Goal: Communication & Community: Answer question/provide support

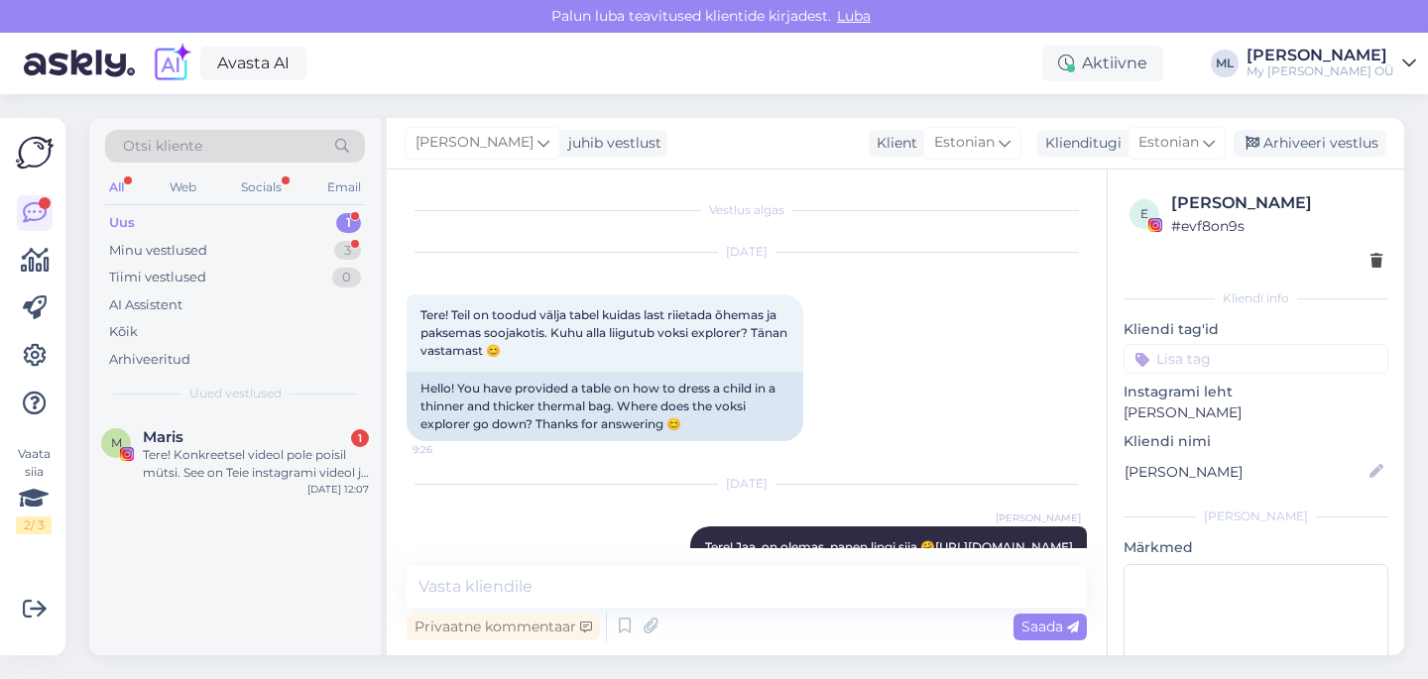
scroll to position [420, 0]
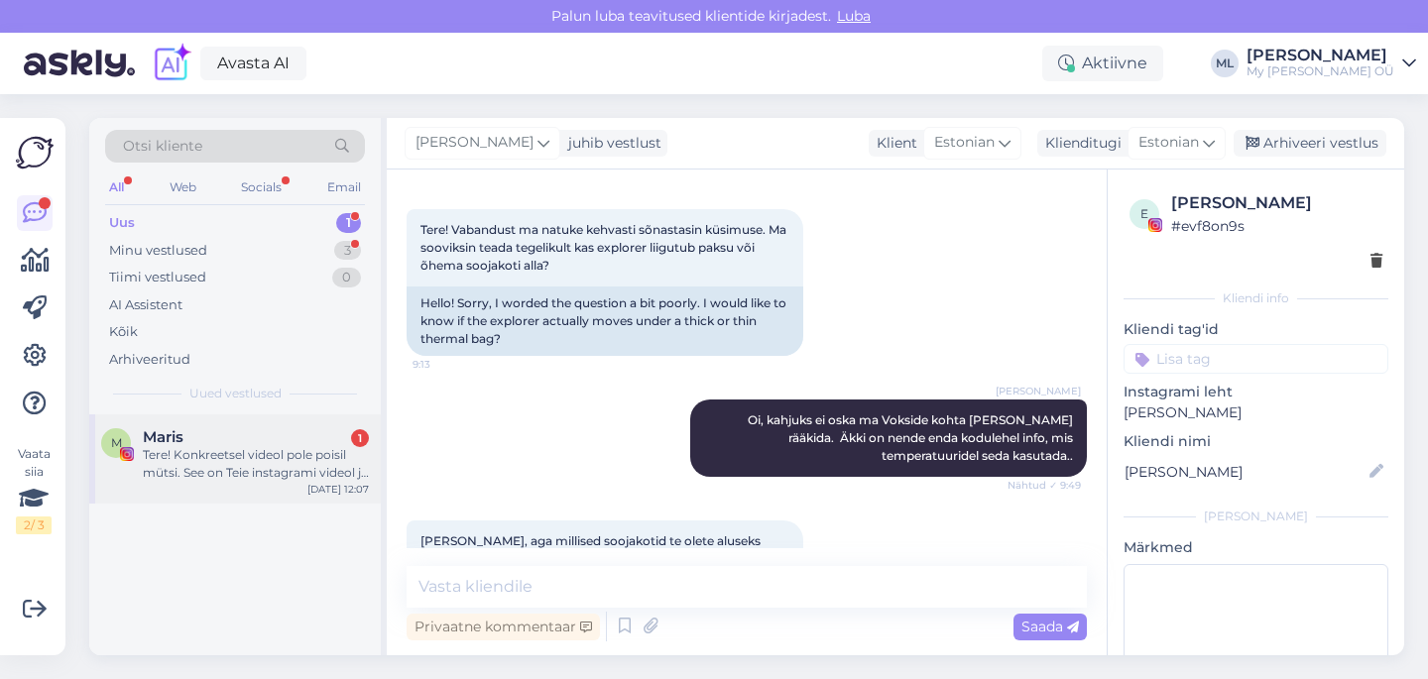
click at [282, 474] on div "Tere! Konkreetsel videol pole poisil mütsi. See on Teie instagrami videol ja mü…" at bounding box center [256, 464] width 226 height 36
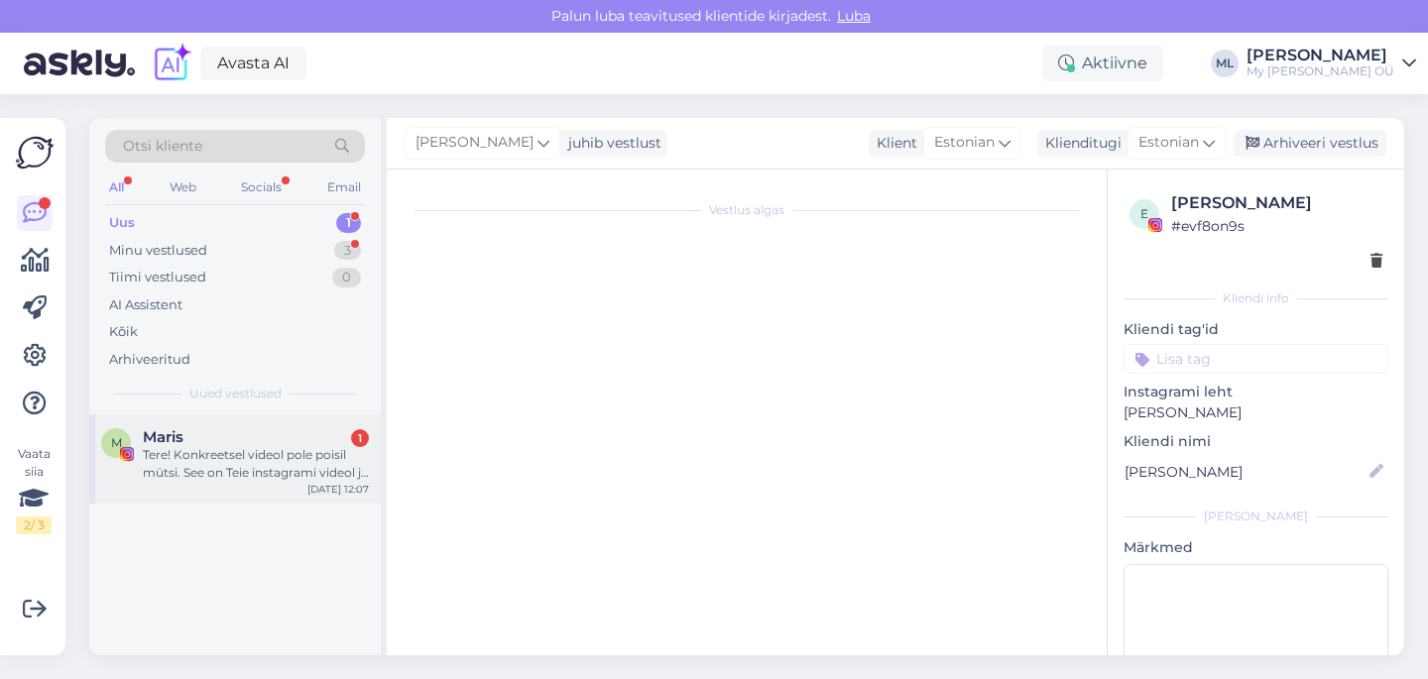
scroll to position [582, 0]
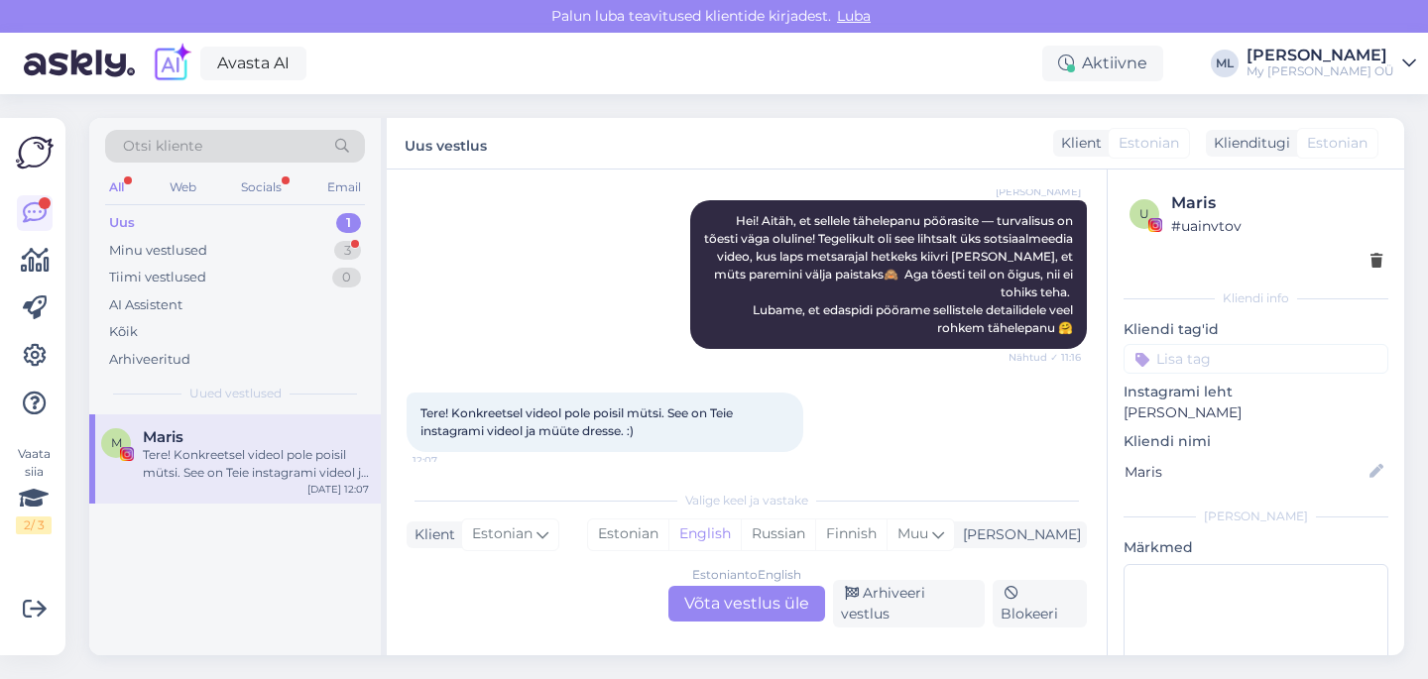
click at [784, 622] on div "Estonian to English Võta vestlus üle" at bounding box center [746, 604] width 157 height 36
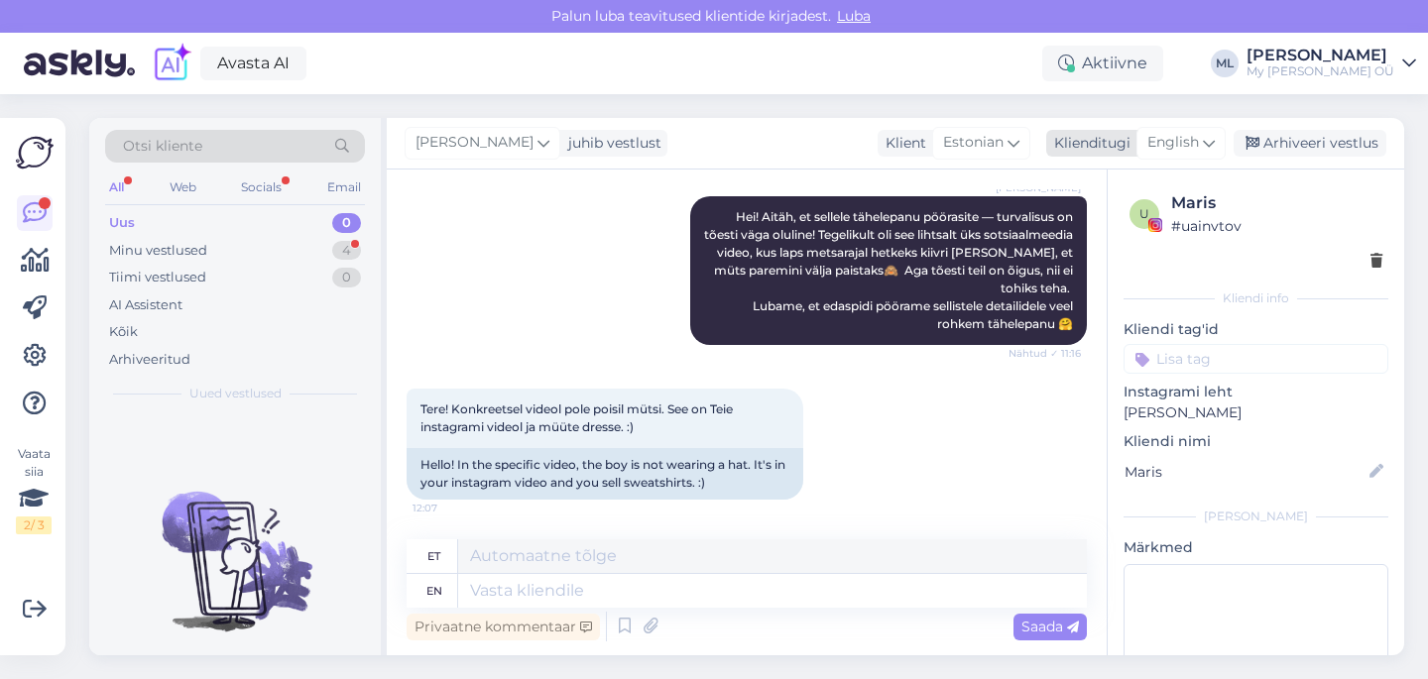
click at [1209, 142] on icon at bounding box center [1209, 143] width 12 height 22
type input "est"
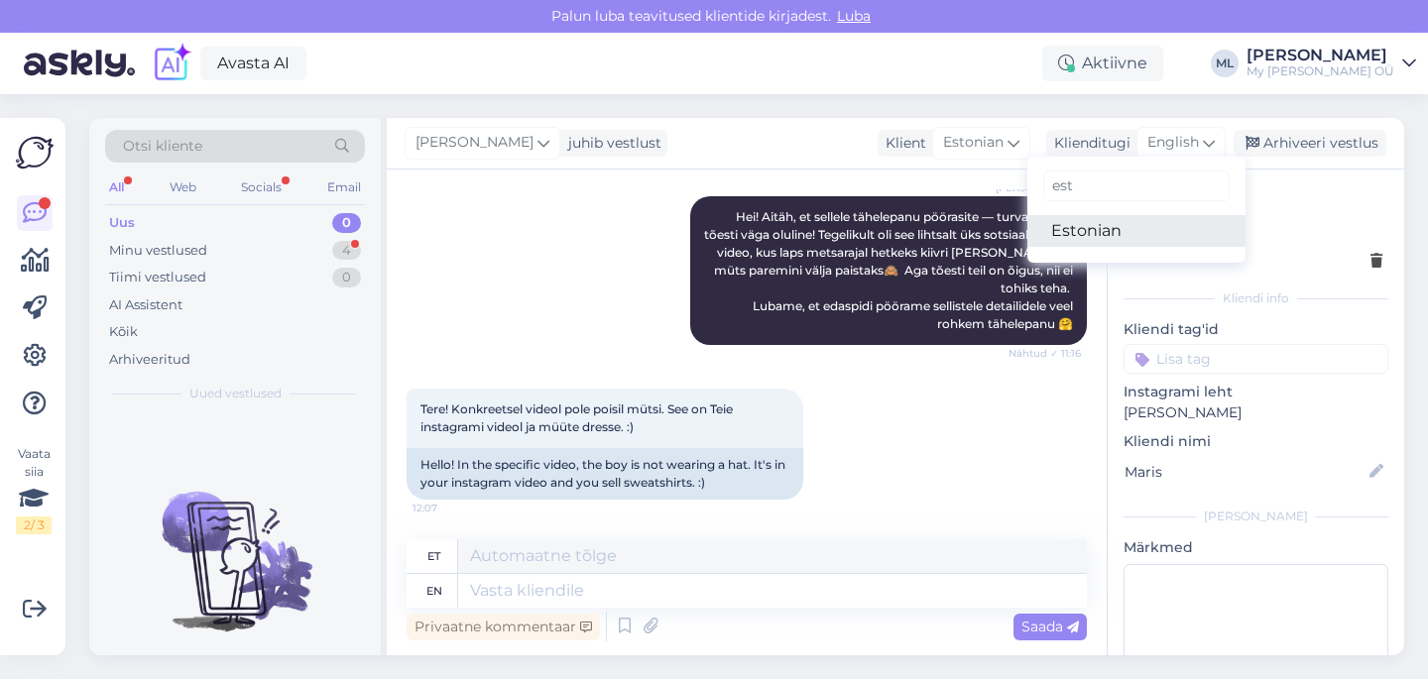
click at [1078, 232] on link "Estonian" at bounding box center [1136, 231] width 218 height 32
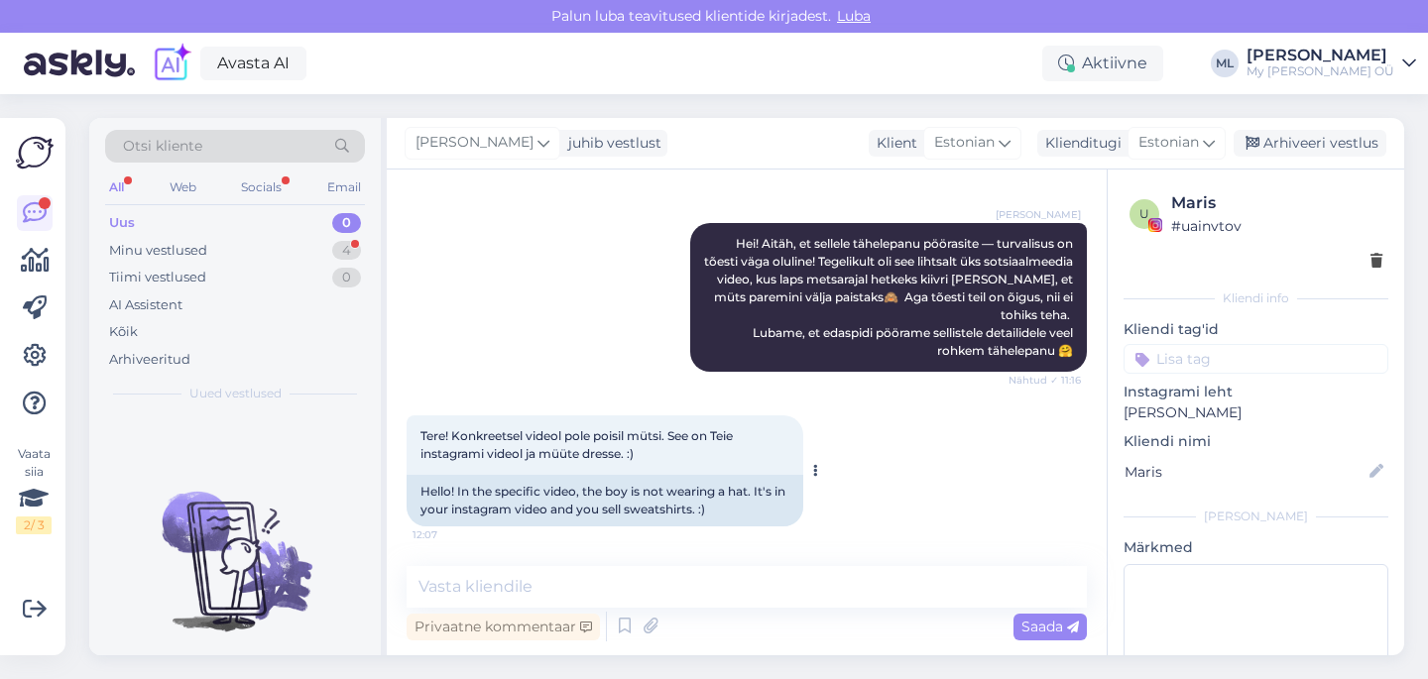
scroll to position [559, 0]
click at [680, 569] on textarea at bounding box center [746, 587] width 680 height 42
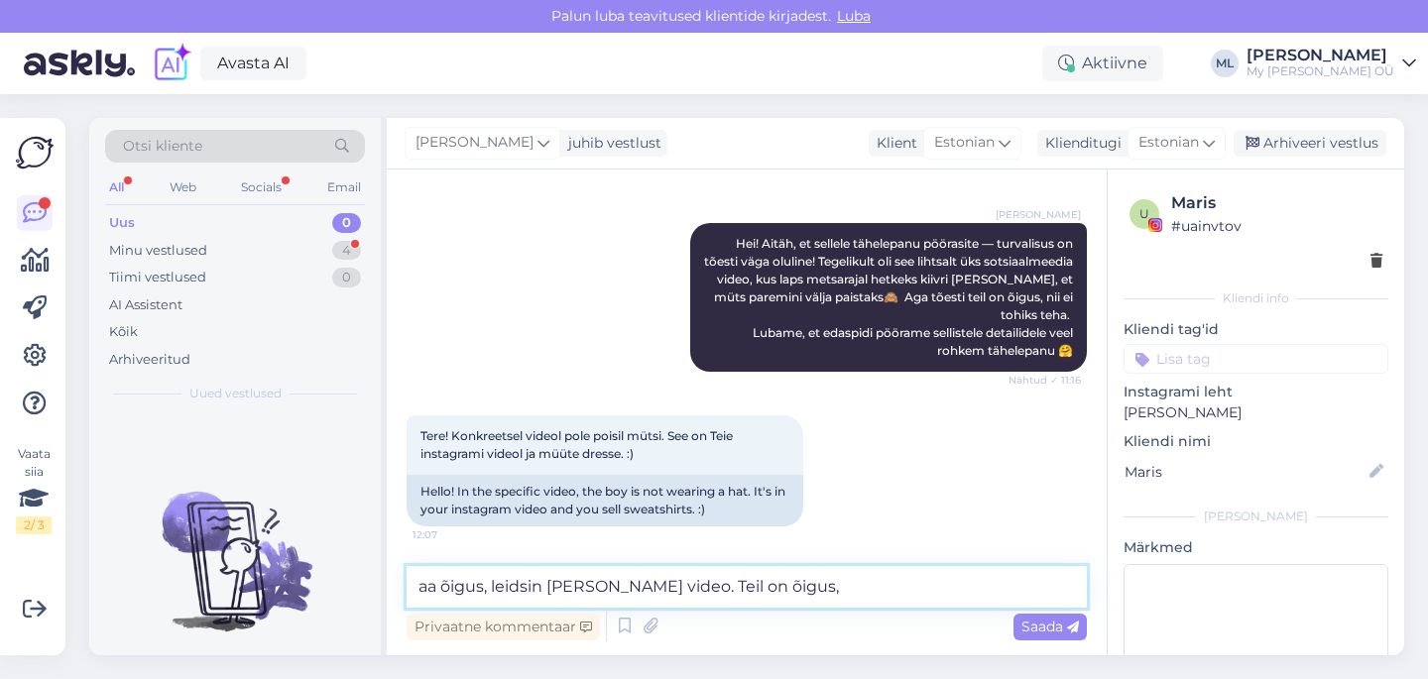
click at [437, 585] on textarea "aa õigus, leidsin [PERSON_NAME] video. Teil on õigus," at bounding box center [746, 587] width 680 height 42
click at [431, 591] on textarea "õigus, leidsin [PERSON_NAME] video. Teil on õigus," at bounding box center [746, 587] width 680 height 42
click at [771, 592] on textarea "Õigus, leidsin [PERSON_NAME] video. Teil on õigus," at bounding box center [746, 587] width 680 height 42
type textarea "Õigus, leidsin [PERSON_NAME] video. Tänud info eest, teeme järgmine kord paremi…"
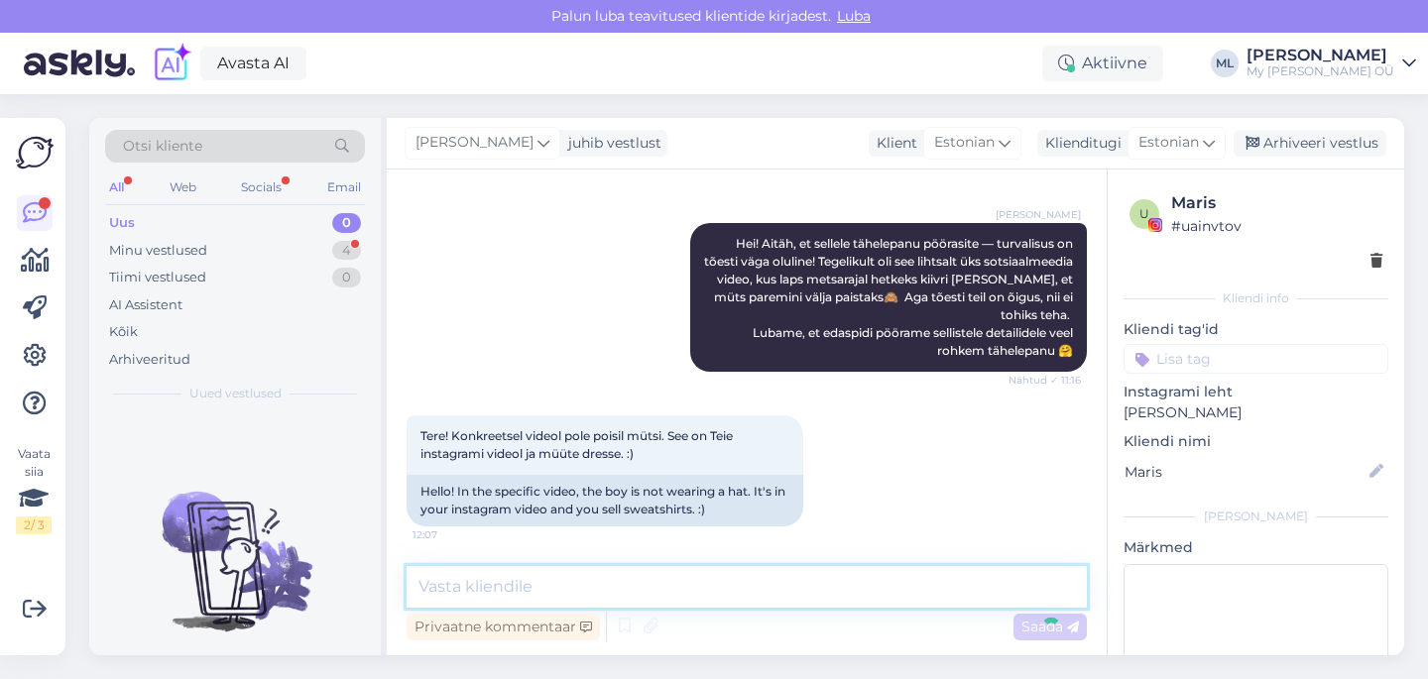
scroll to position [662, 0]
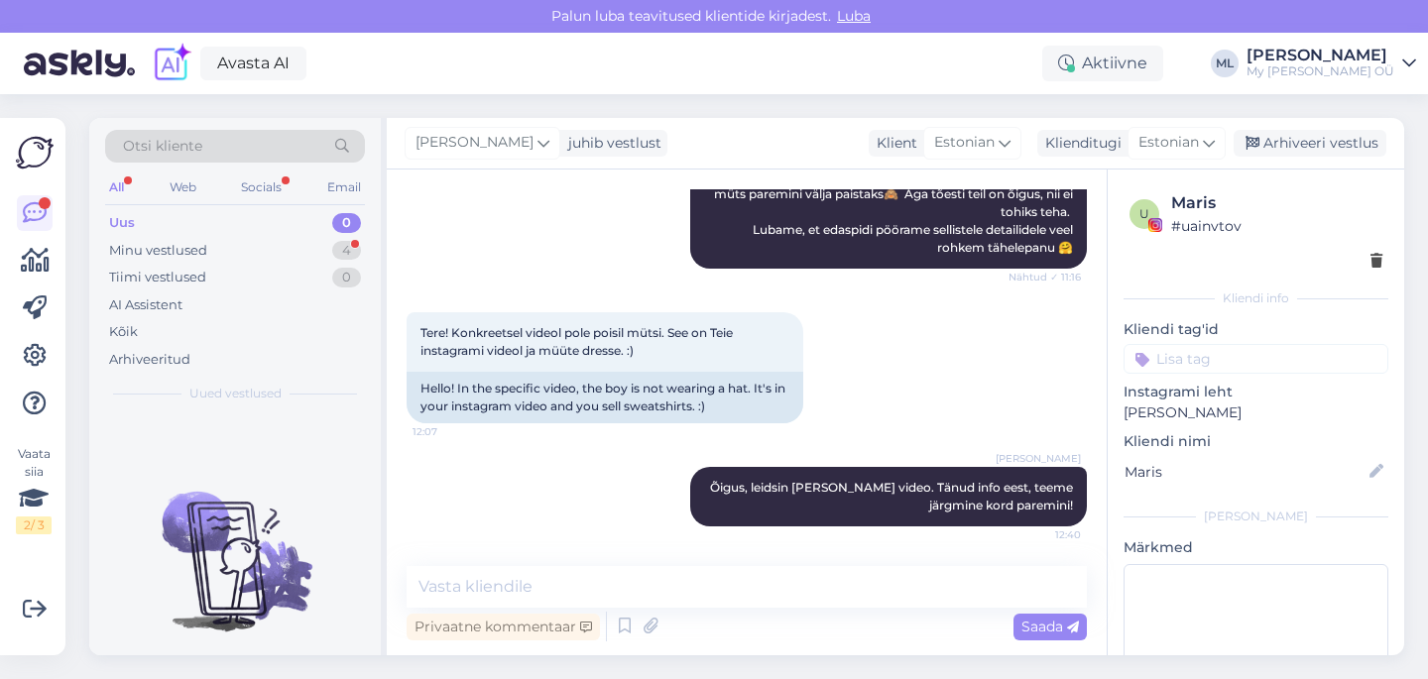
drag, startPoint x: 1332, startPoint y: 147, endPoint x: 1121, endPoint y: 188, distance: 214.3
click at [1332, 147] on div "Arhiveeri vestlus" at bounding box center [1309, 143] width 153 height 27
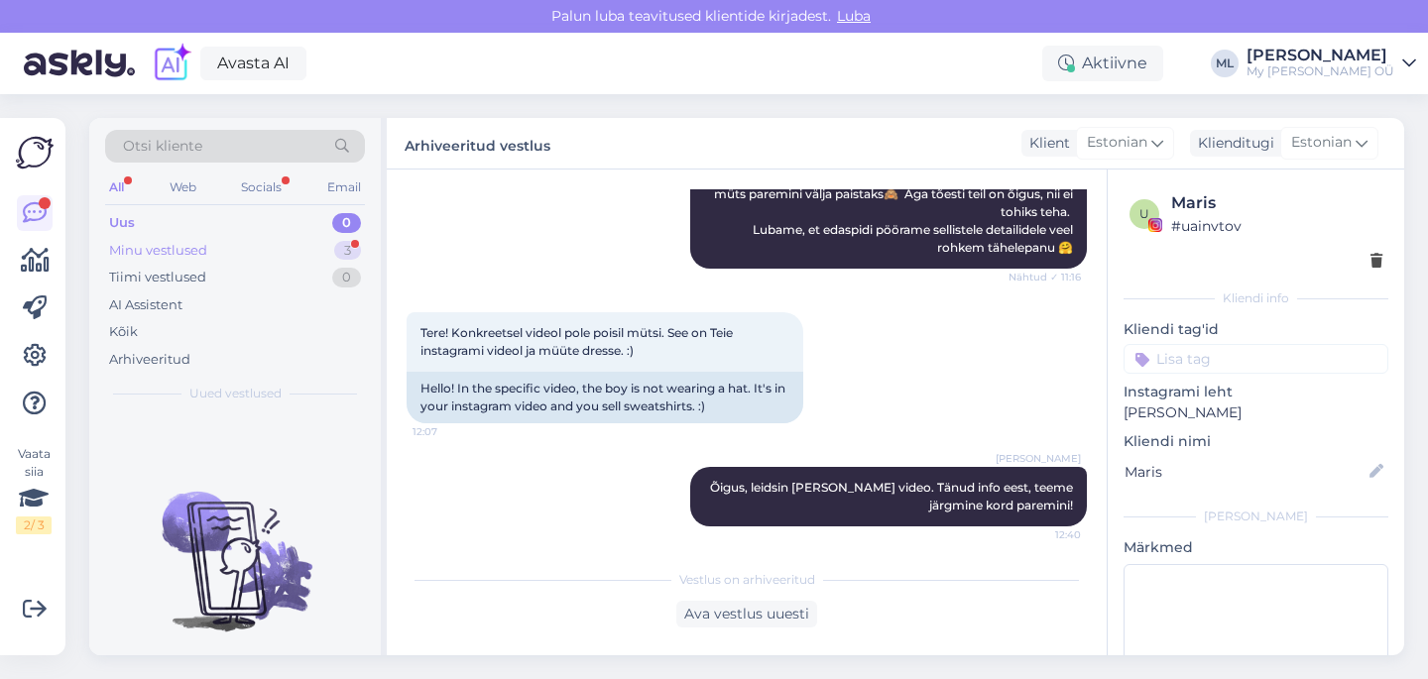
click at [114, 248] on div "Minu vestlused" at bounding box center [158, 251] width 98 height 20
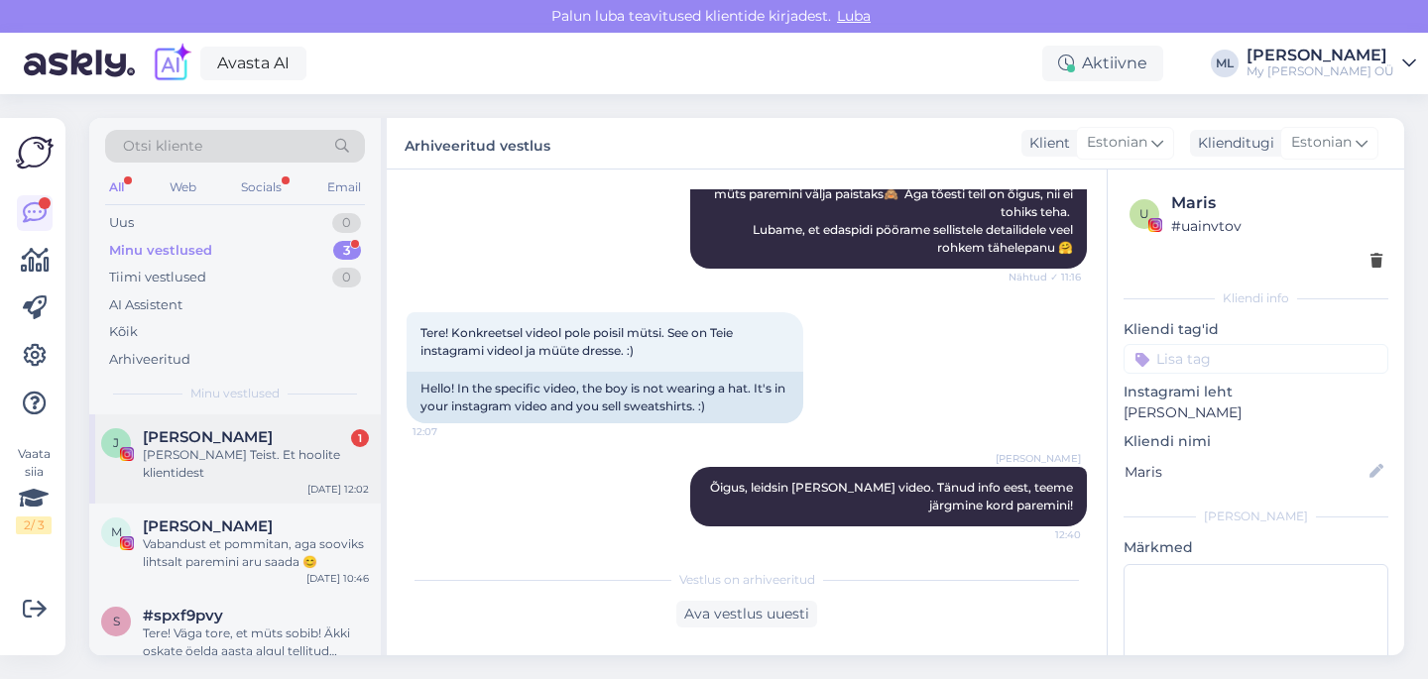
click at [282, 457] on div "[PERSON_NAME] Teist. Et hoolite klientidest" at bounding box center [256, 464] width 226 height 36
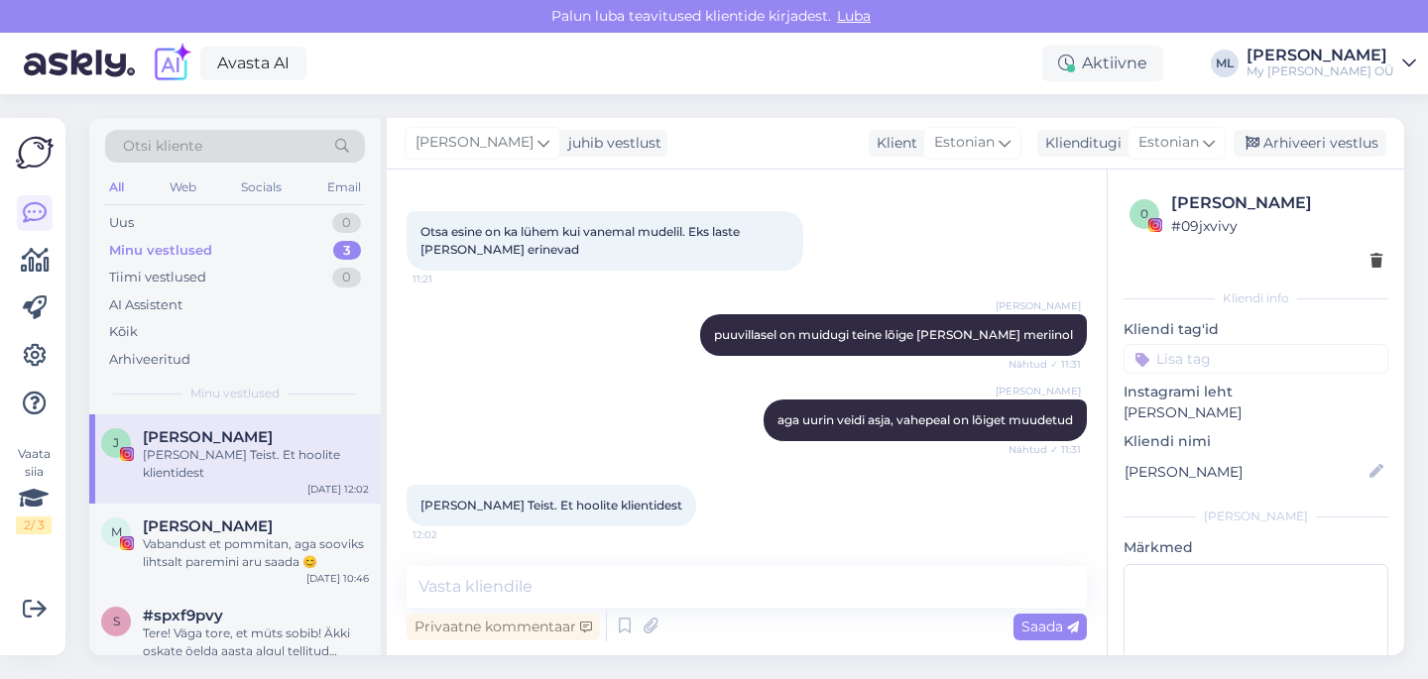
scroll to position [2486, 0]
click at [468, 581] on textarea at bounding box center [746, 587] width 680 height 42
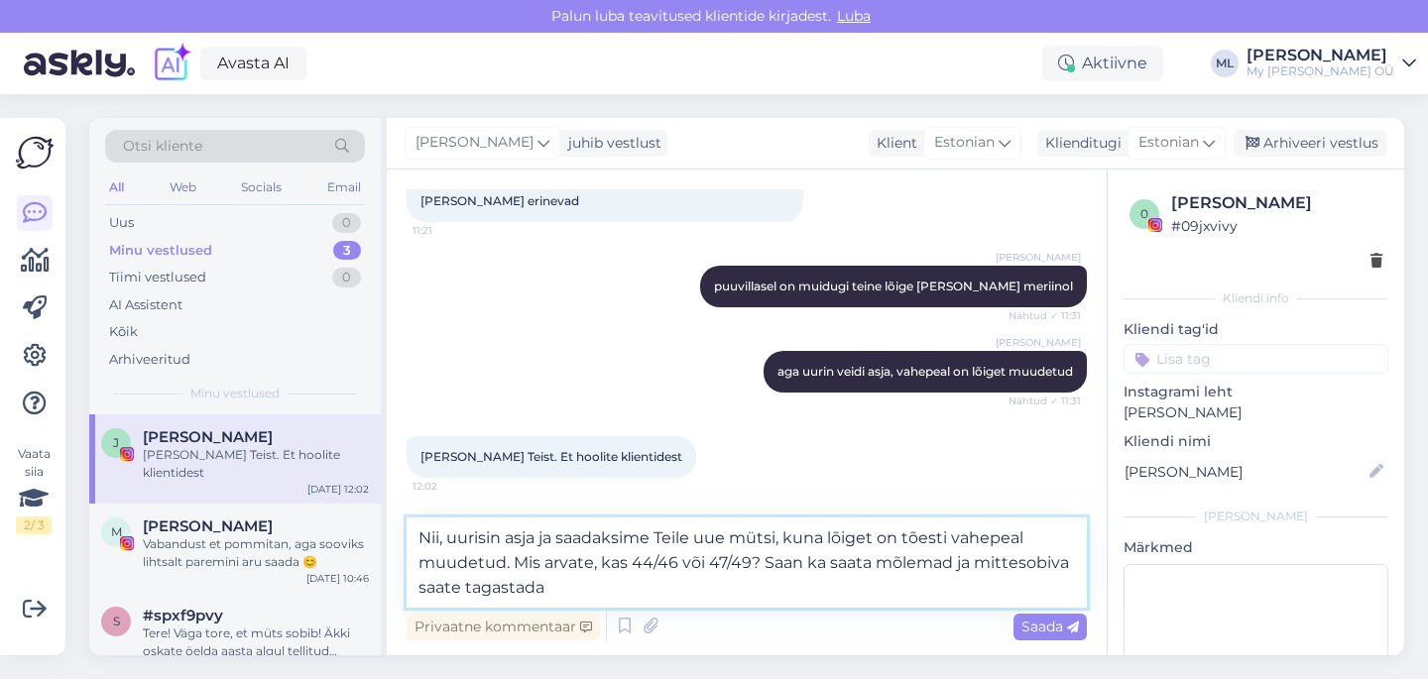
type textarea "Nii, uurisin asja ja saadaksime Teile uue mütsi, kuna lõiget on tõesti vahepeal…"
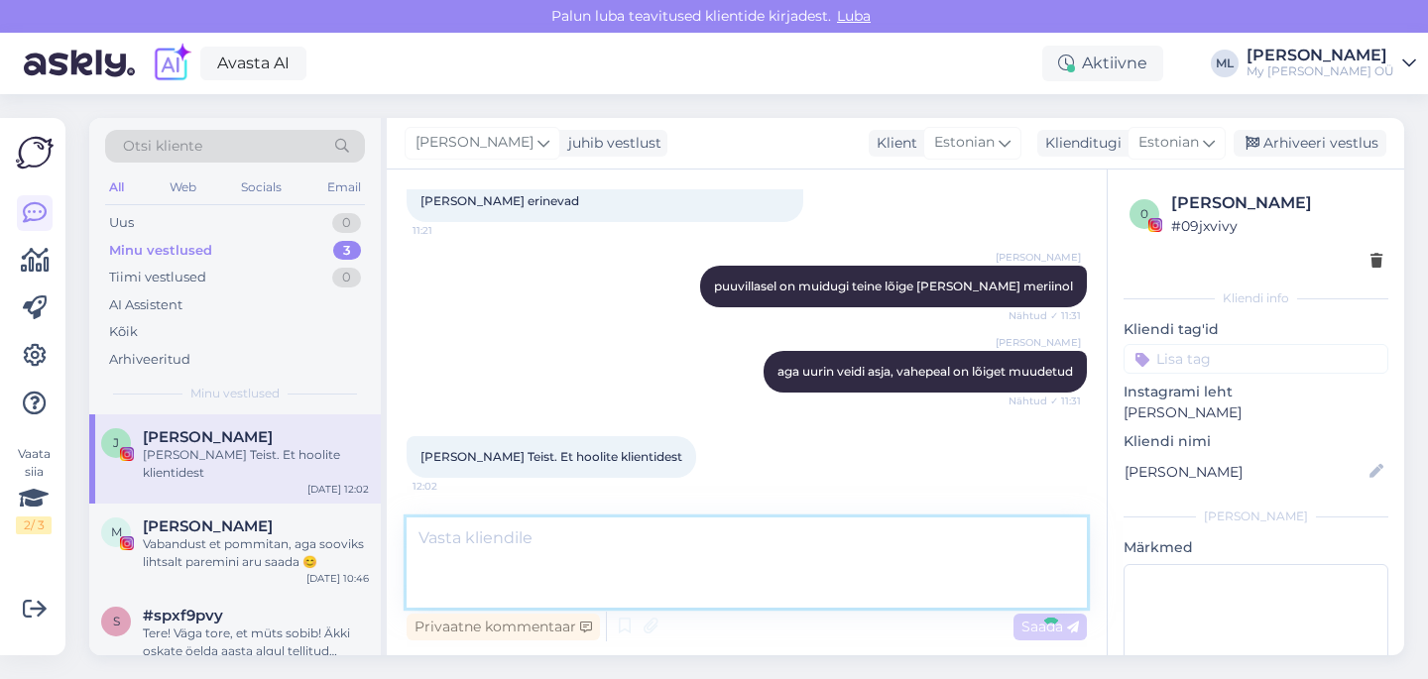
scroll to position [2607, 0]
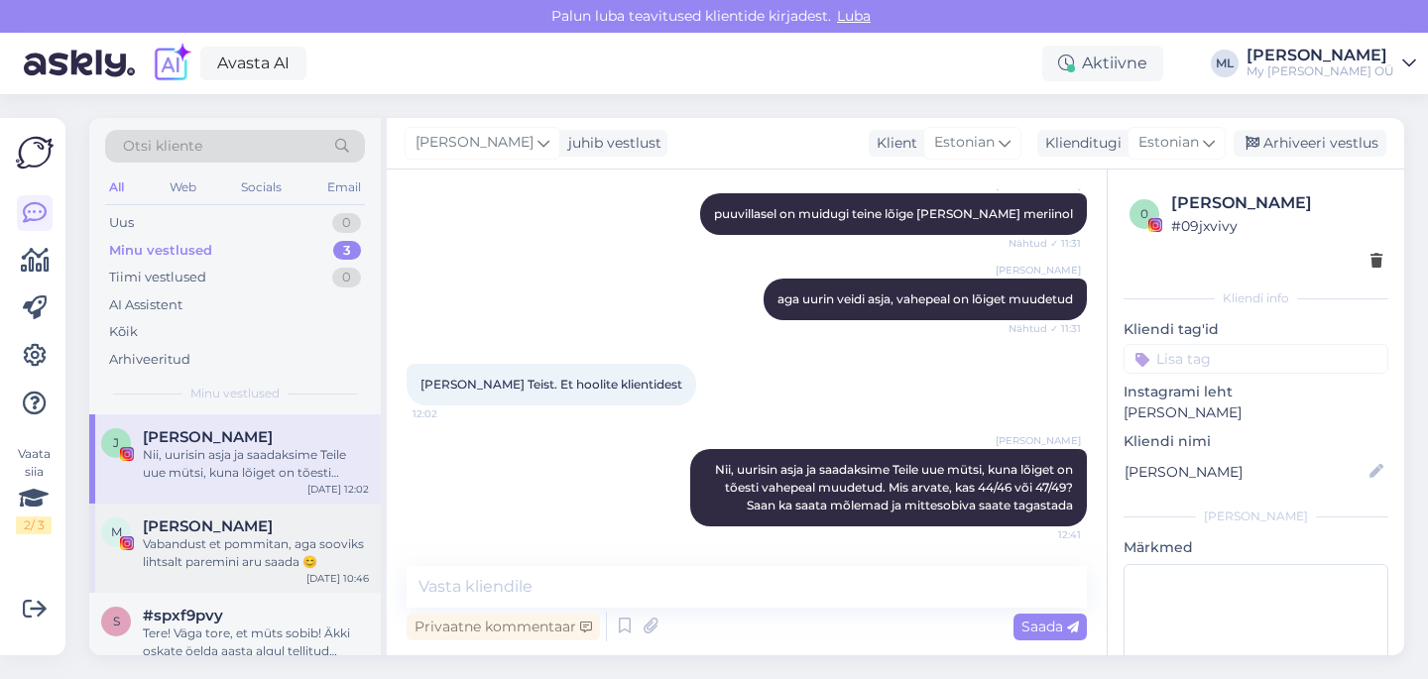
click at [218, 521] on div "[PERSON_NAME]" at bounding box center [256, 527] width 226 height 18
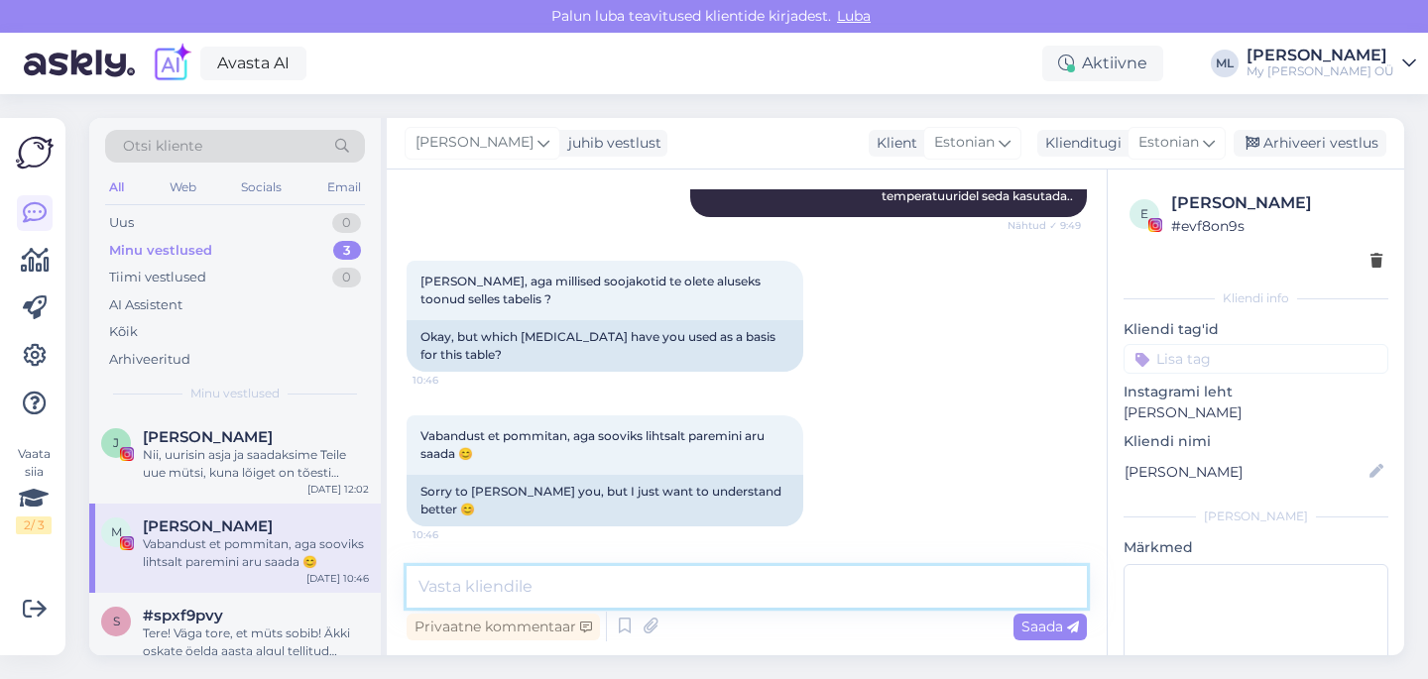
click at [554, 601] on textarea at bounding box center [746, 587] width 680 height 42
click at [498, 582] on textarea at bounding box center [746, 587] width 680 height 42
click at [536, 586] on textarea "Meil on võetud õhuke kevadsügis soojakott" at bounding box center [746, 587] width 680 height 42
click at [855, 581] on textarea "Meil on võetud aluseks õhuke kevadsügis soojakott" at bounding box center [746, 587] width 680 height 42
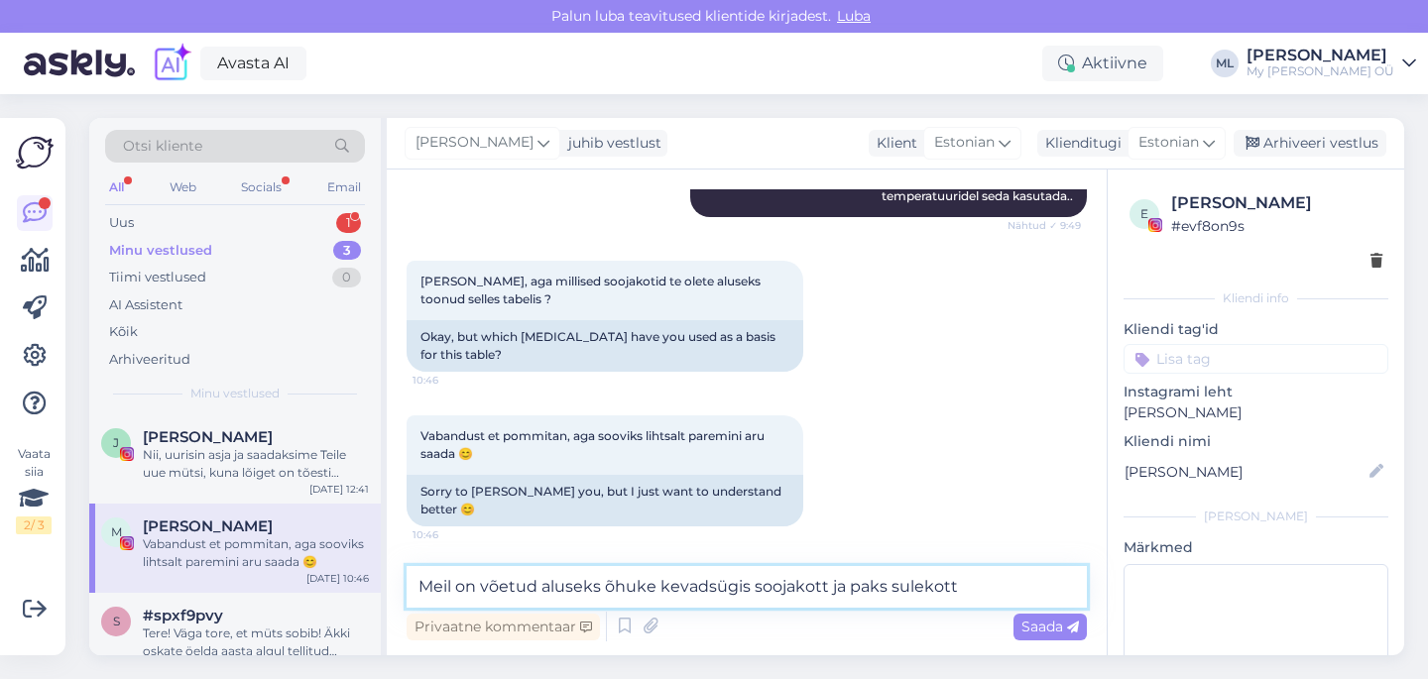
click at [888, 589] on textarea "Meil on võetud aluseks õhuke kevadsügis soojakott ja paks sulekott" at bounding box center [746, 587] width 680 height 42
click at [1025, 580] on textarea "Meil on võetud aluseks õhuke kevadsügis soojakott ja paks talvine sulekott" at bounding box center [746, 587] width 680 height 42
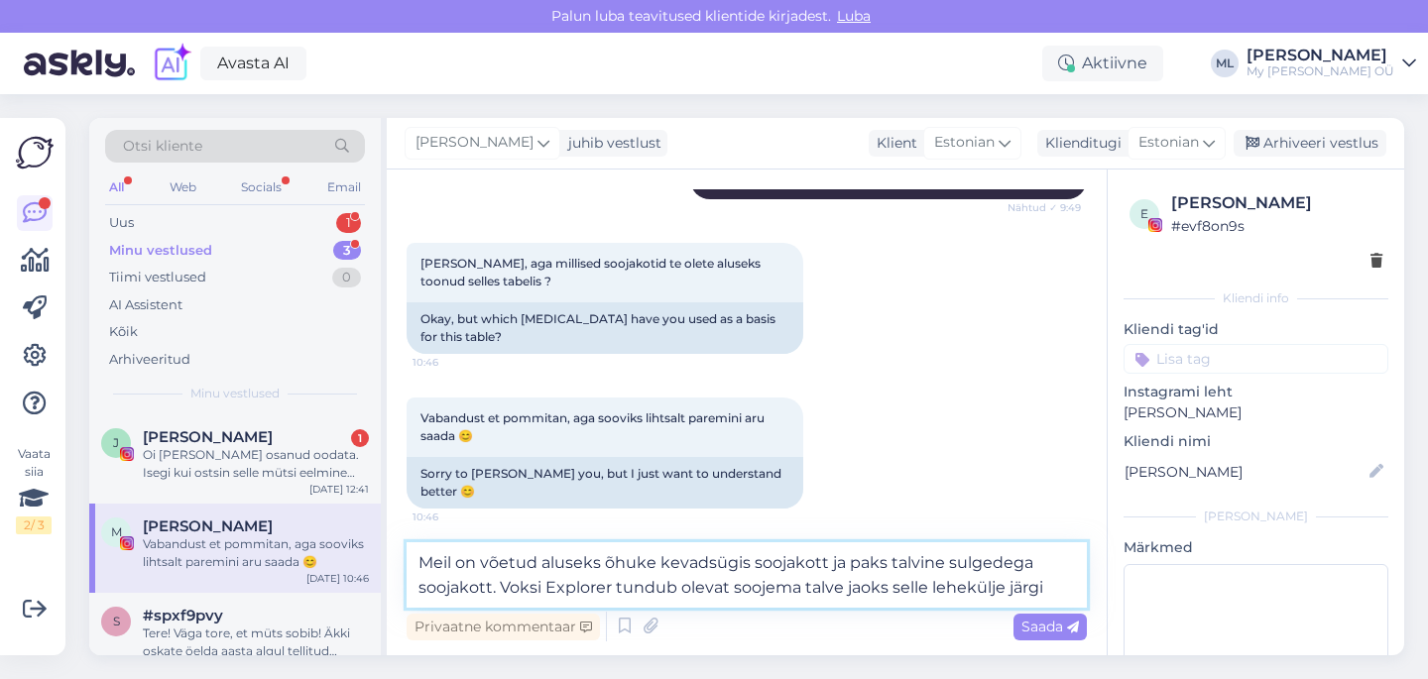
paste textarea "[URL][DOMAIN_NAME]"
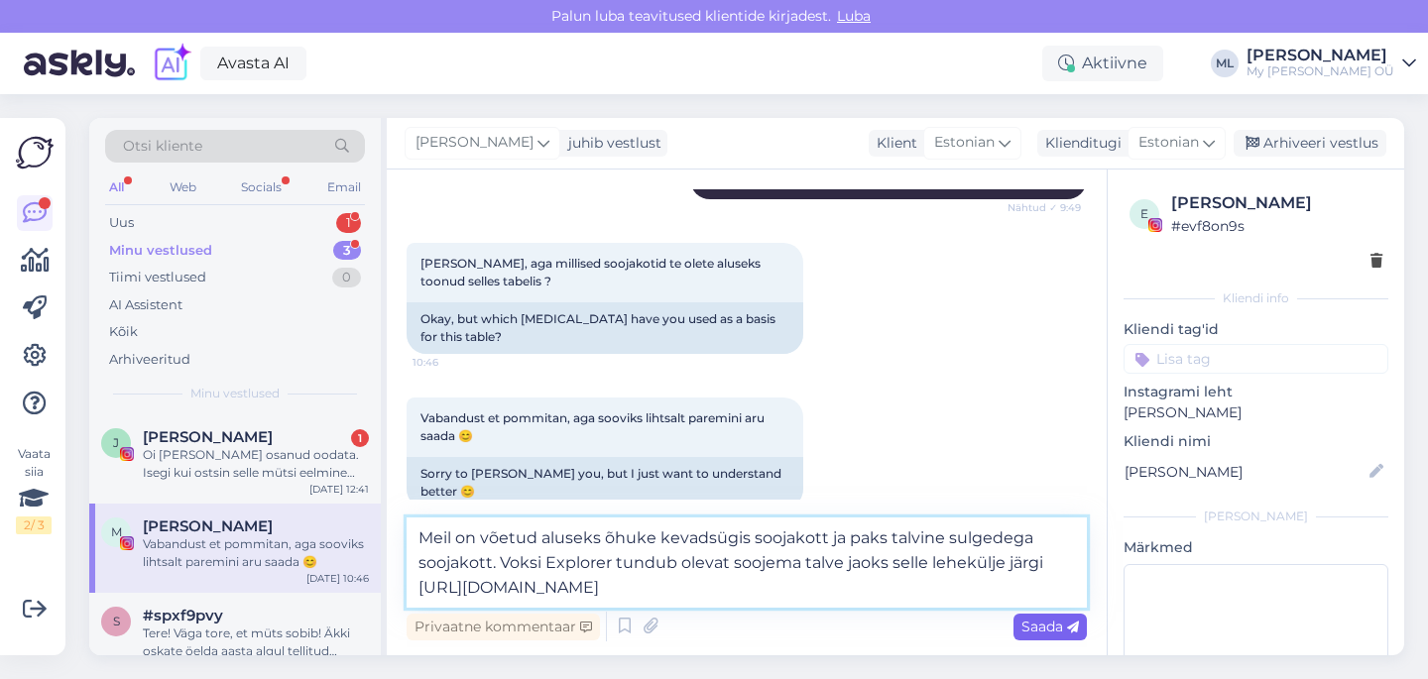
type textarea "Meil on võetud aluseks õhuke kevadsügis soojakott ja paks talvine sulgedega soo…"
click at [1055, 627] on span "Saada" at bounding box center [1050, 627] width 58 height 18
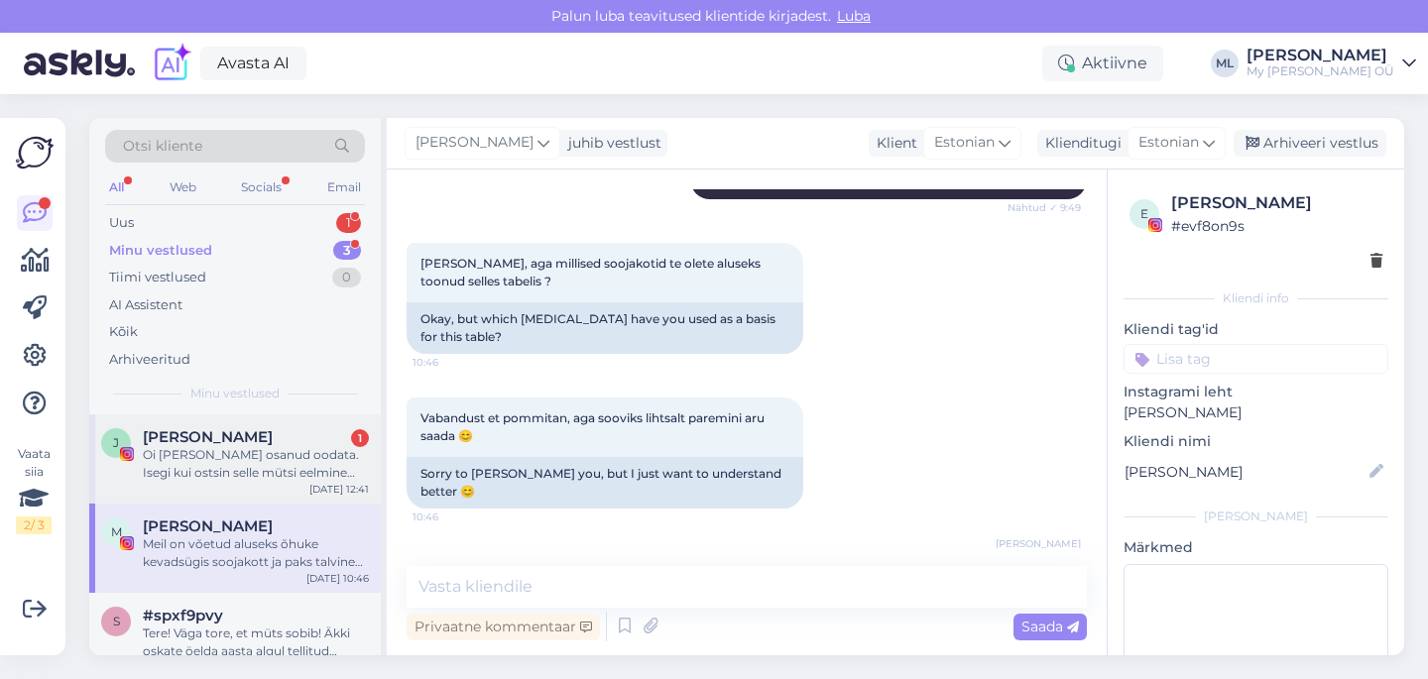
scroll to position [855, 0]
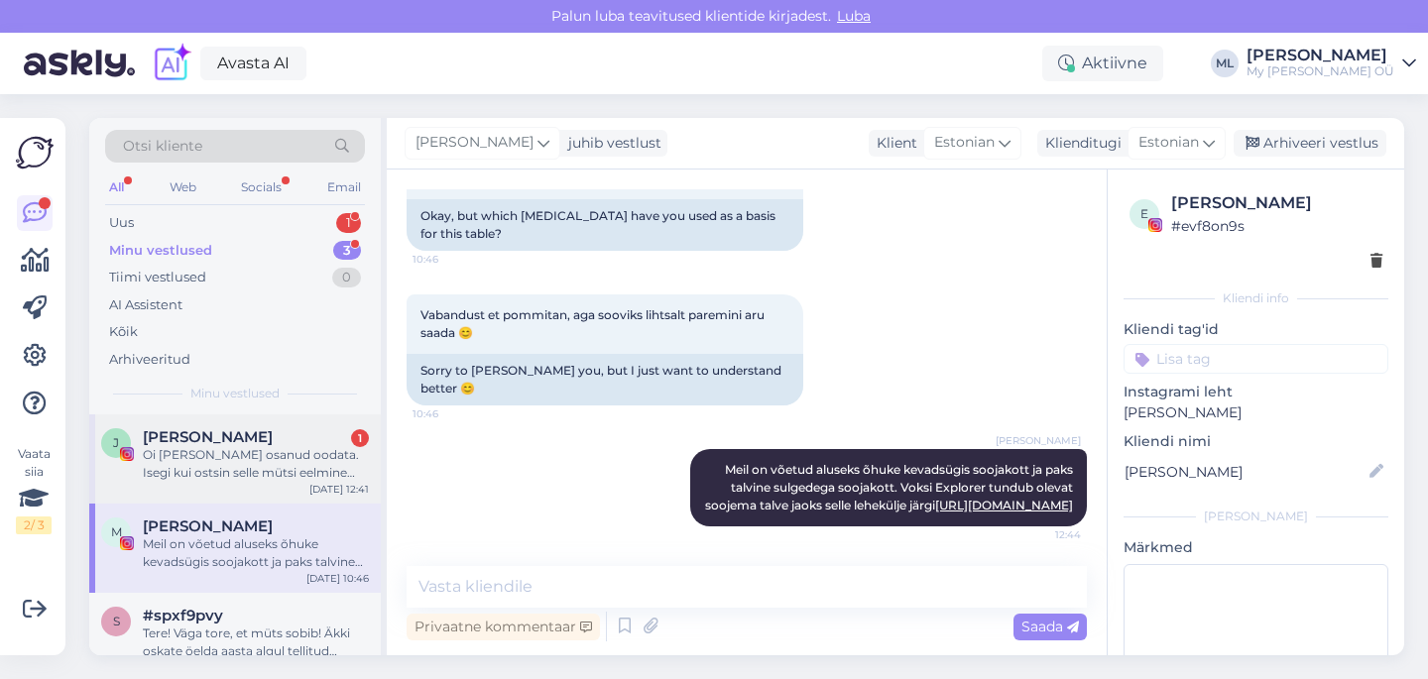
click at [205, 446] on div "Oi [PERSON_NAME] osanud oodata. Isegi kui ostsin selle mütsi eelmine aasta? Ole…" at bounding box center [256, 464] width 226 height 36
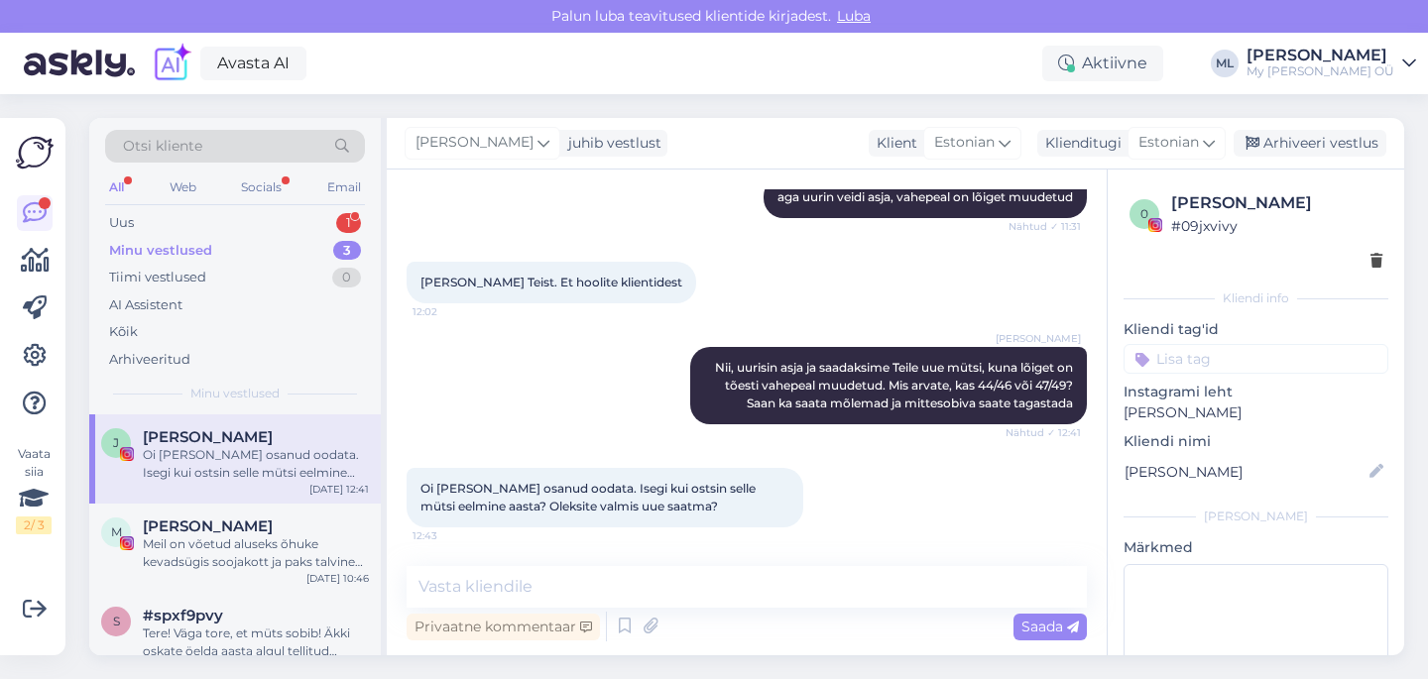
scroll to position [2710, 0]
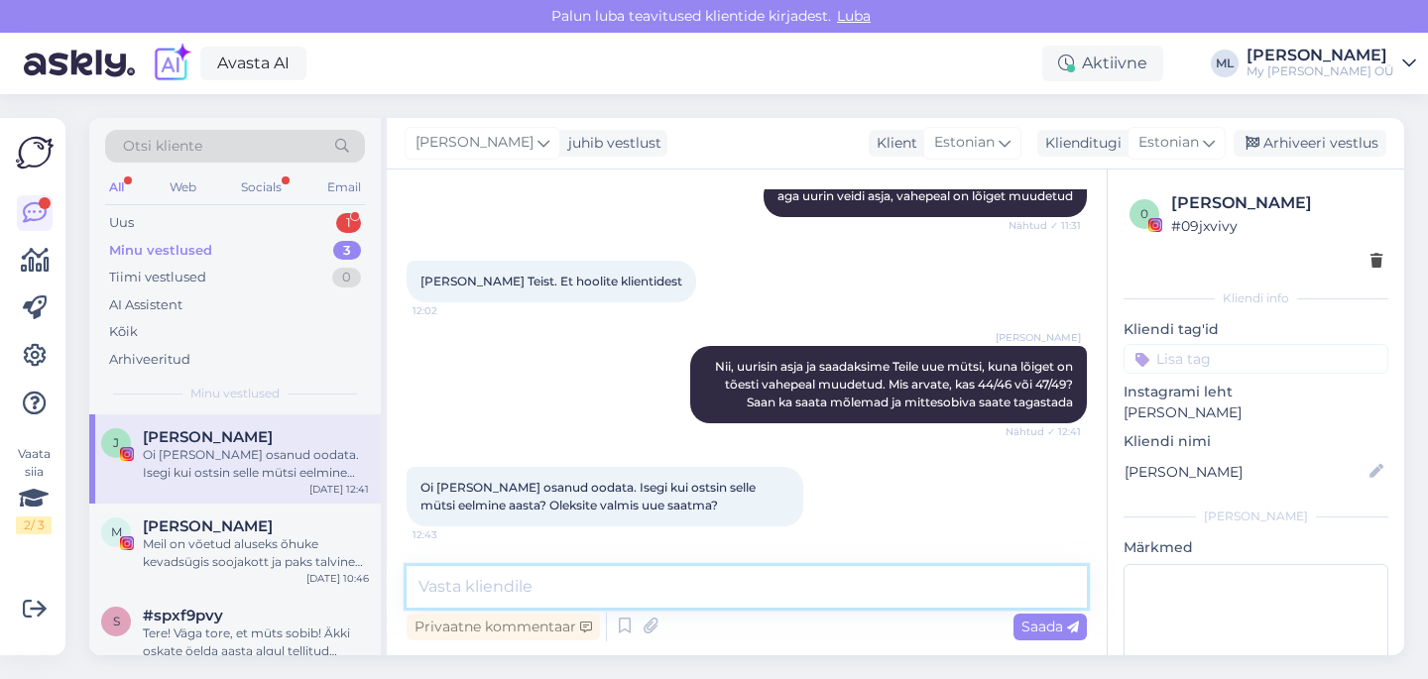
click at [480, 582] on textarea at bounding box center [746, 587] width 680 height 42
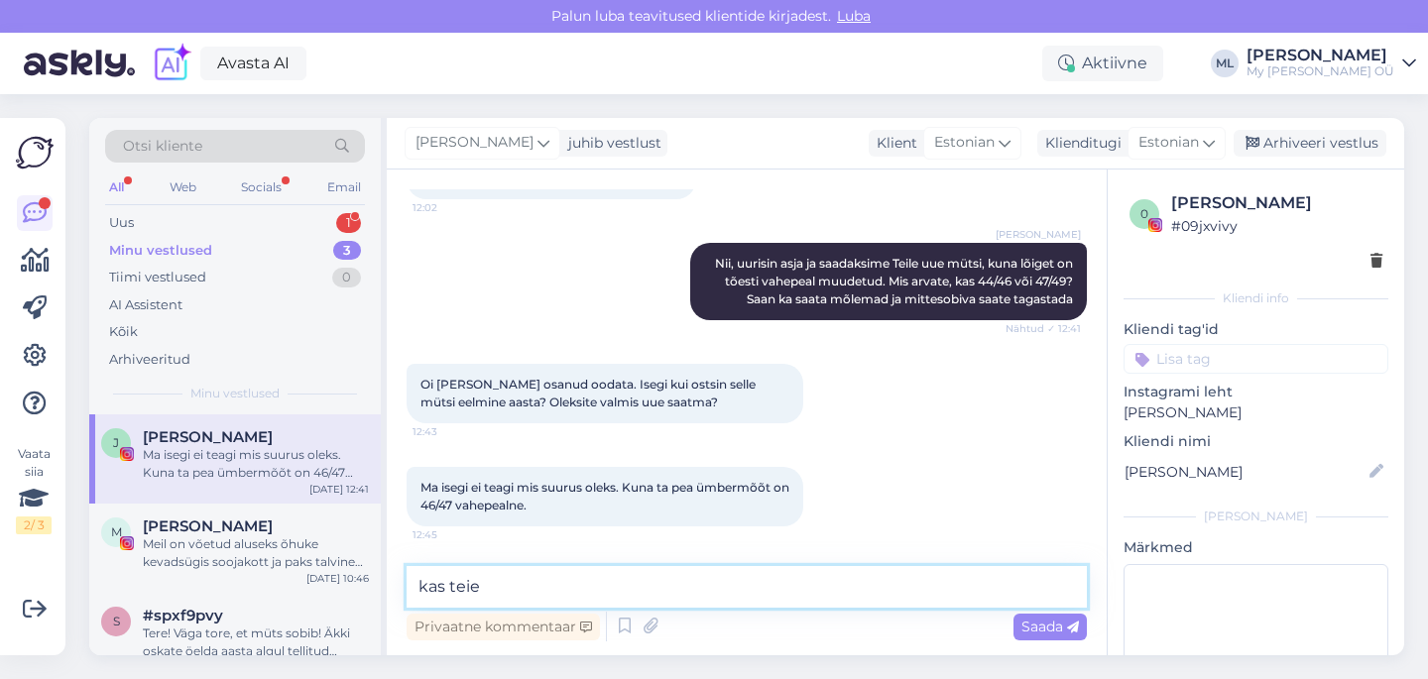
scroll to position [2938, 0]
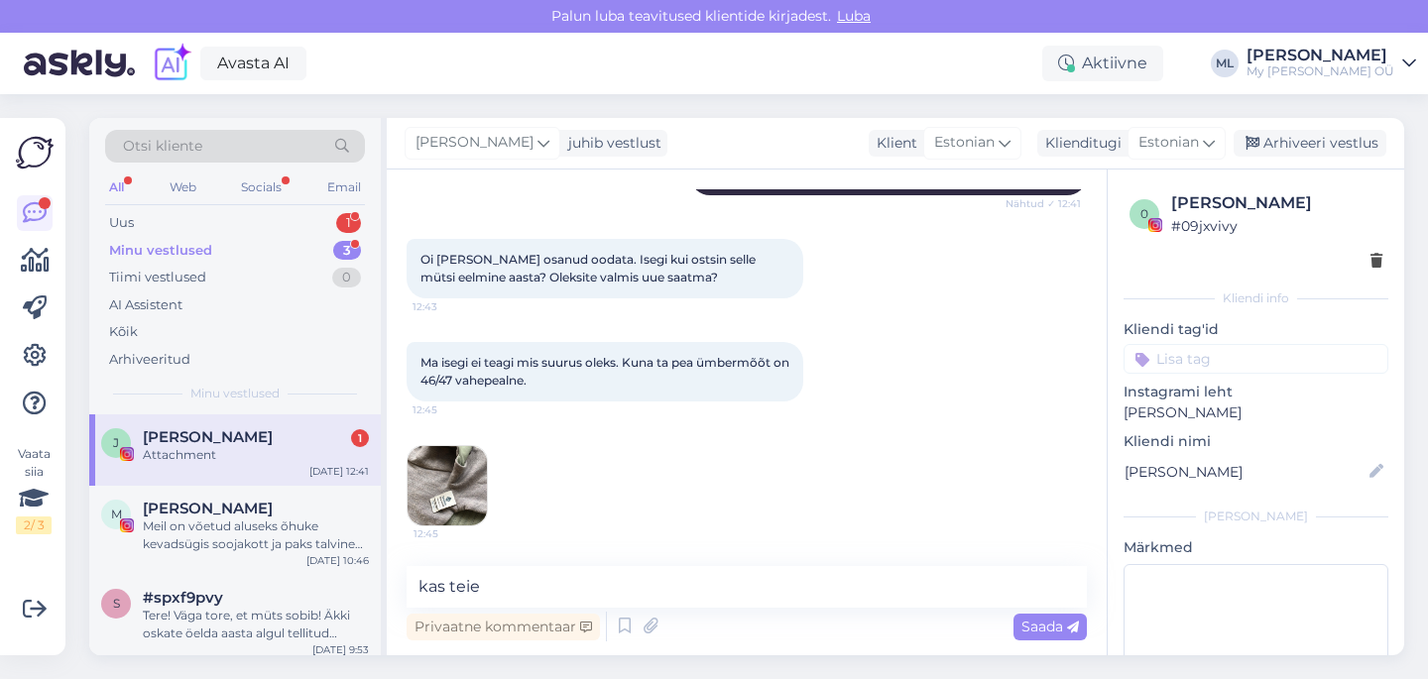
click at [472, 477] on img at bounding box center [446, 485] width 79 height 79
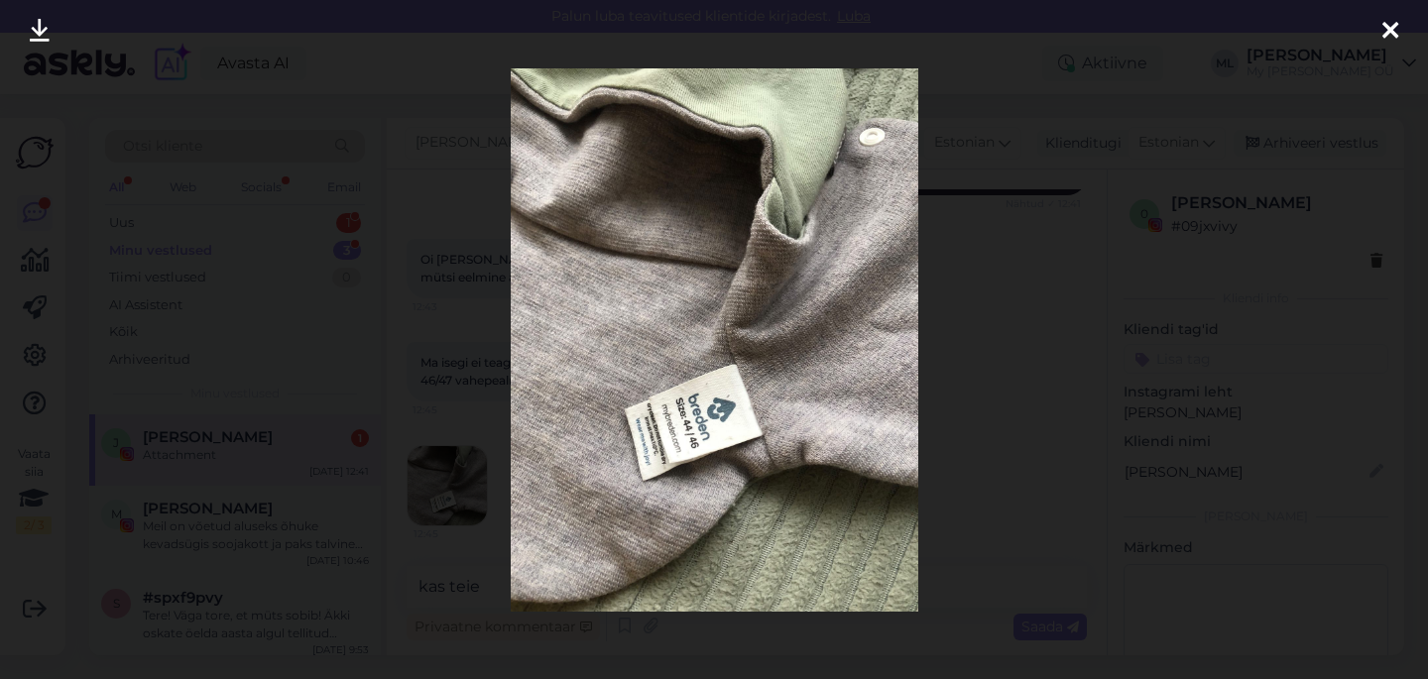
scroll to position [3023, 0]
click at [1388, 26] on icon at bounding box center [1390, 32] width 16 height 26
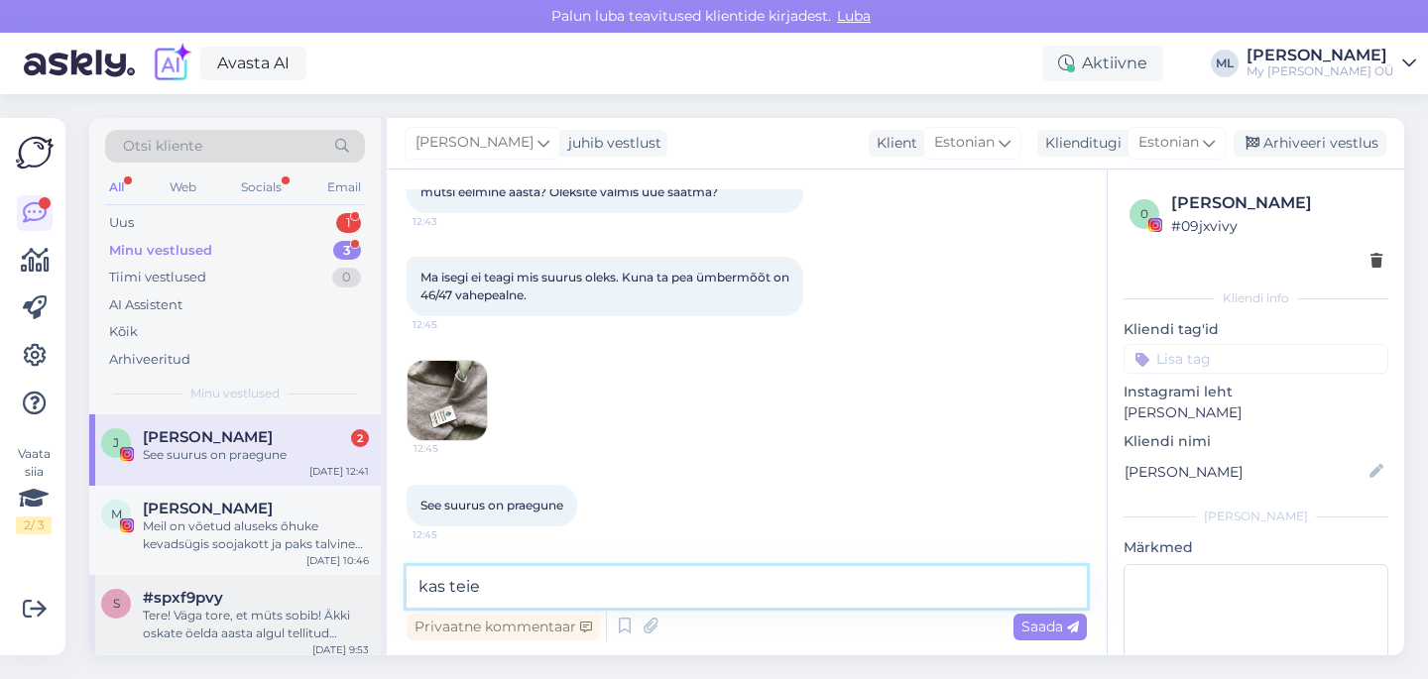
drag, startPoint x: 602, startPoint y: 588, endPoint x: 359, endPoint y: 582, distance: 243.0
click at [359, 582] on div "Otsi kliente All Web Socials Email Uus 1 Minu vestlused 3 Tiimi vestlused 0 AI …" at bounding box center [746, 386] width 1315 height 537
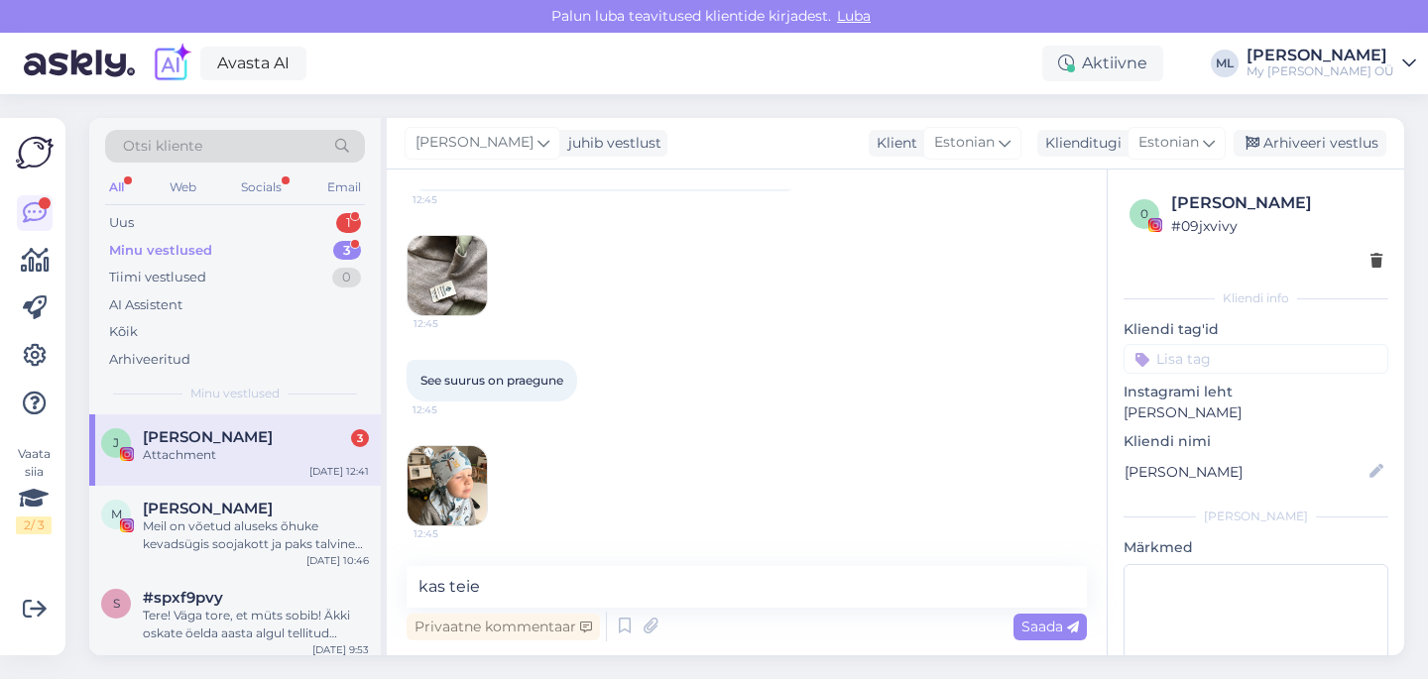
click at [462, 475] on img at bounding box center [446, 485] width 79 height 79
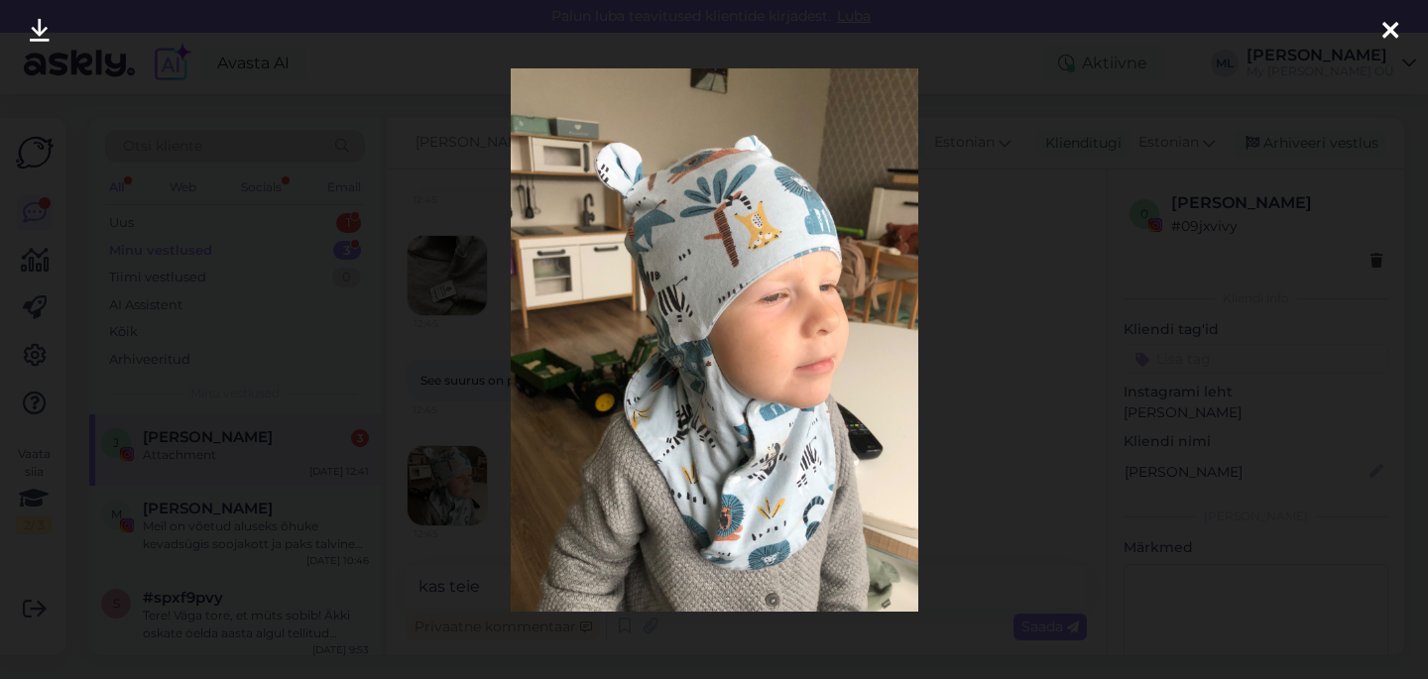
click at [1393, 35] on icon at bounding box center [1390, 32] width 16 height 26
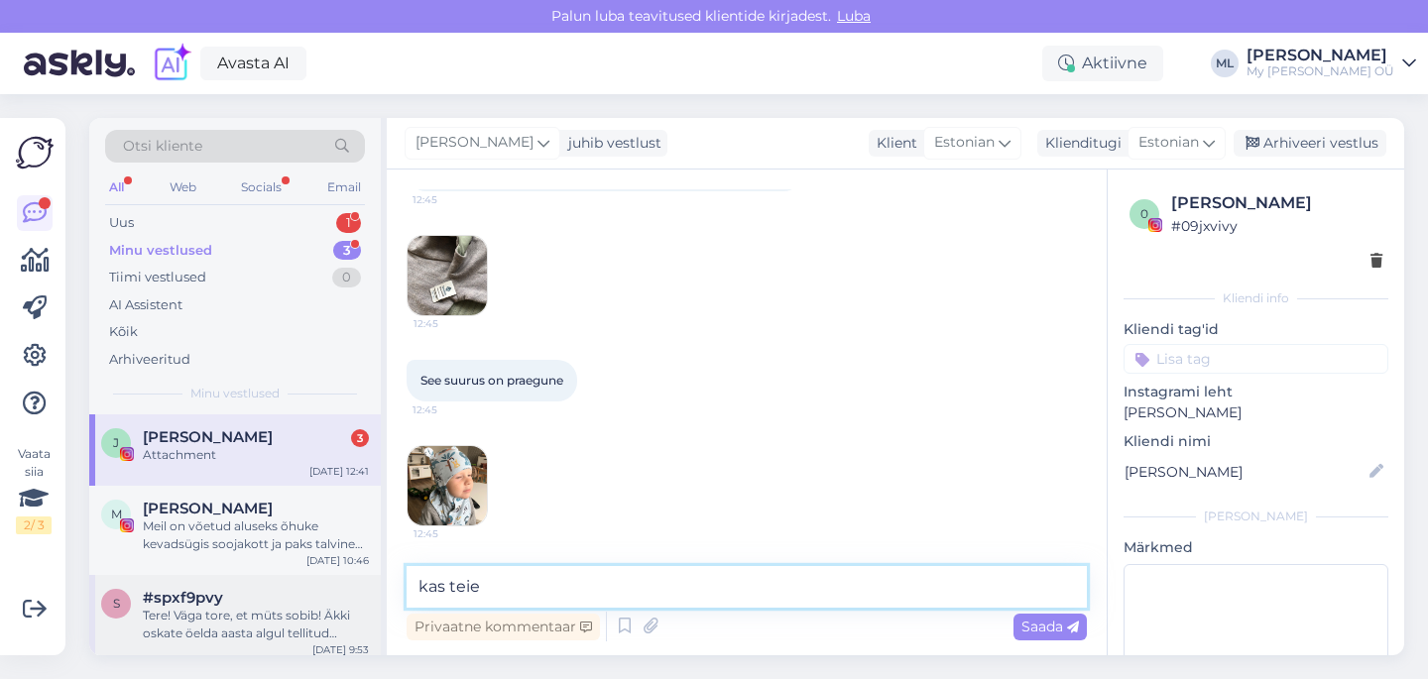
drag, startPoint x: 495, startPoint y: 579, endPoint x: 377, endPoint y: 575, distance: 118.1
click at [377, 575] on div "Otsi kliente All Web Socials Email Uus 1 Minu vestlused 3 Tiimi vestlused 0 AI …" at bounding box center [746, 386] width 1315 height 537
type textarea "[PERSON_NAME] 🥰"
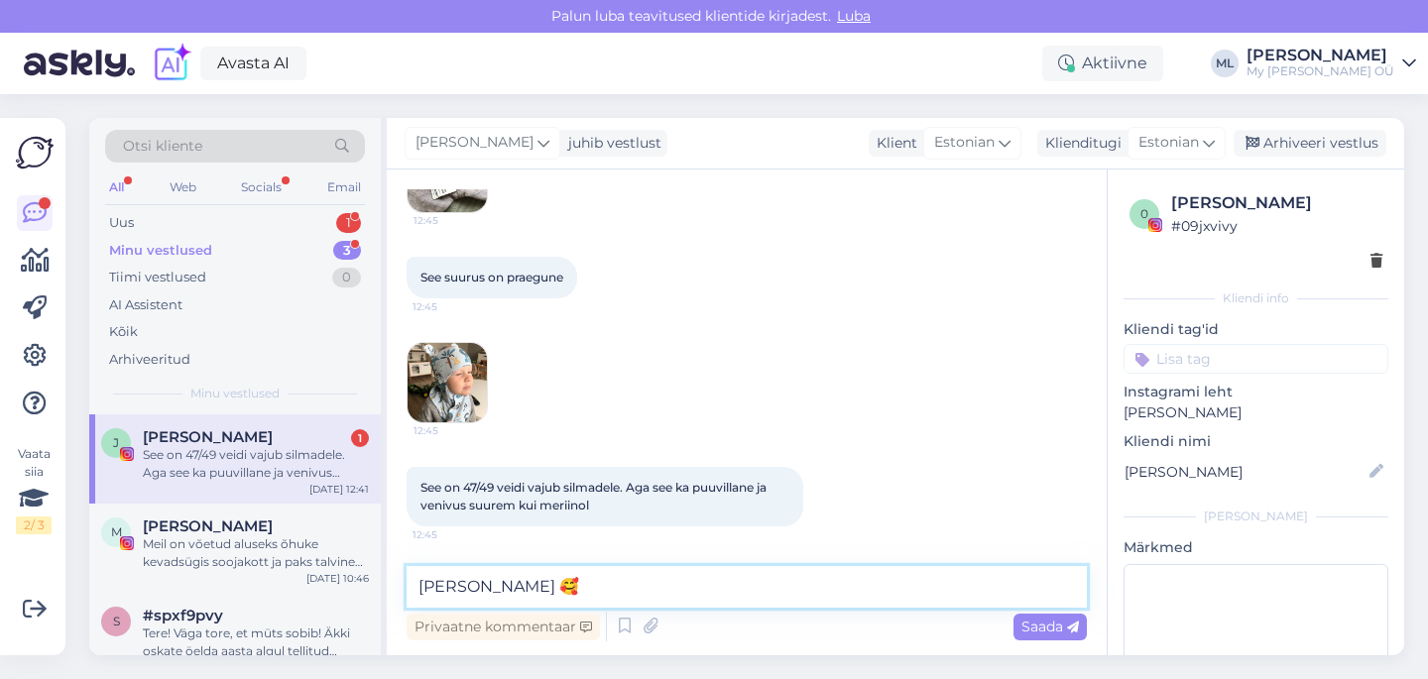
scroll to position [3251, 0]
click at [436, 377] on img at bounding box center [446, 382] width 79 height 79
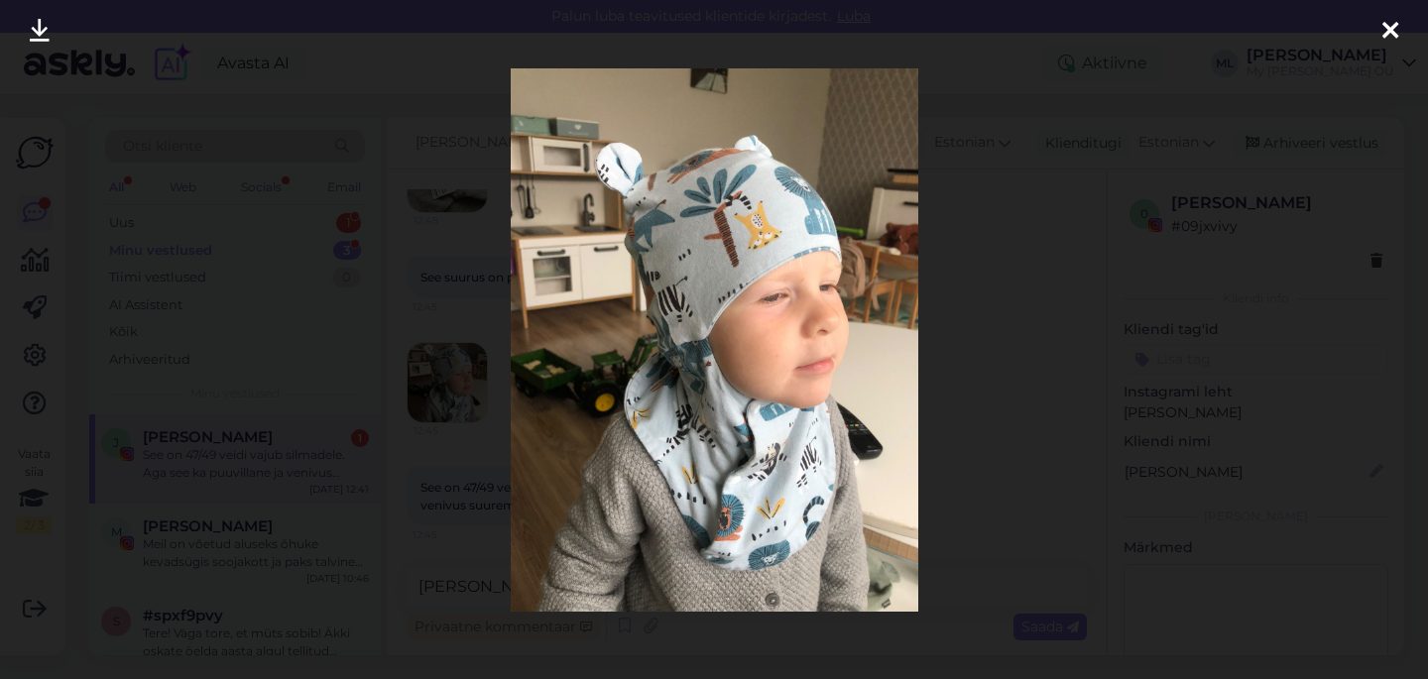
click at [1394, 36] on icon at bounding box center [1390, 32] width 16 height 26
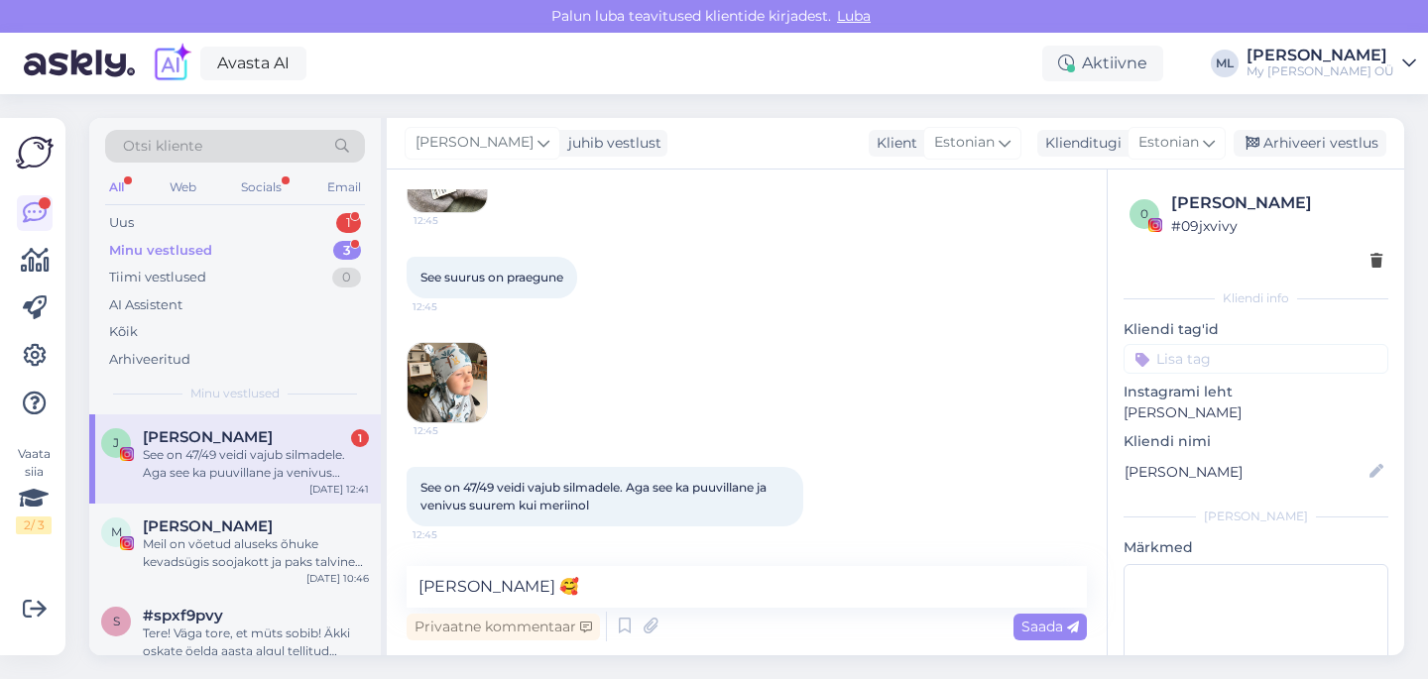
click at [1025, 625] on span "Saada" at bounding box center [1050, 627] width 58 height 18
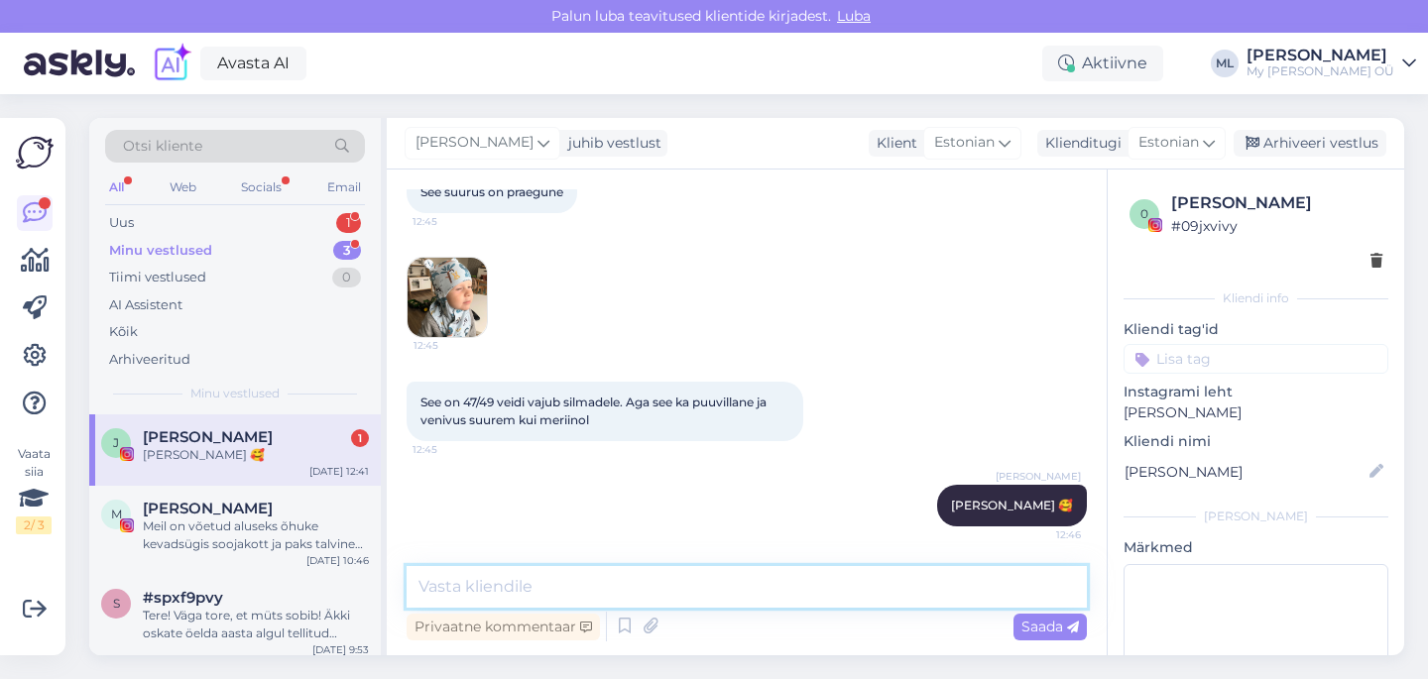
click at [515, 572] on textarea at bounding box center [746, 587] width 680 height 42
paste textarea "[PERSON_NAME]"
click at [716, 586] on textarea "ma näen ainult Teie eesnime siin, kas [PERSON_NAME]" at bounding box center [746, 587] width 680 height 42
click at [979, 592] on textarea "ma näen ainult Teie eesnime siin, kas Te olete [PERSON_NAME]" at bounding box center [746, 587] width 680 height 42
click at [720, 584] on textarea "ma näen ainult Teie eesnime siin, kas Te olete [PERSON_NAME]?" at bounding box center [746, 587] width 680 height 42
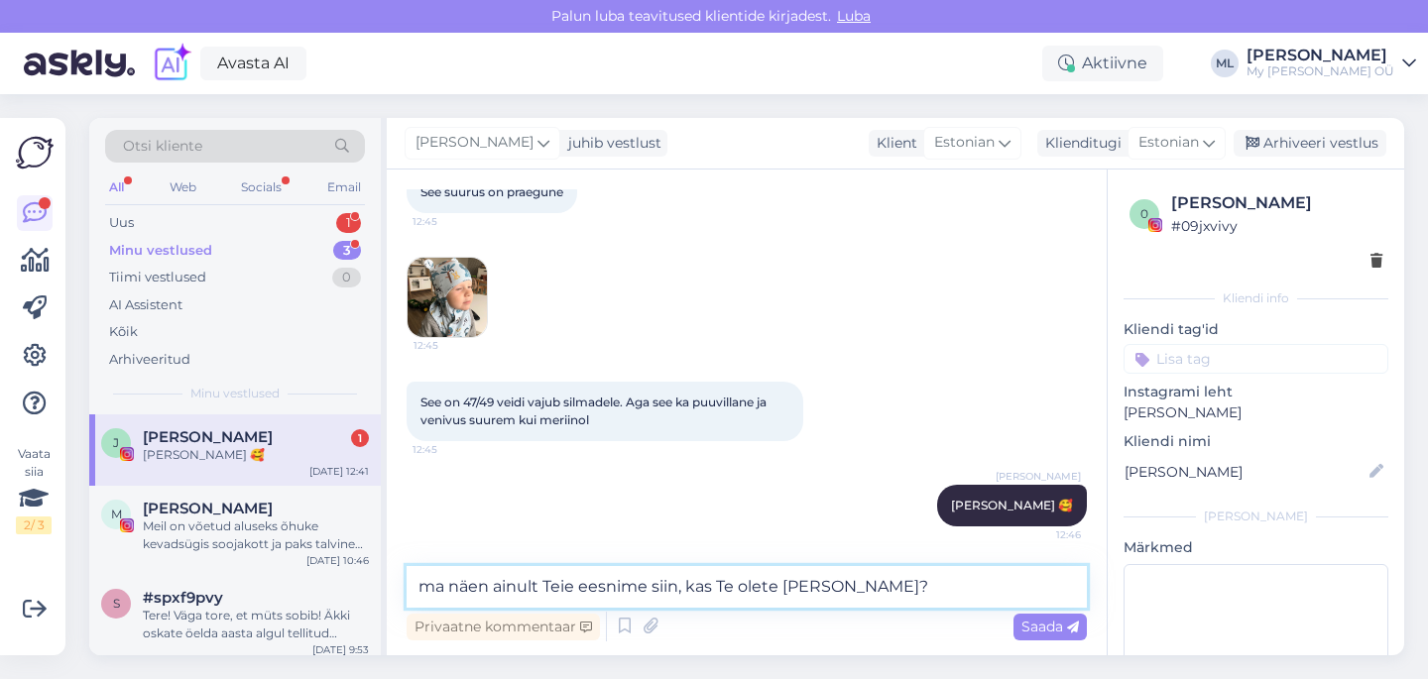
click at [779, 585] on textarea "ma näen ainult Teie eesnime siin, kas Te olete [PERSON_NAME]?" at bounding box center [746, 587] width 680 height 42
type textarea "ma näen ainult Teie eesnime siin, kas [PERSON_NAME] on [PERSON_NAME]?"
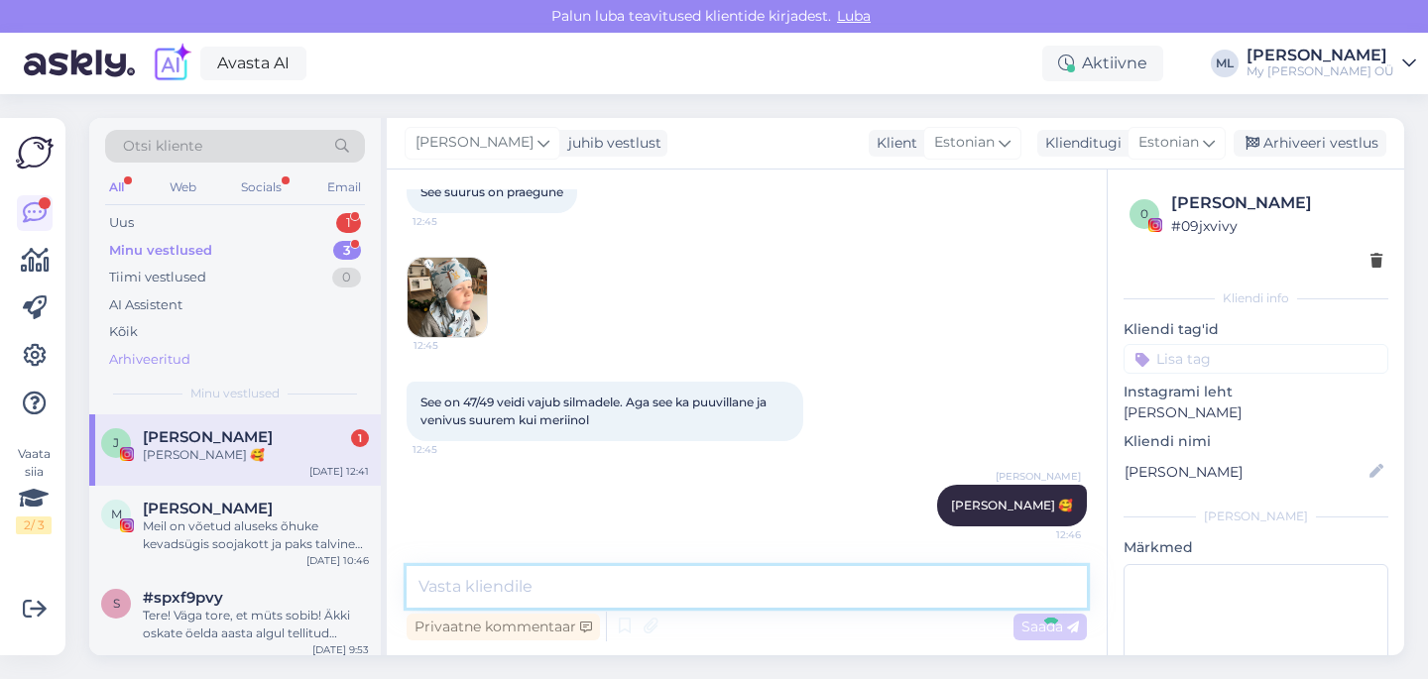
scroll to position [3439, 0]
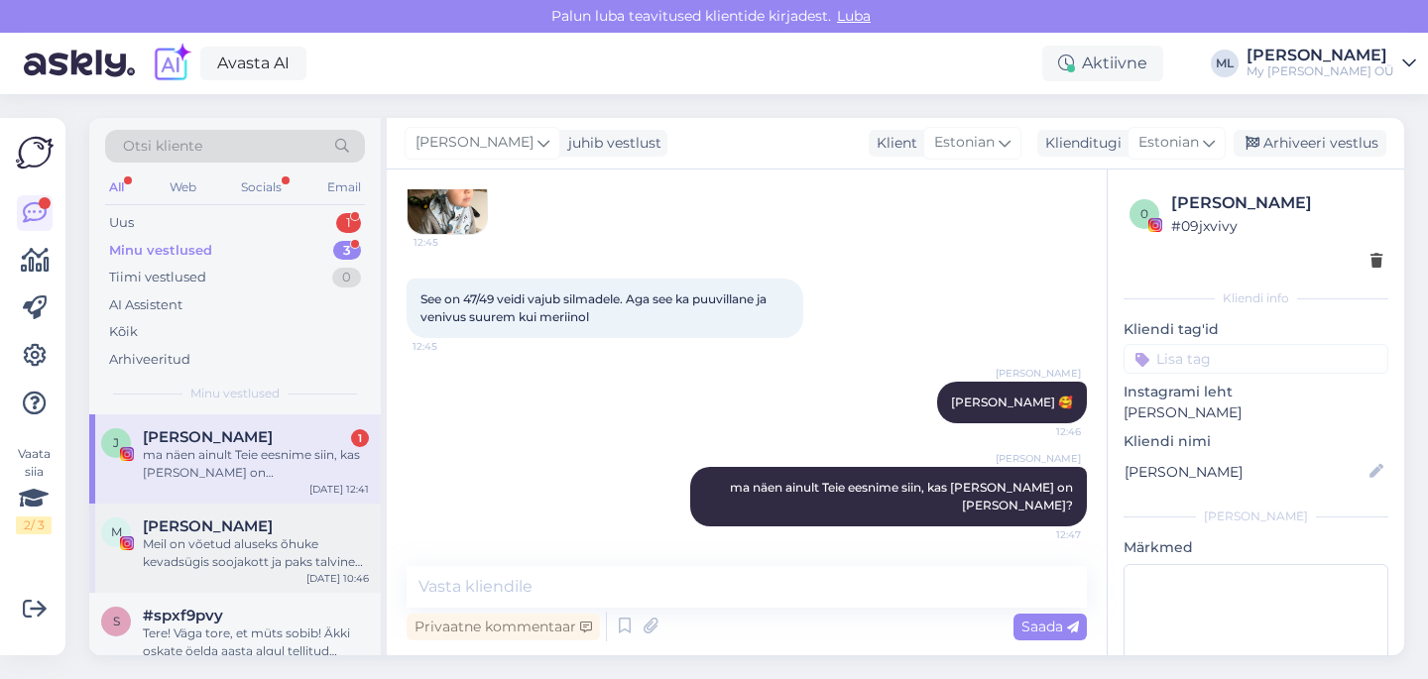
click at [196, 534] on span "[PERSON_NAME]" at bounding box center [208, 527] width 130 height 18
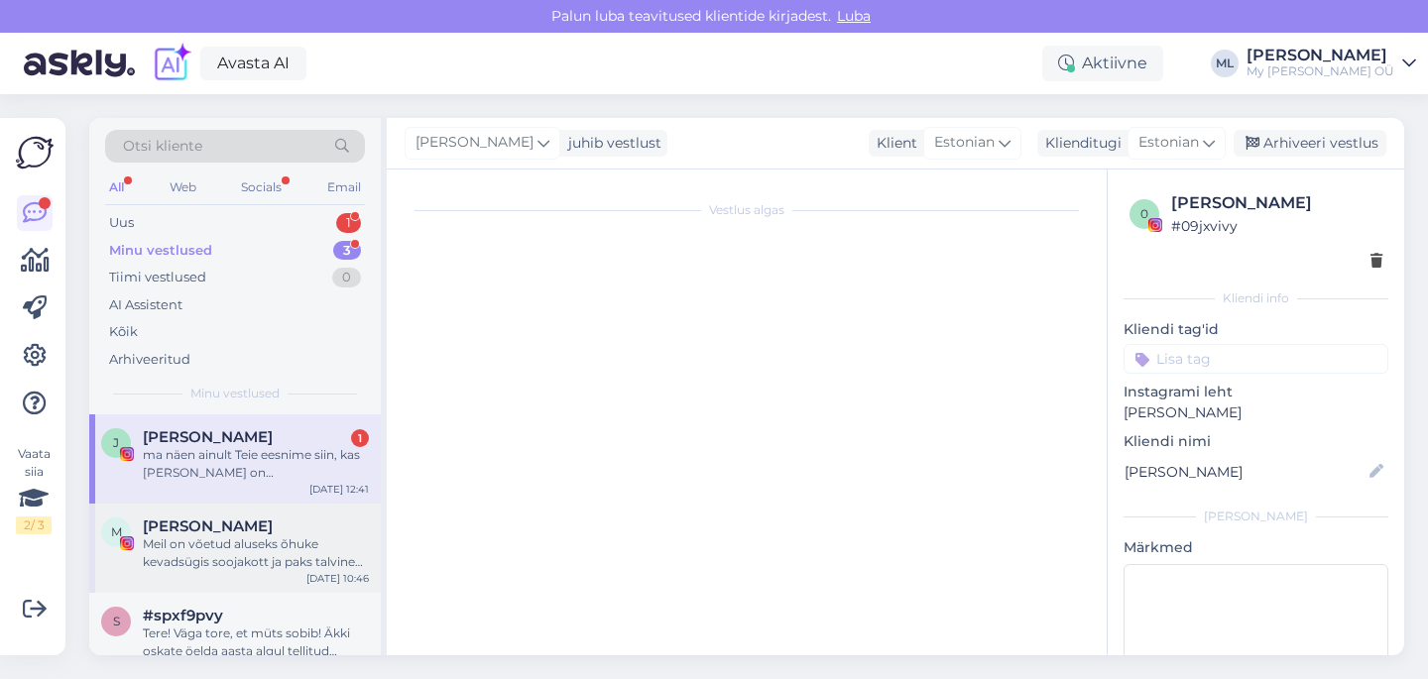
scroll to position [855, 0]
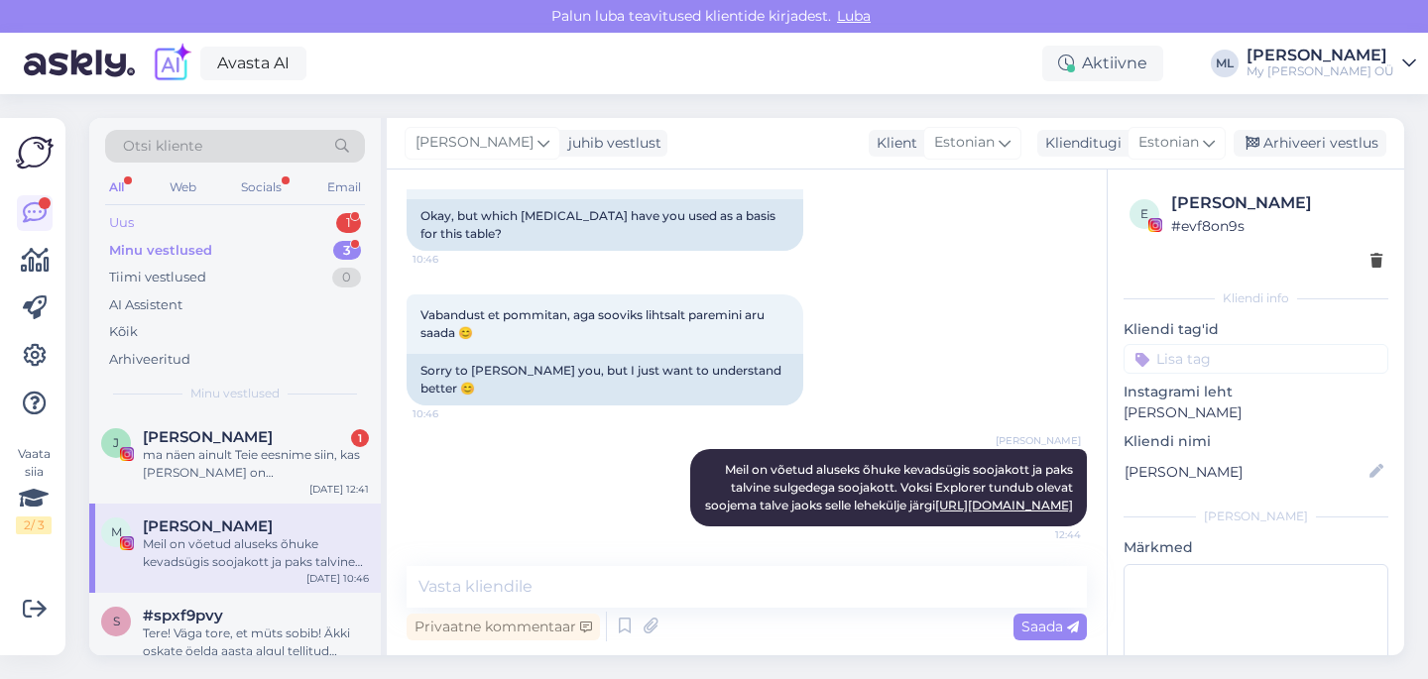
click at [123, 214] on div "Uus" at bounding box center [121, 223] width 25 height 20
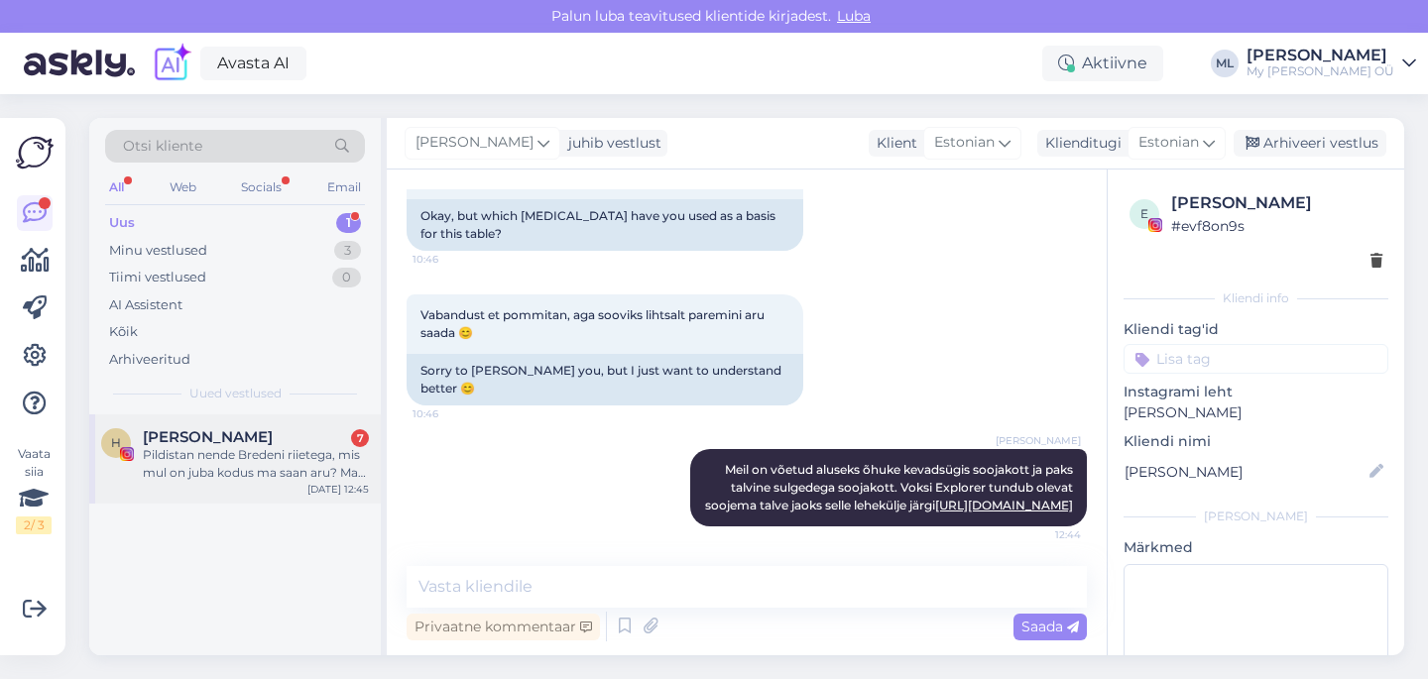
click at [167, 439] on span "[PERSON_NAME]" at bounding box center [208, 437] width 130 height 18
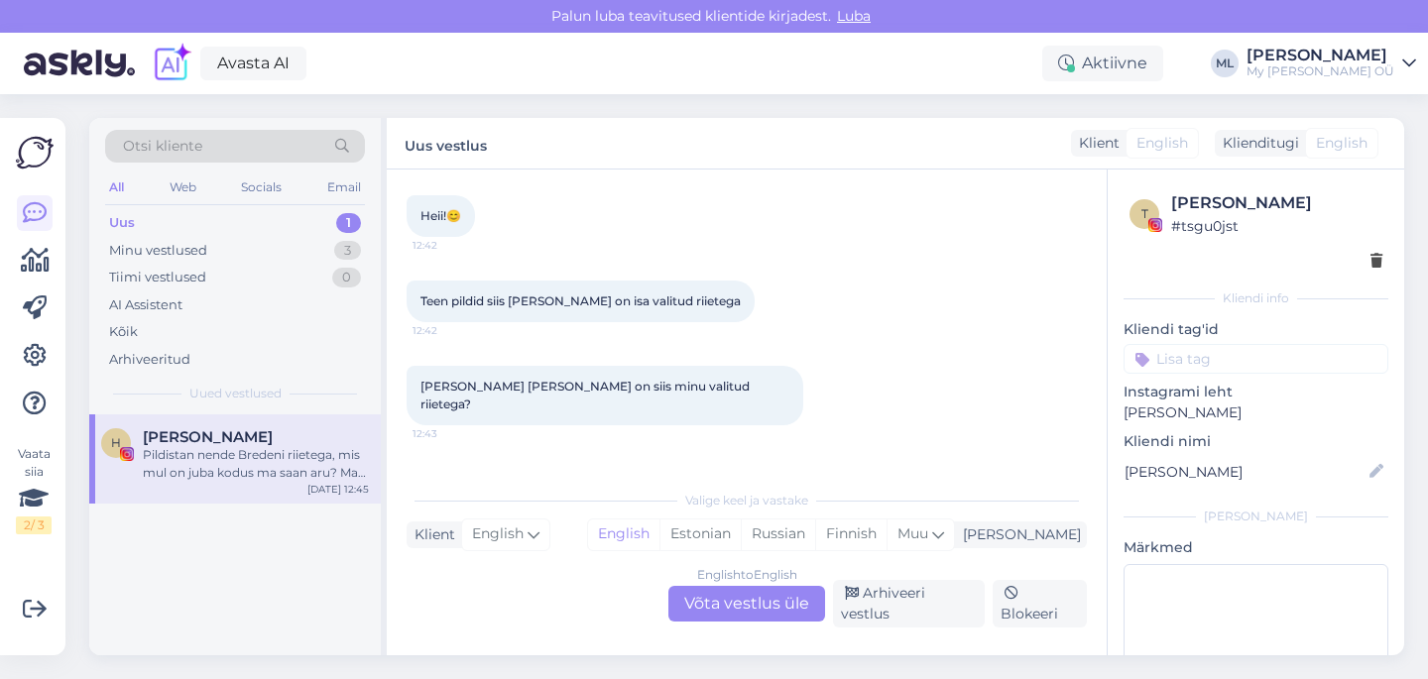
scroll to position [431, 0]
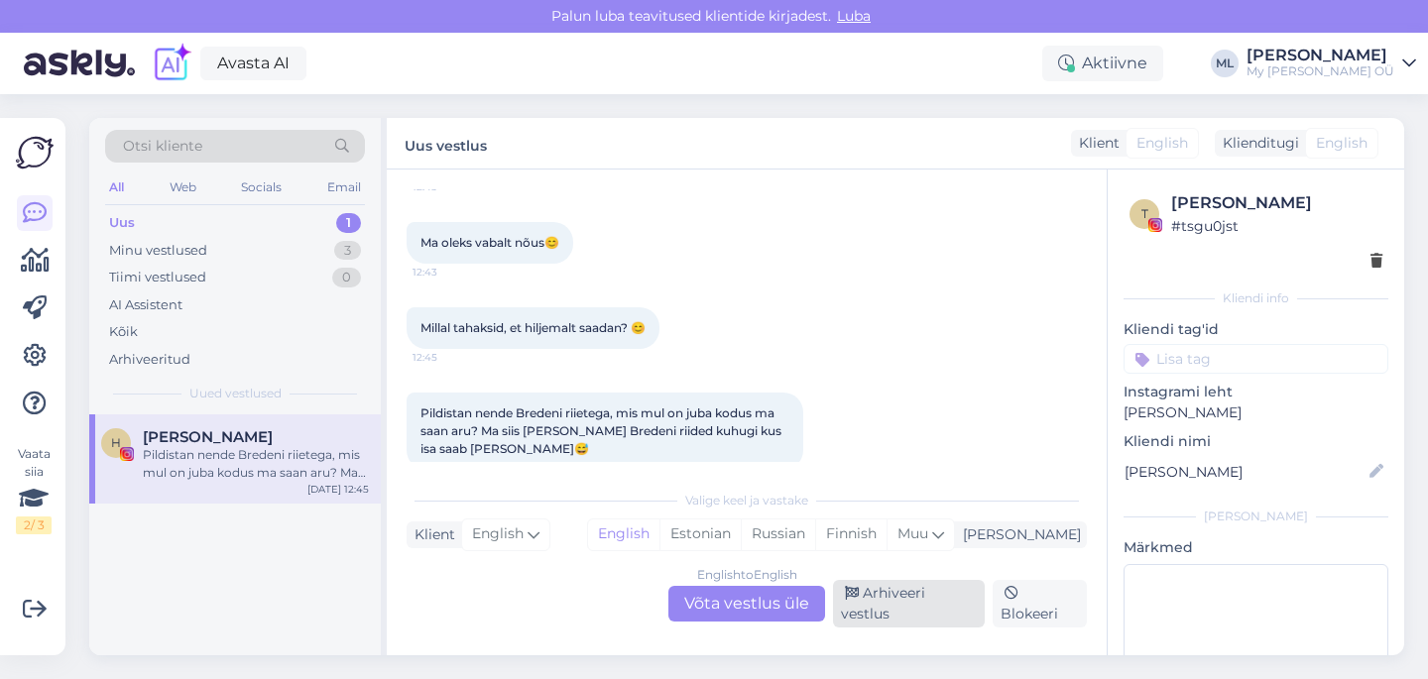
click at [927, 618] on div "Arhiveeri vestlus" at bounding box center [909, 604] width 152 height 48
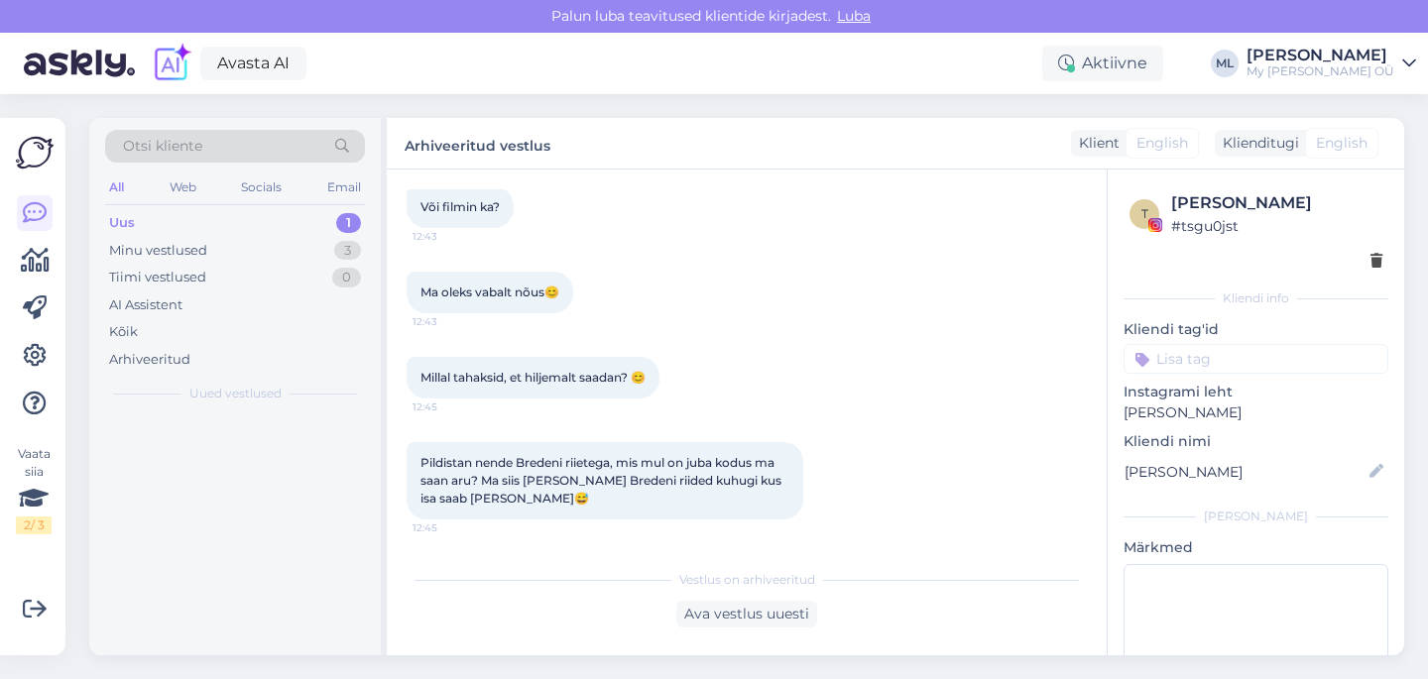
scroll to position [364, 0]
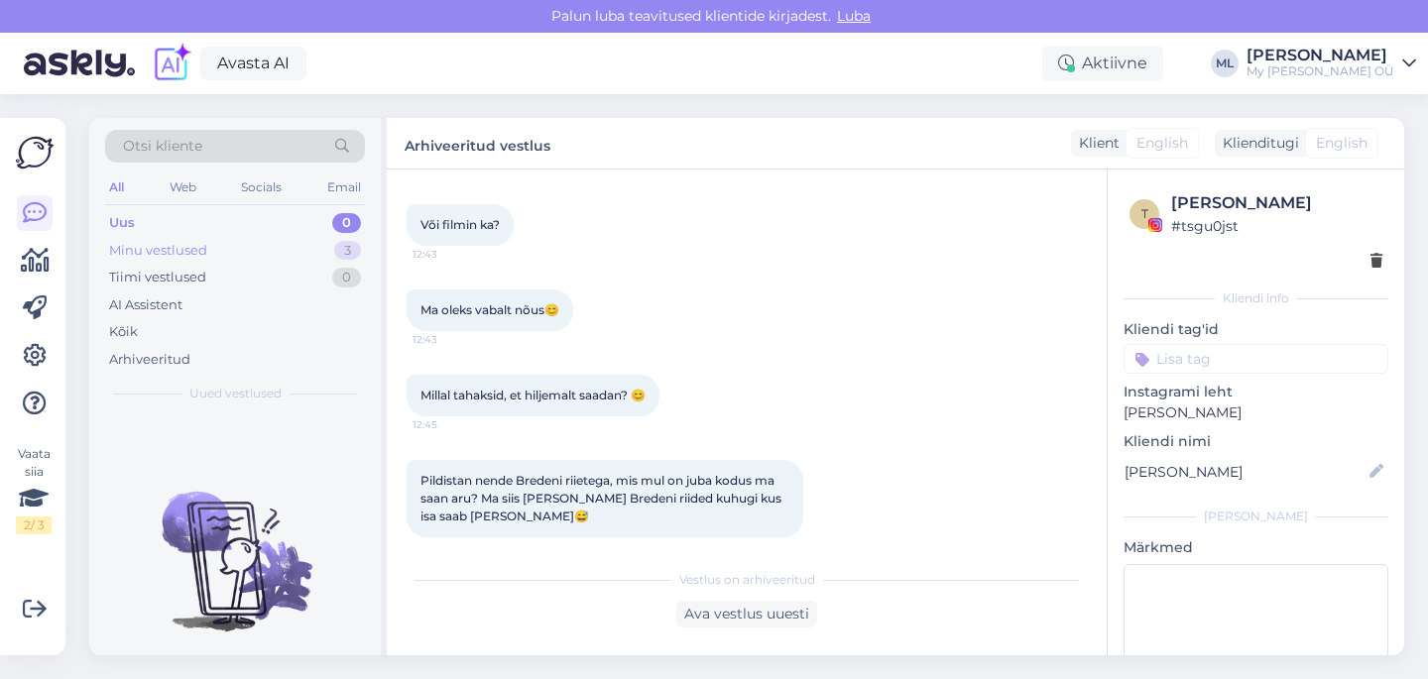
click at [181, 241] on div "Minu vestlused" at bounding box center [158, 251] width 98 height 20
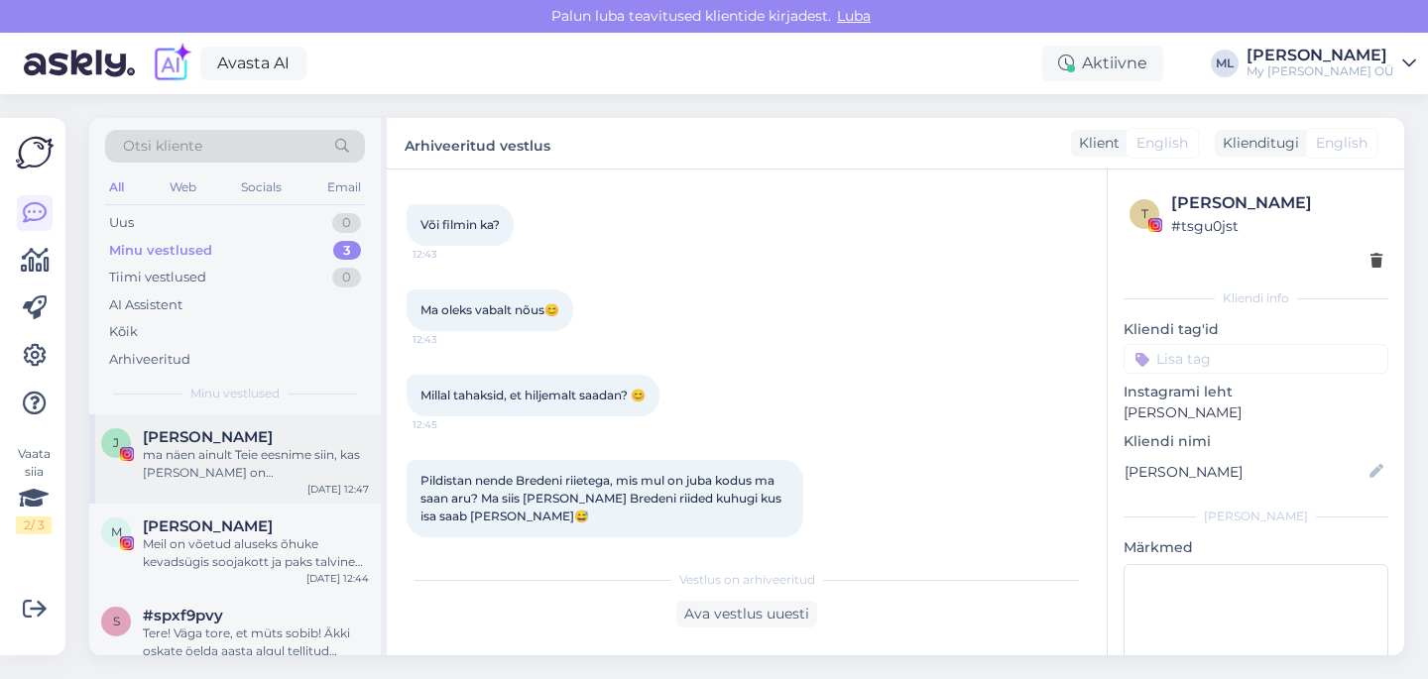
click at [183, 469] on div "ma näen ainult Teie eesnime siin, kas [PERSON_NAME] on [PERSON_NAME]?" at bounding box center [256, 464] width 226 height 36
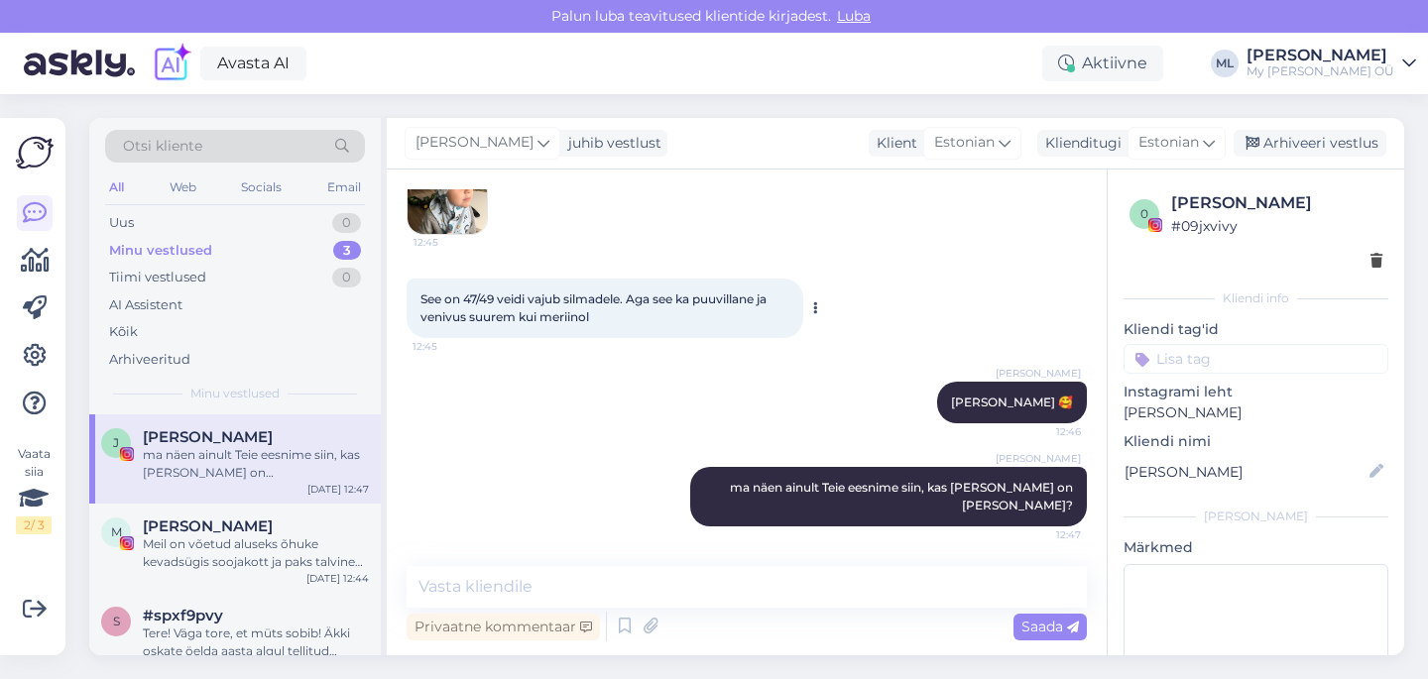
scroll to position [3281, 0]
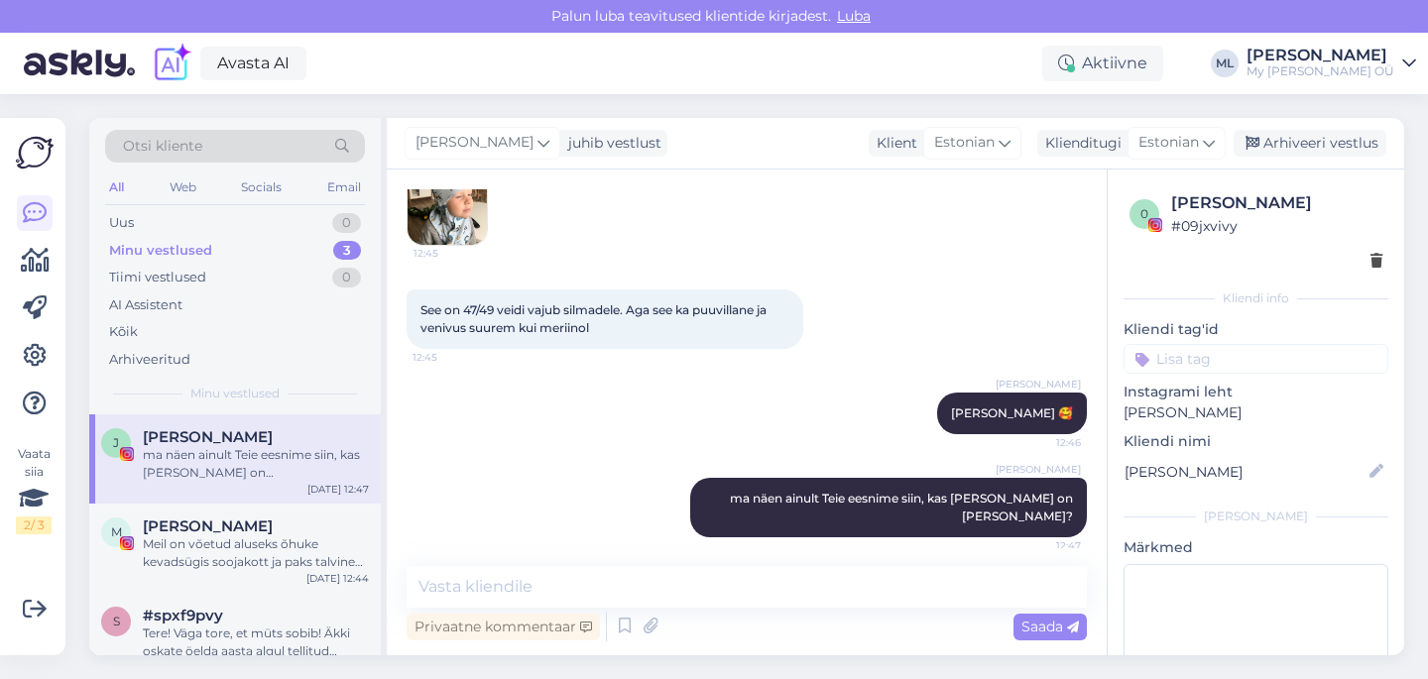
click at [454, 245] on img at bounding box center [446, 205] width 79 height 79
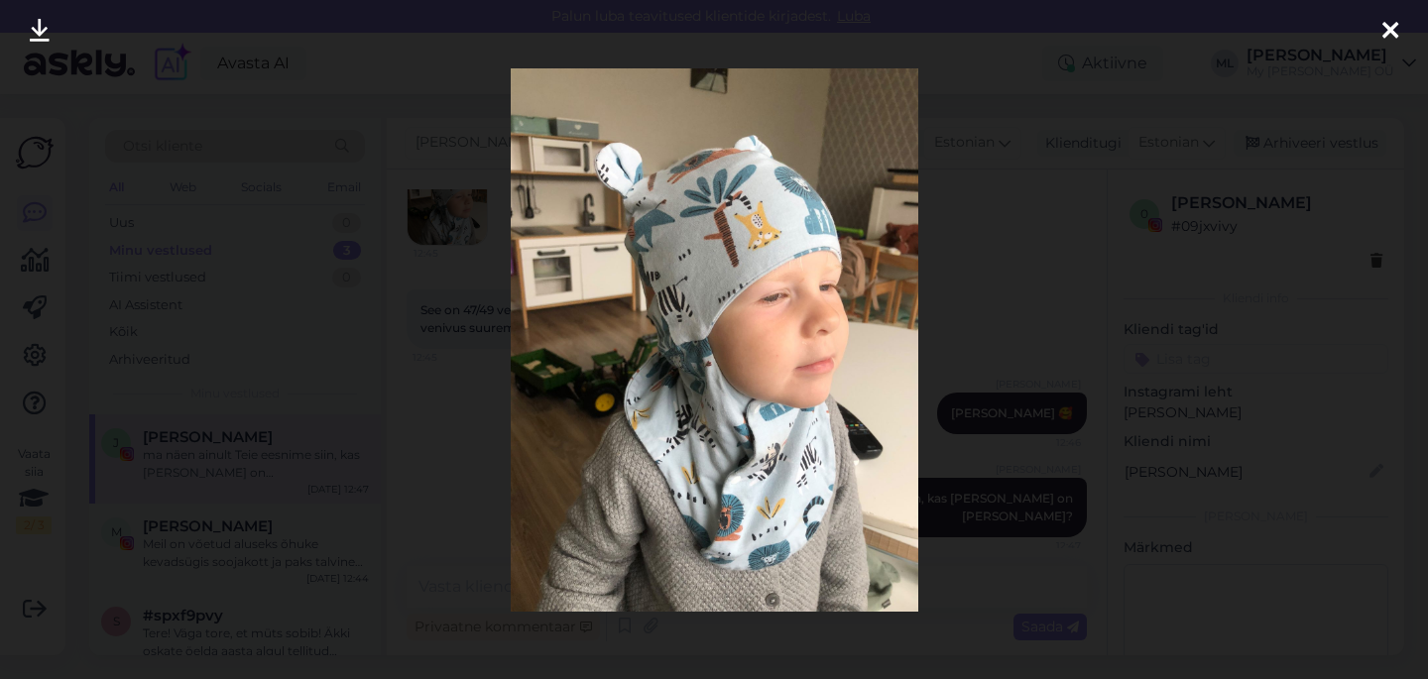
click at [1387, 22] on icon at bounding box center [1390, 32] width 16 height 26
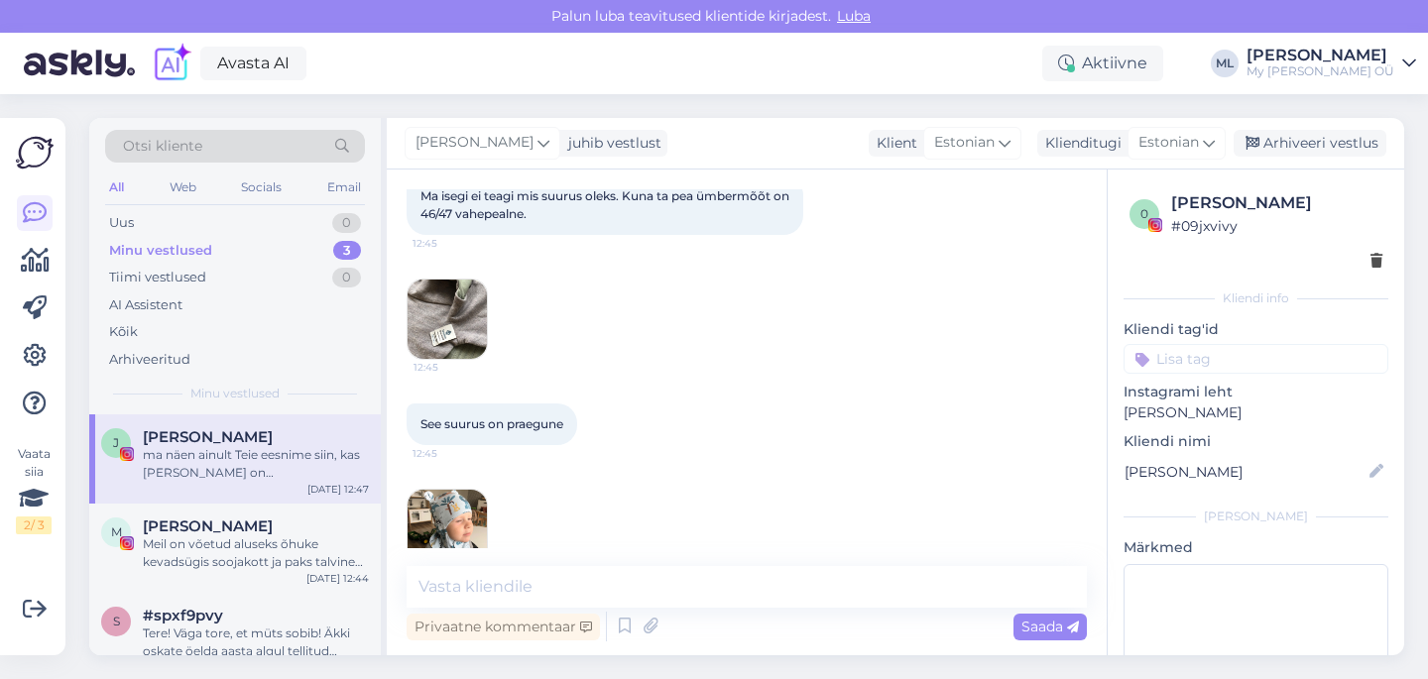
scroll to position [3439, 0]
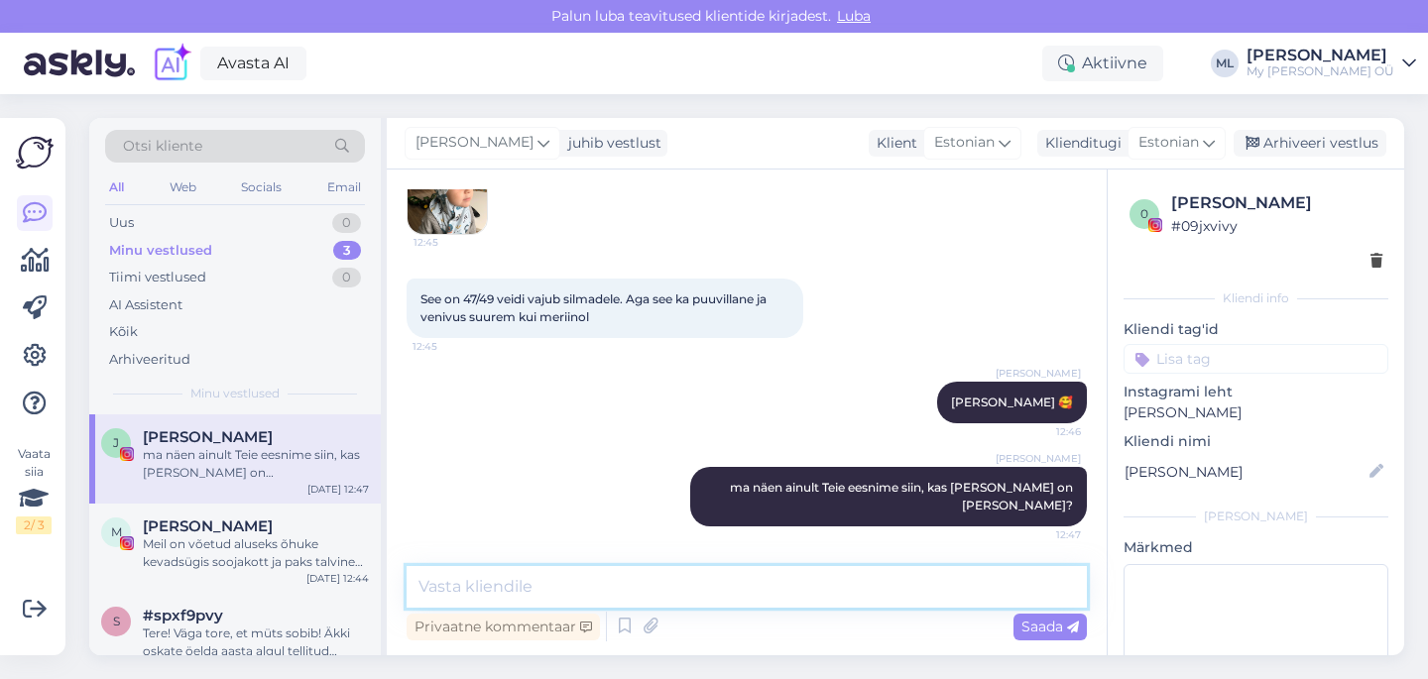
click at [800, 597] on textarea at bounding box center [746, 587] width 680 height 42
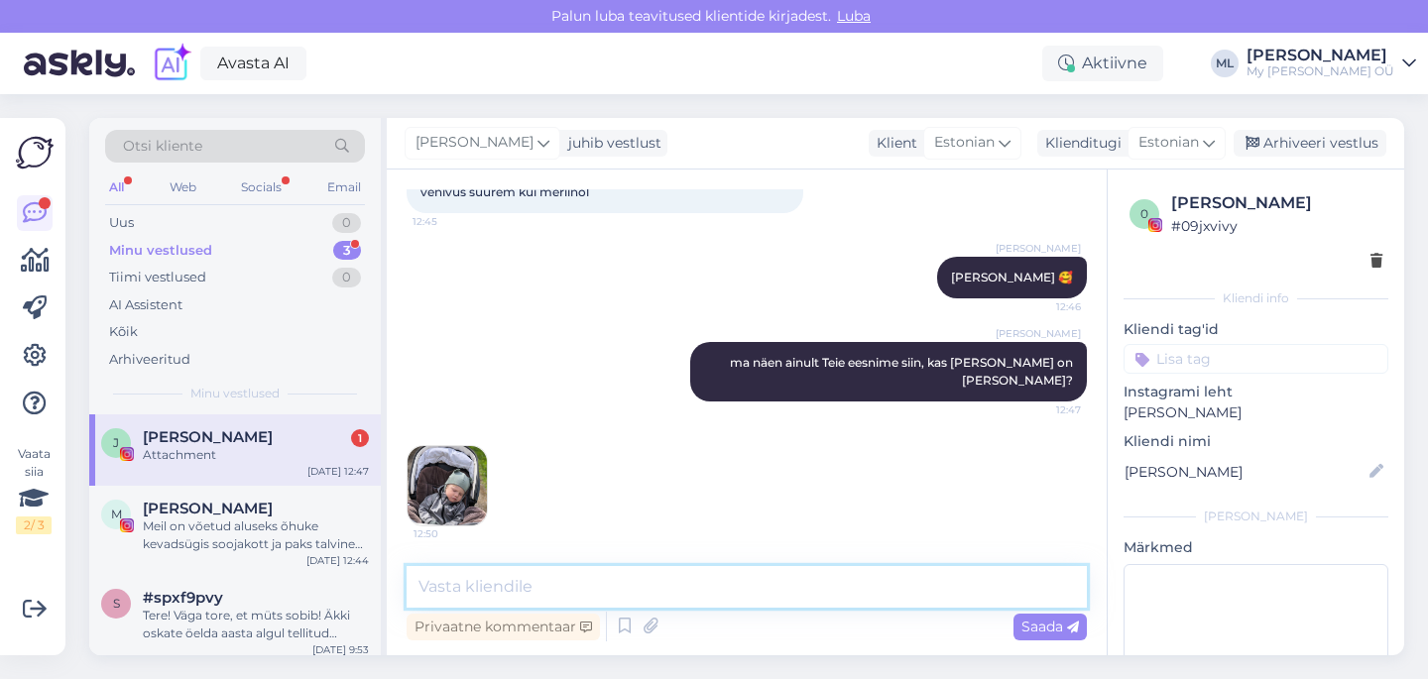
scroll to position [3564, 0]
click at [301, 422] on div "[PERSON_NAME] 1 Attachment [DATE] 12:47" at bounding box center [234, 449] width 291 height 71
click at [440, 480] on img at bounding box center [446, 485] width 79 height 79
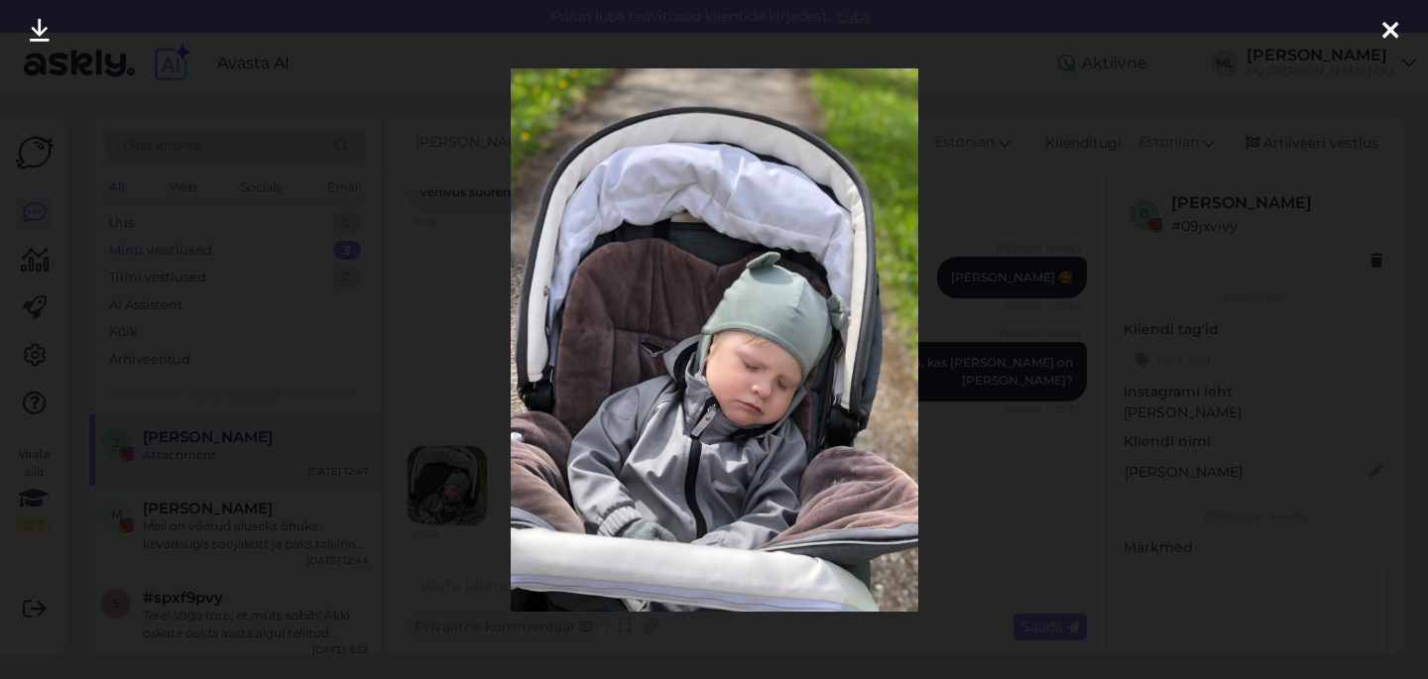
click at [702, 384] on img at bounding box center [714, 339] width 407 height 543
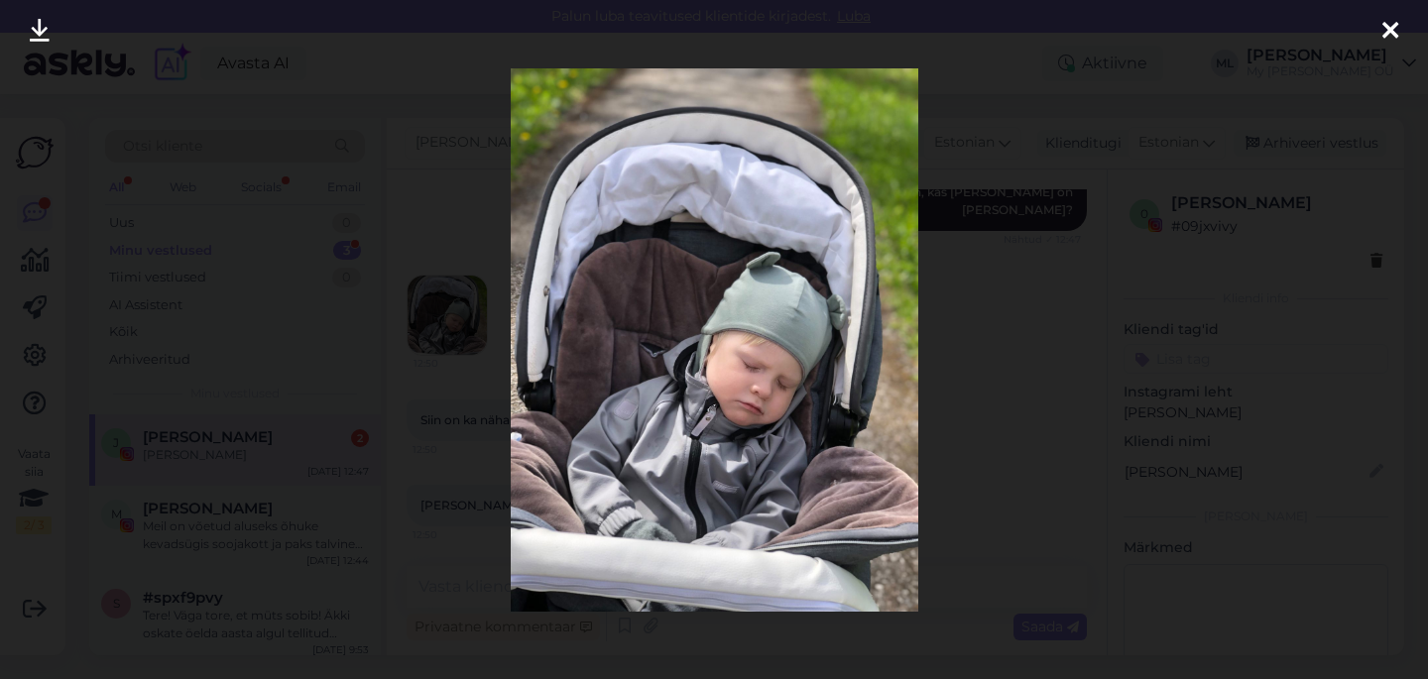
scroll to position [3735, 0]
click at [462, 394] on div at bounding box center [714, 339] width 1428 height 679
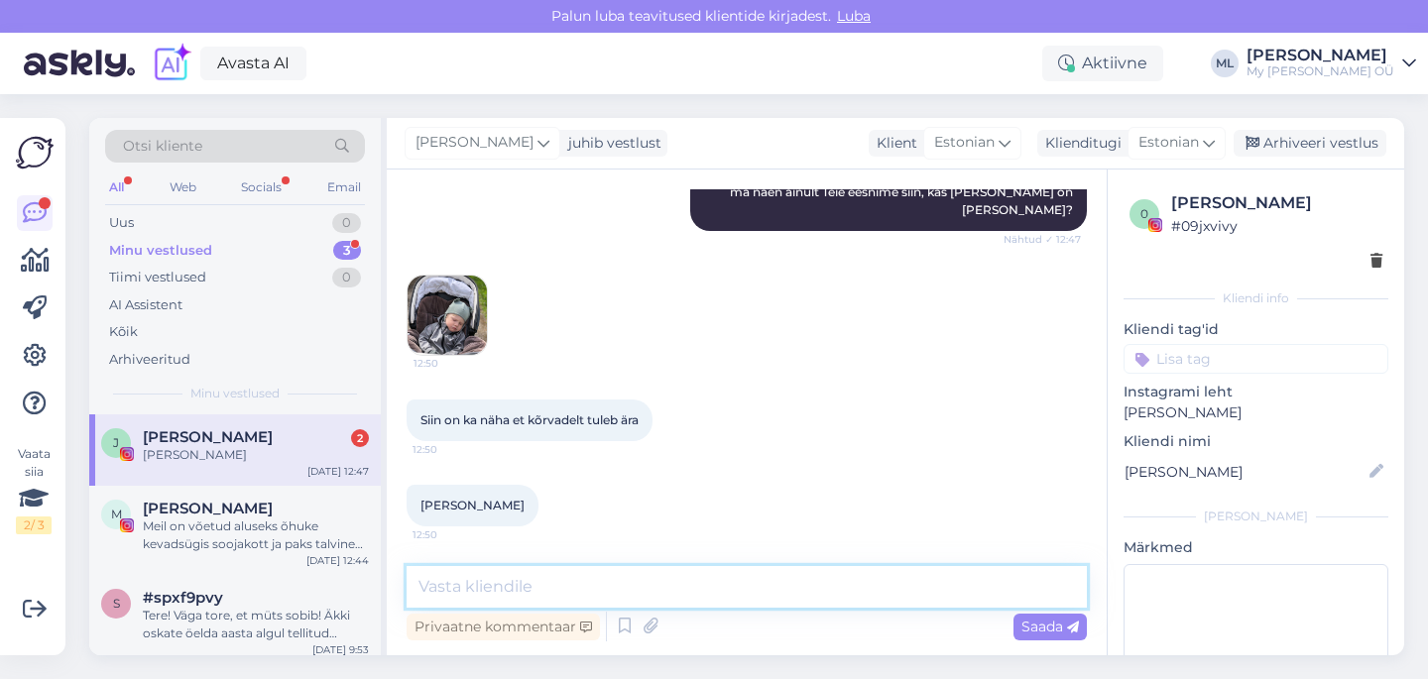
click at [450, 590] on textarea at bounding box center [746, 587] width 680 height 42
click at [507, 593] on textarea at bounding box center [746, 587] width 680 height 42
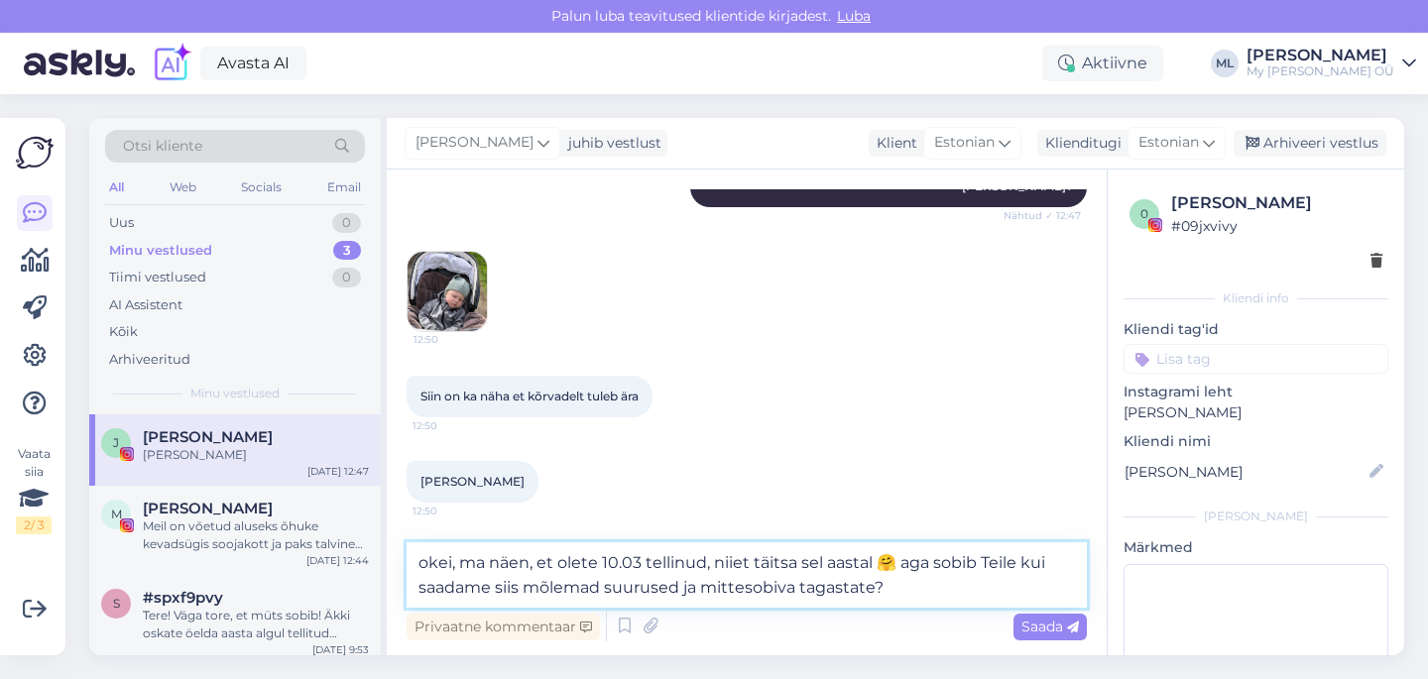
type textarea "okei, ma näen, et olete 10.03 tellinud, niiet täitsa sel aastal 🤗 aga sobib Tei…"
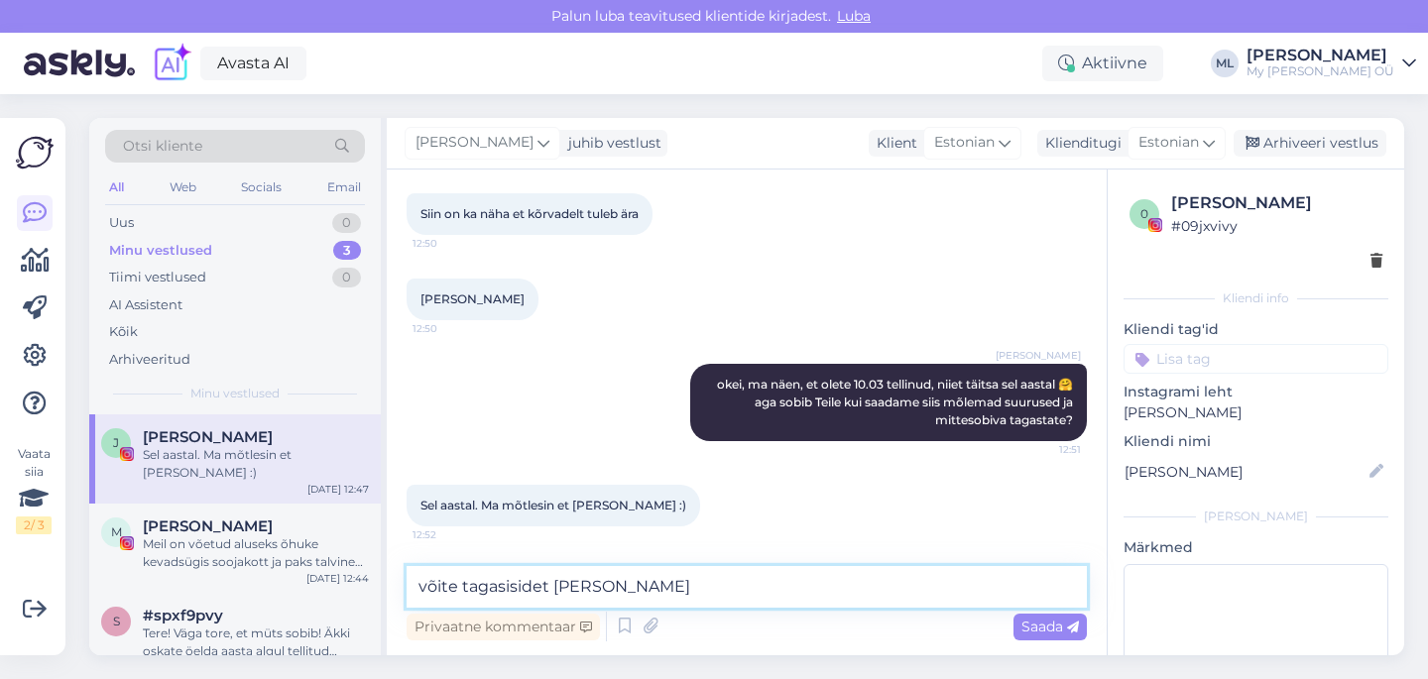
scroll to position [3941, 0]
type textarea "võite tagasisidet [PERSON_NAME], kuidas sobis 🤗"
click at [1035, 634] on span "Saada" at bounding box center [1050, 627] width 58 height 18
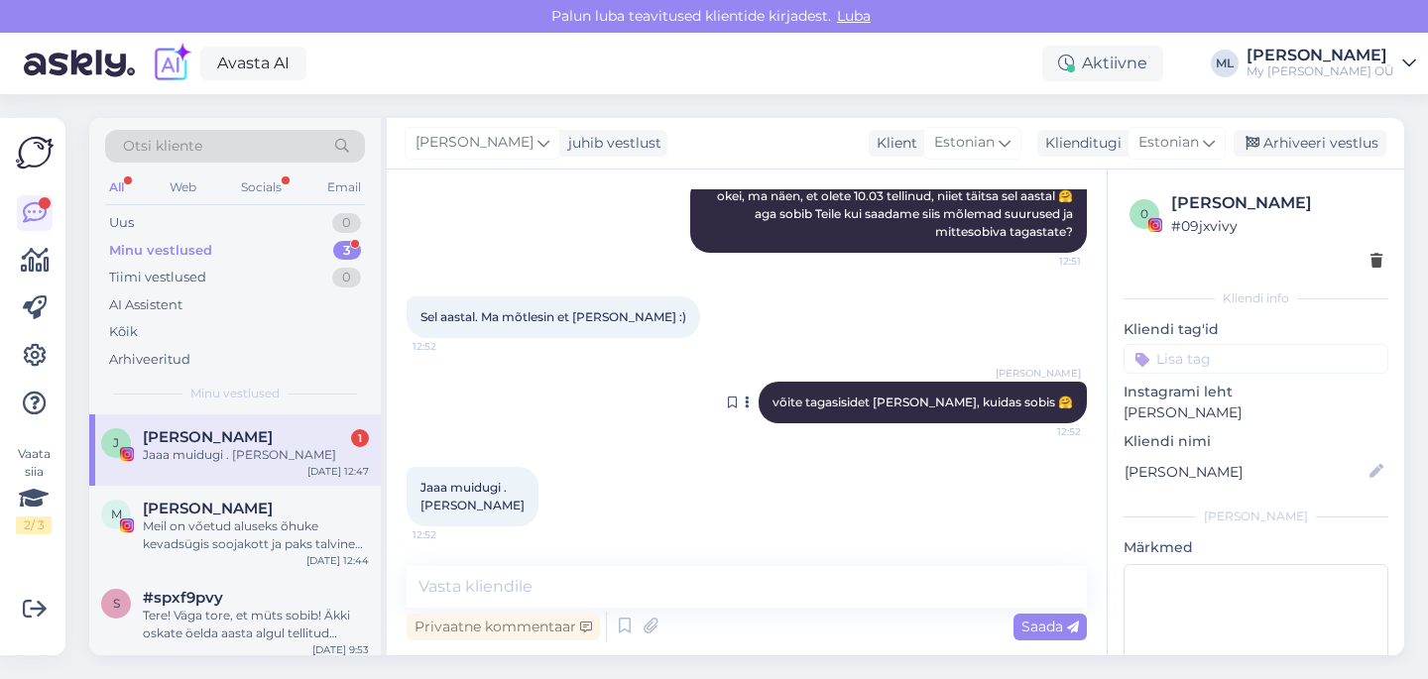
scroll to position [4129, 0]
click at [578, 590] on textarea at bounding box center [746, 587] width 680 height 42
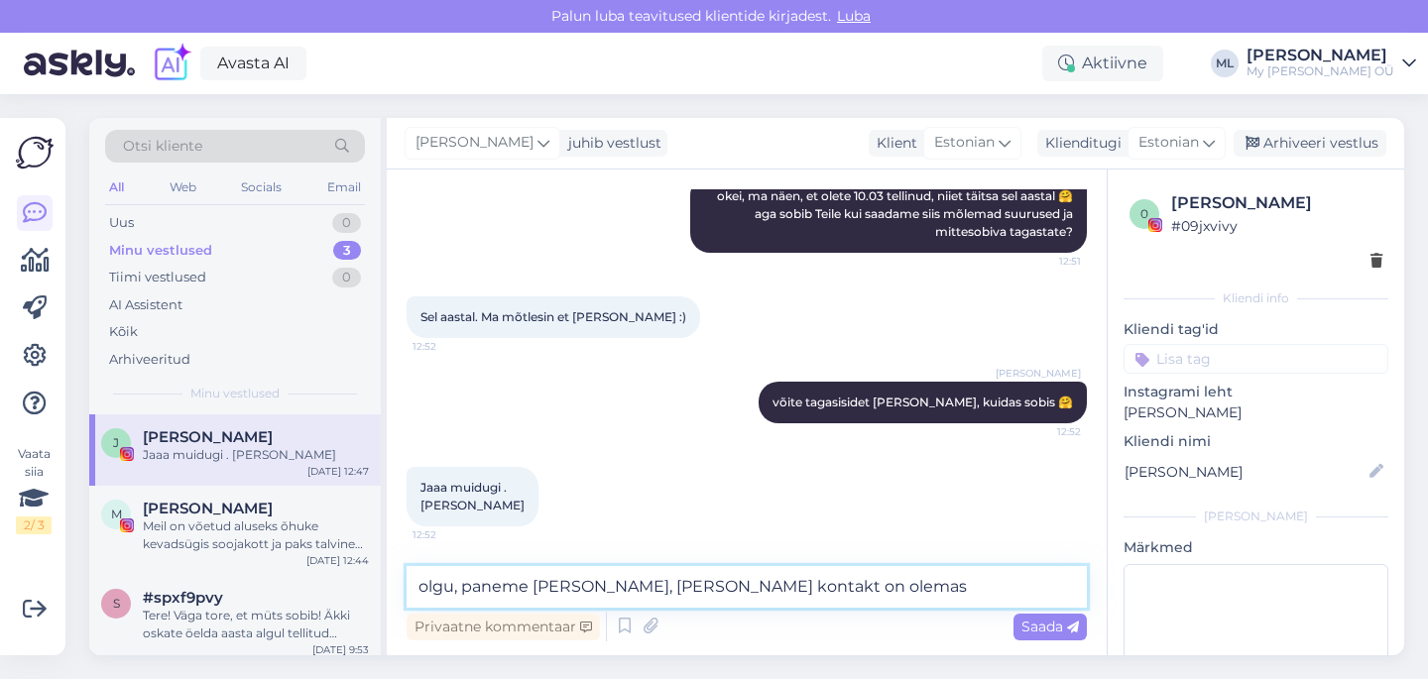
type textarea "olgu, paneme [PERSON_NAME], [PERSON_NAME] kontakt on olemas ☺️"
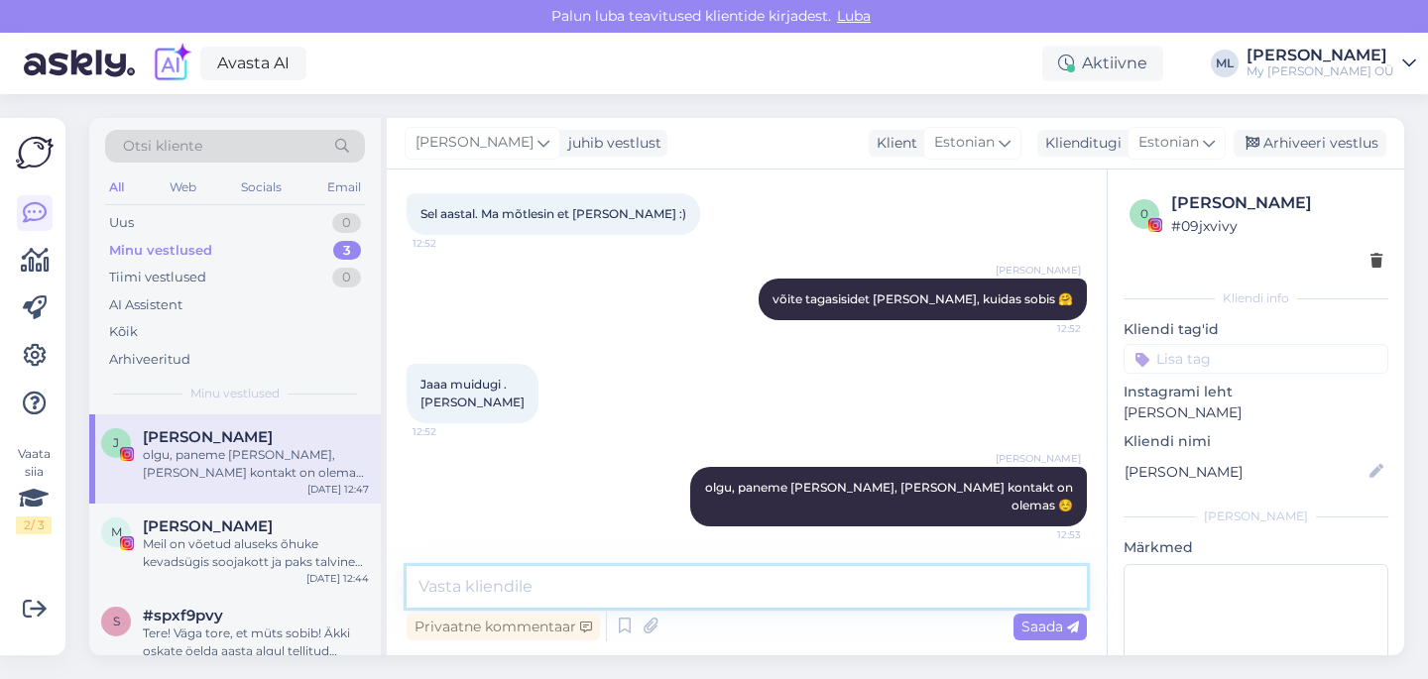
scroll to position [4215, 0]
drag, startPoint x: 754, startPoint y: 95, endPoint x: 769, endPoint y: 103, distance: 17.7
click at [753, 96] on div "Otsi kliente All Web Socials Email Uus 0 Minu vestlused 3 Tiimi vestlused 0 AI …" at bounding box center [752, 386] width 1350 height 585
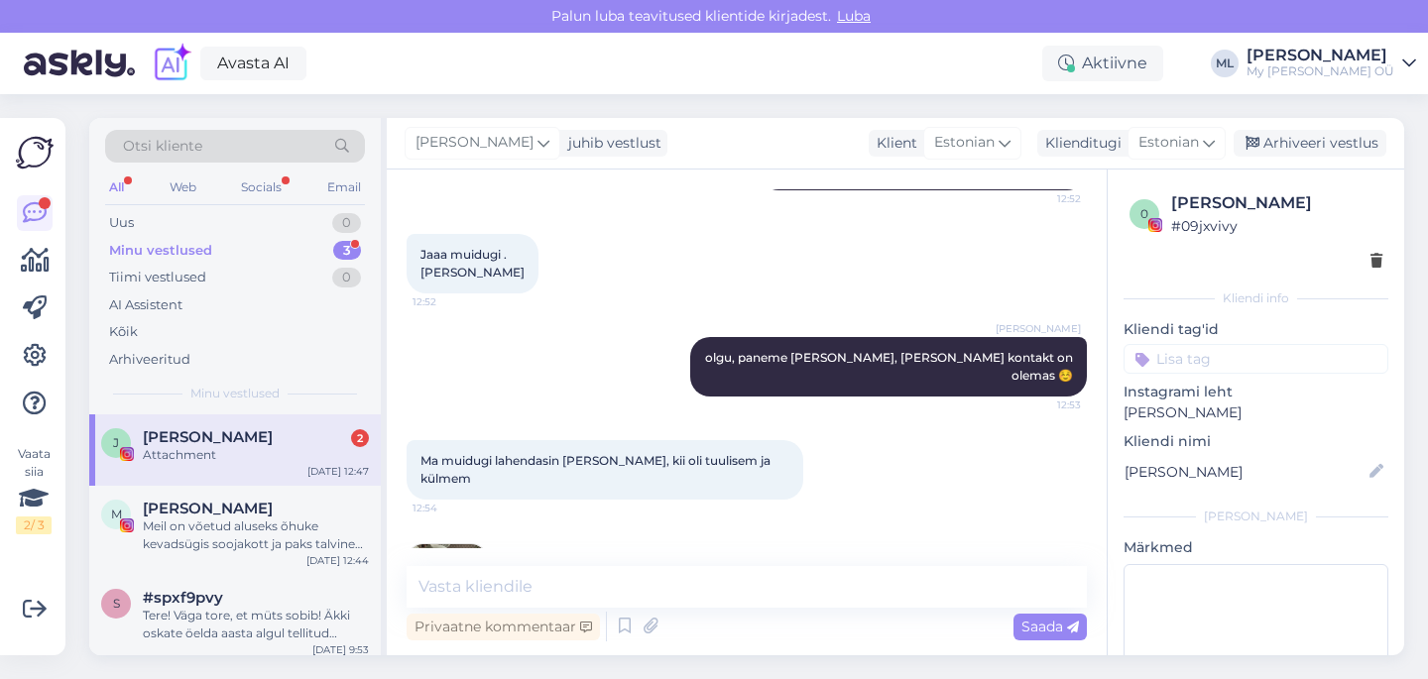
scroll to position [4425, 0]
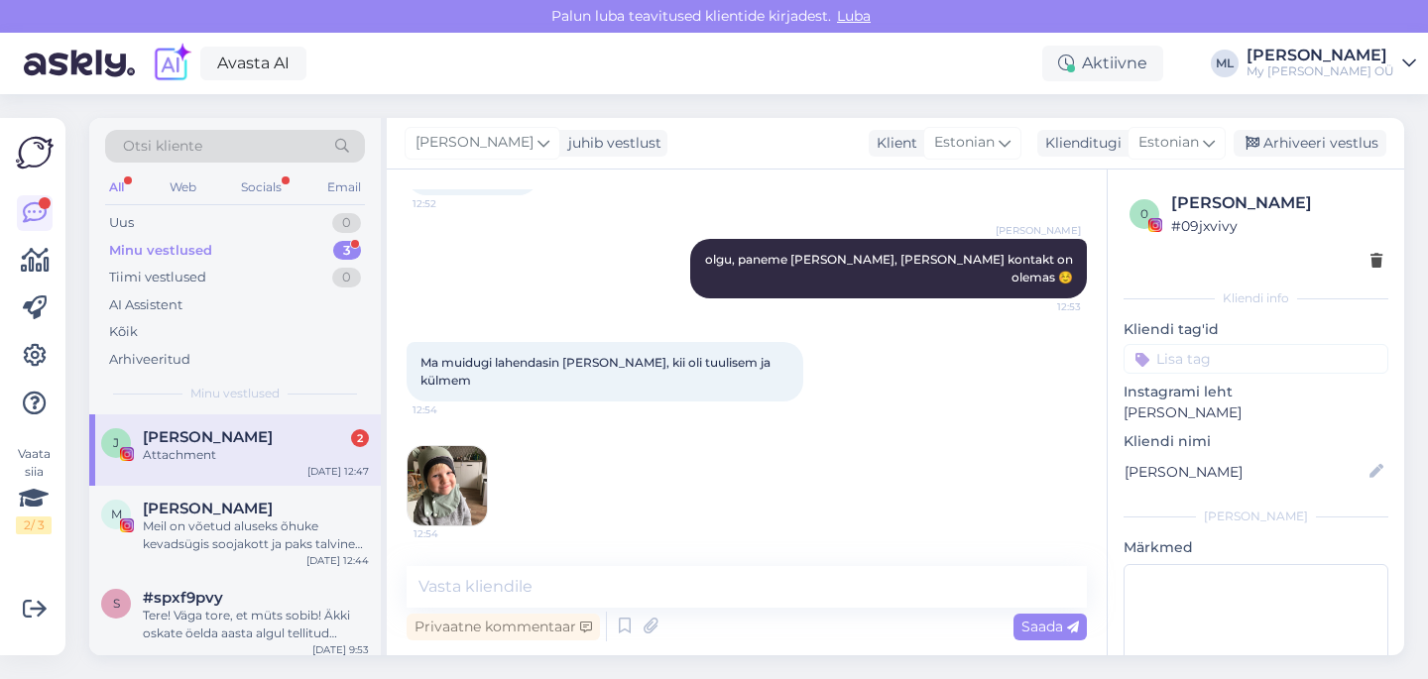
click at [449, 471] on img at bounding box center [446, 485] width 79 height 79
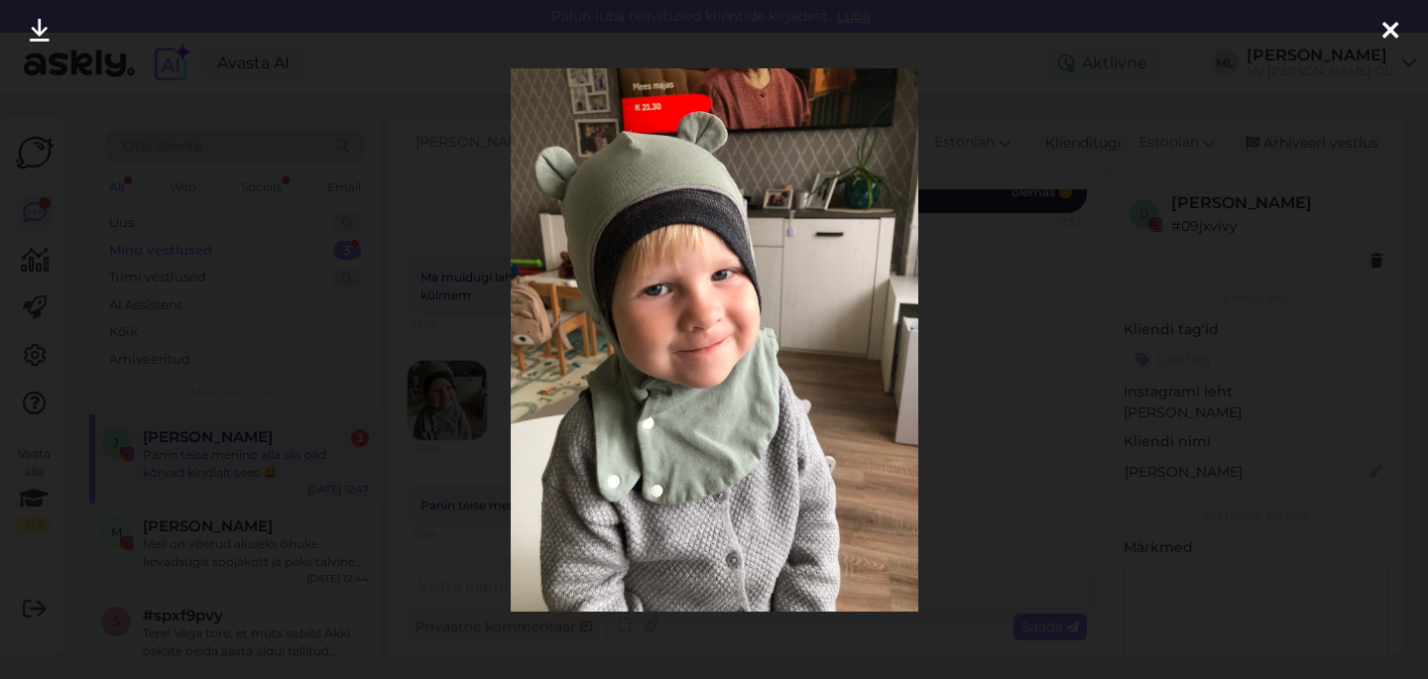
scroll to position [4510, 0]
click at [1396, 35] on icon at bounding box center [1390, 32] width 16 height 26
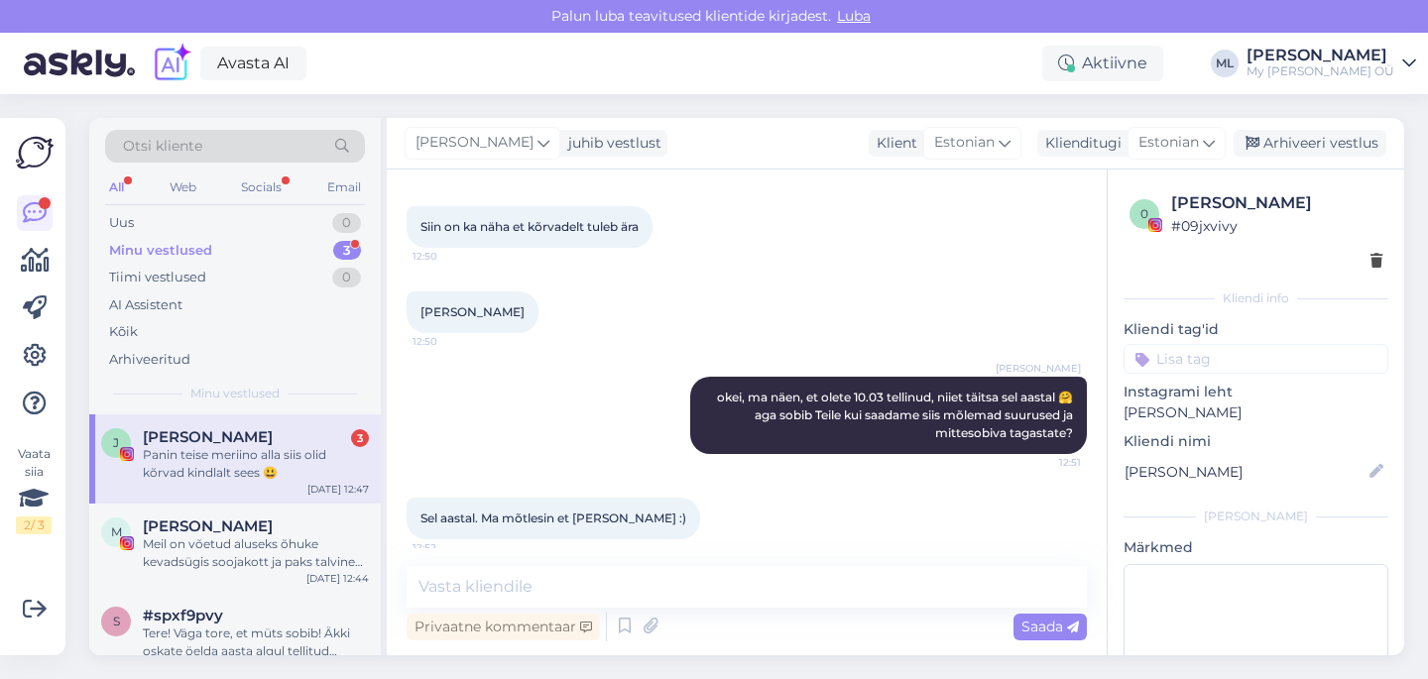
scroll to position [3778, 0]
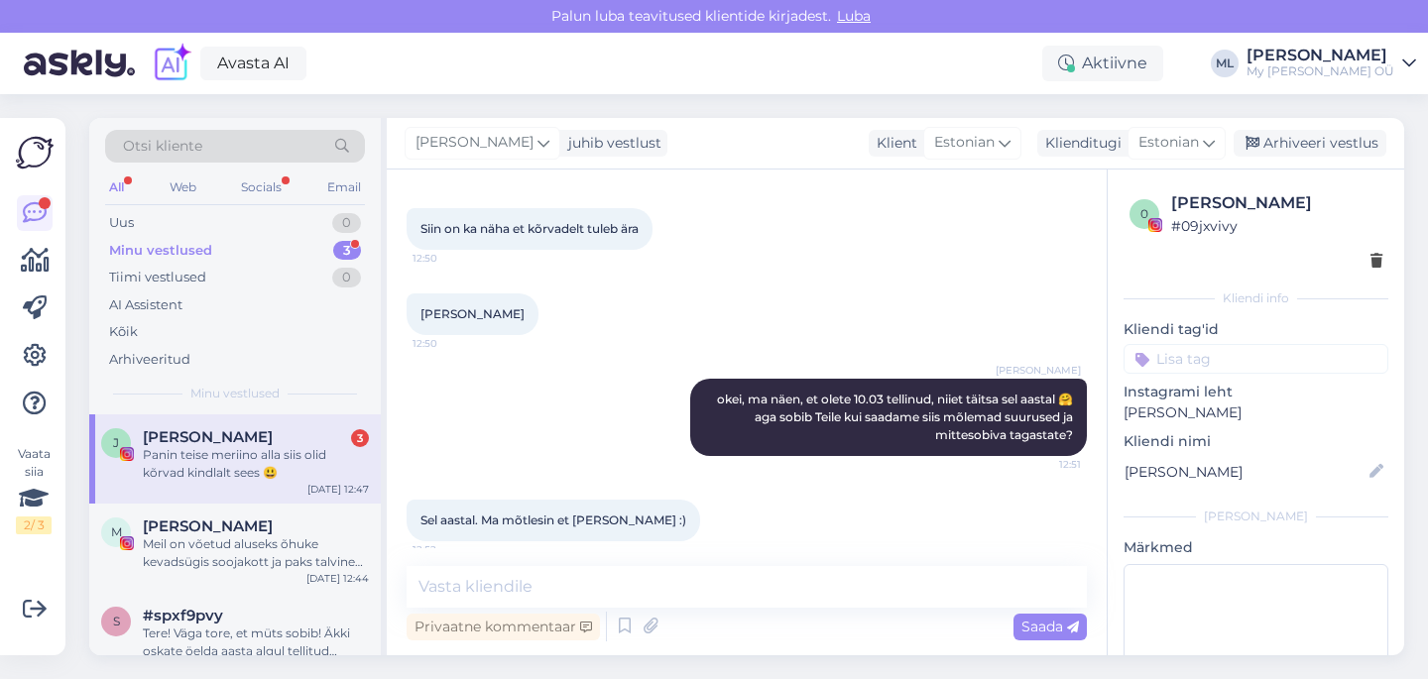
click at [457, 164] on img at bounding box center [446, 123] width 79 height 79
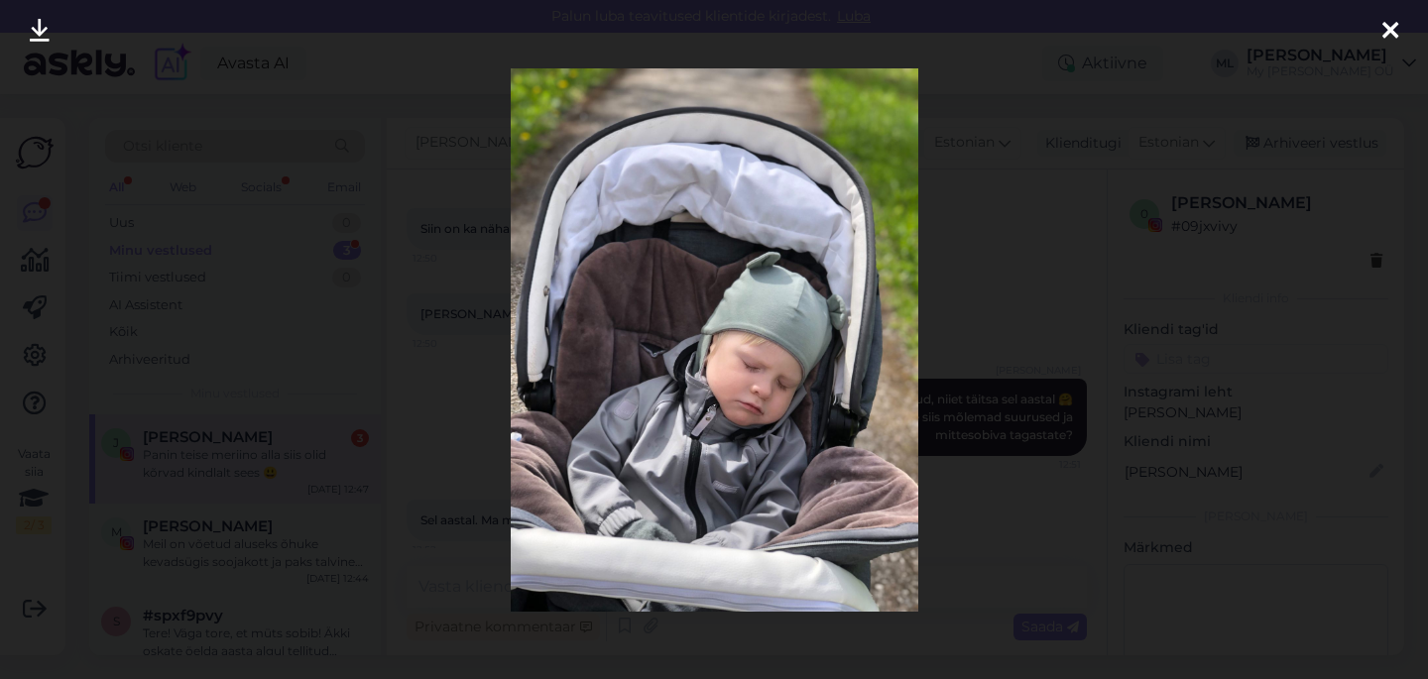
click at [1367, 27] on div at bounding box center [714, 339] width 1428 height 679
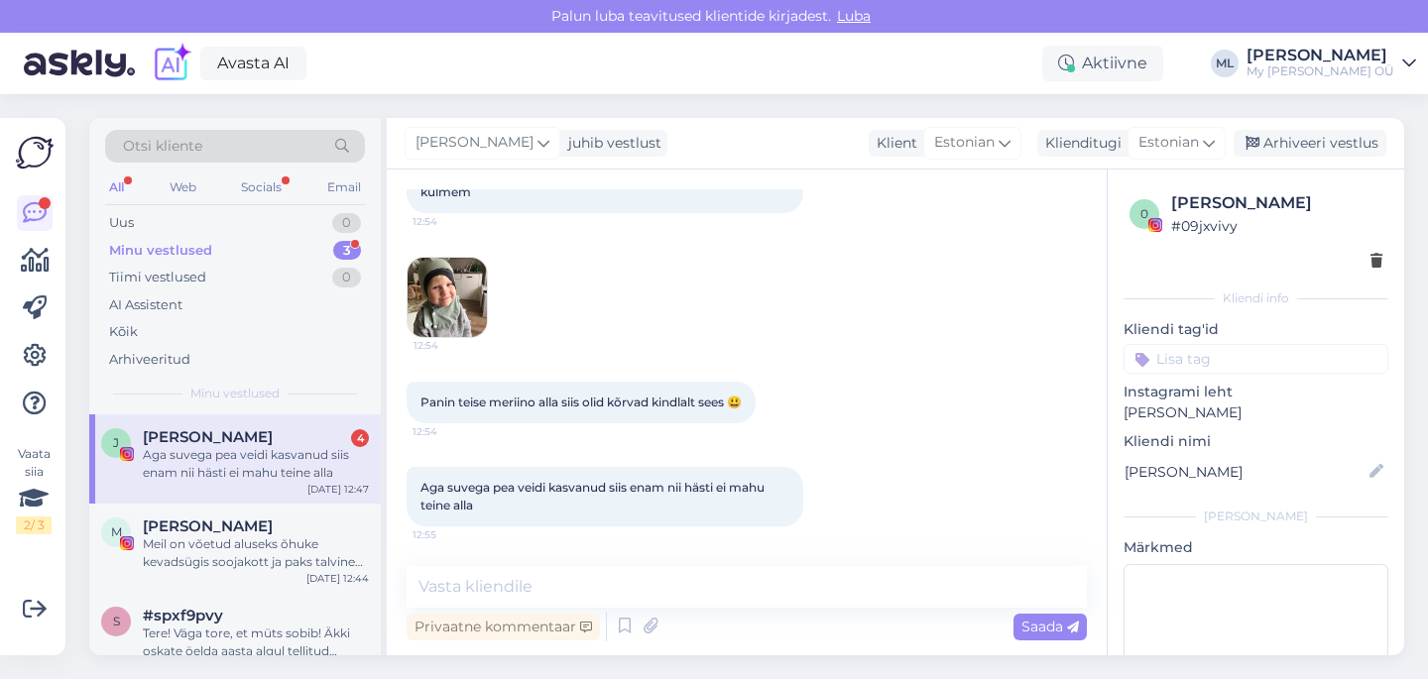
click at [1377, 27] on div "[PERSON_NAME] teavitused klientide kirjadest. [GEOGRAPHIC_DATA]" at bounding box center [714, 16] width 1428 height 33
click at [458, 311] on img at bounding box center [446, 297] width 79 height 79
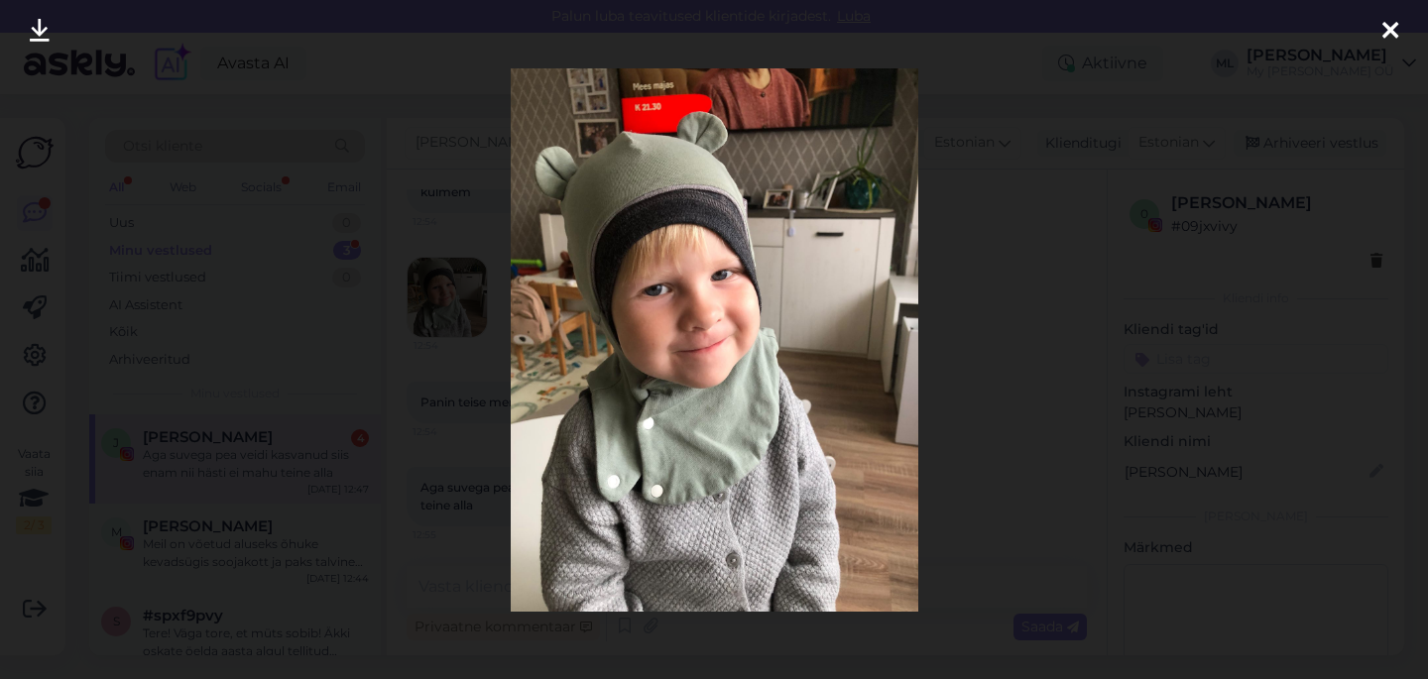
click at [1399, 37] on div at bounding box center [1390, 31] width 40 height 62
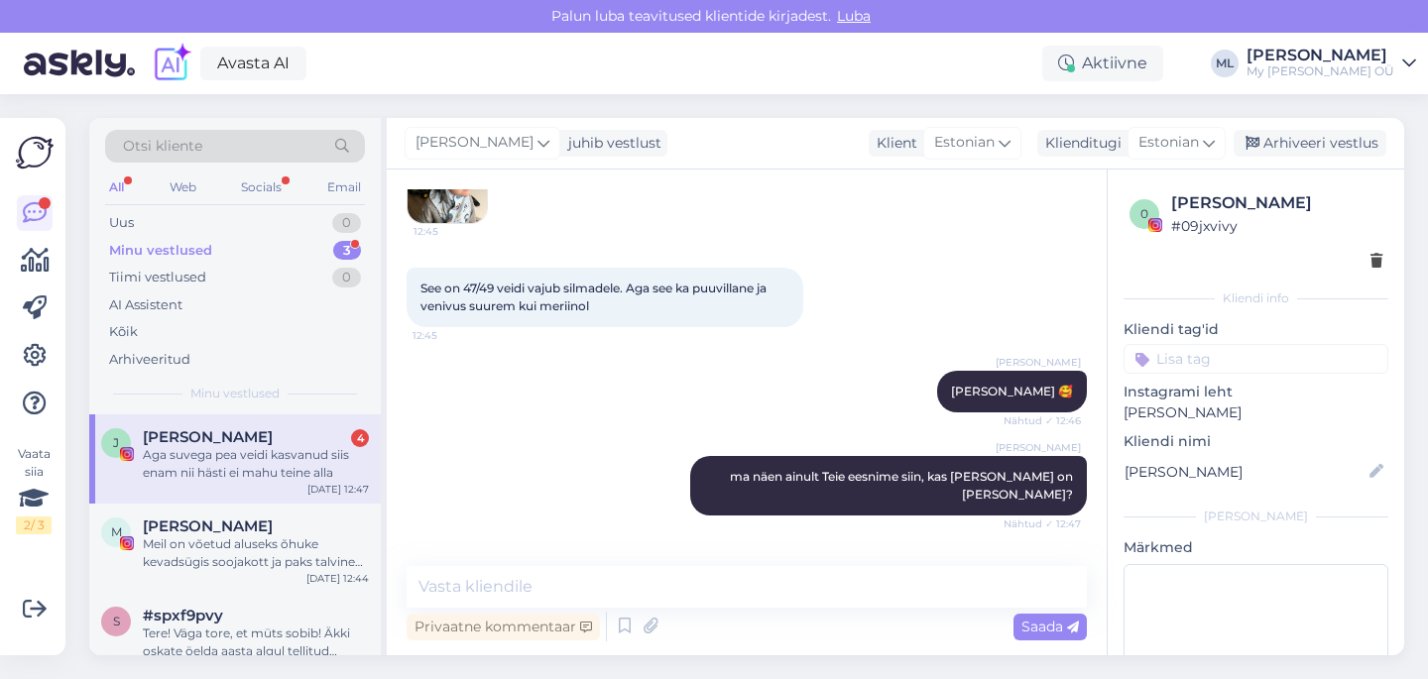
scroll to position [3278, 0]
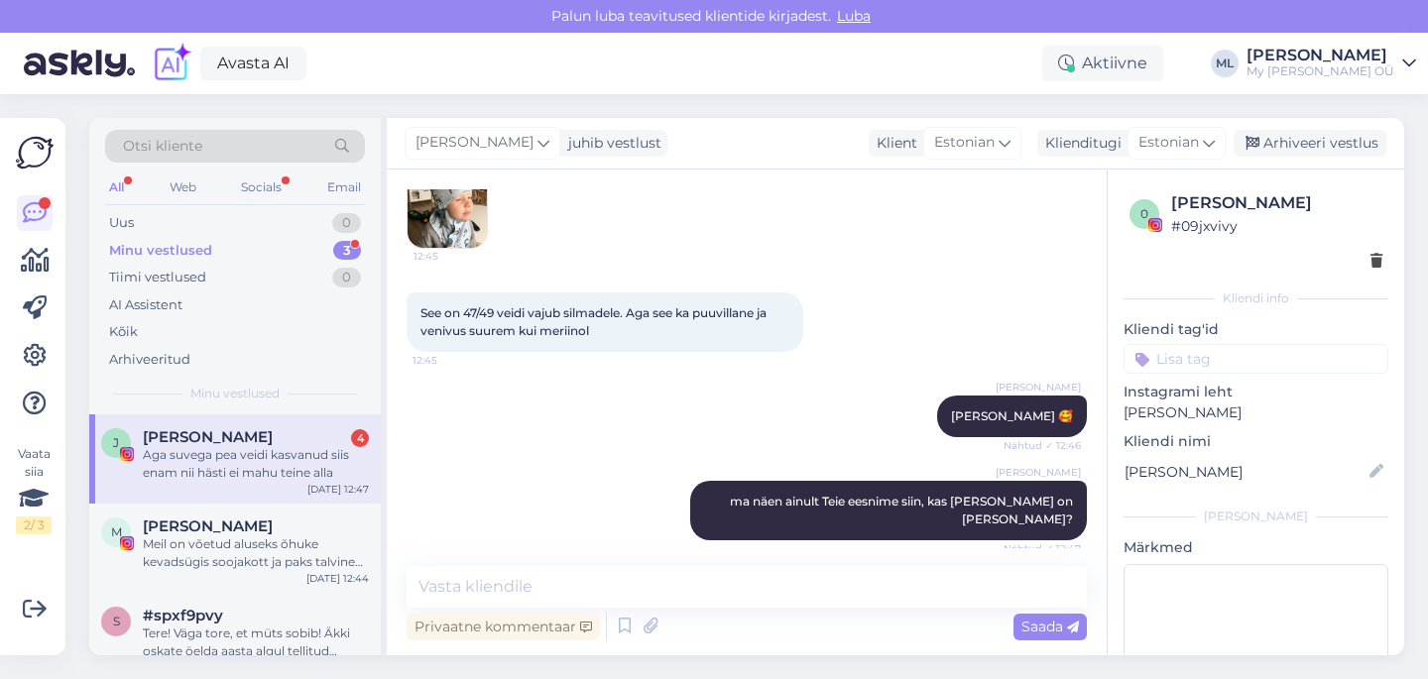
click at [457, 248] on img at bounding box center [446, 208] width 79 height 79
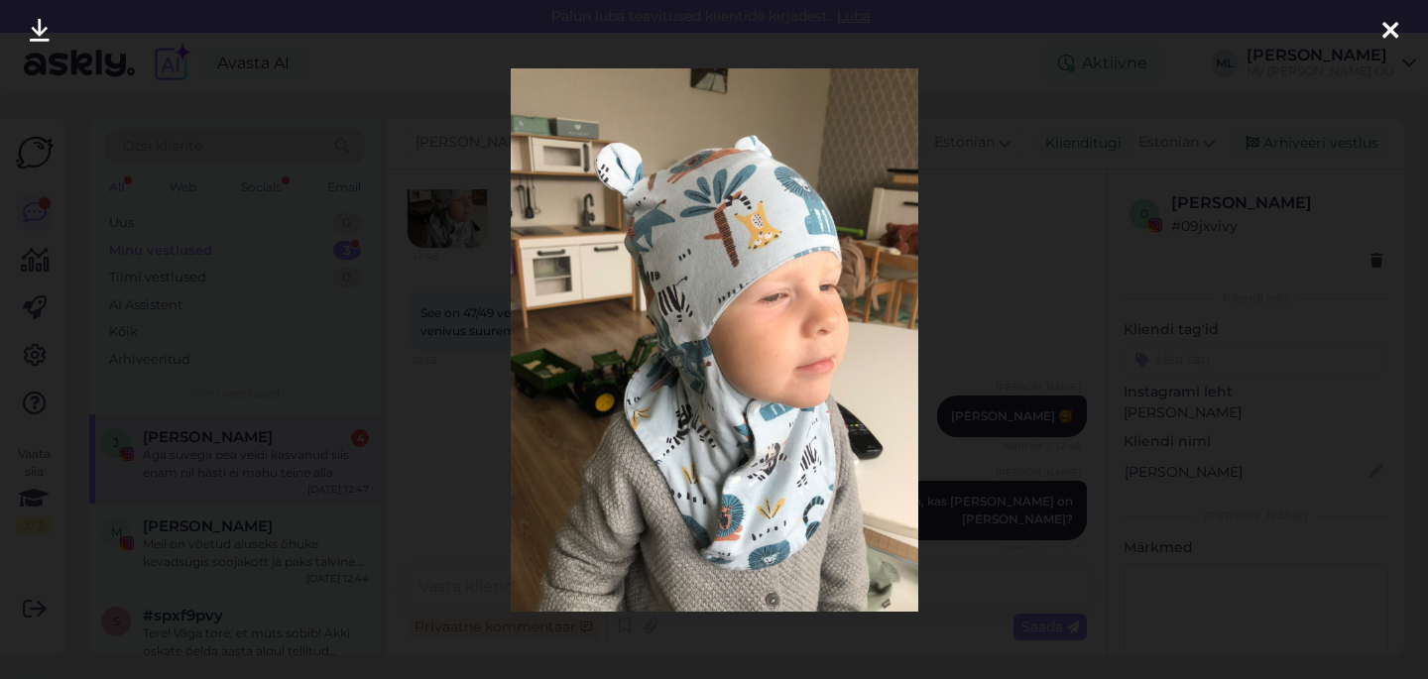
click at [1397, 29] on icon at bounding box center [1390, 32] width 16 height 26
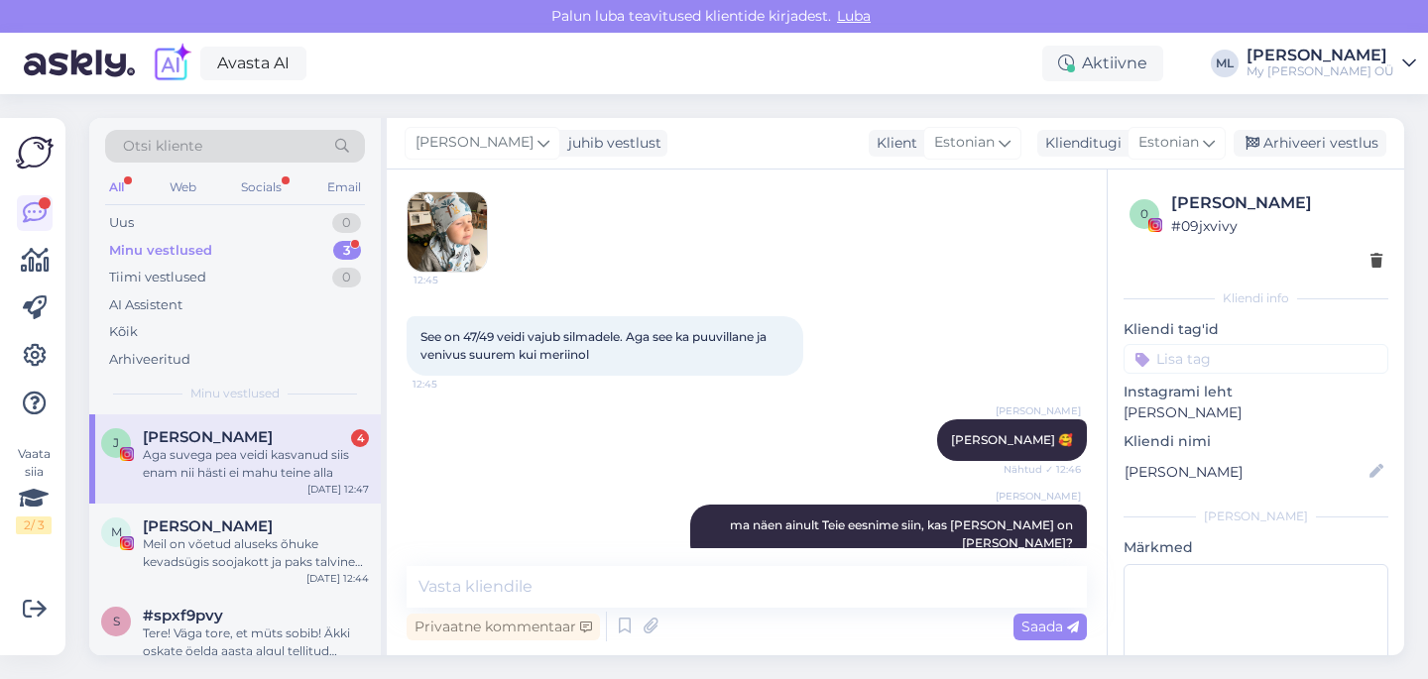
scroll to position [3253, 0]
click at [472, 273] on img at bounding box center [446, 232] width 79 height 79
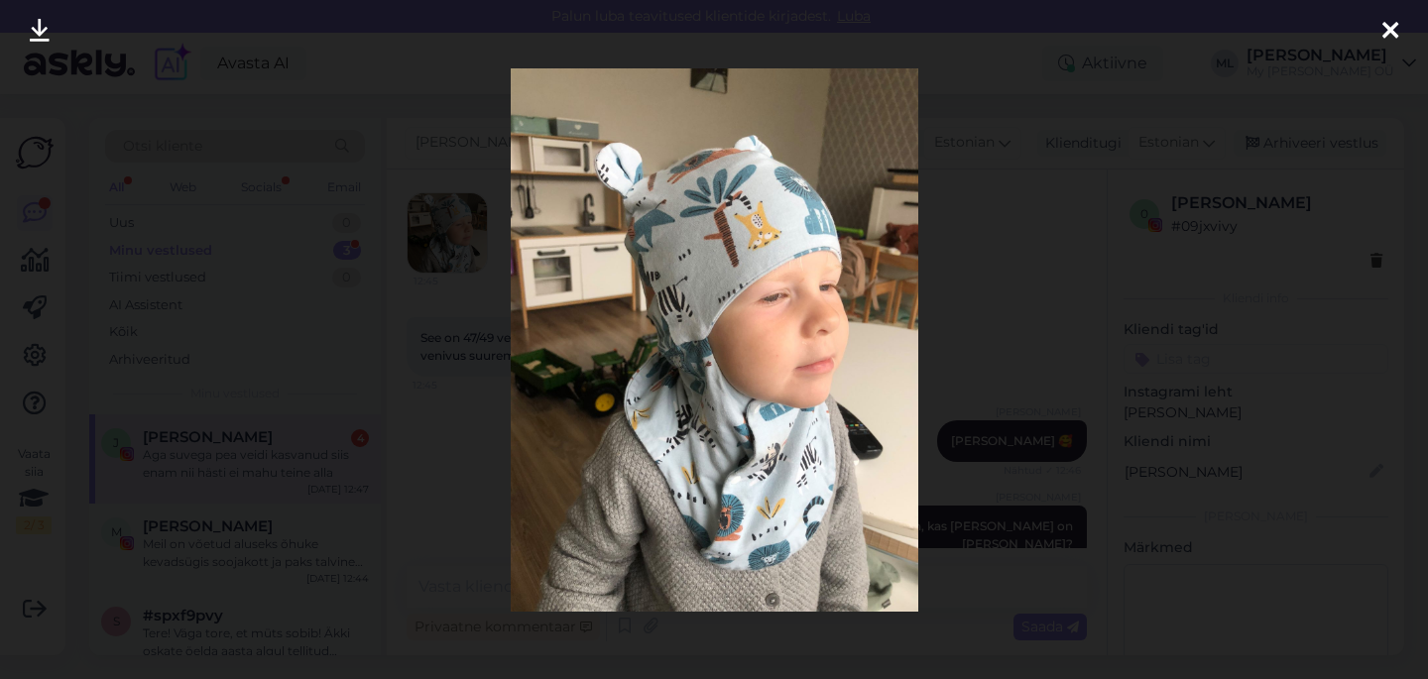
click at [1401, 36] on div at bounding box center [1390, 31] width 40 height 62
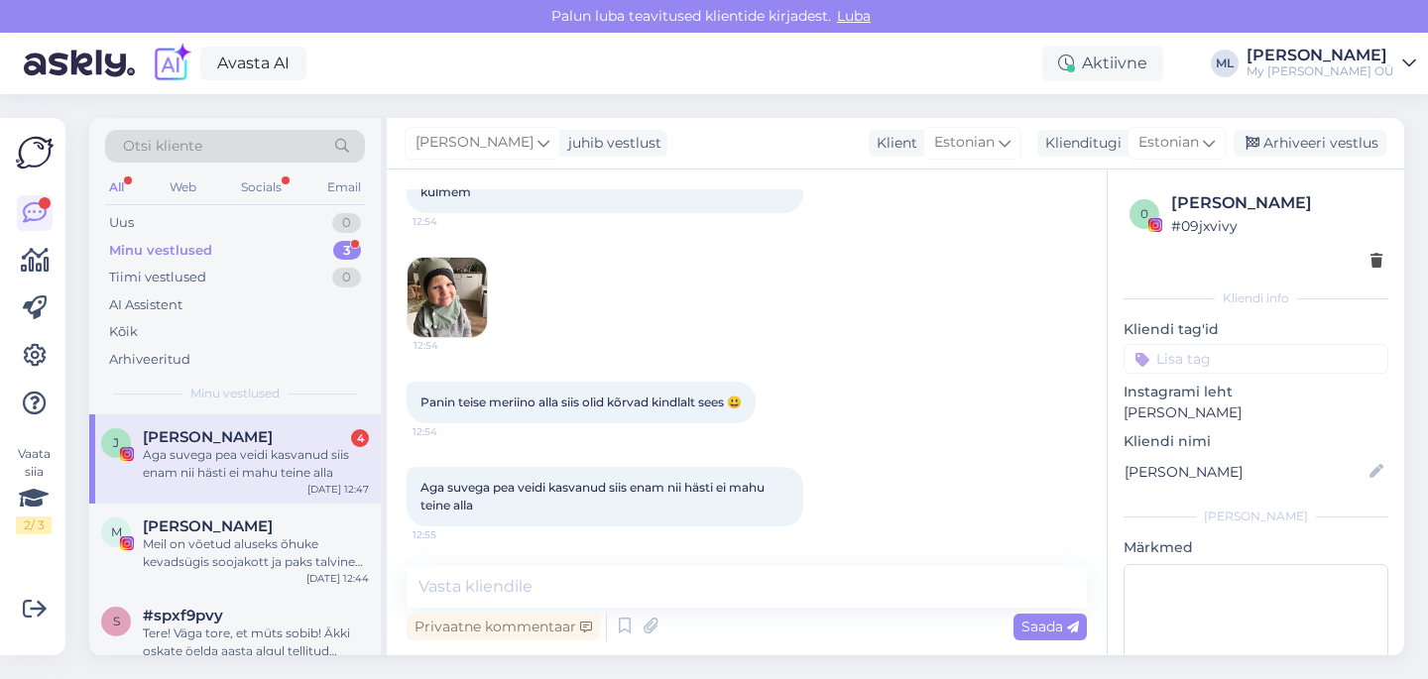
scroll to position [4613, 0]
click at [615, 592] on textarea at bounding box center [746, 587] width 680 height 42
click at [459, 322] on img at bounding box center [446, 297] width 79 height 79
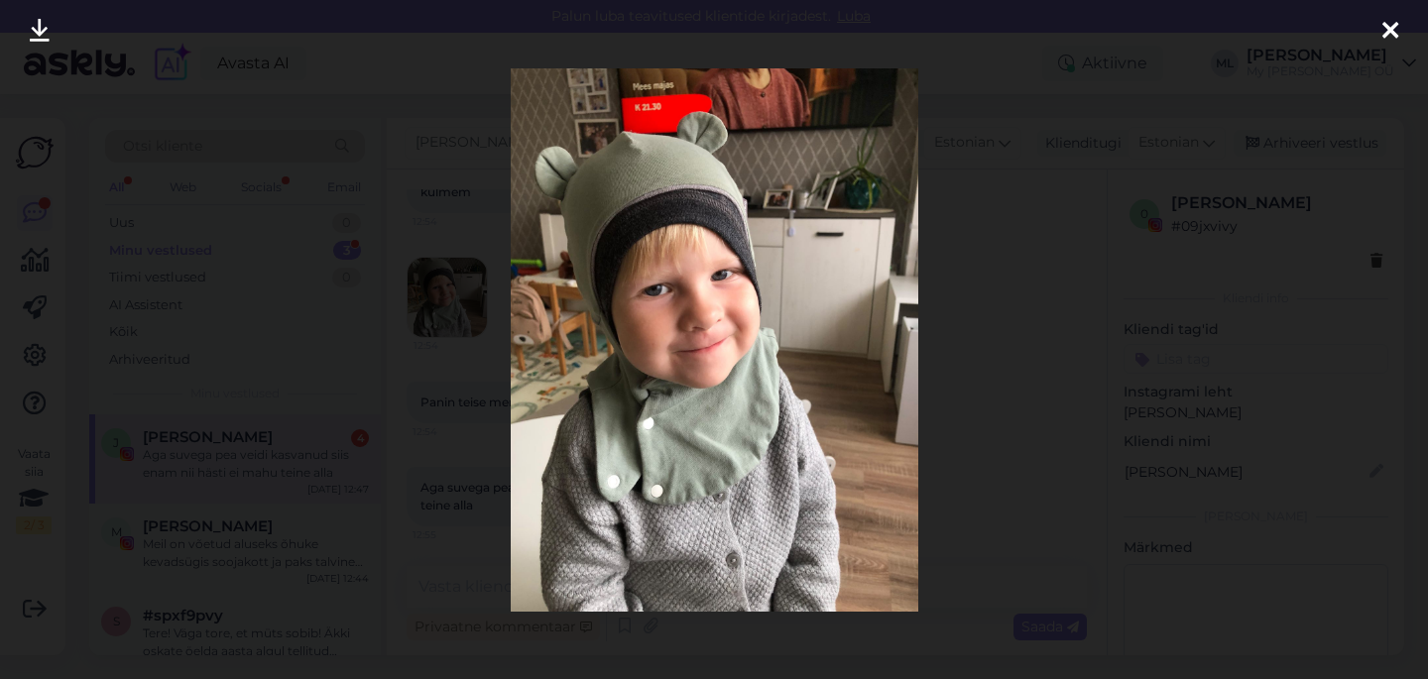
click at [1385, 35] on icon at bounding box center [1390, 32] width 16 height 26
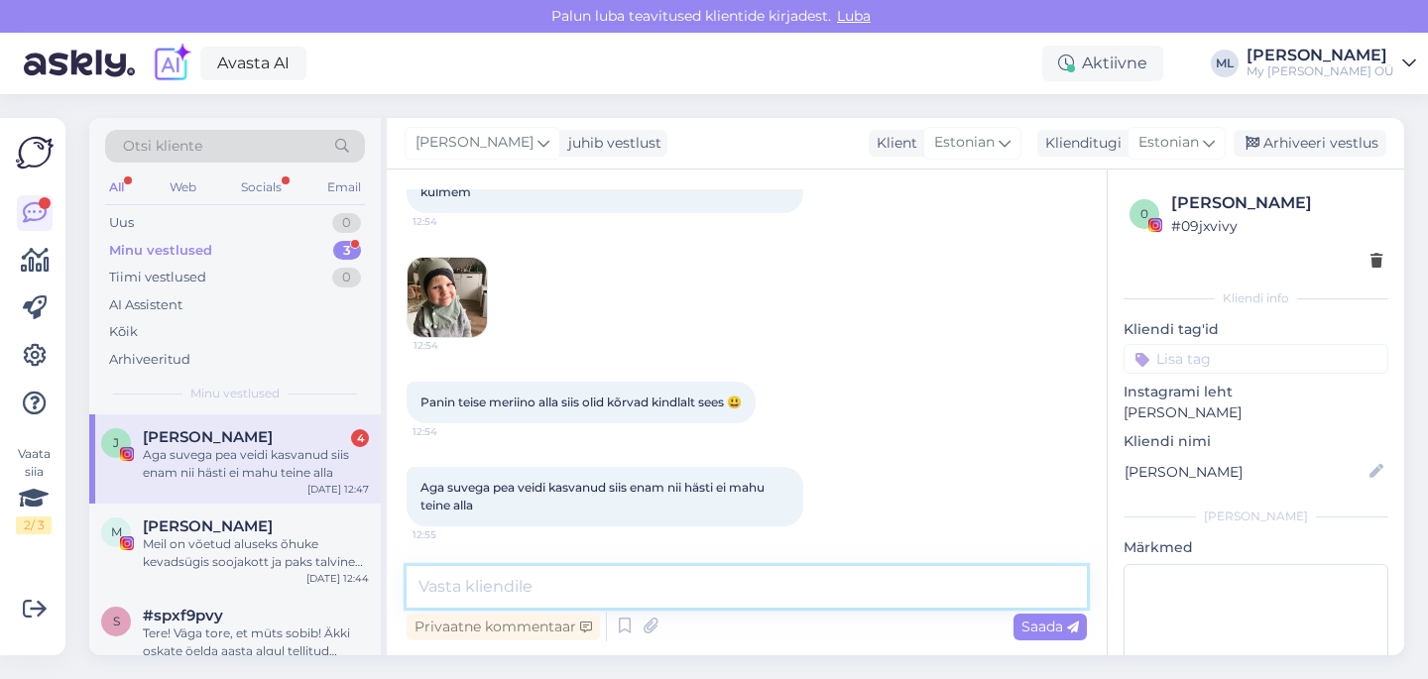
click at [608, 585] on textarea at bounding box center [746, 587] width 680 height 42
type textarea "väga loov 🤭"
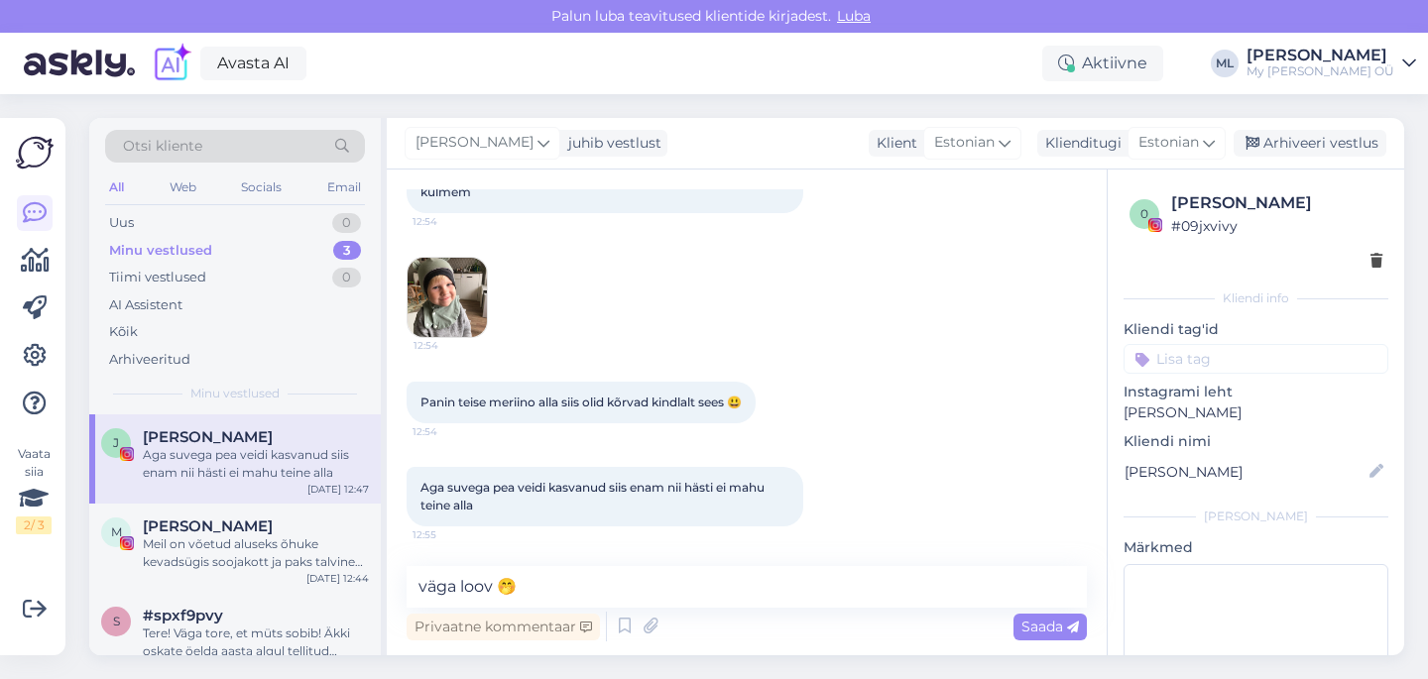
drag, startPoint x: 1032, startPoint y: 633, endPoint x: 1033, endPoint y: 665, distance: 32.7
click at [1032, 633] on span "Saada" at bounding box center [1050, 627] width 58 height 18
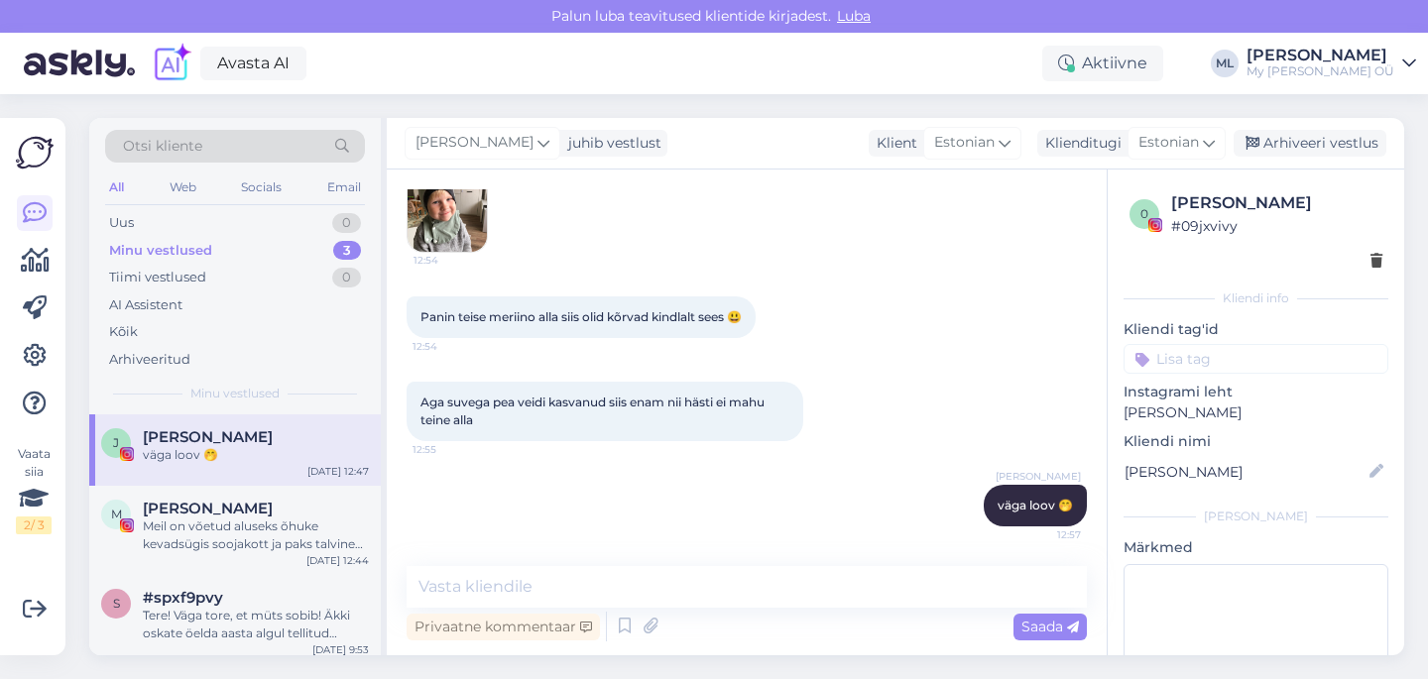
scroll to position [4699, 0]
click at [322, 433] on div "[PERSON_NAME]" at bounding box center [256, 437] width 226 height 18
click at [147, 268] on div "Tiimi vestlused" at bounding box center [157, 278] width 97 height 20
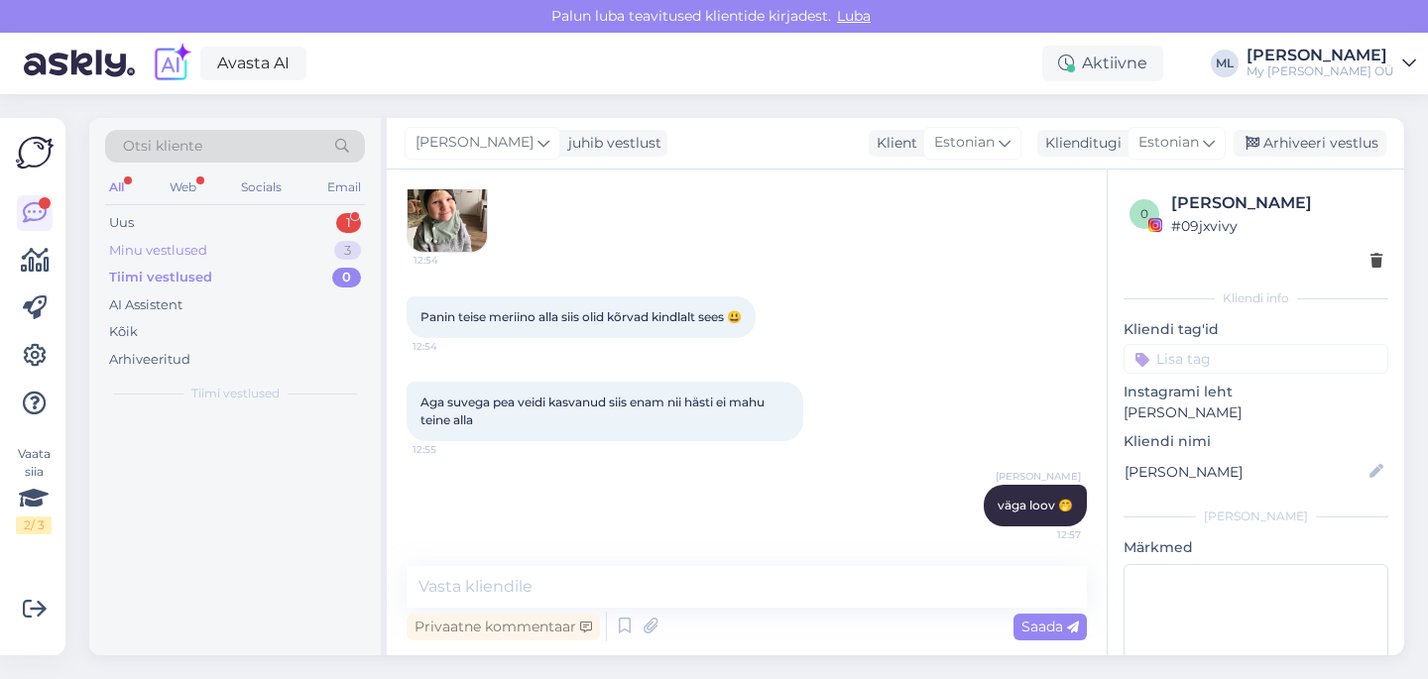
click at [143, 256] on div "Minu vestlused" at bounding box center [158, 251] width 98 height 20
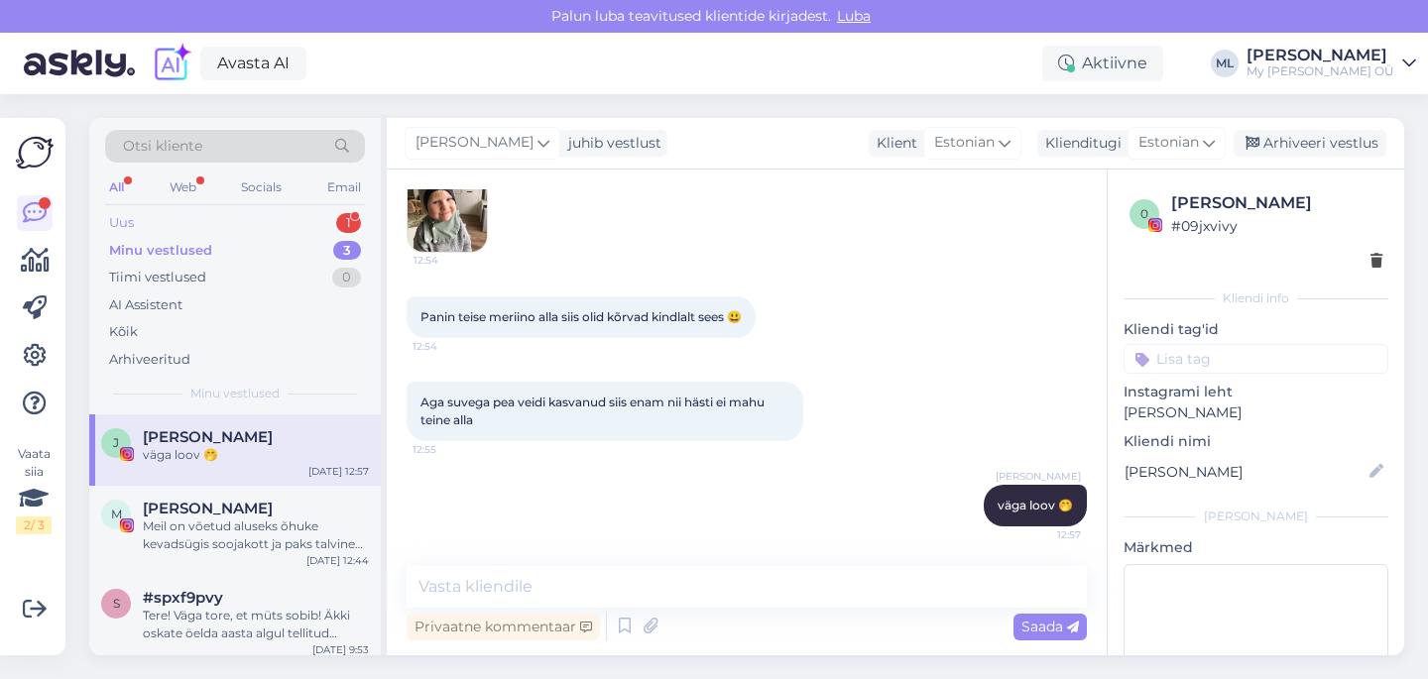
click at [109, 219] on div "Uus" at bounding box center [121, 223] width 25 height 20
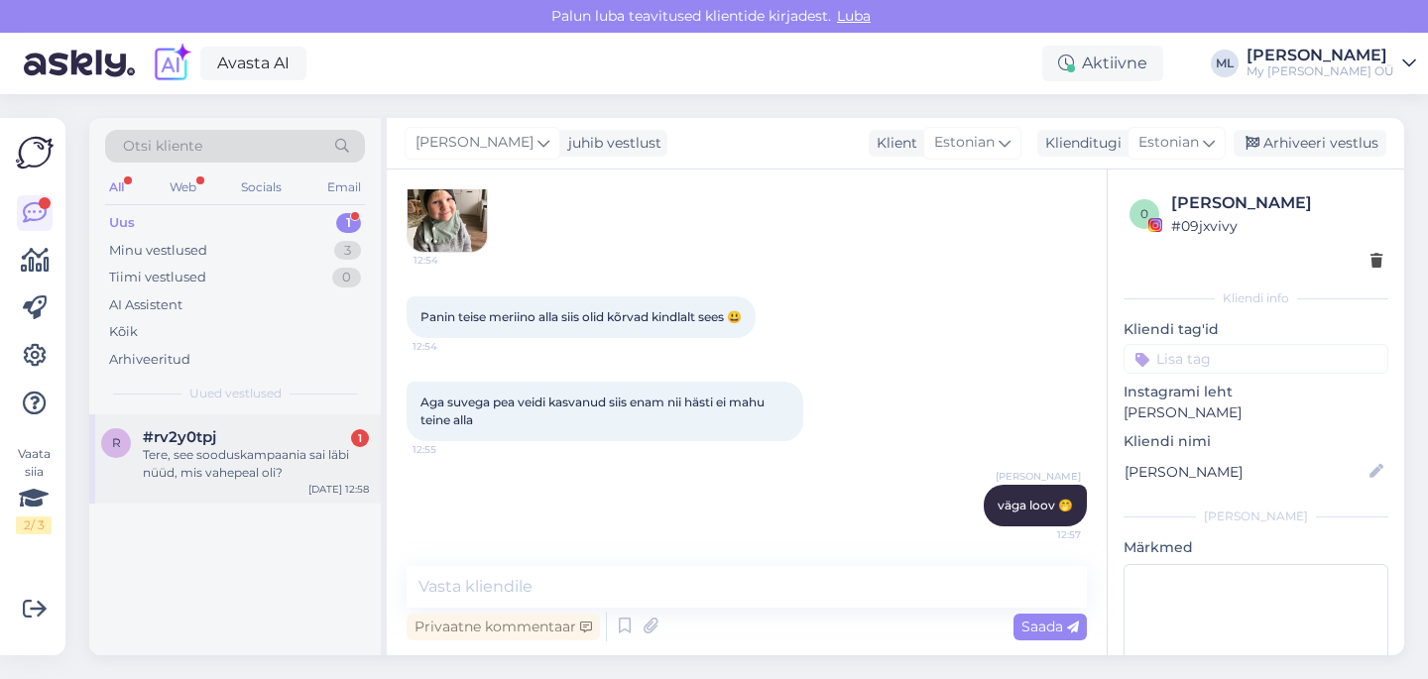
click at [243, 453] on div "Tere, see sooduskampaania sai läbi nüüd, mis vahepeal oli?" at bounding box center [256, 464] width 226 height 36
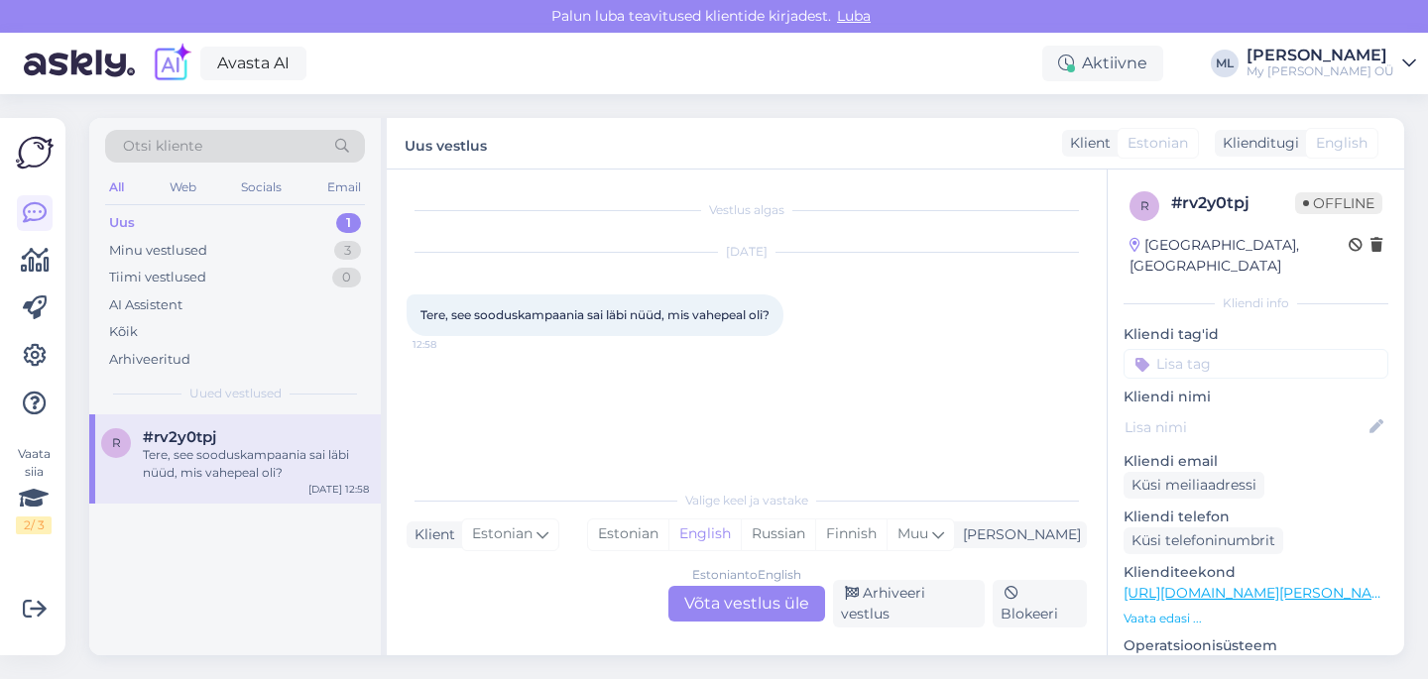
click at [761, 602] on div "Estonian to English Võta vestlus üle" at bounding box center [746, 604] width 157 height 36
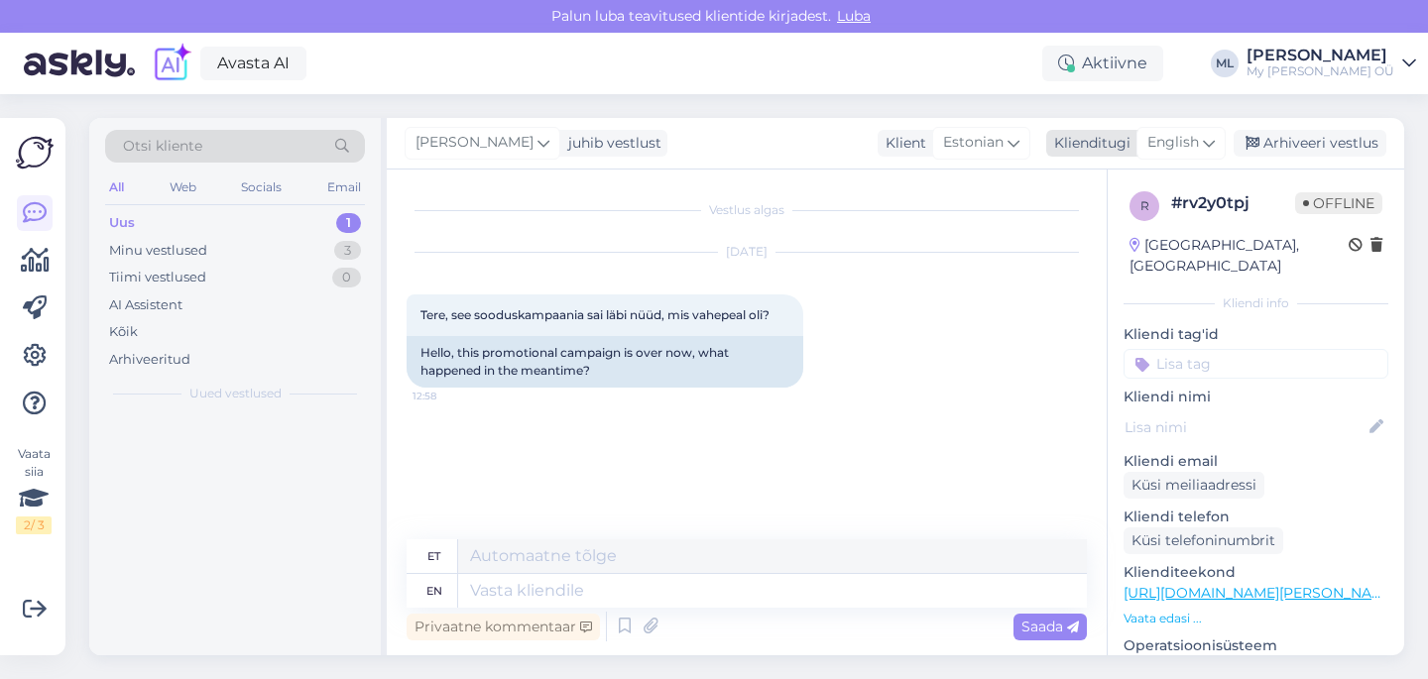
click at [1172, 148] on span "English" at bounding box center [1173, 143] width 52 height 22
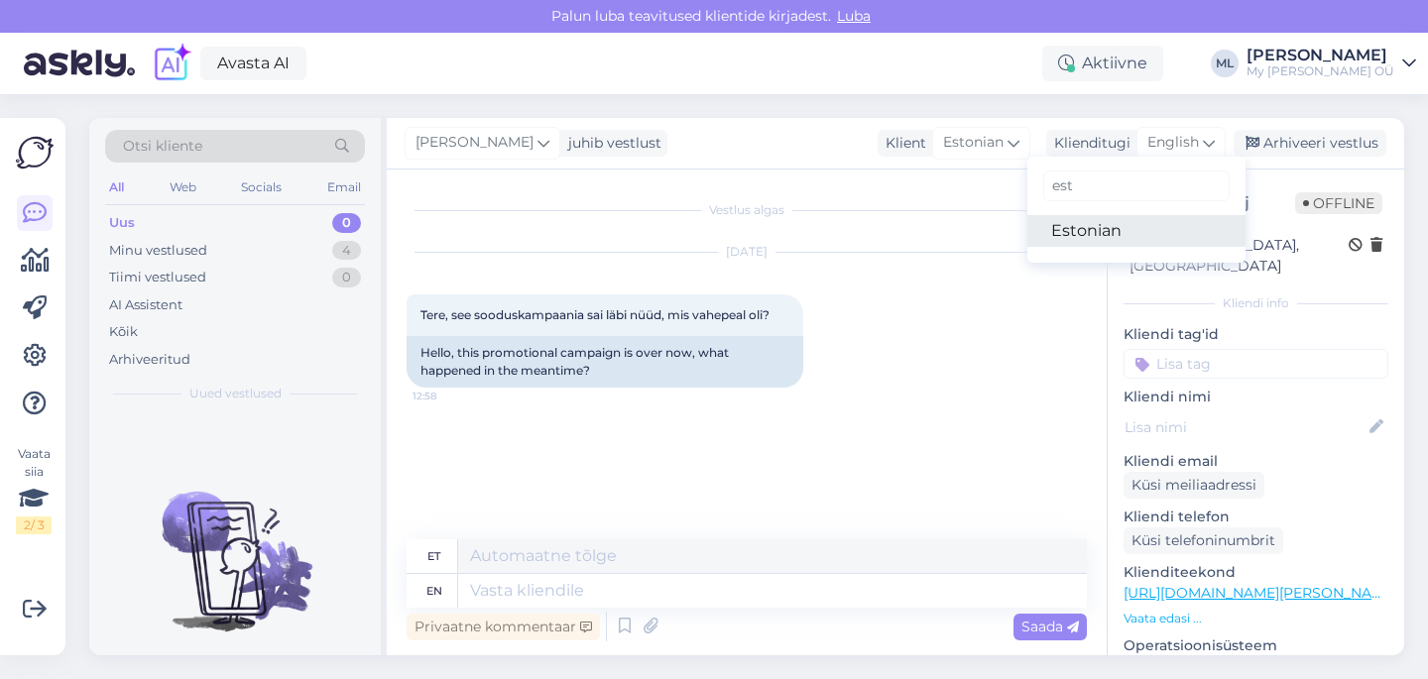
click at [1099, 225] on link "Estonian" at bounding box center [1136, 231] width 218 height 32
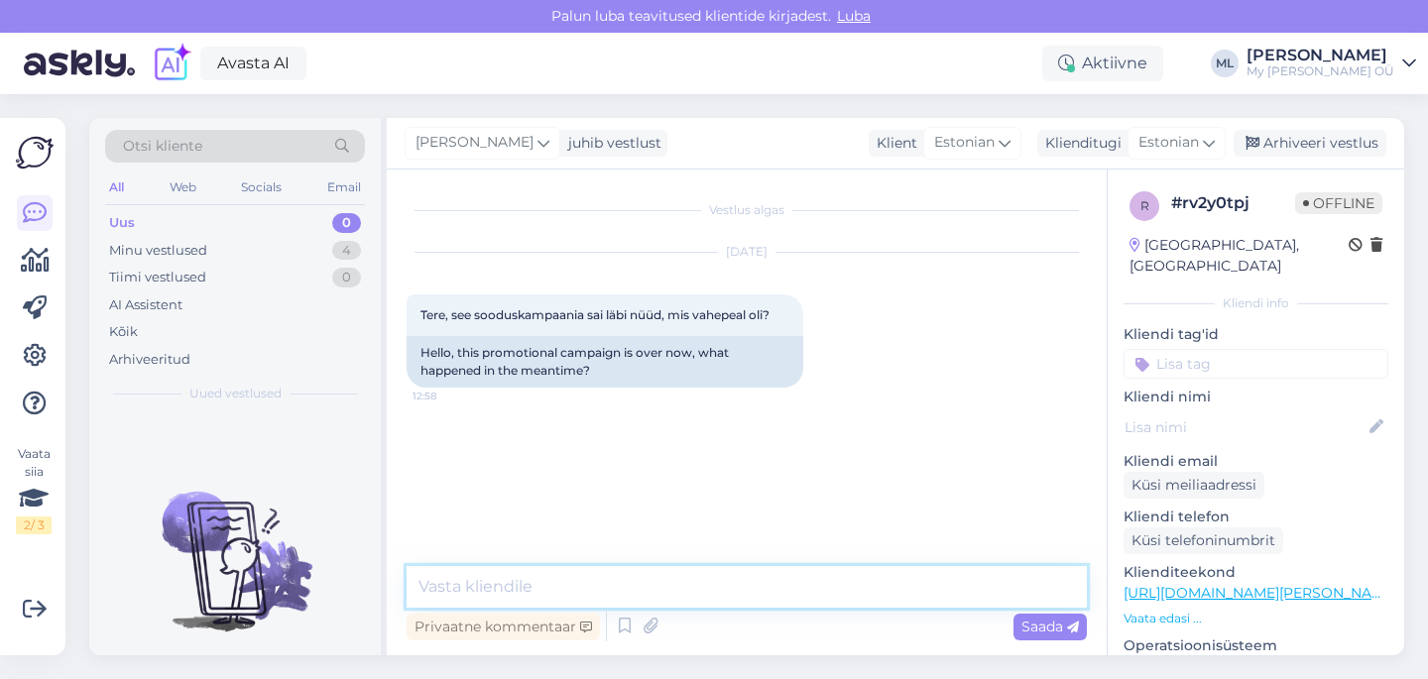
click at [635, 582] on textarea at bounding box center [746, 587] width 680 height 42
paste textarea "7-9.10"
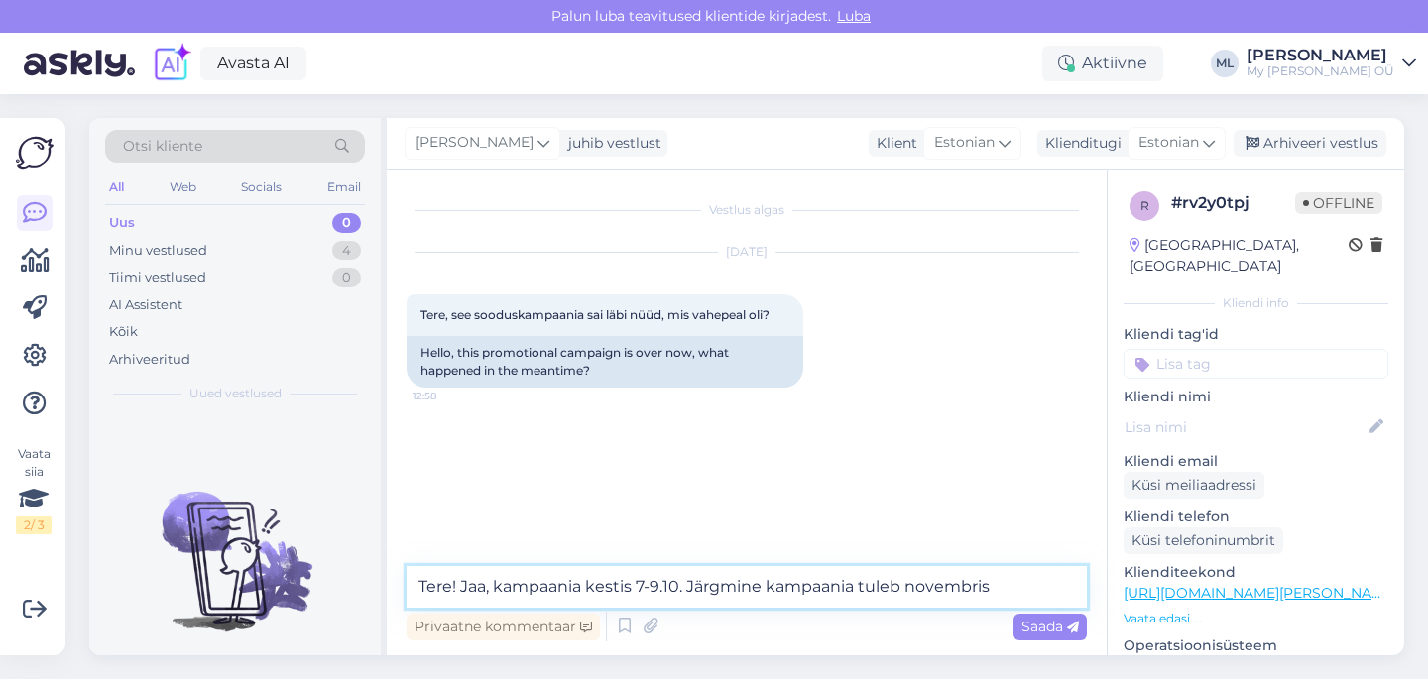
click at [1024, 580] on textarea "Tere! Jaa, kampaania kestis 7-9.10. Järgmine kampaania tuleb novembris" at bounding box center [746, 587] width 680 height 42
click at [906, 587] on textarea "Tere! Jaa, kampaania kestis 7-9.10. Järgmine kampaania tuleb novembris 🤗" at bounding box center [746, 587] width 680 height 42
click at [767, 585] on textarea "Tere! Jaa, kampaania kestis 7-9.10. Järgmine kampaania tuleb novembris 🤗" at bounding box center [746, 587] width 680 height 42
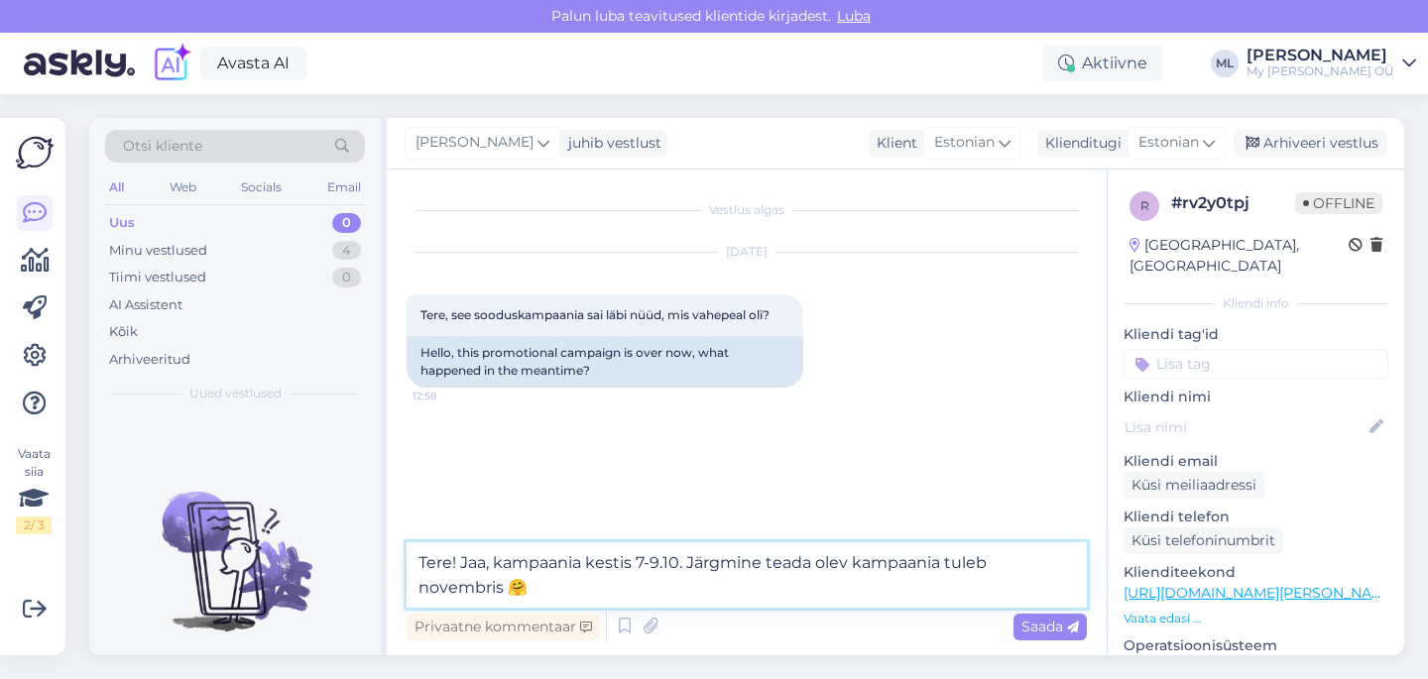
click at [545, 583] on textarea "Tere! Jaa, kampaania kestis 7-9.10. Järgmine teada olev kampaania tuleb novembr…" at bounding box center [746, 574] width 680 height 65
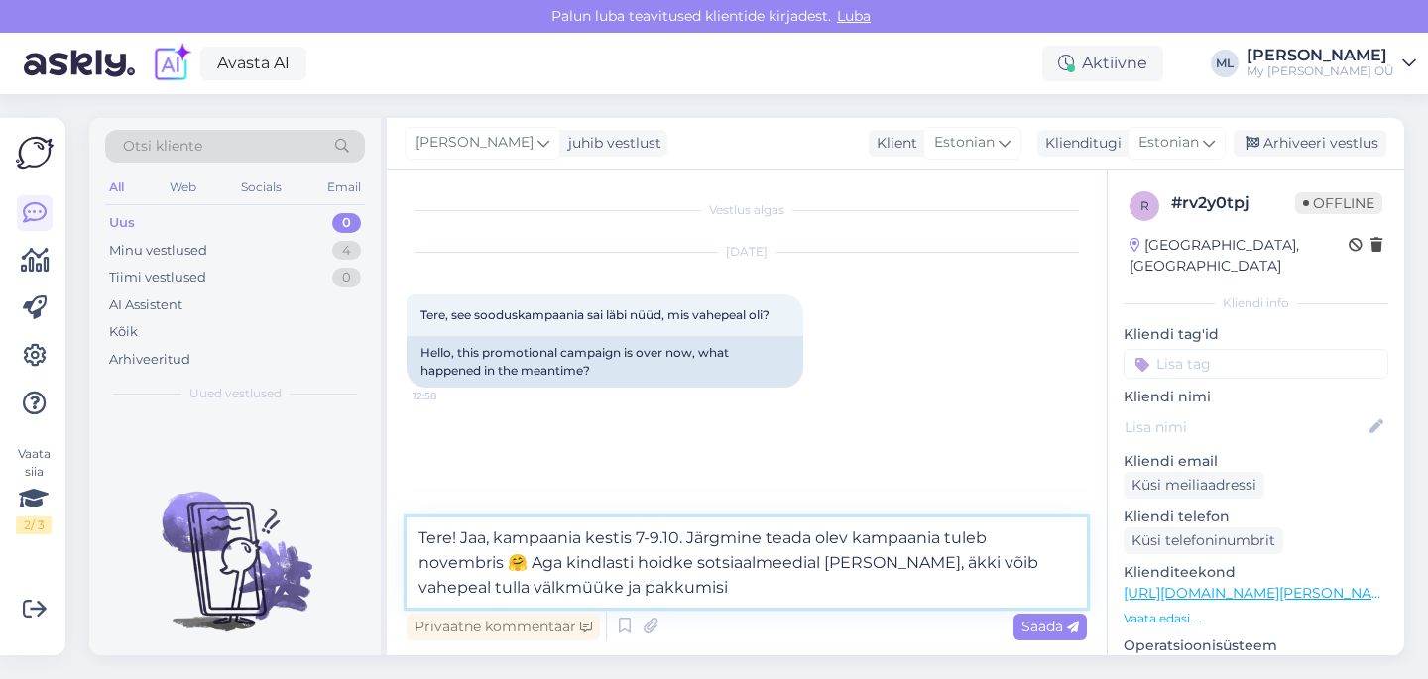
click at [715, 593] on textarea "Tere! Jaa, kampaania kestis 7-9.10. Järgmine teada olev kampaania tuleb novembr…" at bounding box center [746, 563] width 680 height 90
type textarea "Tere! Jaa, kampaania kestis 7-9.10. Järgmine teada olev kampaania tuleb novembr…"
click at [1030, 627] on span "Saada" at bounding box center [1050, 627] width 58 height 18
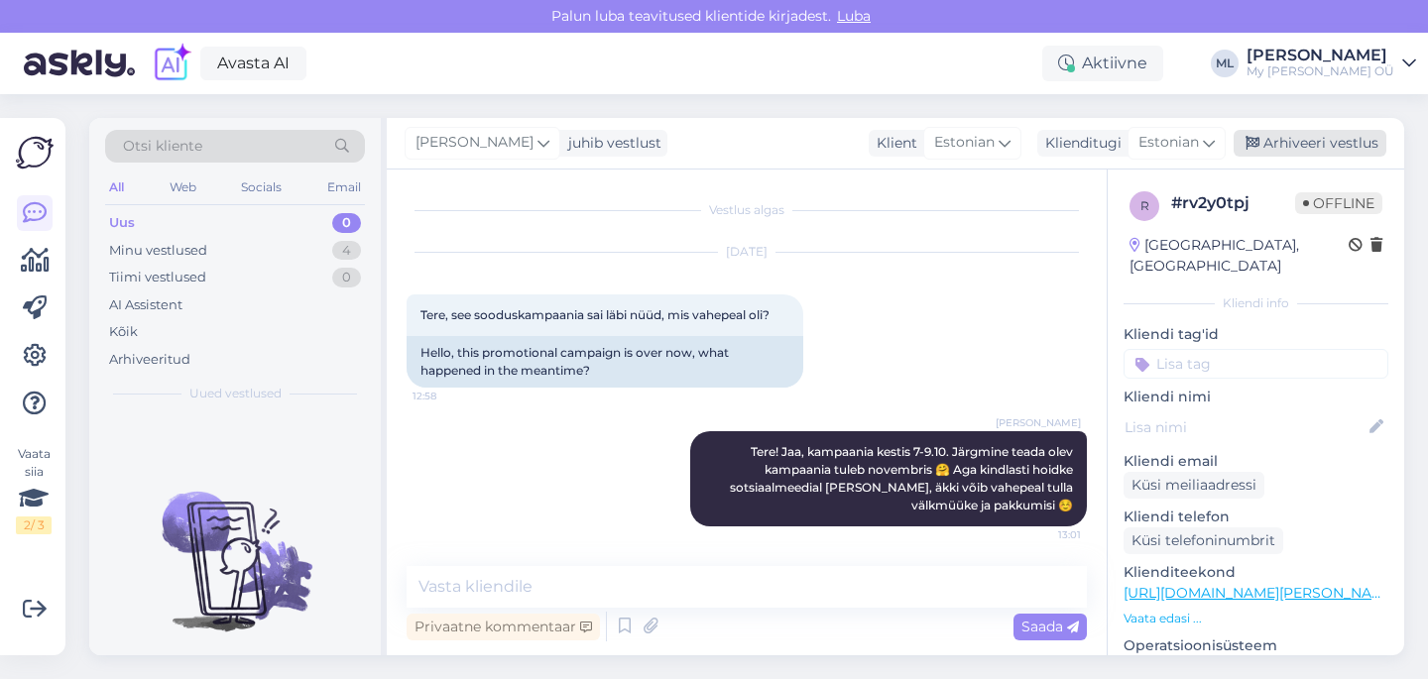
click at [1282, 144] on div "Arhiveeri vestlus" at bounding box center [1309, 143] width 153 height 27
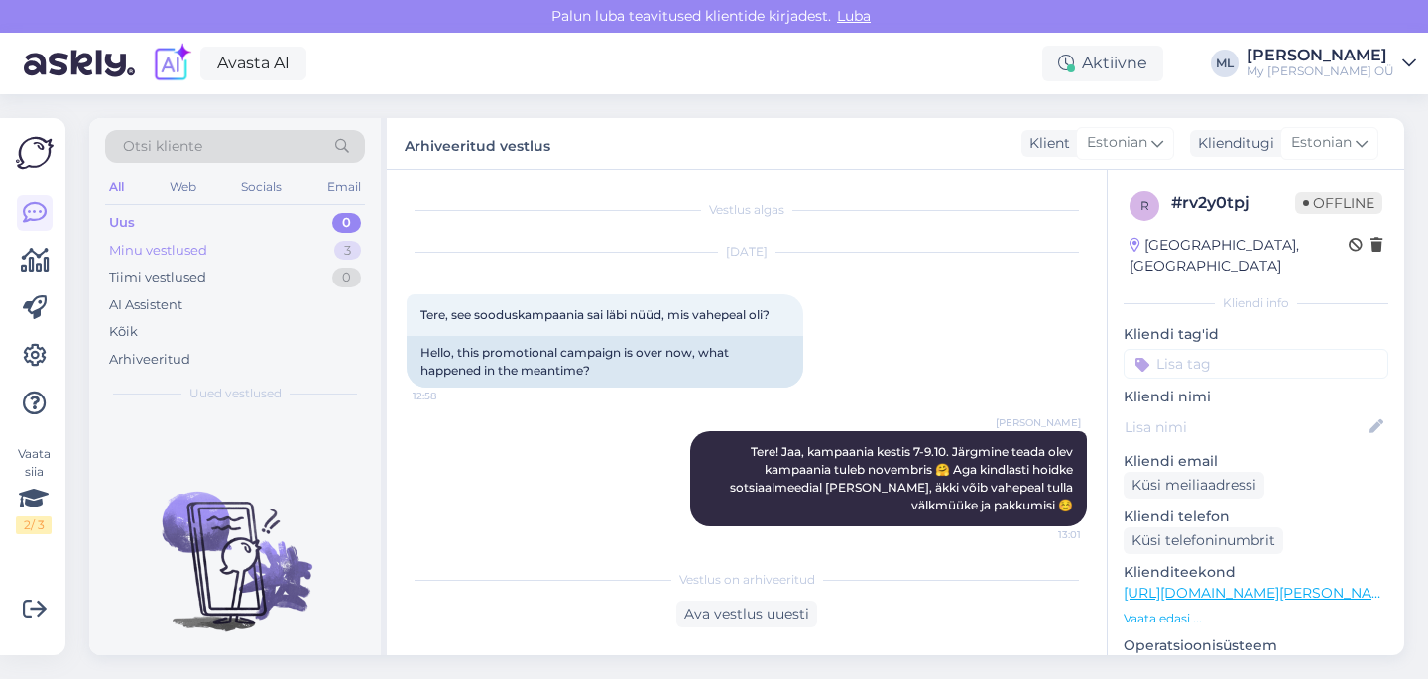
click at [234, 241] on div "Minu vestlused 3" at bounding box center [235, 251] width 260 height 28
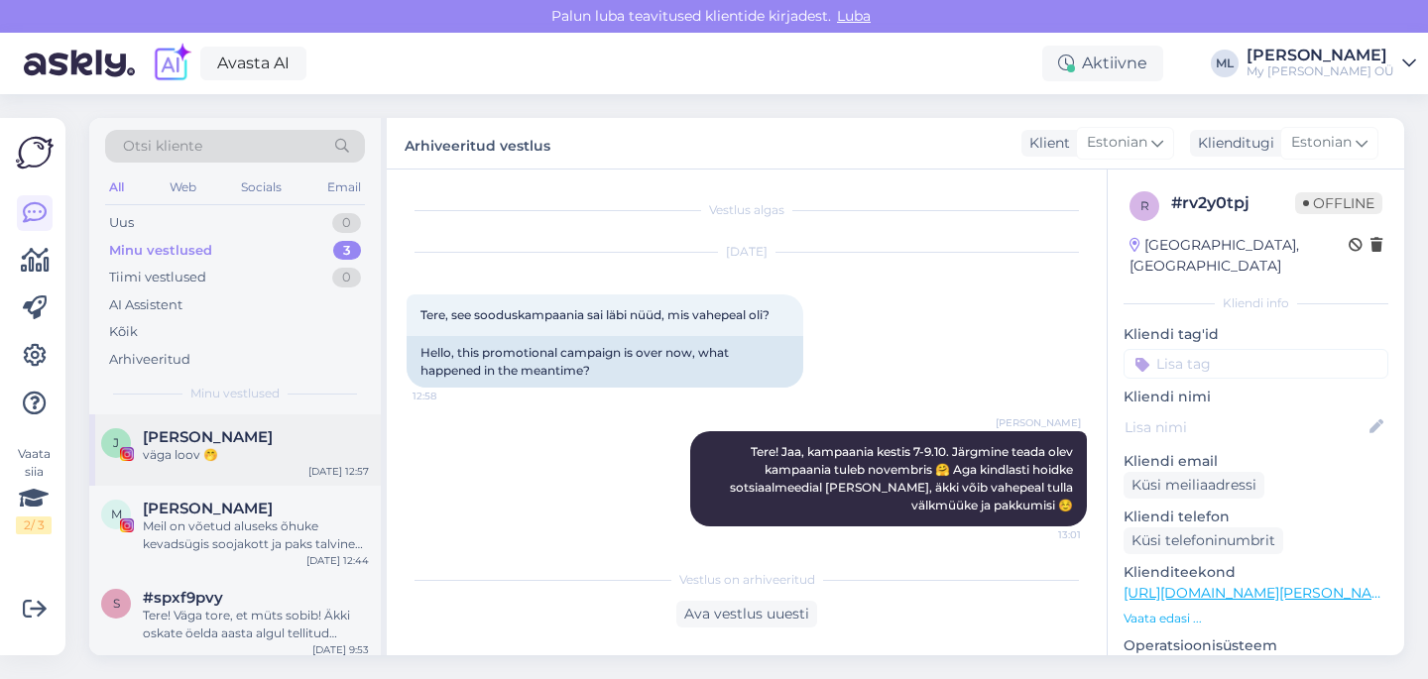
click at [215, 460] on div "väga loov 🤭" at bounding box center [256, 455] width 226 height 18
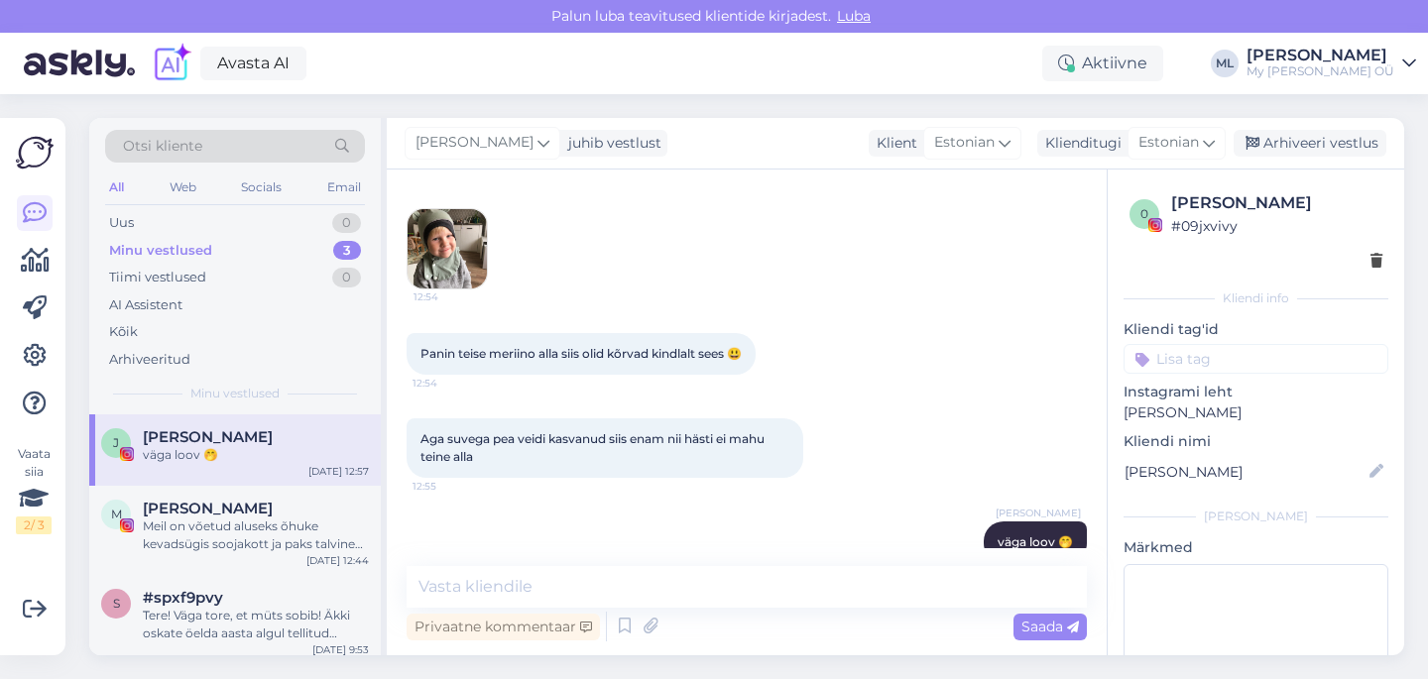
scroll to position [4699, 0]
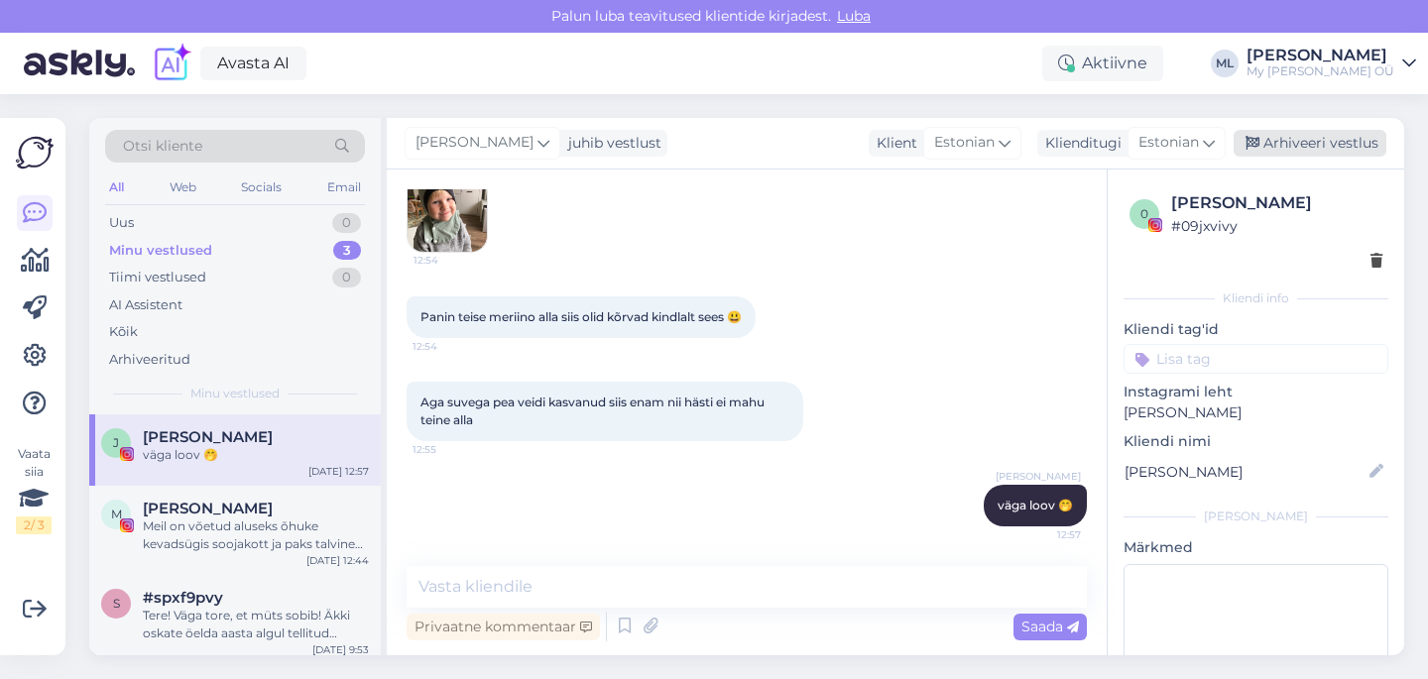
click at [1283, 140] on div "Arhiveeri vestlus" at bounding box center [1309, 143] width 153 height 27
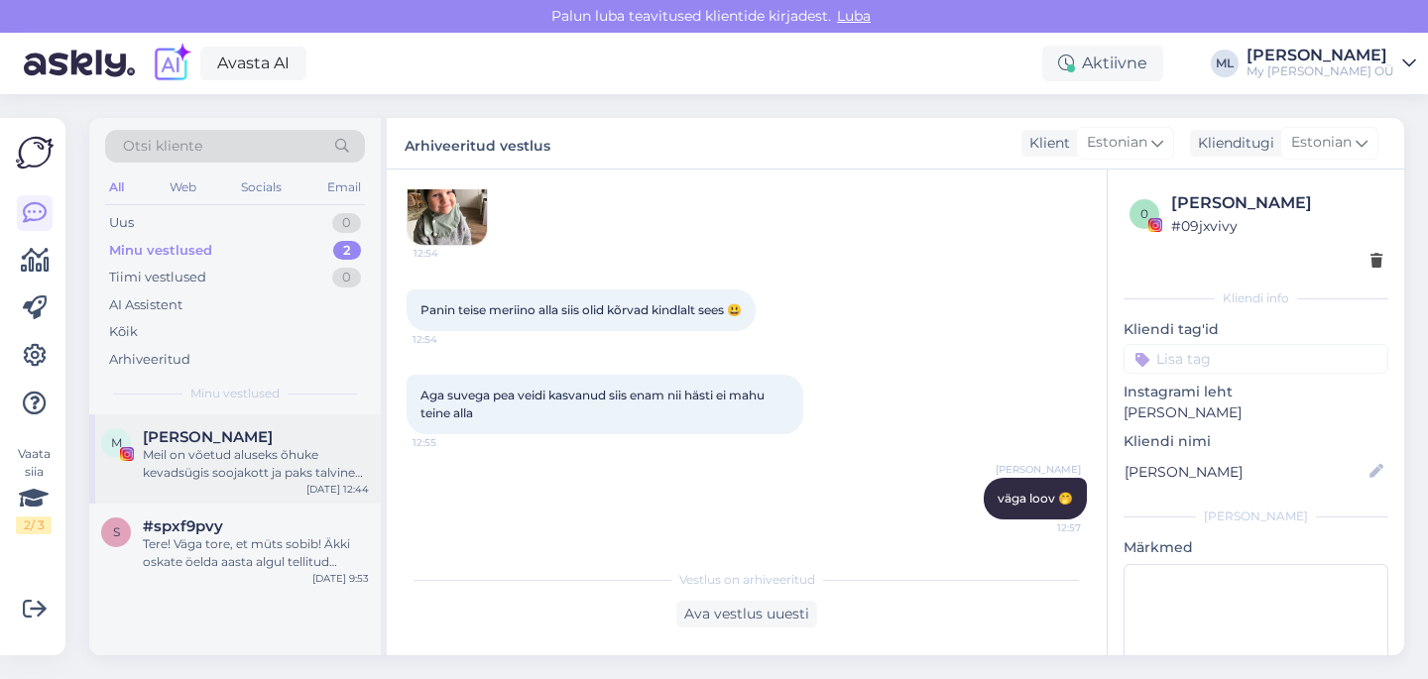
drag, startPoint x: 181, startPoint y: 431, endPoint x: 205, endPoint y: 469, distance: 44.6
click at [181, 431] on span "[PERSON_NAME]" at bounding box center [208, 437] width 130 height 18
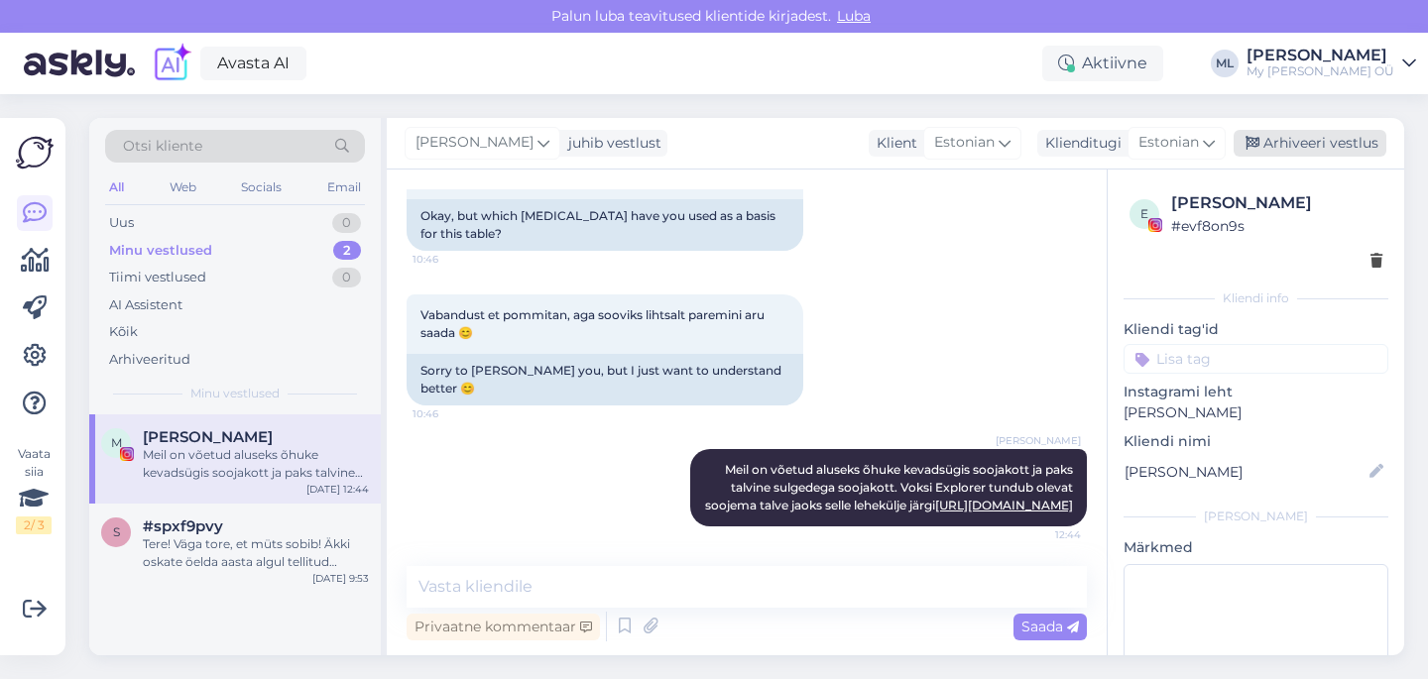
drag, startPoint x: 1306, startPoint y: 145, endPoint x: 1254, endPoint y: 153, distance: 52.2
click at [1301, 146] on div "Arhiveeri vestlus" at bounding box center [1309, 143] width 153 height 27
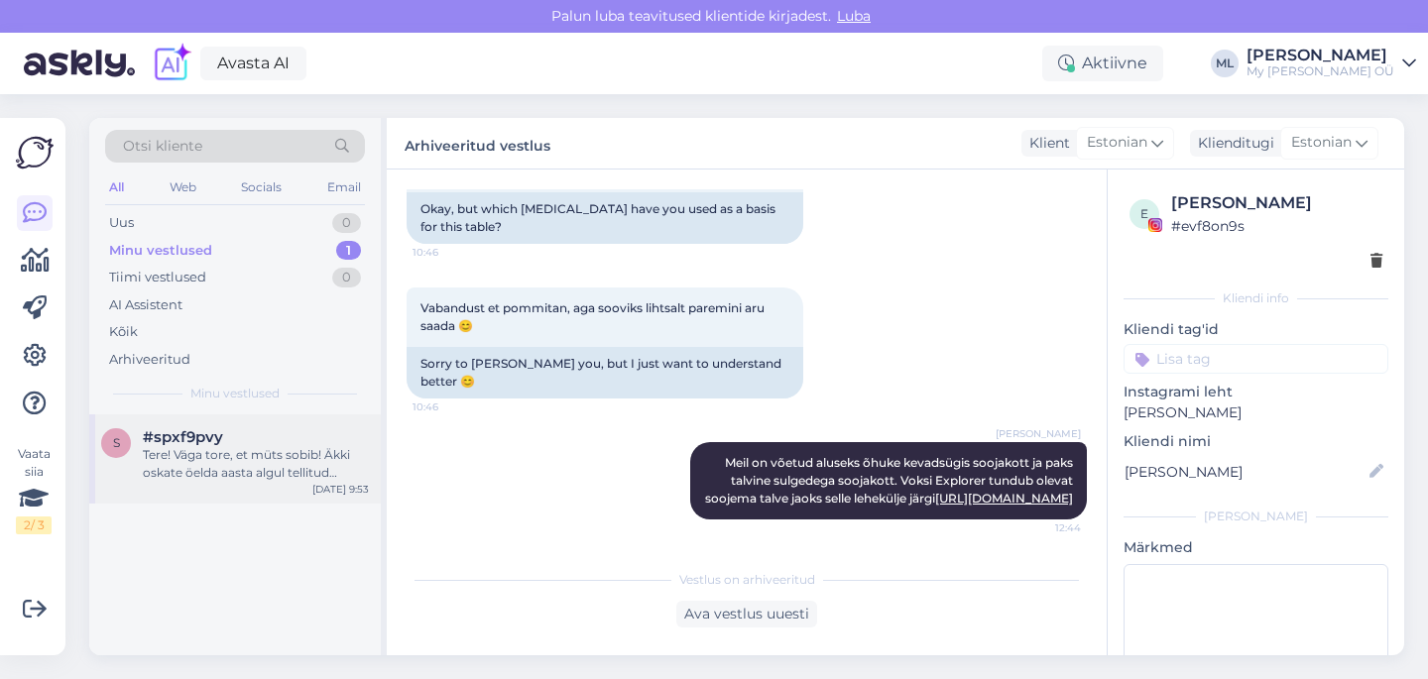
click at [251, 475] on div "Tere! Väga tore, et müts sobib! Äkki oskate öelda aasta algul tellitud mütside …" at bounding box center [256, 464] width 226 height 36
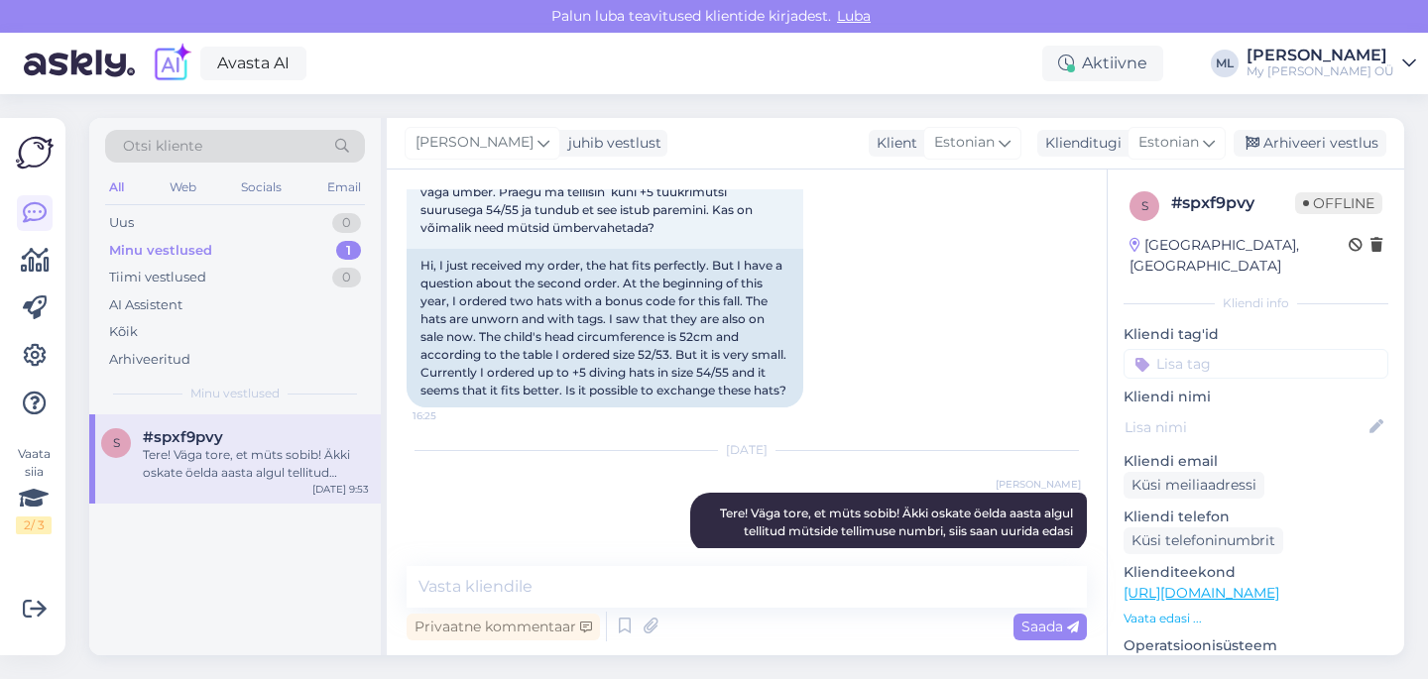
scroll to position [274, 0]
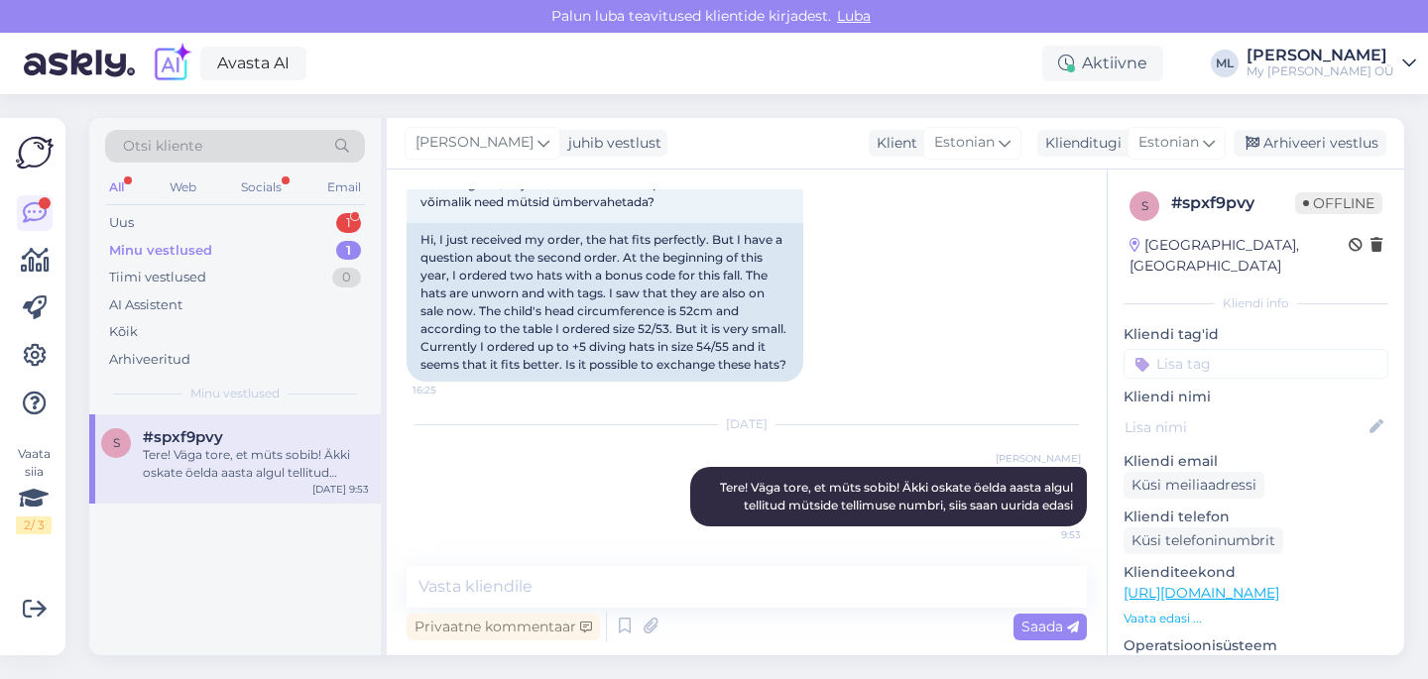
click at [157, 246] on div "Minu vestlused" at bounding box center [160, 251] width 103 height 20
click at [110, 214] on div "Uus" at bounding box center [121, 223] width 25 height 20
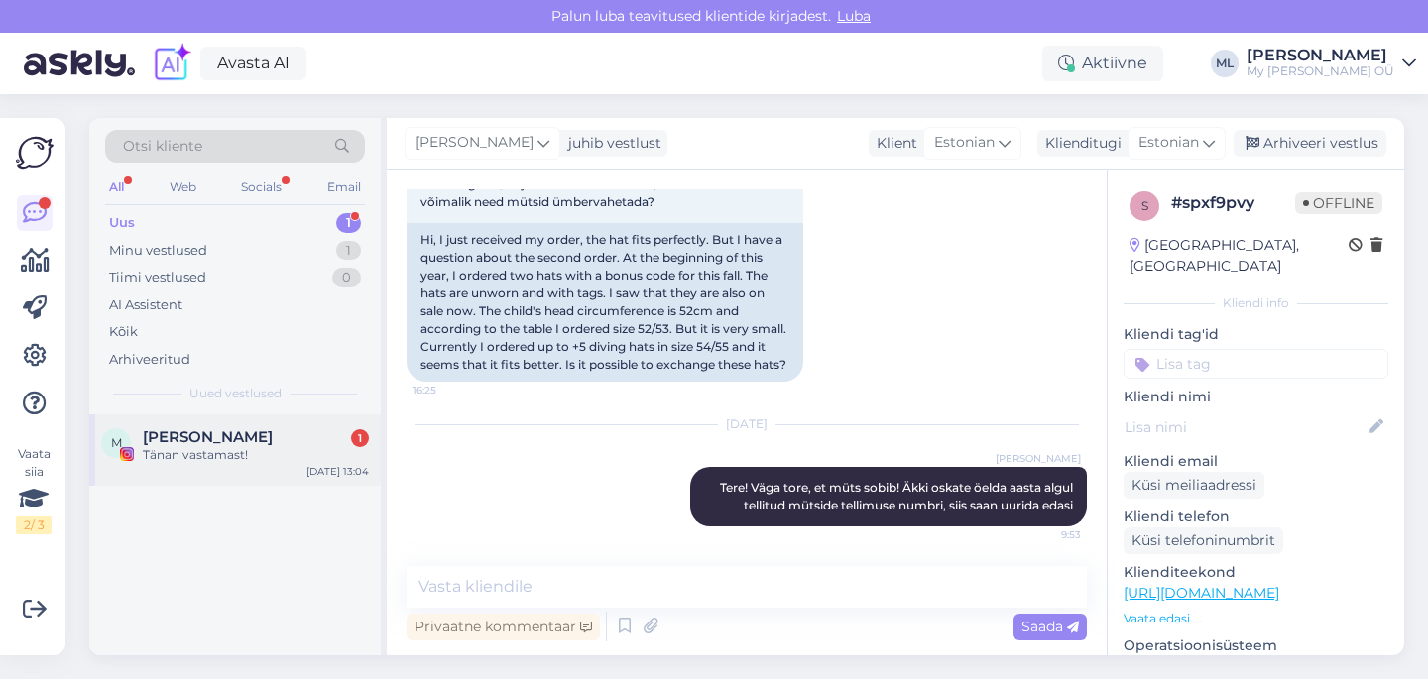
click at [218, 441] on div "[PERSON_NAME] 1" at bounding box center [256, 437] width 226 height 18
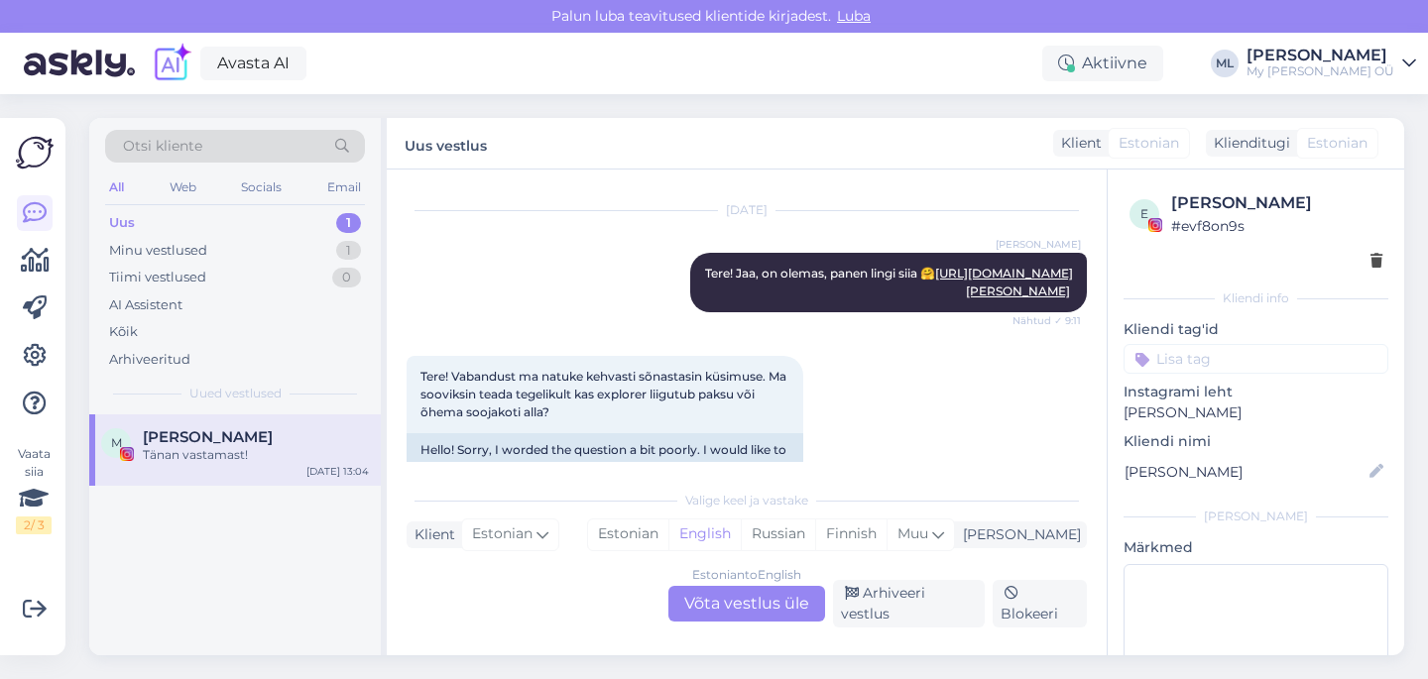
scroll to position [1014, 0]
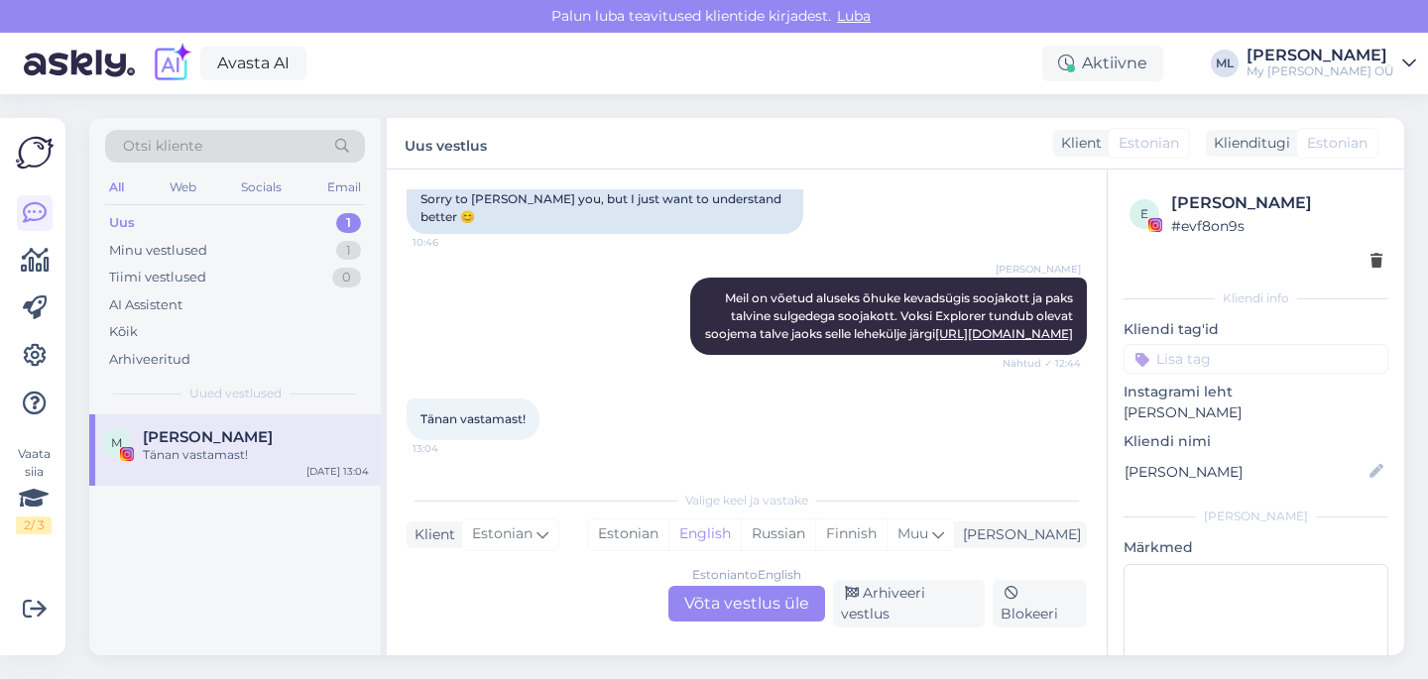
click at [719, 618] on div "Estonian to English Võta vestlus üle" at bounding box center [746, 604] width 157 height 36
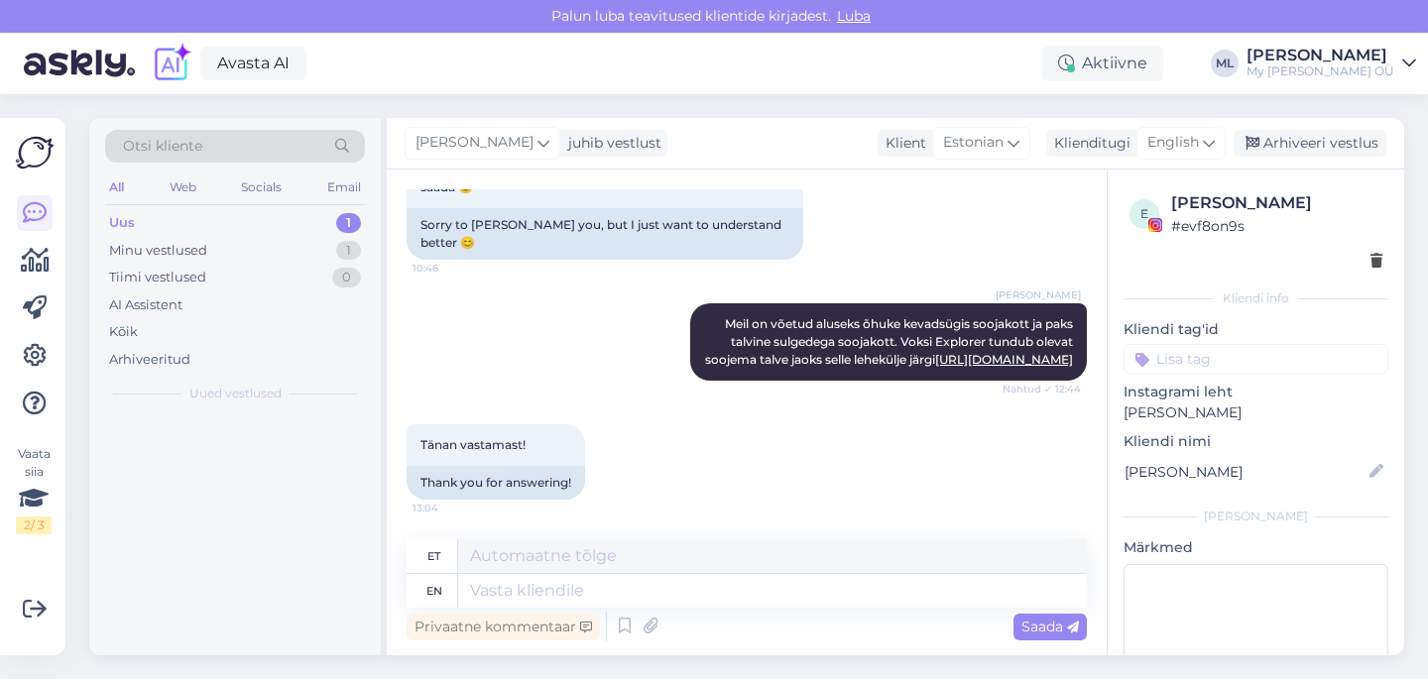
scroll to position [1000, 0]
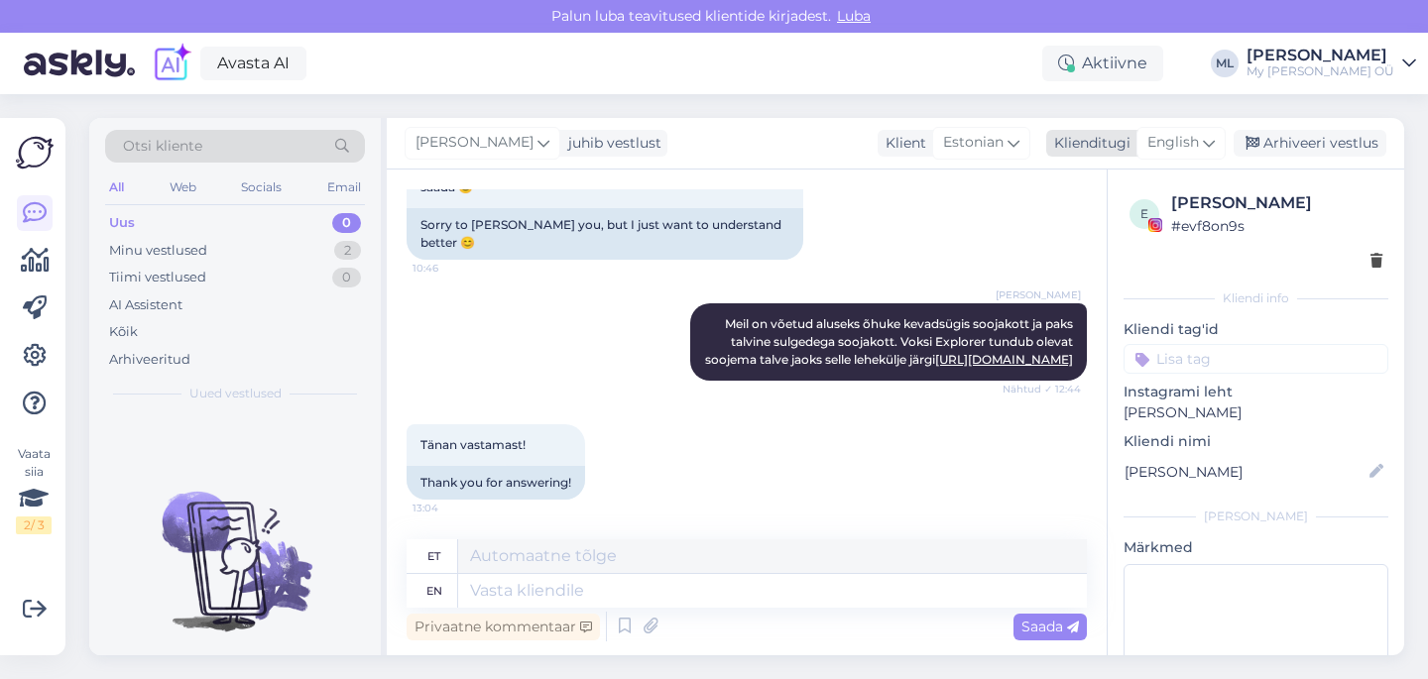
click at [1183, 153] on span "English" at bounding box center [1173, 143] width 52 height 22
click at [1088, 220] on link "Estonian" at bounding box center [1136, 231] width 218 height 32
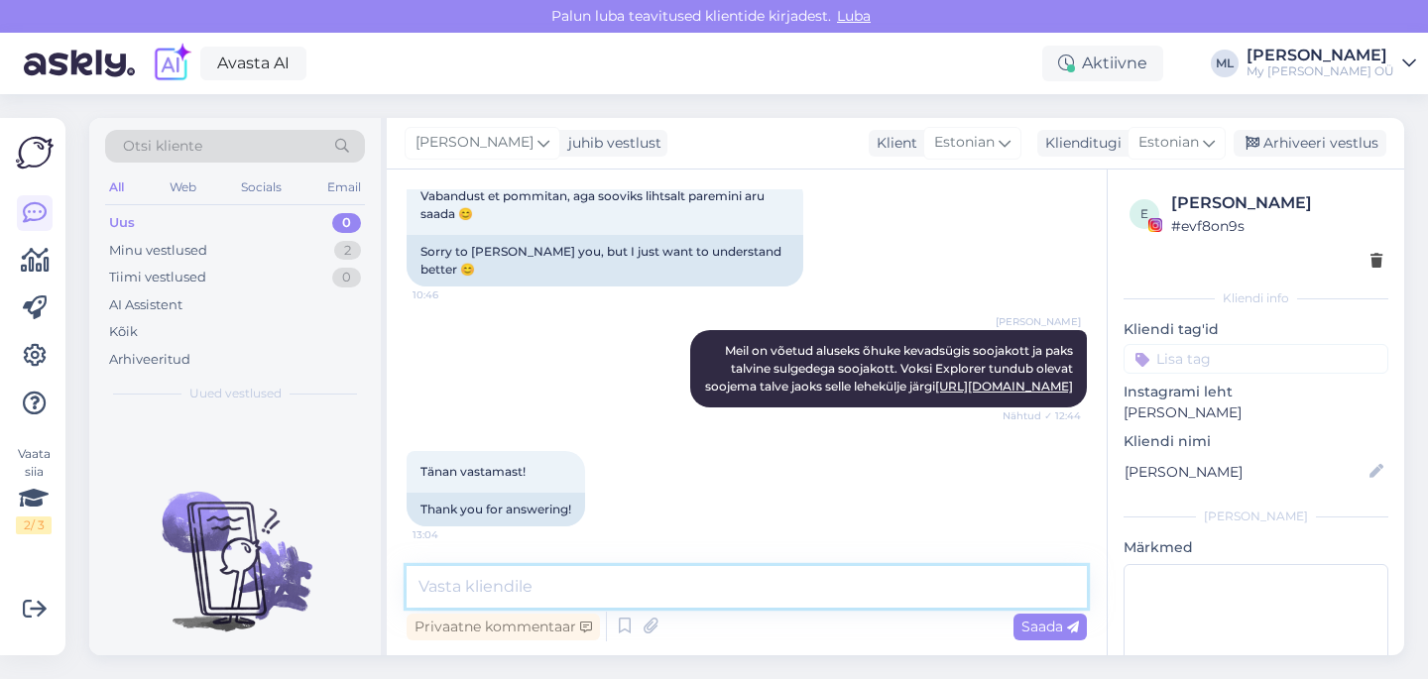
click at [467, 580] on textarea at bounding box center [746, 587] width 680 height 42
click at [497, 587] on textarea "ikka" at bounding box center [746, 587] width 680 height 42
type textarea "ikka 🥰"
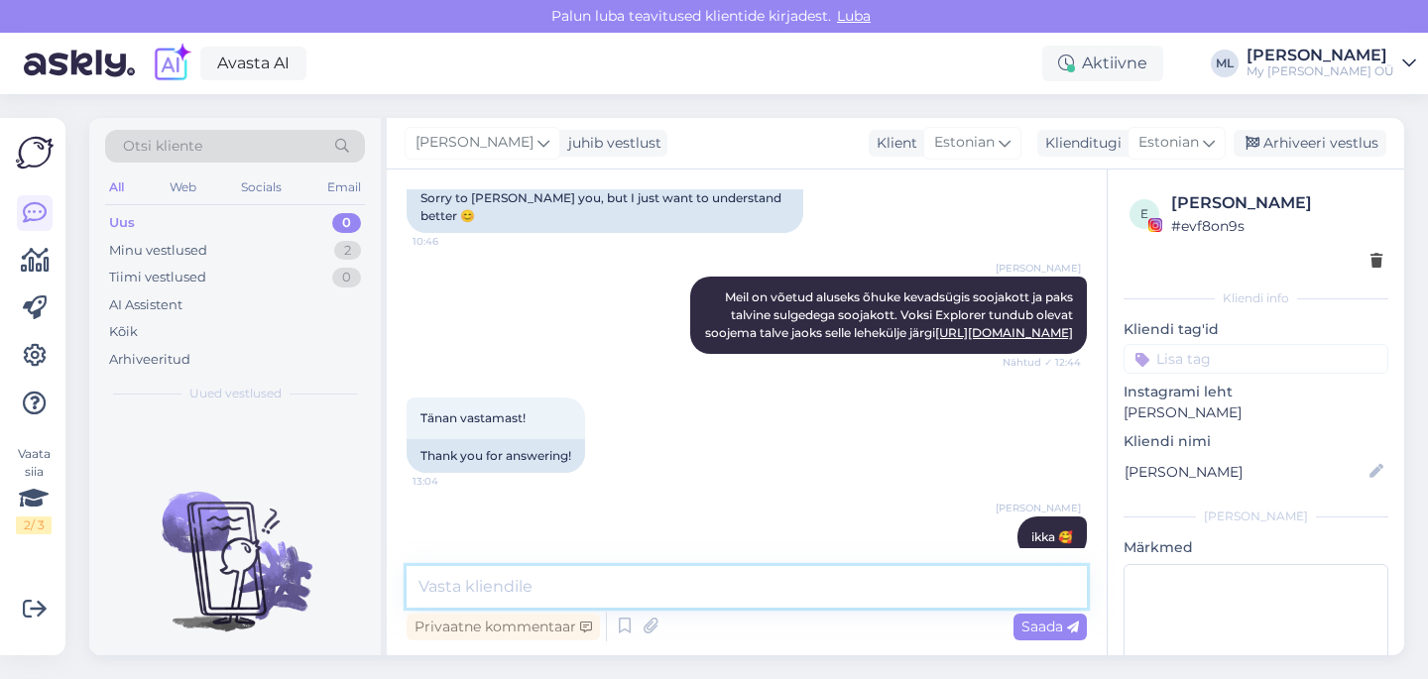
scroll to position [1059, 0]
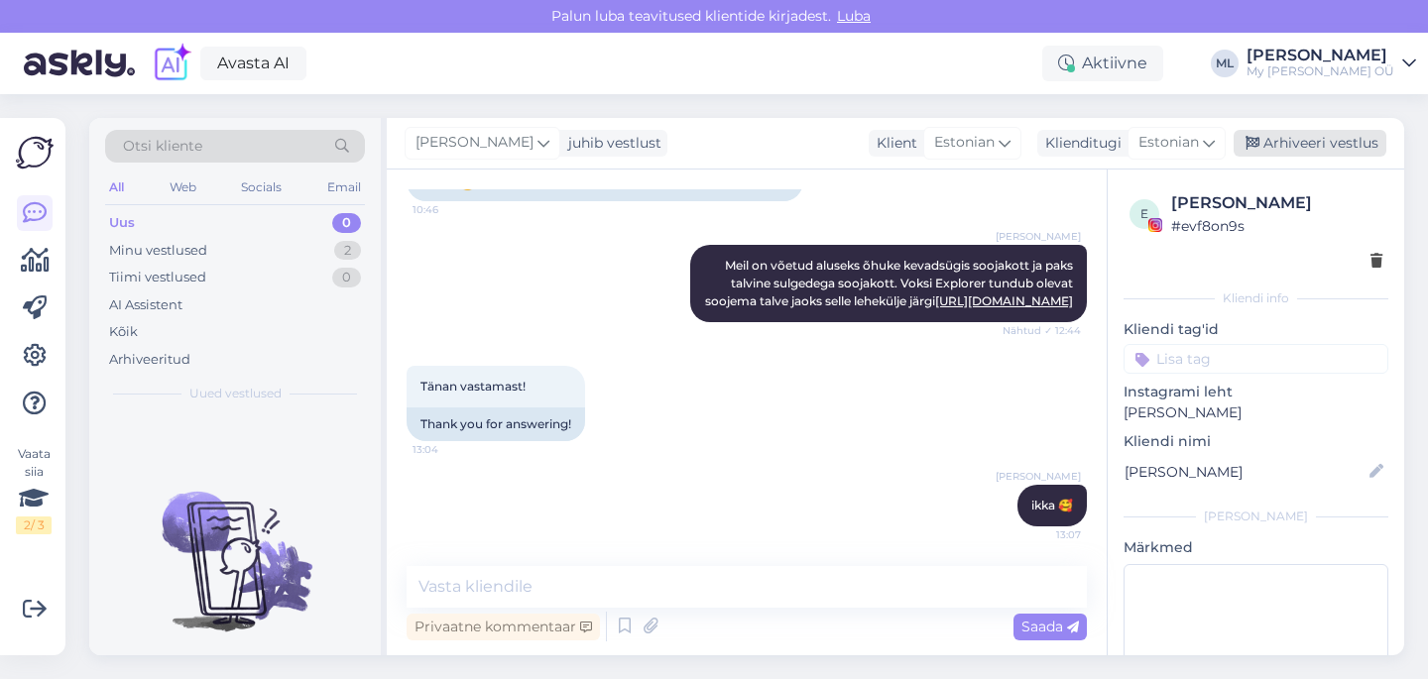
click at [1281, 151] on div "Arhiveeri vestlus" at bounding box center [1309, 143] width 153 height 27
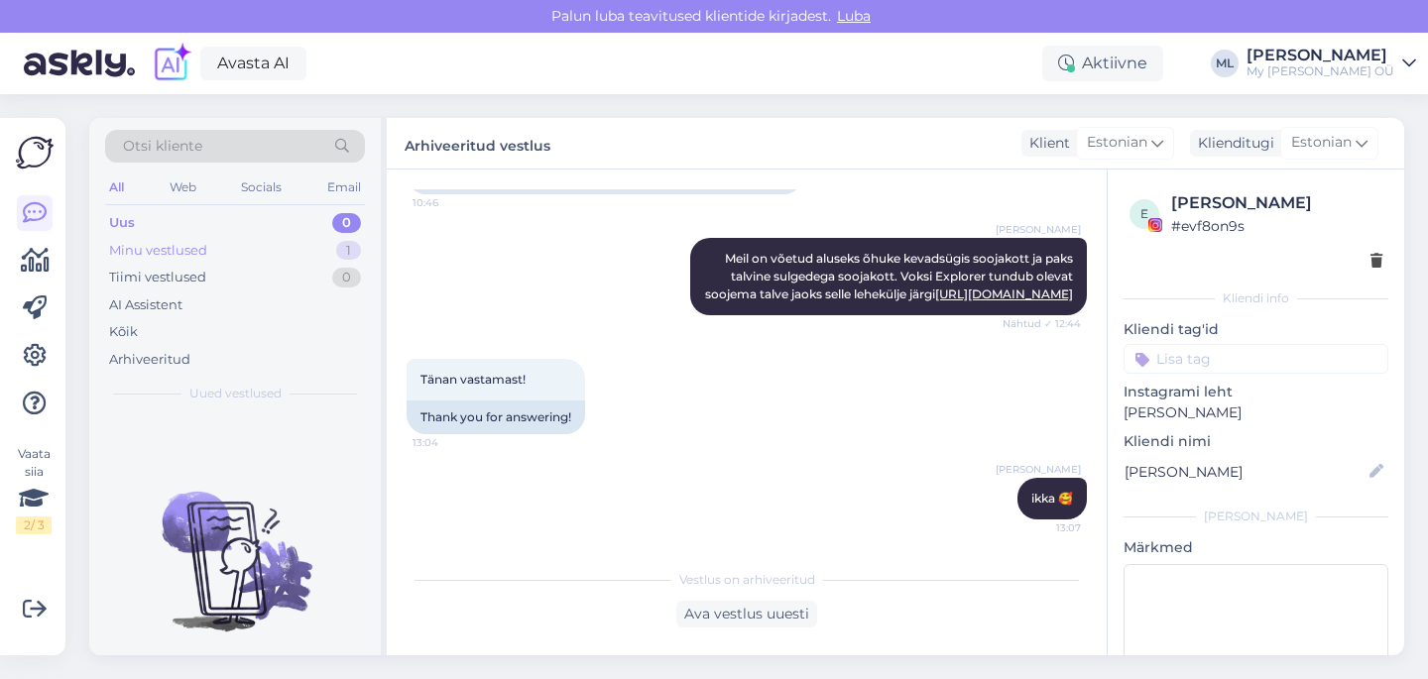
click at [126, 238] on div "Minu vestlused 1" at bounding box center [235, 251] width 260 height 28
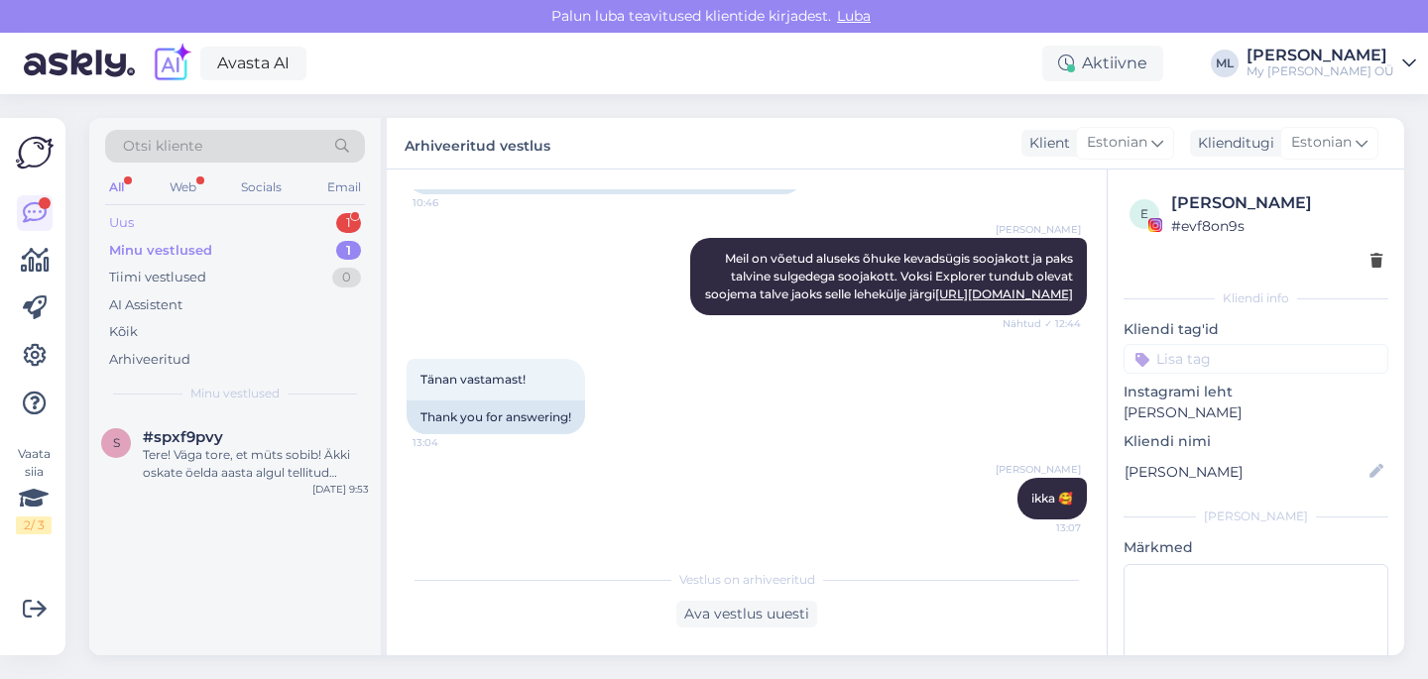
click at [130, 223] on div "Uus" at bounding box center [121, 223] width 25 height 20
click at [173, 441] on span "#rv2y0tpj" at bounding box center [179, 437] width 73 height 18
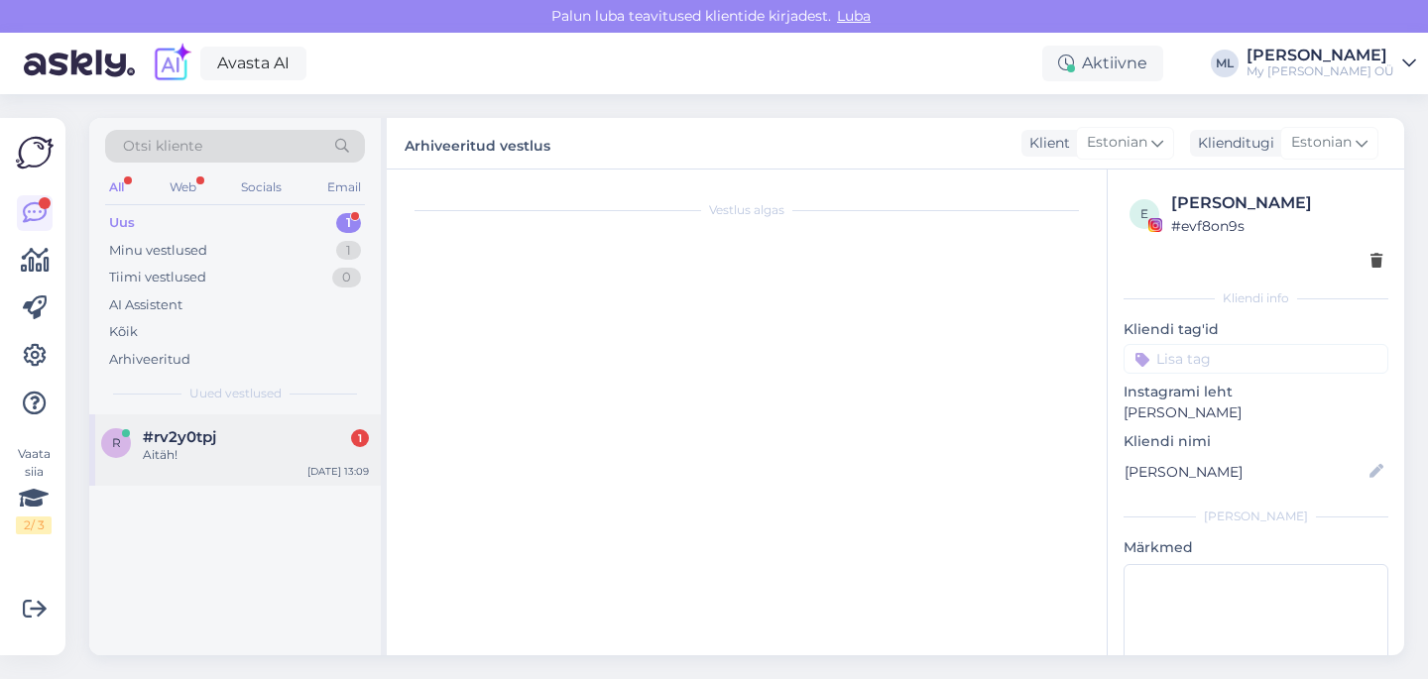
scroll to position [160, 0]
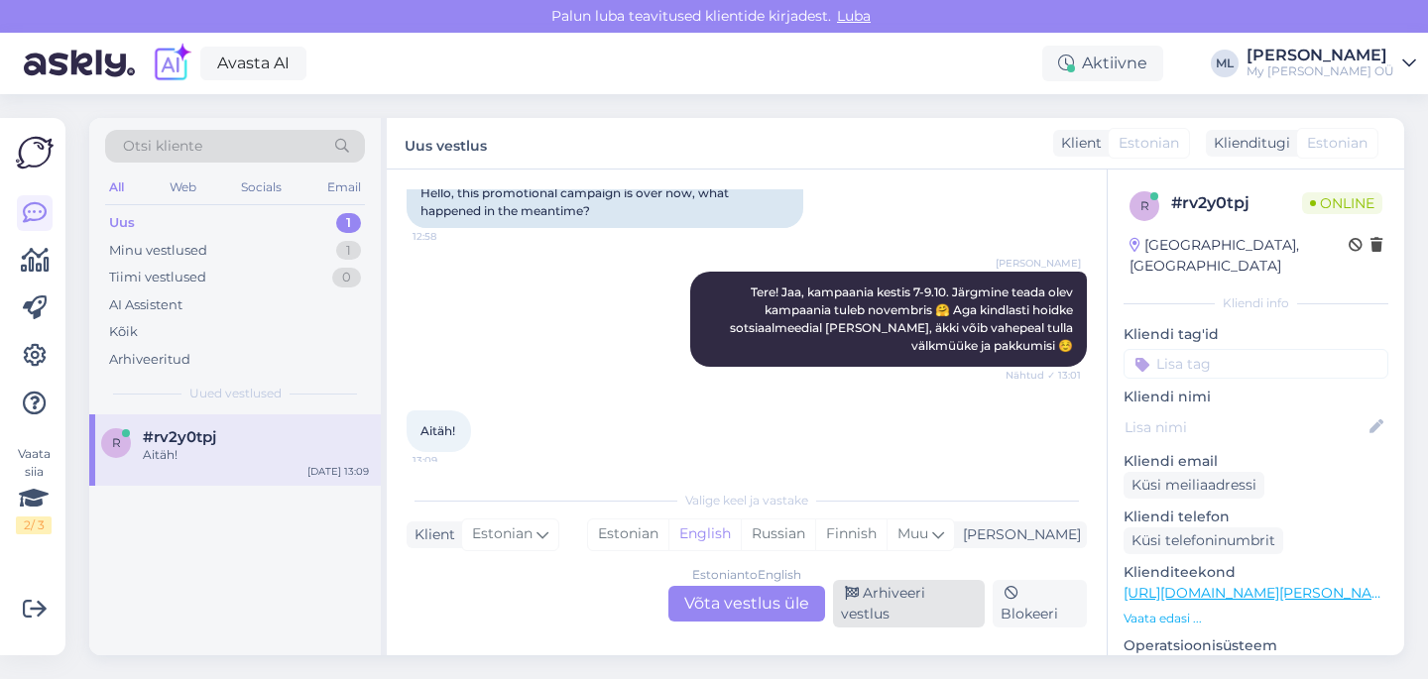
click at [874, 616] on div "Arhiveeri vestlus" at bounding box center [909, 604] width 152 height 48
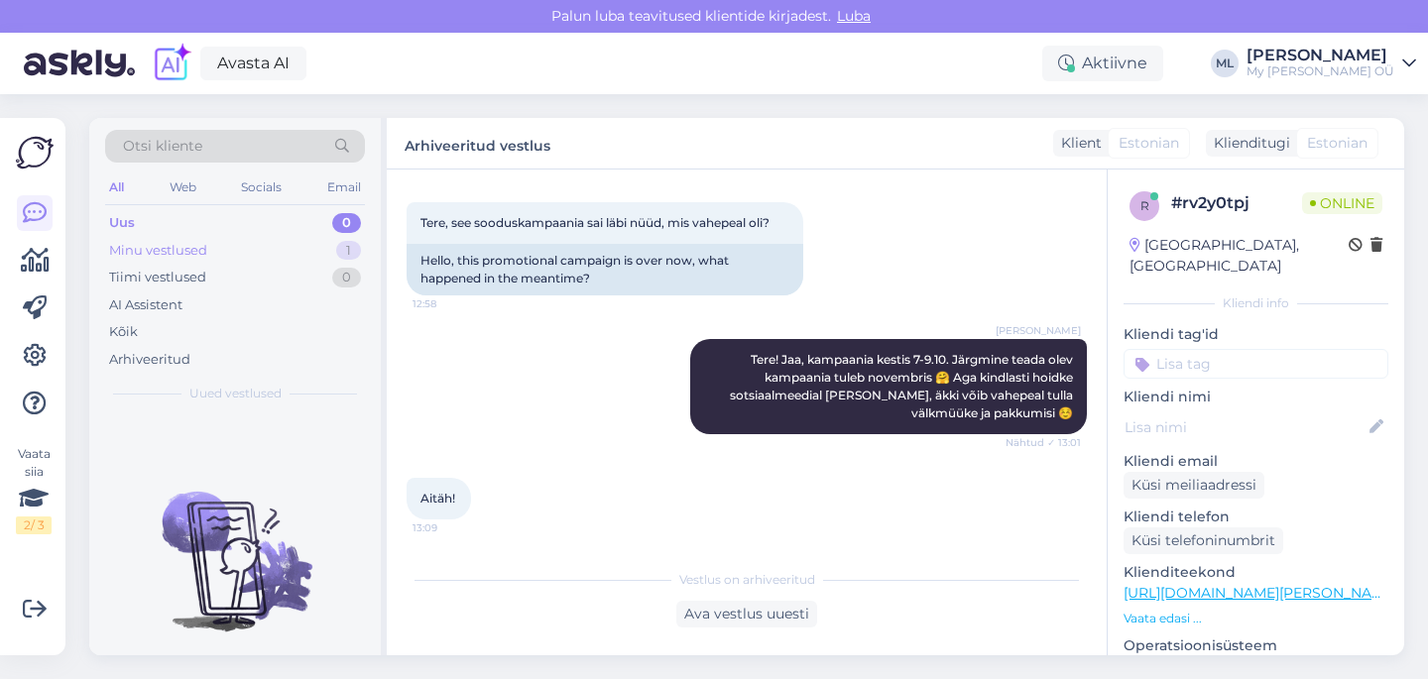
click at [153, 244] on div "Minu vestlused" at bounding box center [158, 251] width 98 height 20
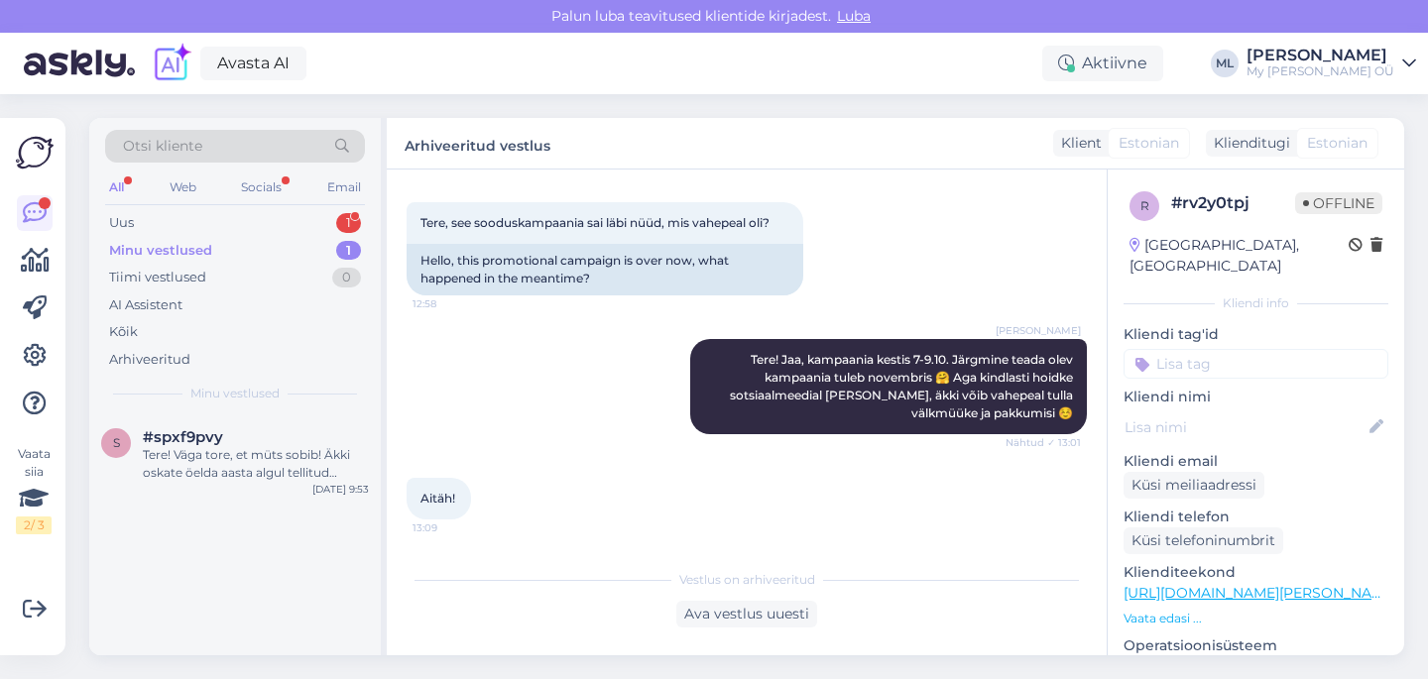
click at [150, 241] on div "Minu vestlused" at bounding box center [160, 251] width 103 height 20
click at [134, 210] on div "Uus 1" at bounding box center [235, 223] width 260 height 28
click at [163, 435] on span "[PERSON_NAME]" at bounding box center [208, 437] width 130 height 18
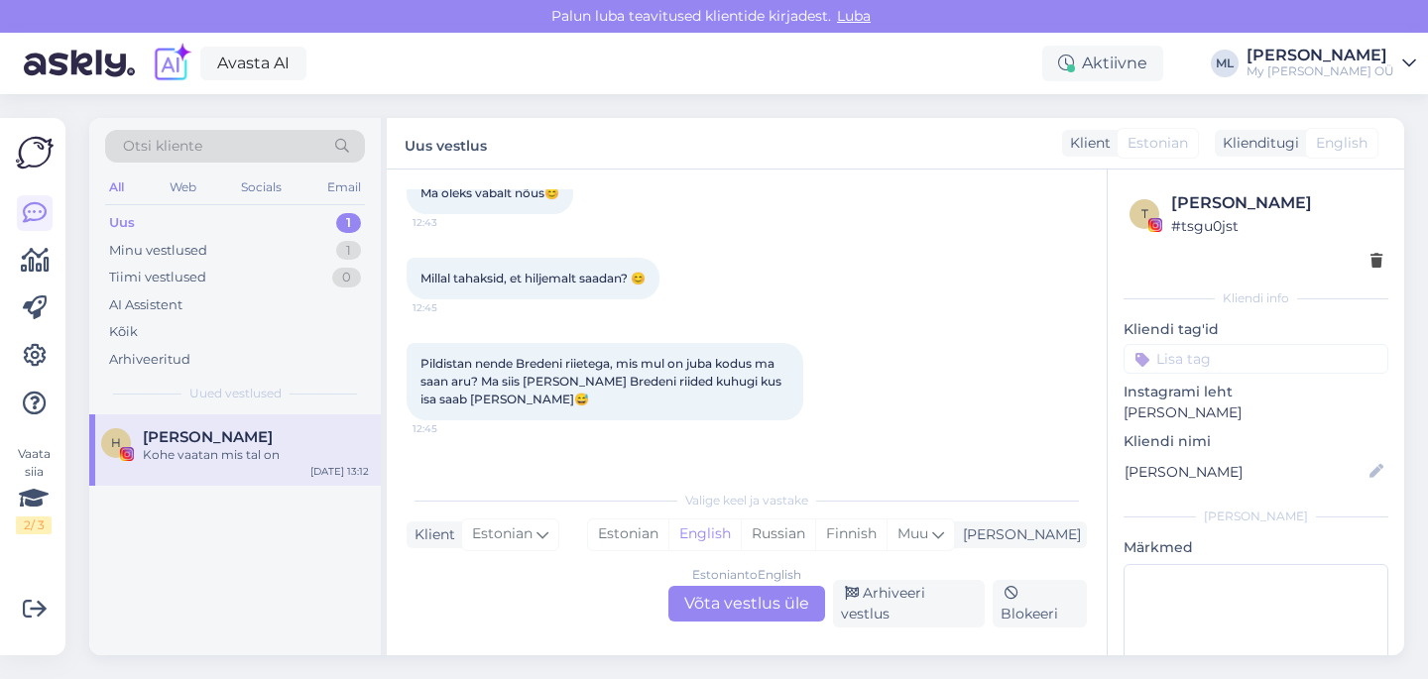
scroll to position [365, 0]
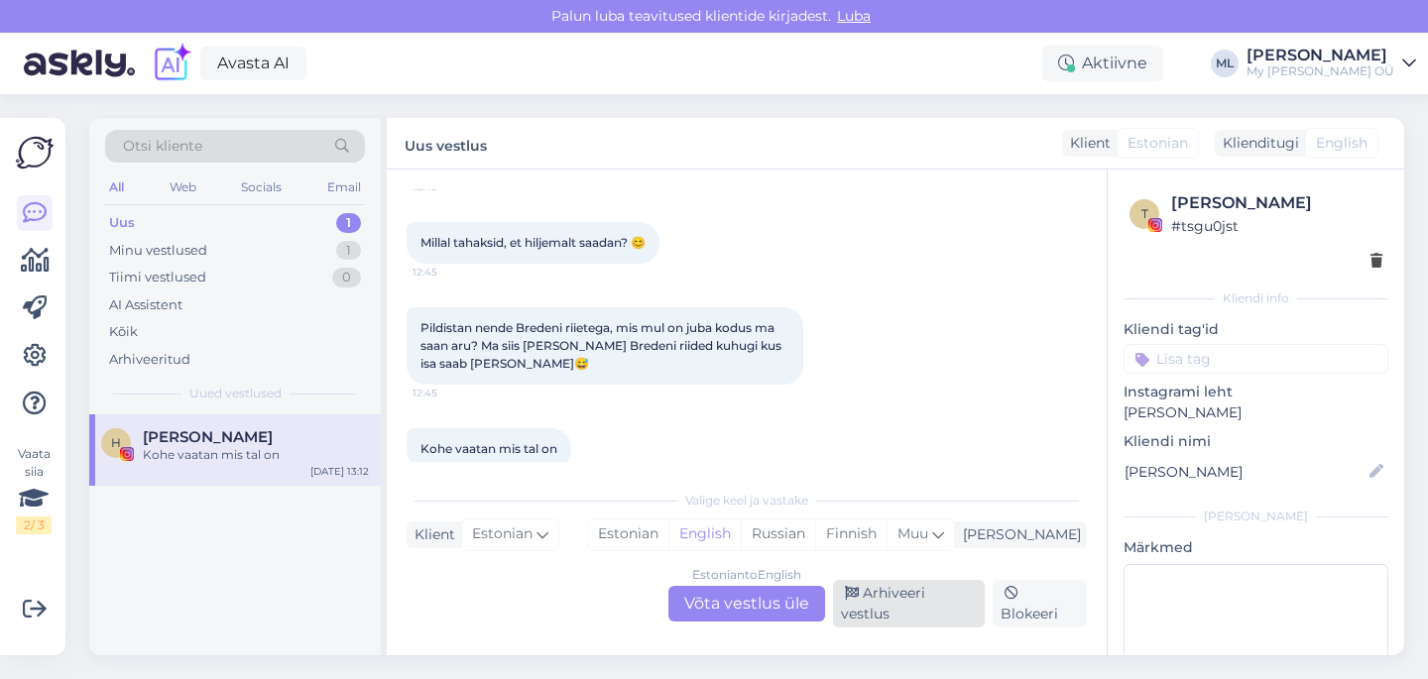
click at [920, 604] on div "Arhiveeri vestlus" at bounding box center [909, 604] width 152 height 48
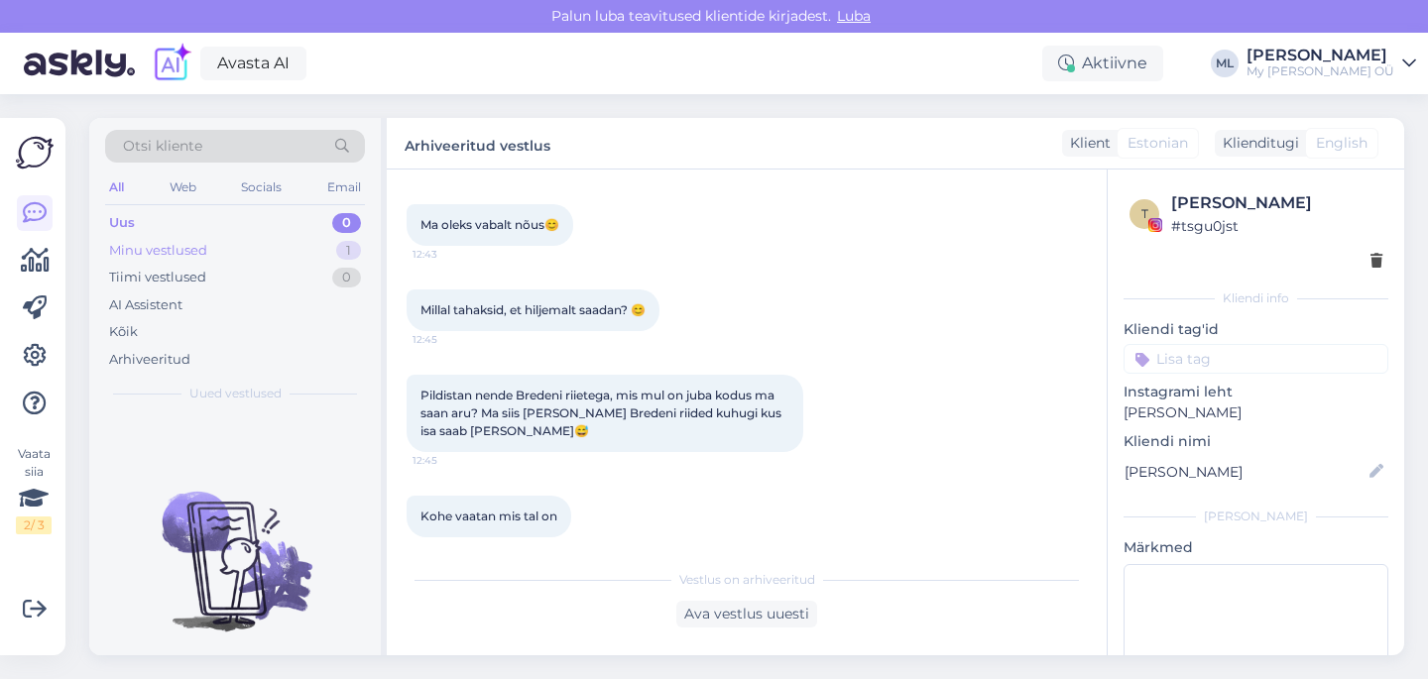
click at [196, 254] on div "Minu vestlused" at bounding box center [158, 251] width 98 height 20
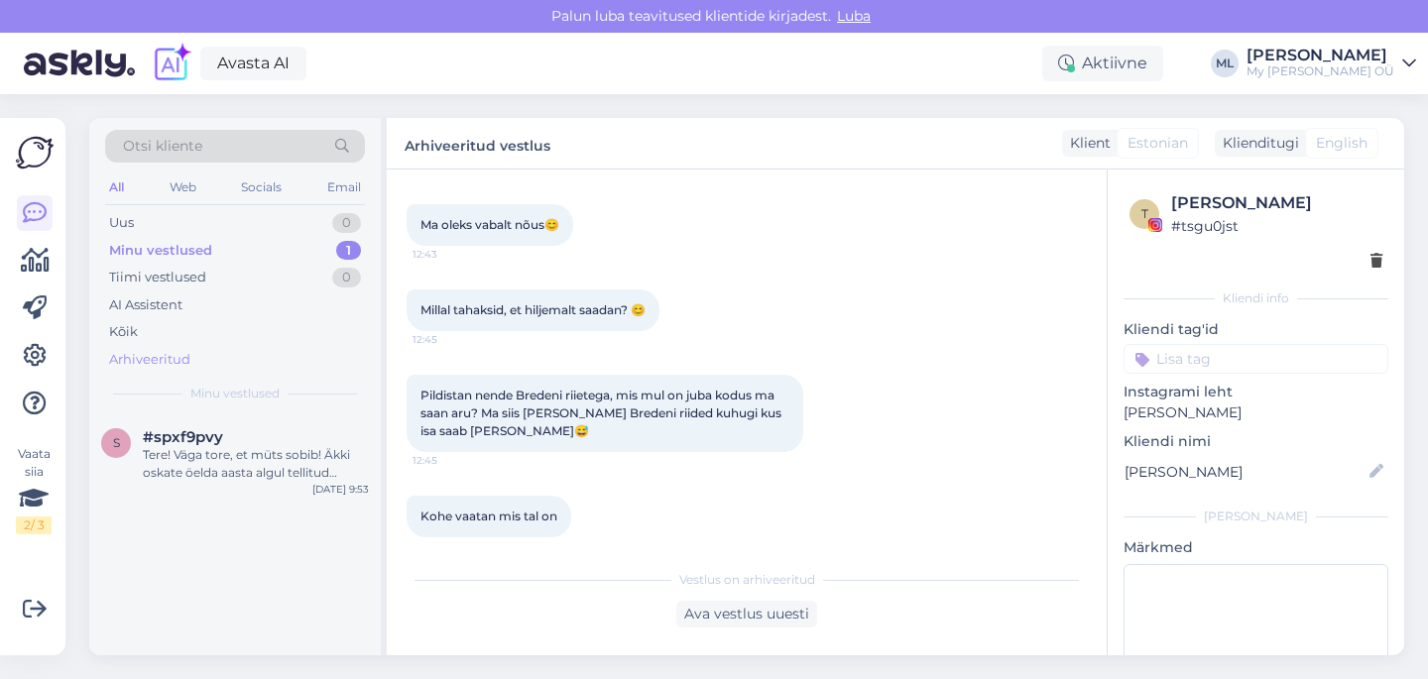
click at [133, 356] on div "Arhiveeritud" at bounding box center [149, 360] width 81 height 20
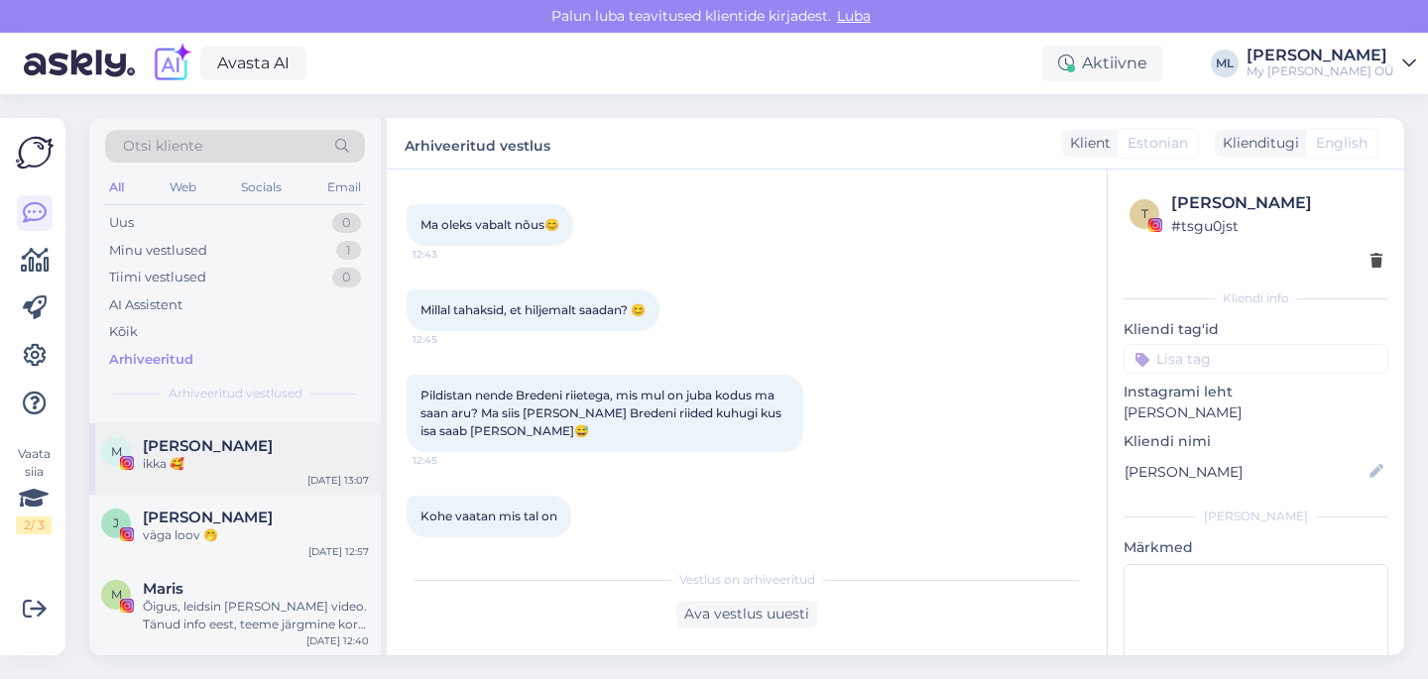
scroll to position [139, 0]
click at [177, 531] on div "väga loov 🤭" at bounding box center [256, 531] width 226 height 18
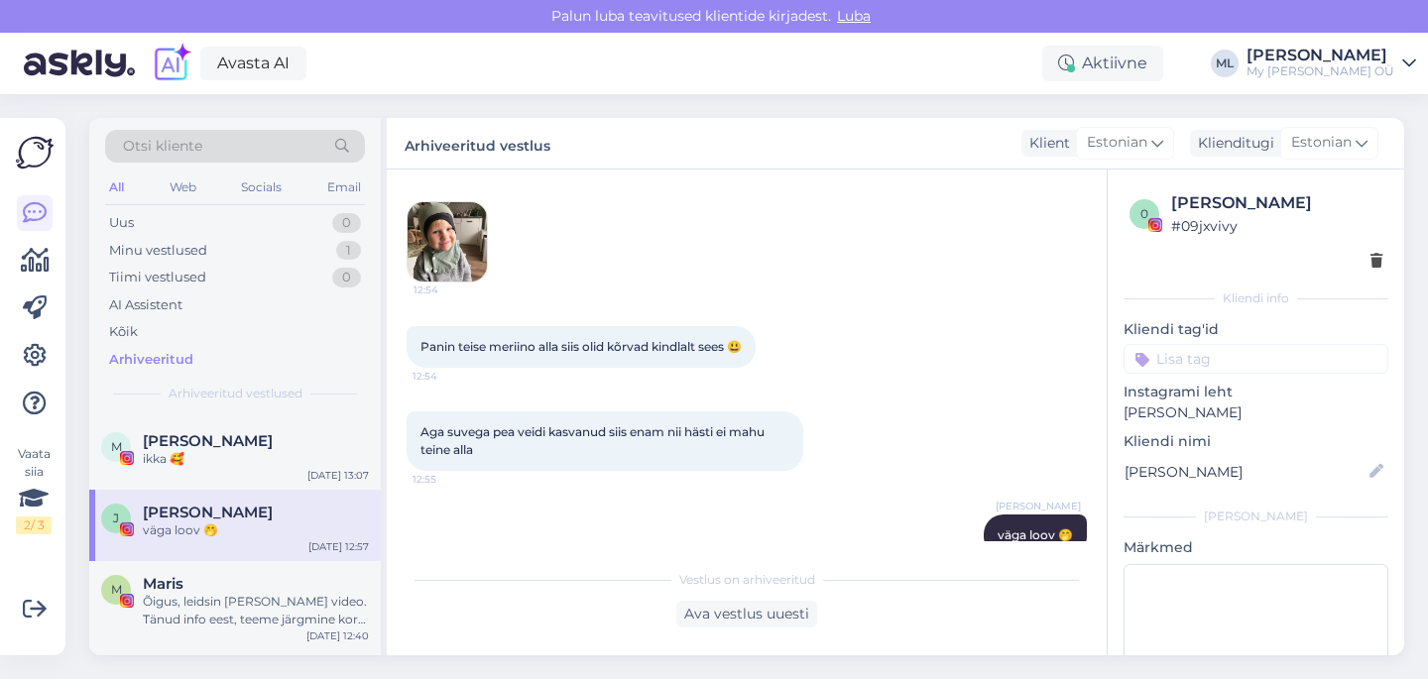
scroll to position [4705, 0]
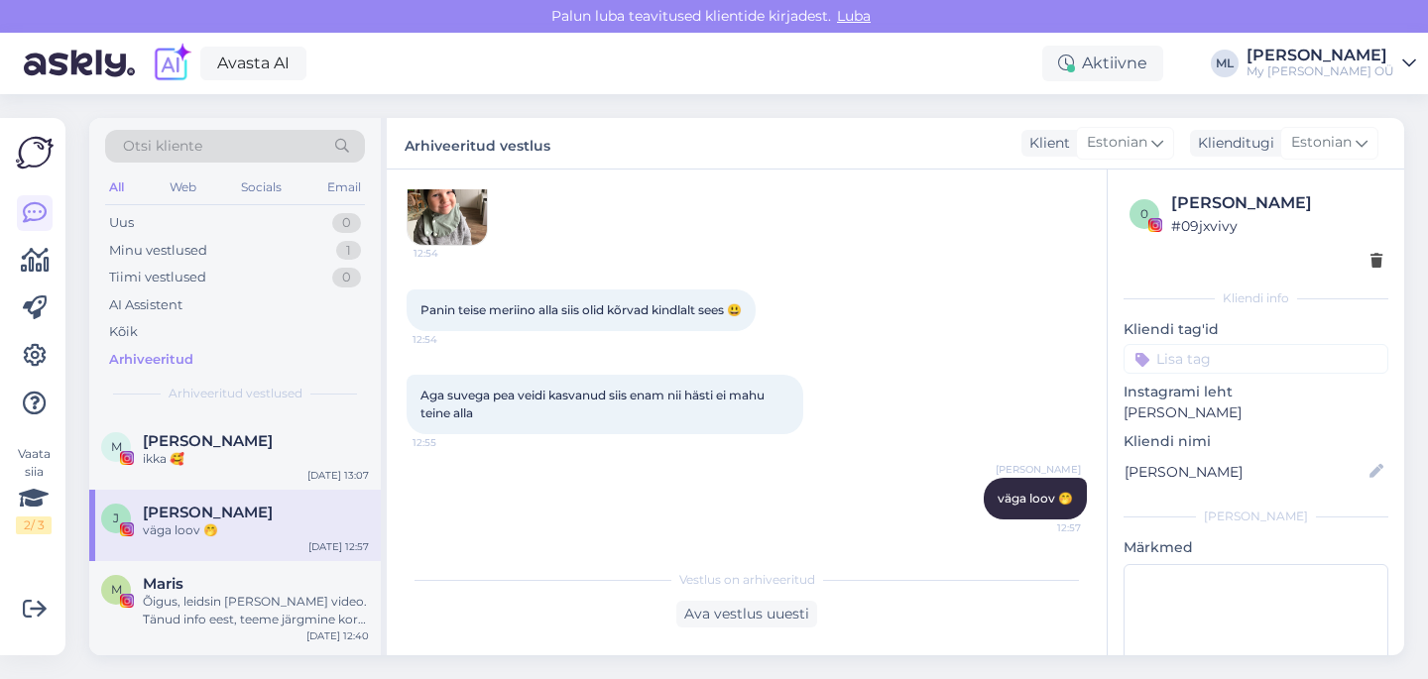
click at [756, 632] on div "Vestlus algas [PERSON_NAME] [DATE] Virmalised ???? 20:09 Northern lights ???? 2…" at bounding box center [747, 413] width 720 height 486
click at [752, 617] on div "Ava vestlus uuesti" at bounding box center [746, 614] width 141 height 27
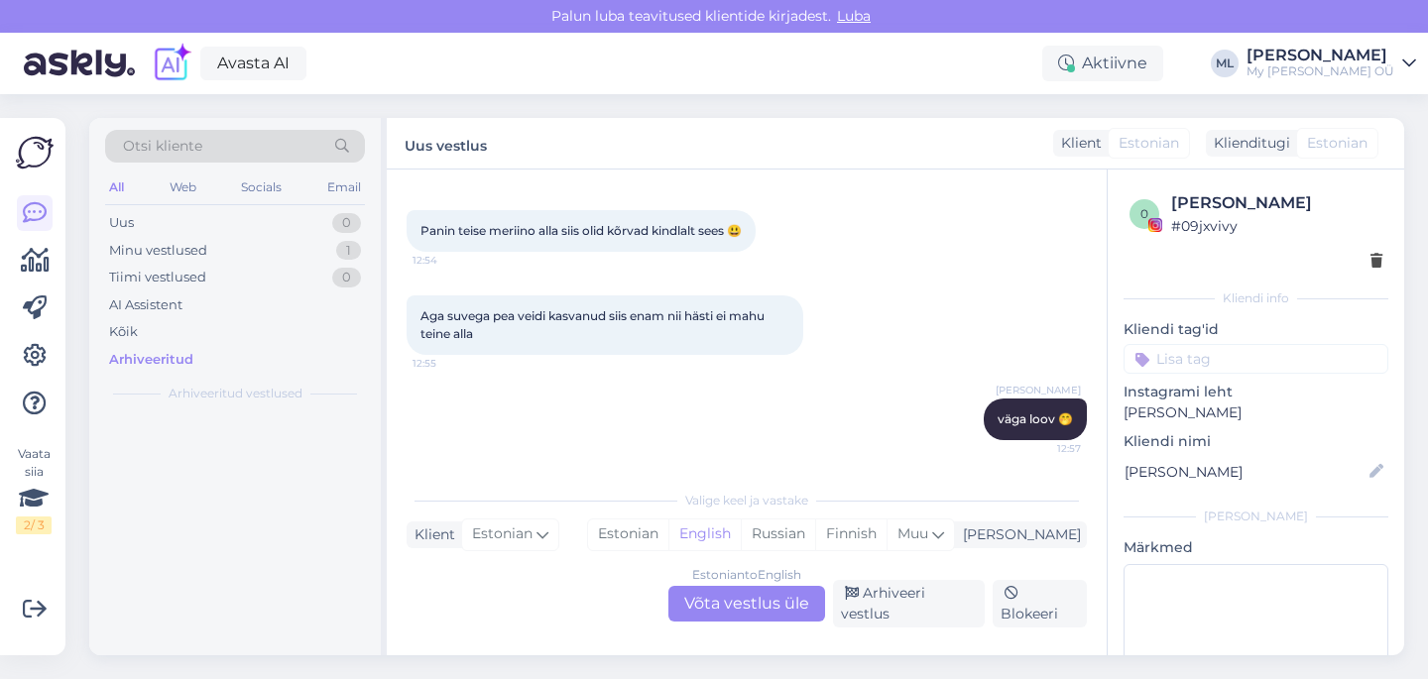
scroll to position [0, 0]
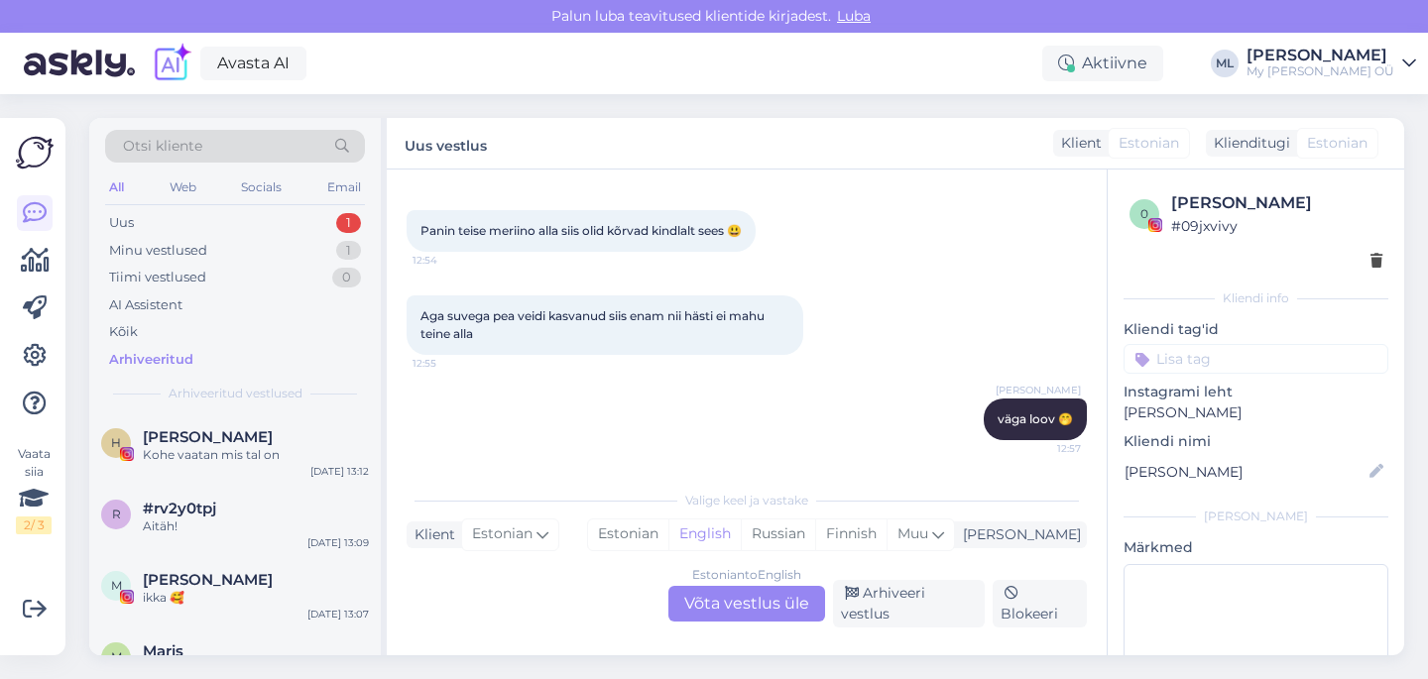
click at [796, 608] on div "Estonian to English Võta vestlus üle" at bounding box center [746, 604] width 157 height 36
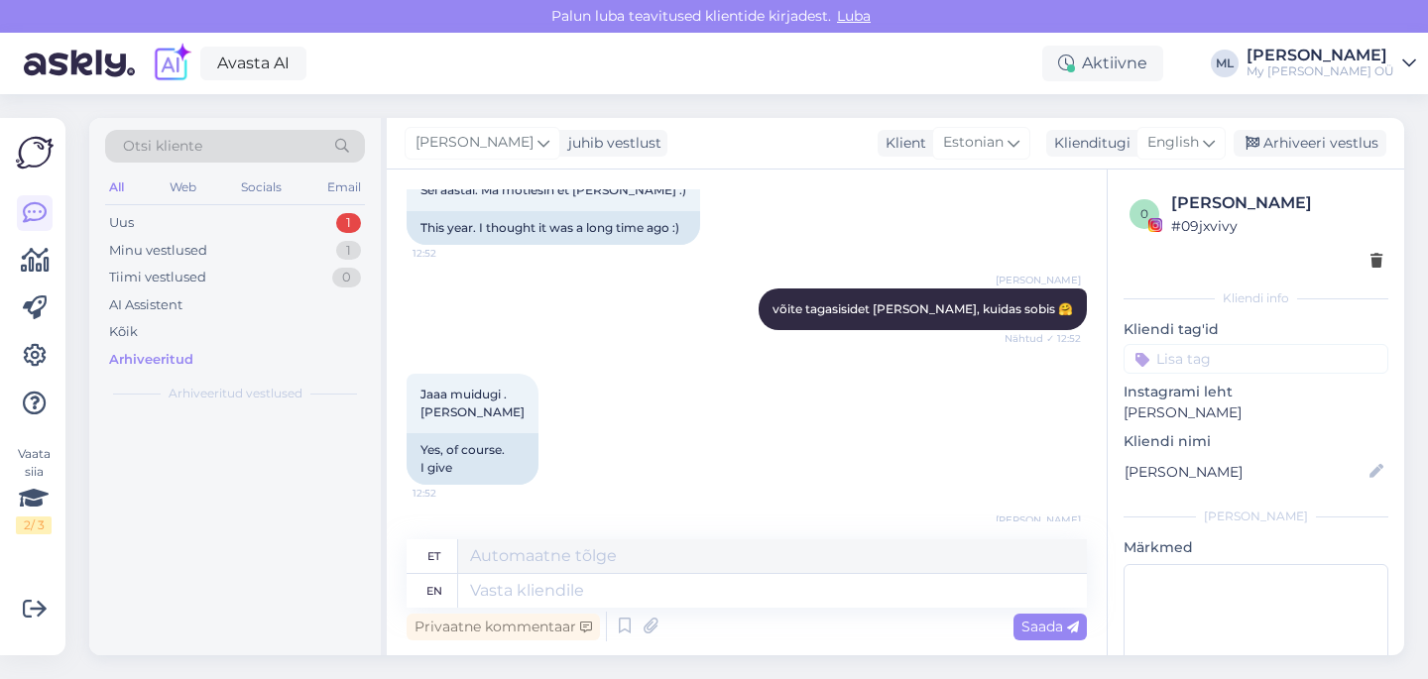
scroll to position [5439, 0]
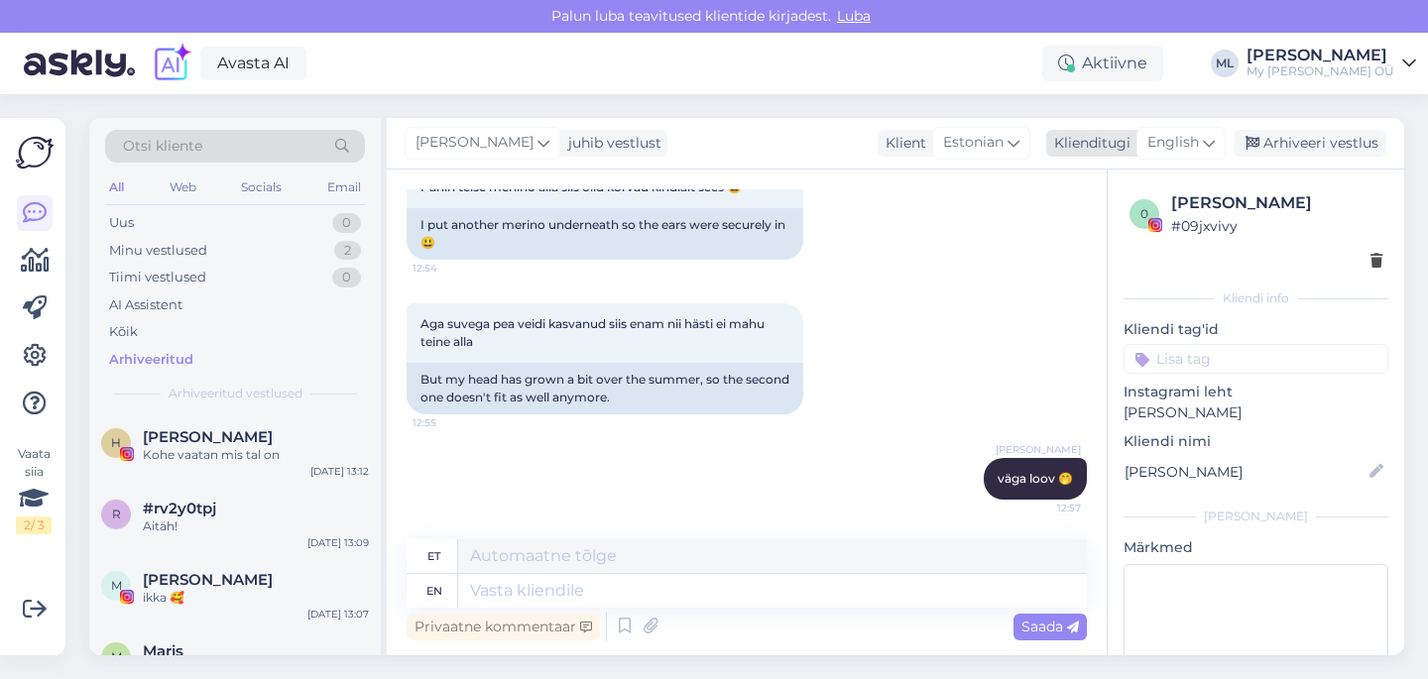
click at [1209, 136] on icon at bounding box center [1209, 143] width 12 height 22
click at [1056, 232] on link "Estonian" at bounding box center [1136, 231] width 218 height 32
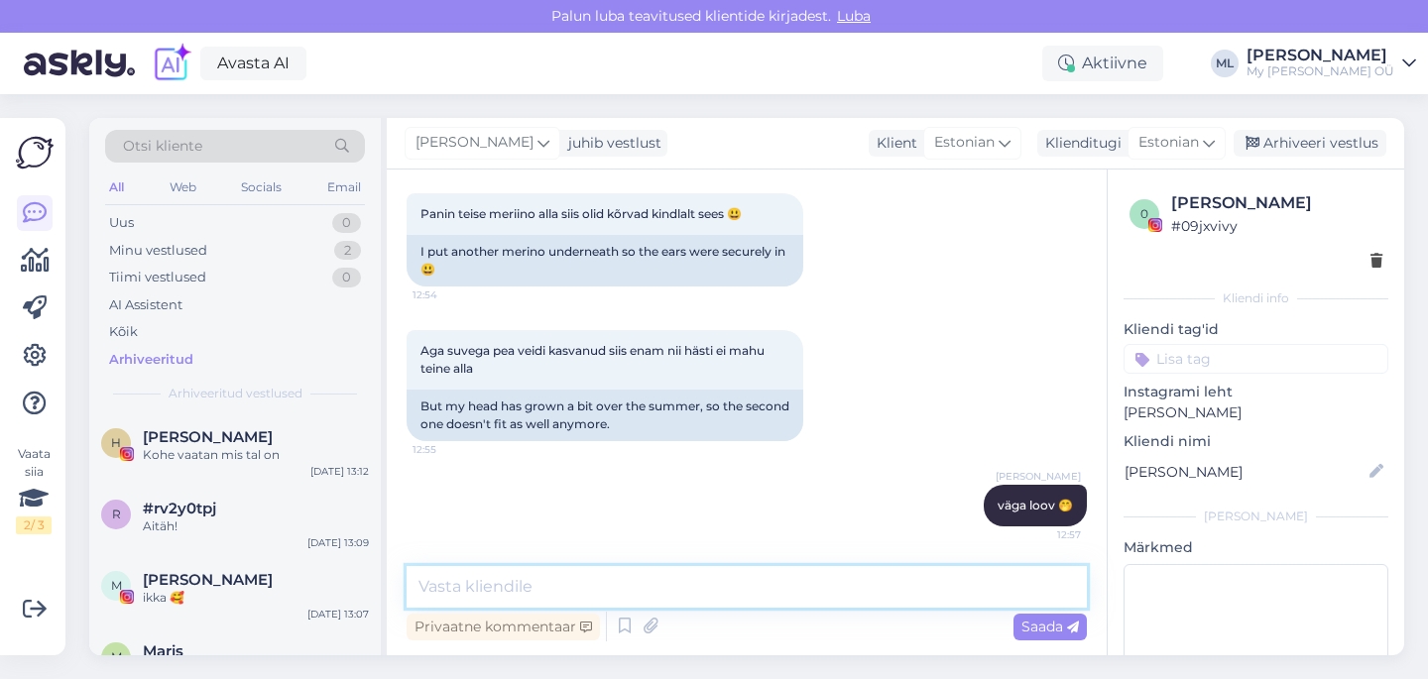
click at [447, 586] on textarea at bounding box center [746, 587] width 680 height 42
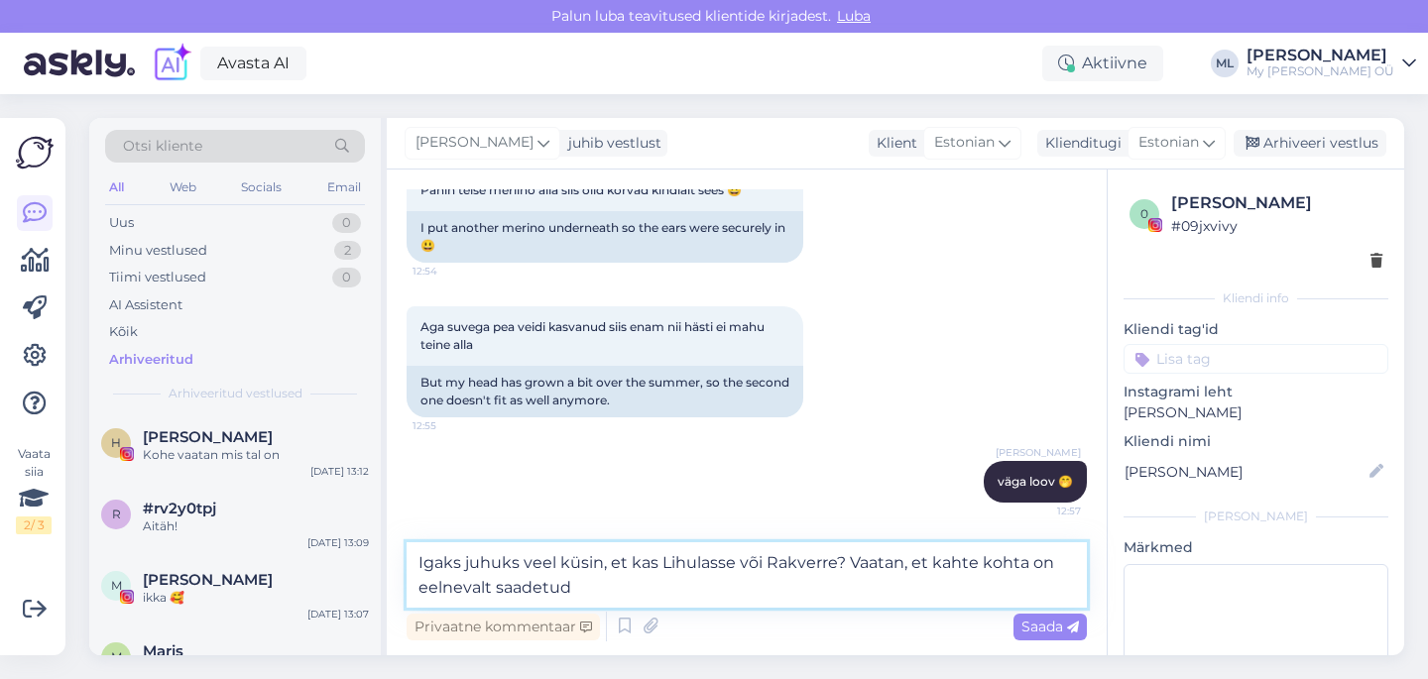
type textarea "Igaks juhuks veel küsin, et kas Lihulasse või Rakverre? Vaatan, et kahte kohta …"
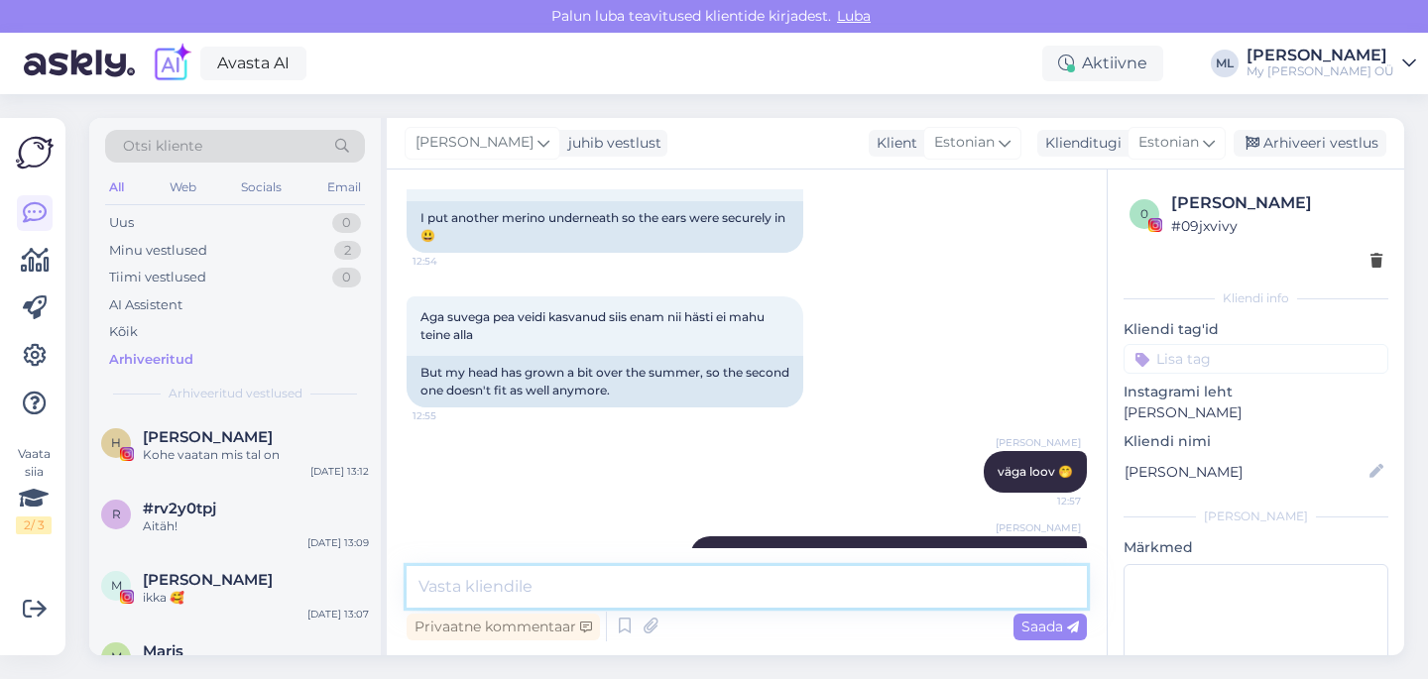
scroll to position [5638, 0]
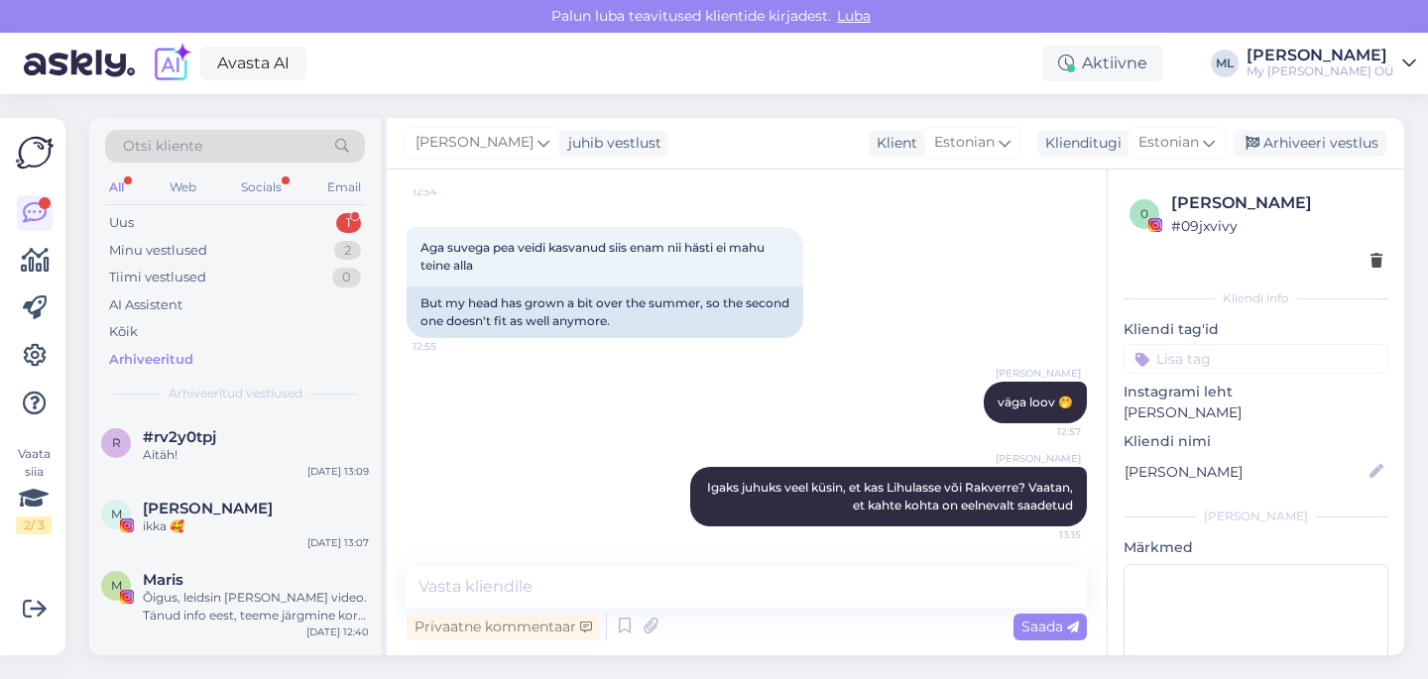
click at [210, 202] on div "All Web Socials Email" at bounding box center [235, 189] width 260 height 31
click at [205, 213] on div "Uus 1" at bounding box center [235, 223] width 260 height 28
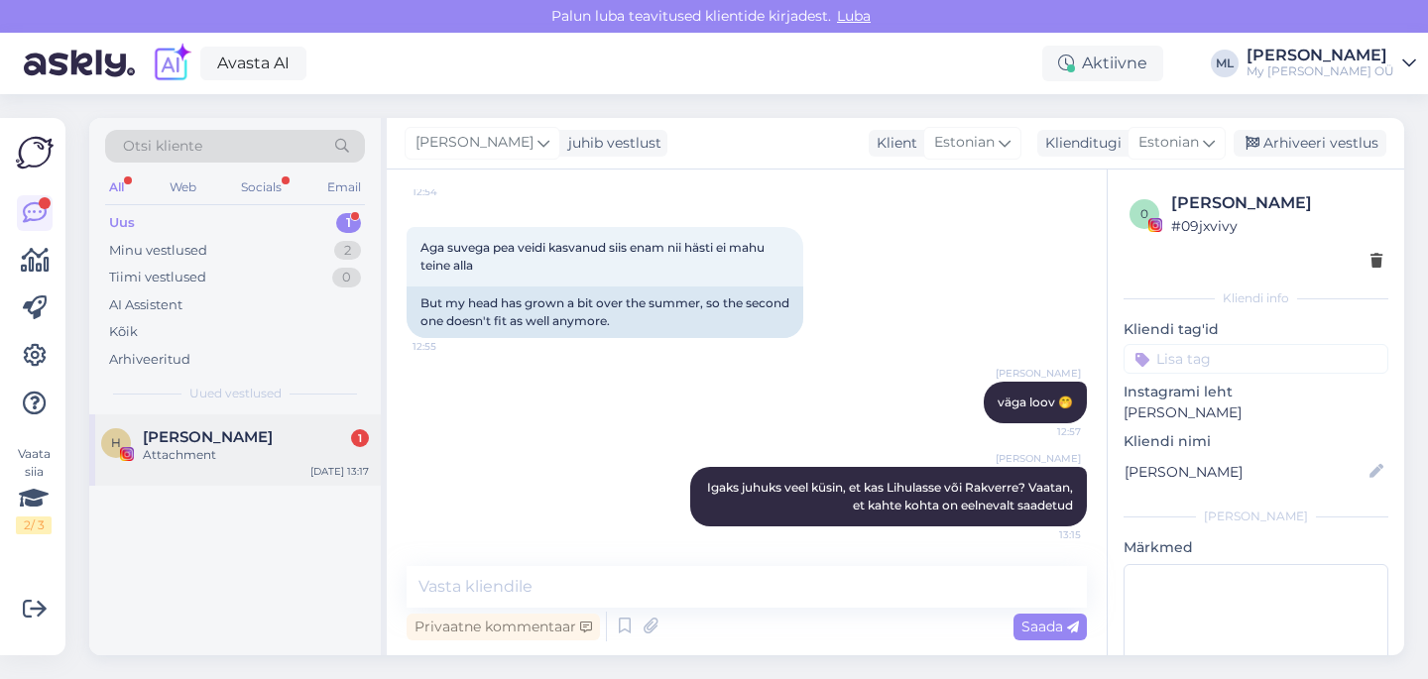
click at [228, 428] on div "[PERSON_NAME] 1" at bounding box center [256, 437] width 226 height 18
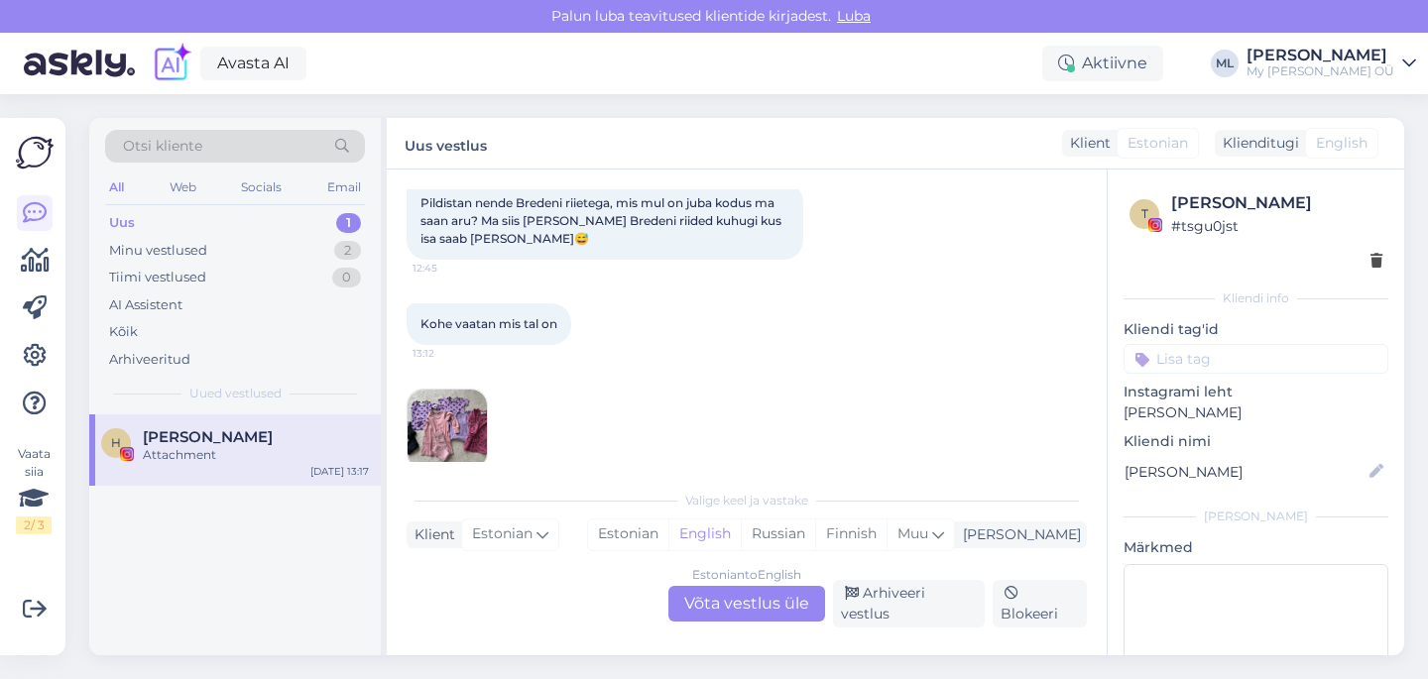
click at [455, 423] on img at bounding box center [446, 429] width 79 height 79
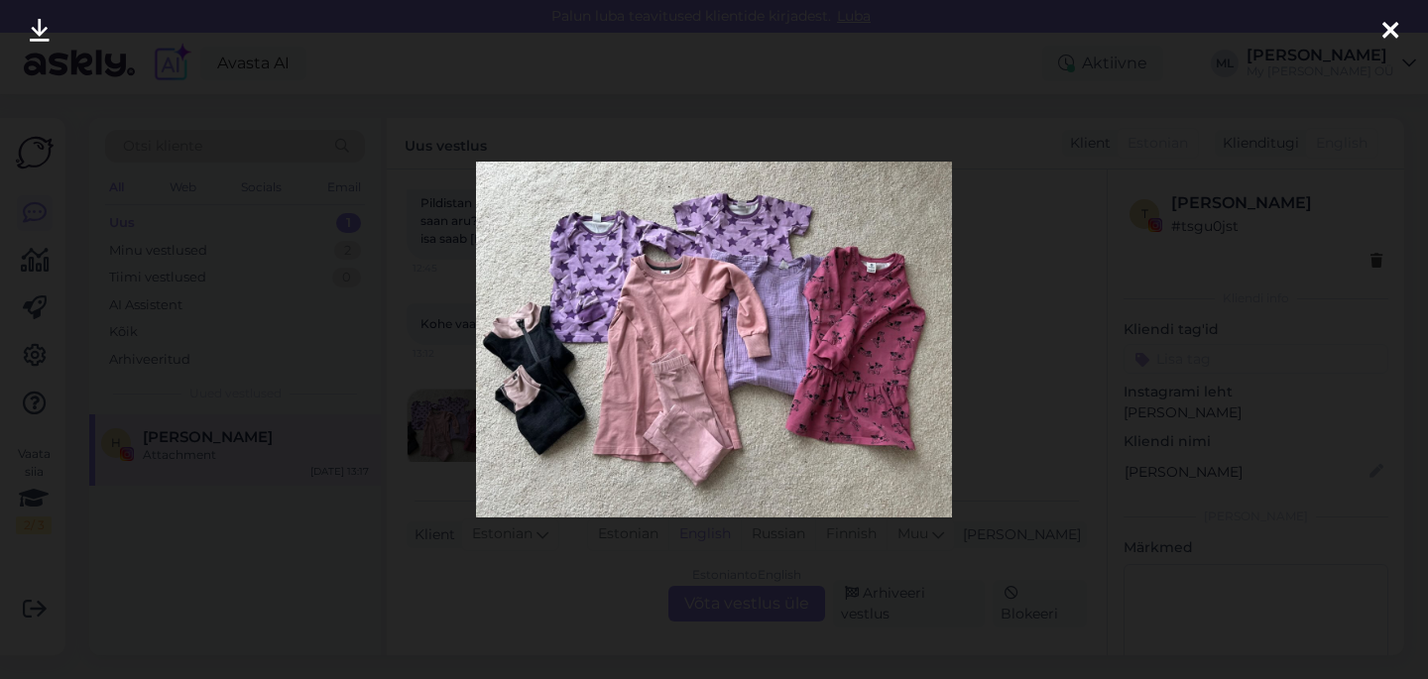
click at [1392, 32] on icon at bounding box center [1390, 32] width 16 height 26
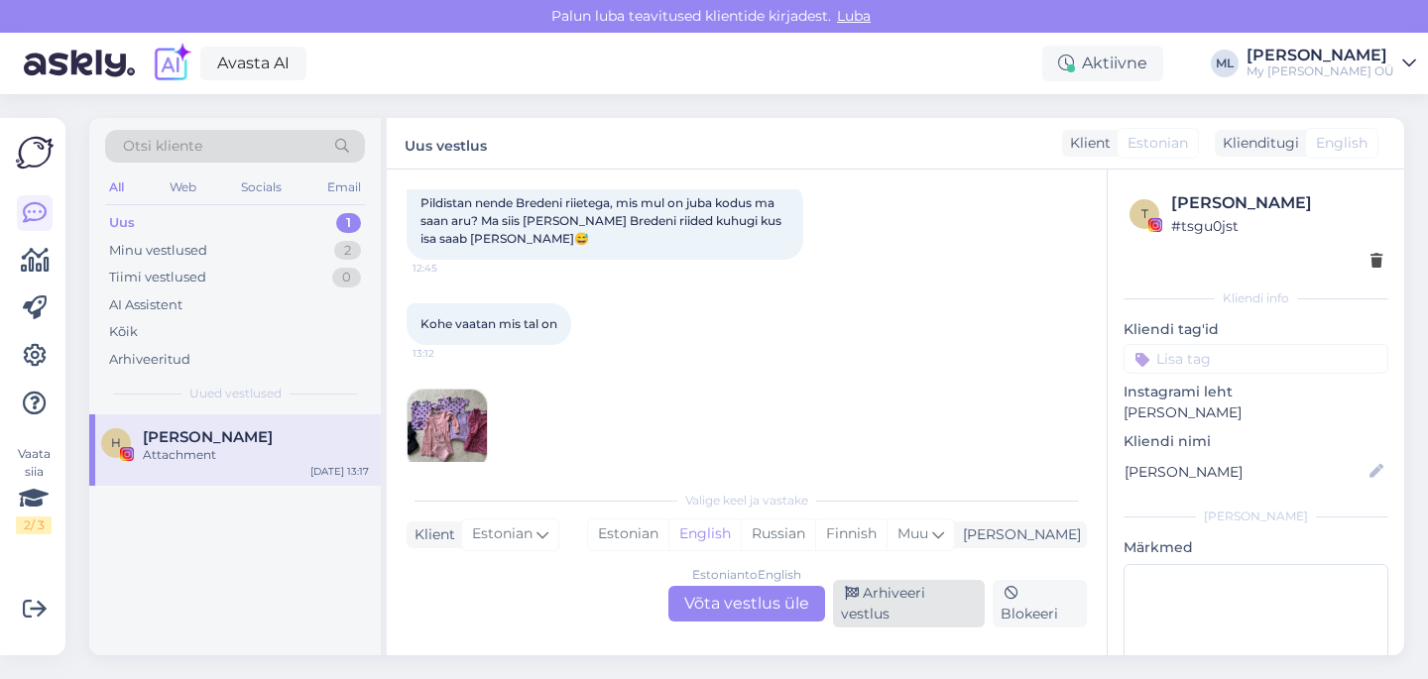
click at [900, 611] on div "Arhiveeri vestlus" at bounding box center [909, 604] width 152 height 48
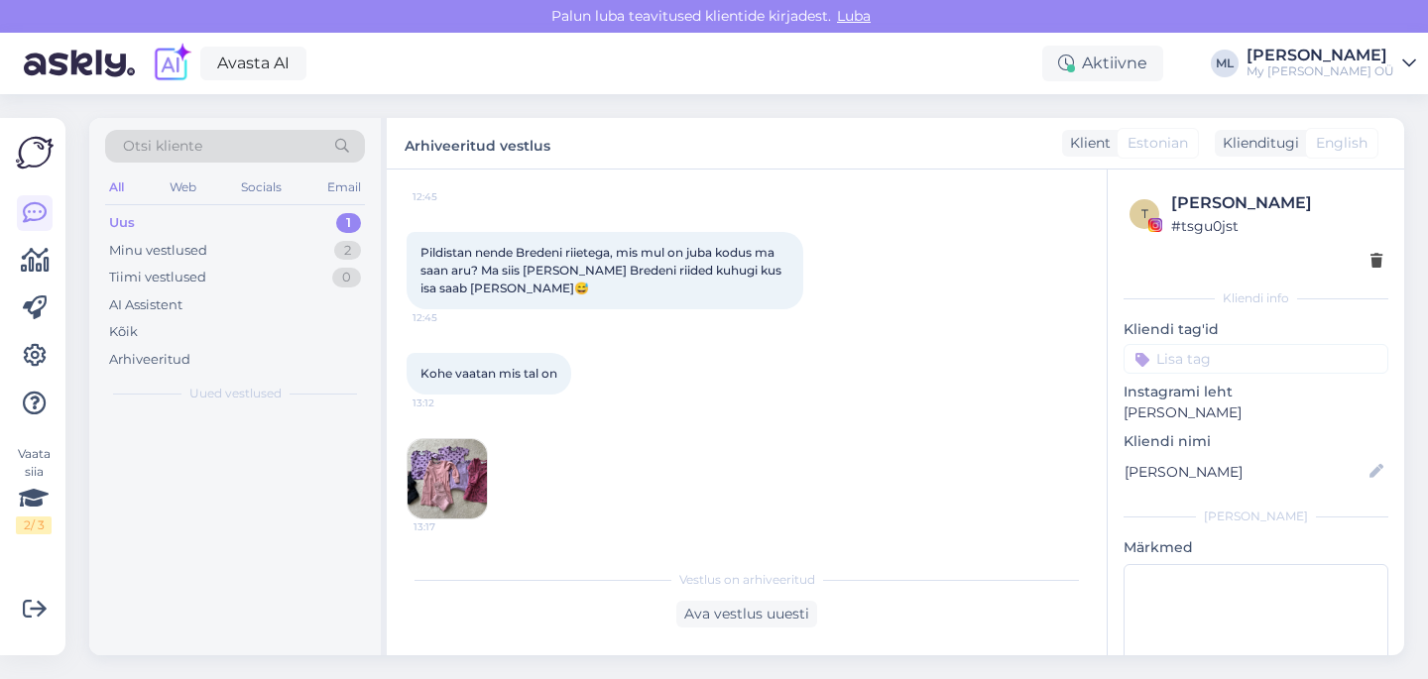
scroll to position [574, 0]
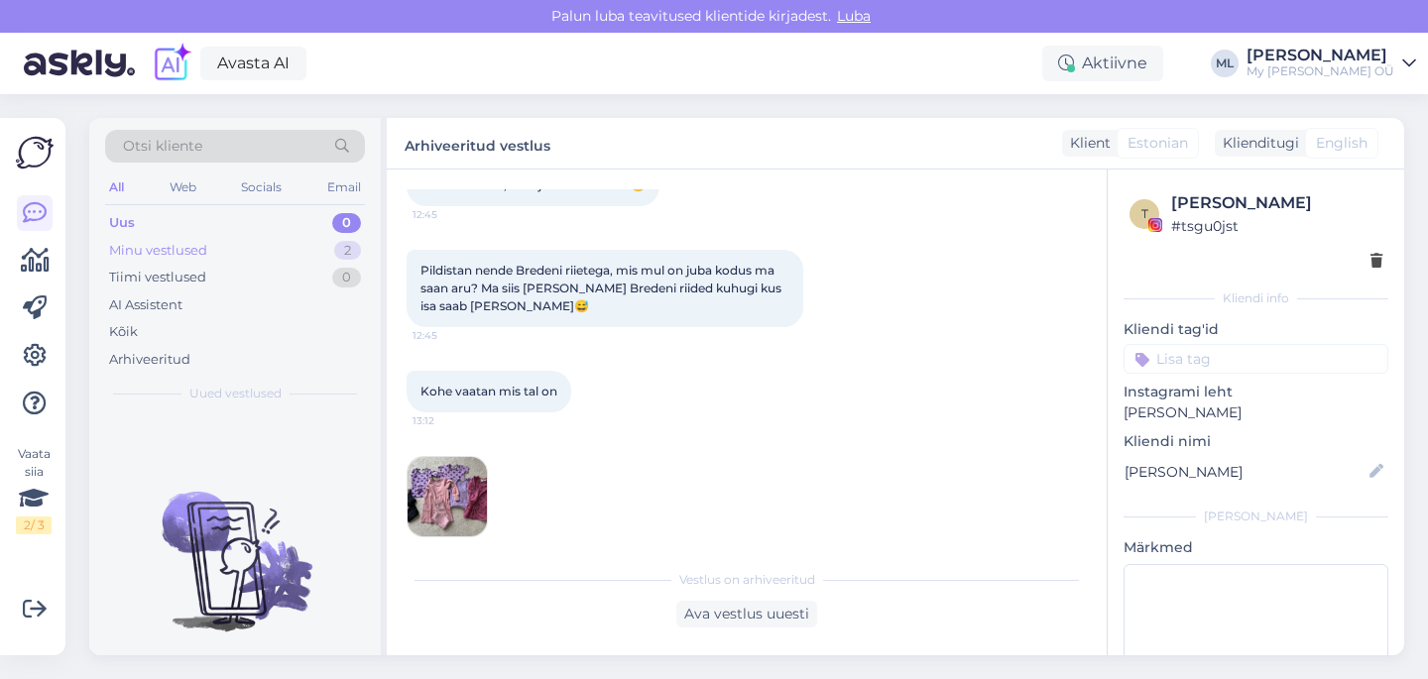
click at [211, 262] on div "Minu vestlused 2" at bounding box center [235, 251] width 260 height 28
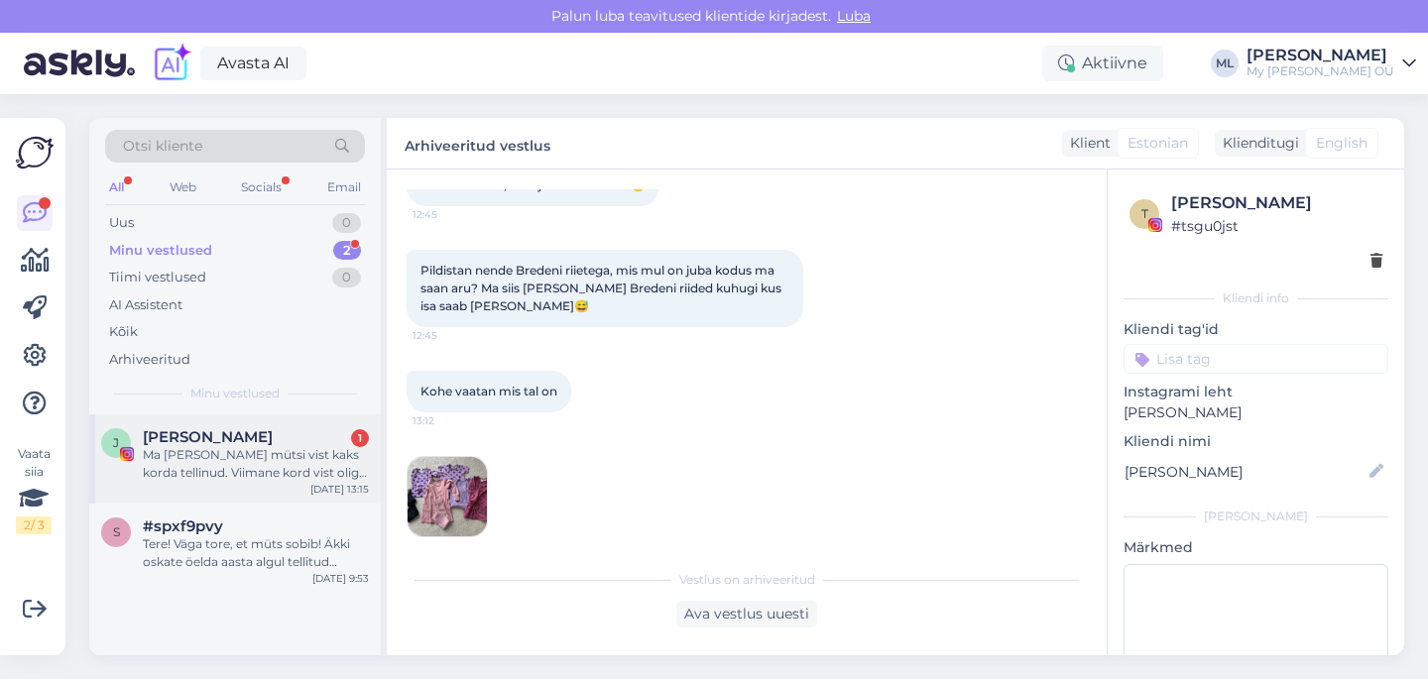
click at [215, 474] on div "Ma [PERSON_NAME] mütsi vist kaks korda tellinud. Viimane kord vist oligi. Kui t…" at bounding box center [256, 464] width 226 height 36
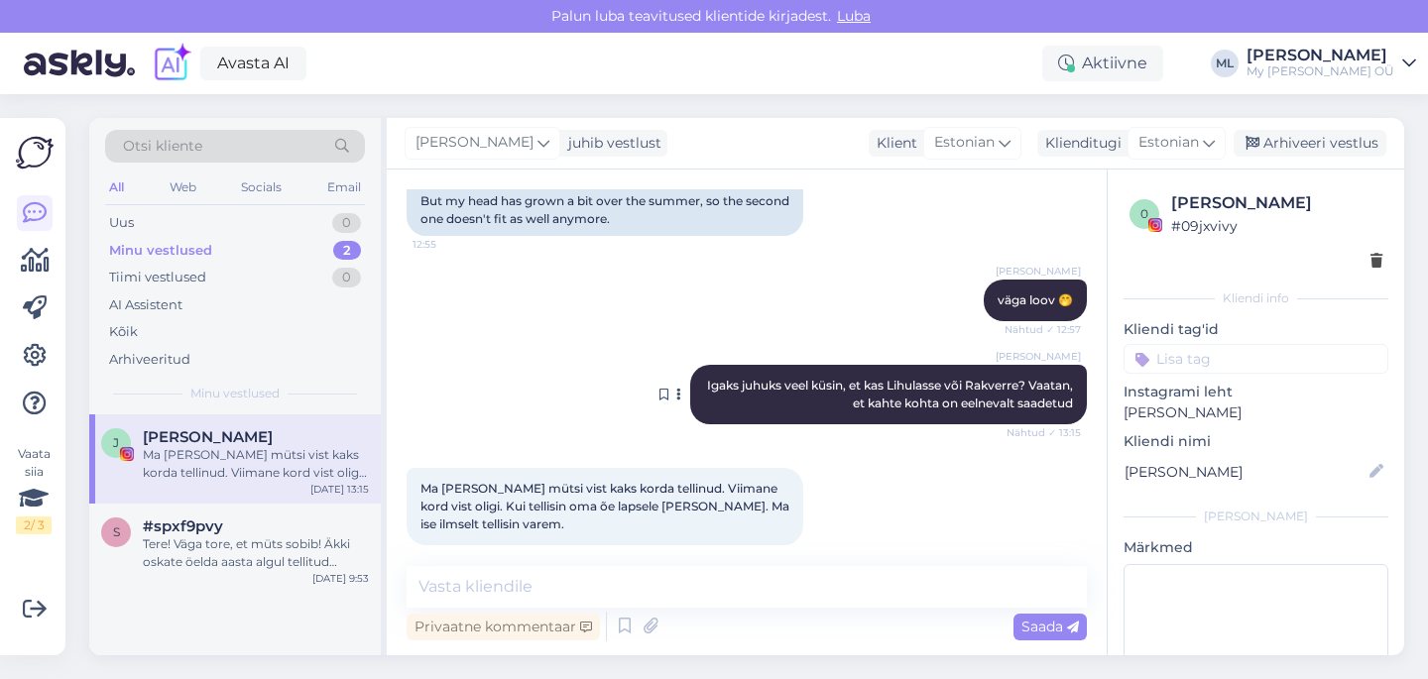
scroll to position [5759, 0]
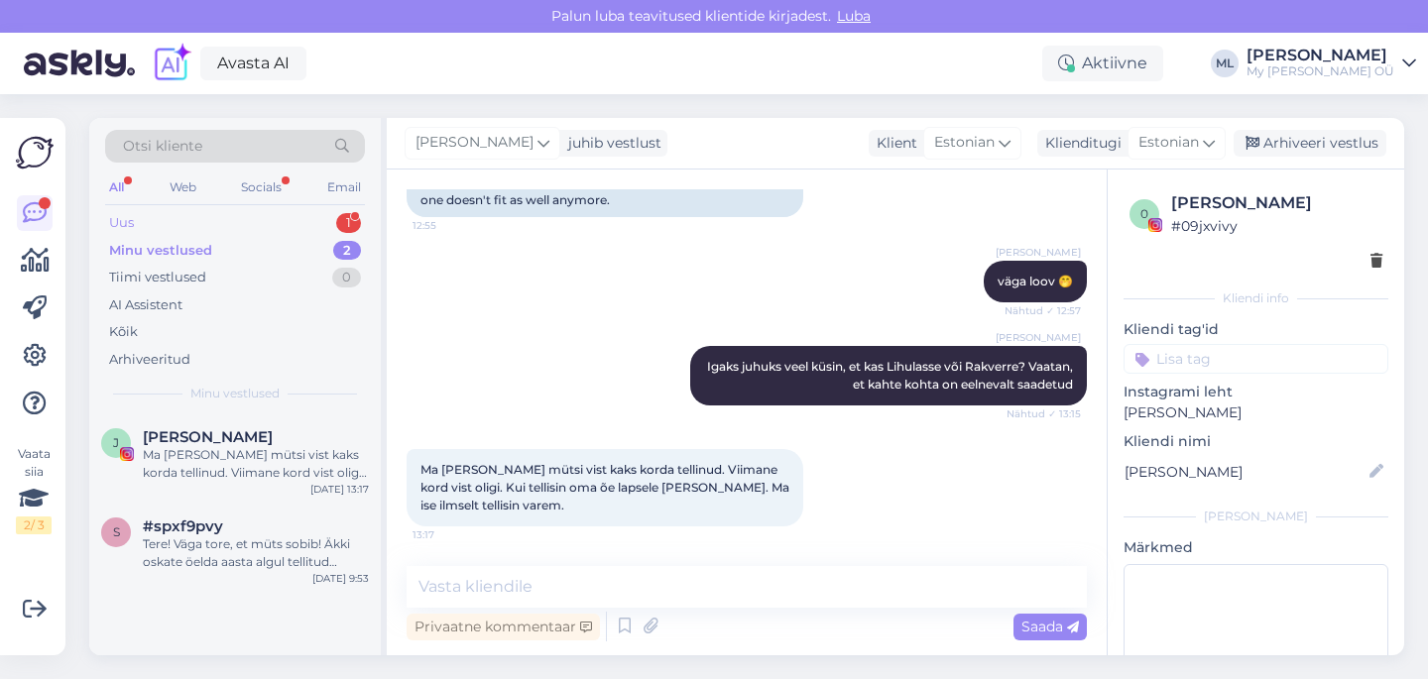
click at [150, 211] on div "Uus 1" at bounding box center [235, 223] width 260 height 28
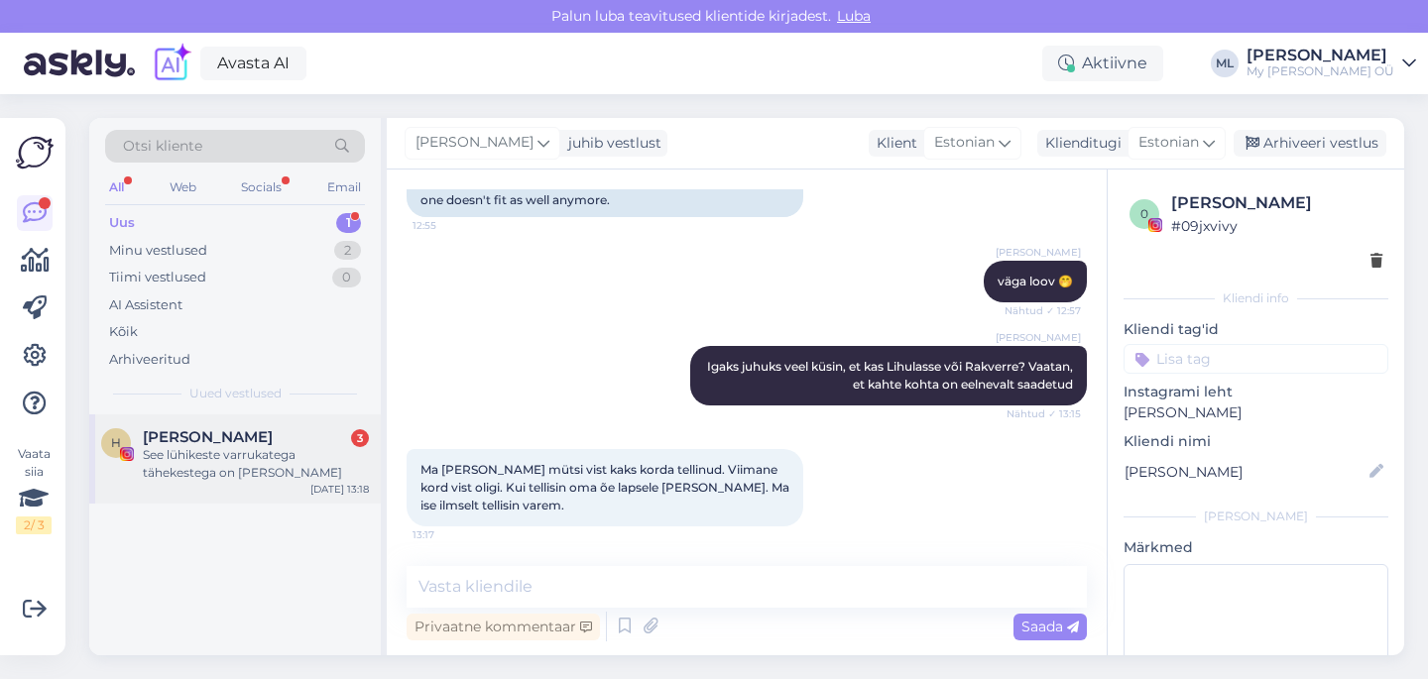
click at [217, 466] on div "See lühikeste varrukatega tähekestega on [PERSON_NAME]" at bounding box center [256, 464] width 226 height 36
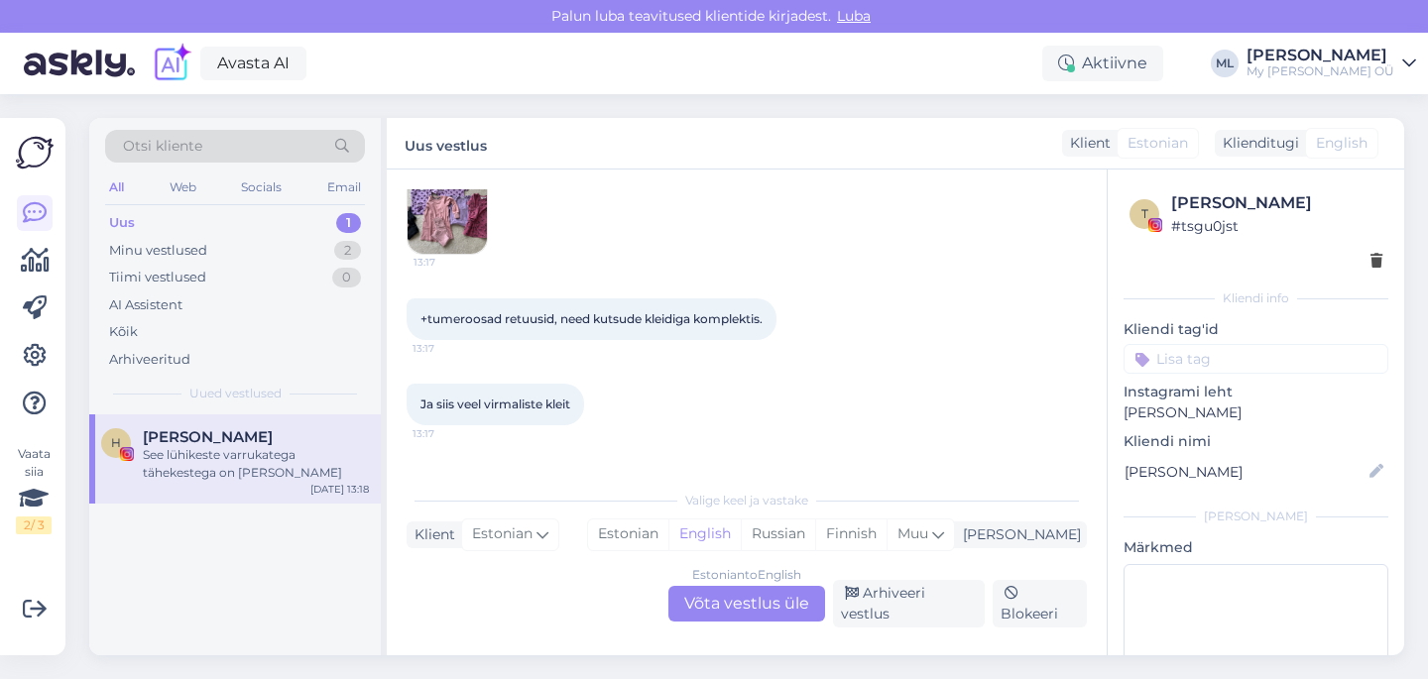
scroll to position [897, 0]
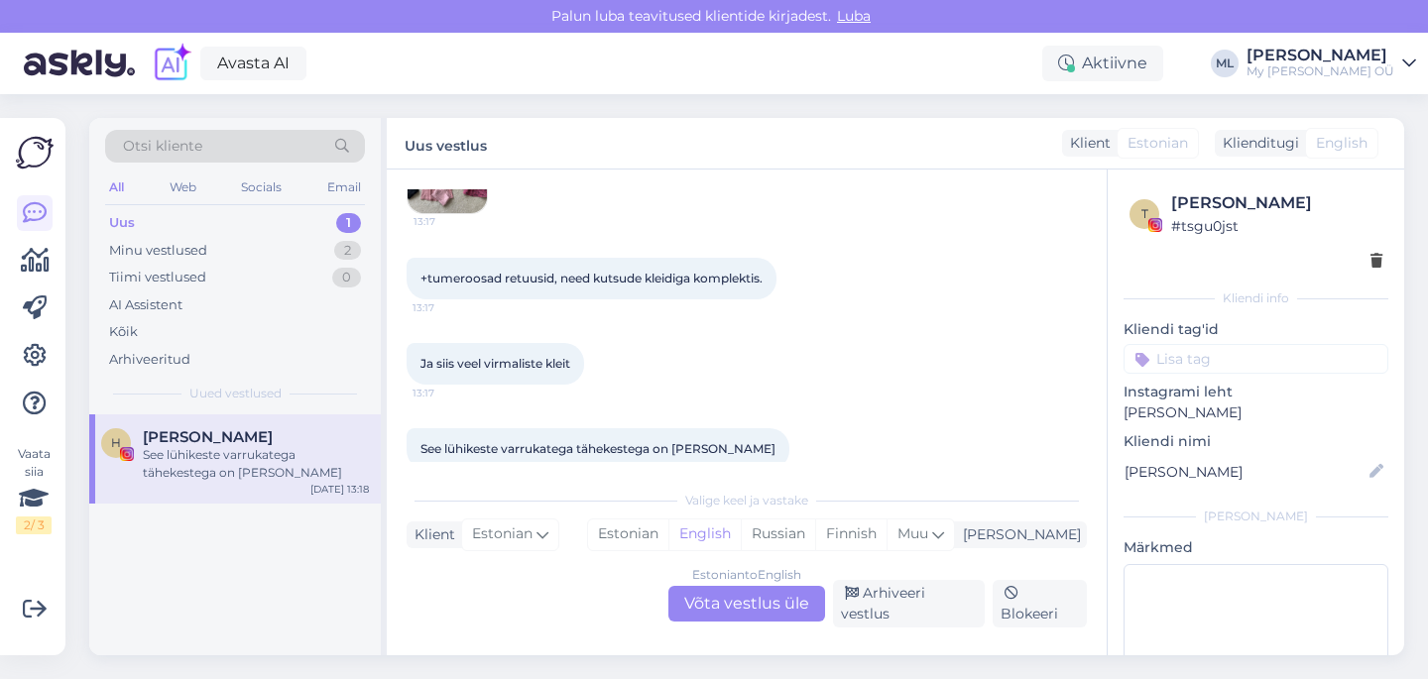
drag, startPoint x: 964, startPoint y: 607, endPoint x: 761, endPoint y: 483, distance: 237.2
click at [964, 607] on div "Arhiveeri vestlus" at bounding box center [909, 604] width 152 height 48
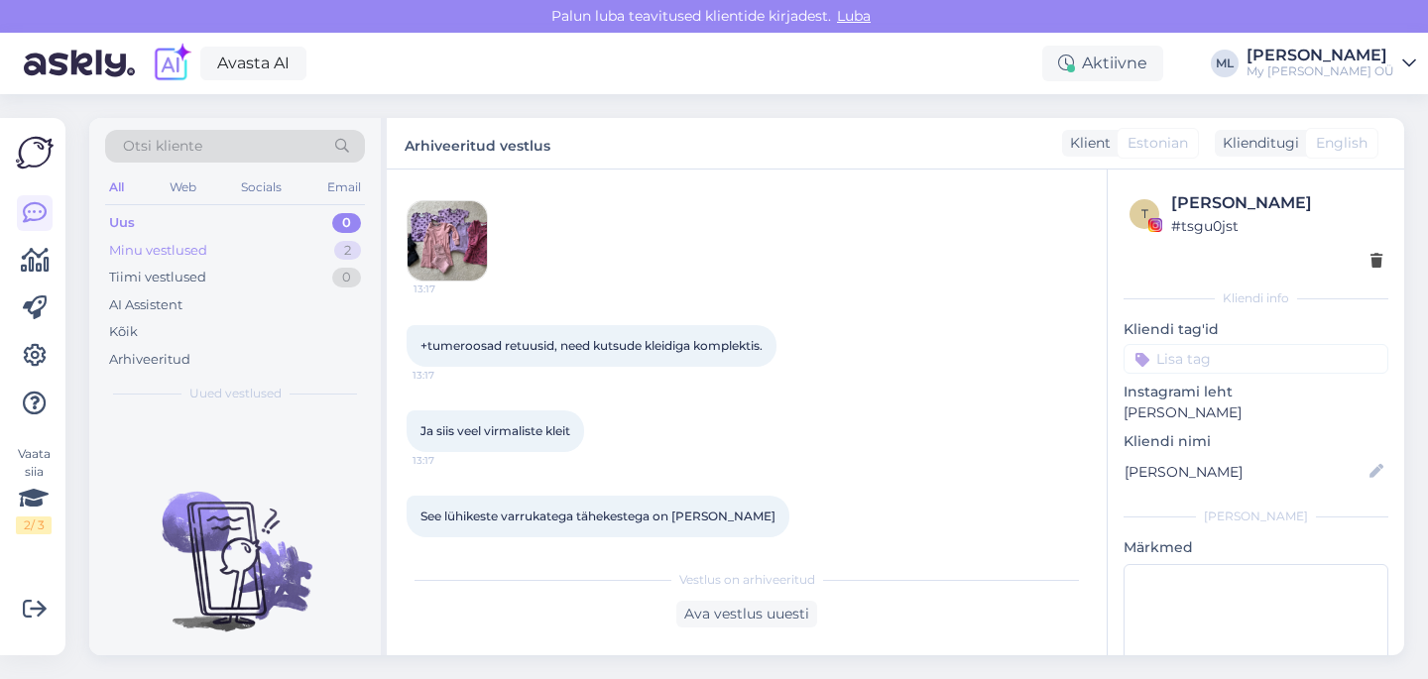
click at [265, 243] on div "Minu vestlused 2" at bounding box center [235, 251] width 260 height 28
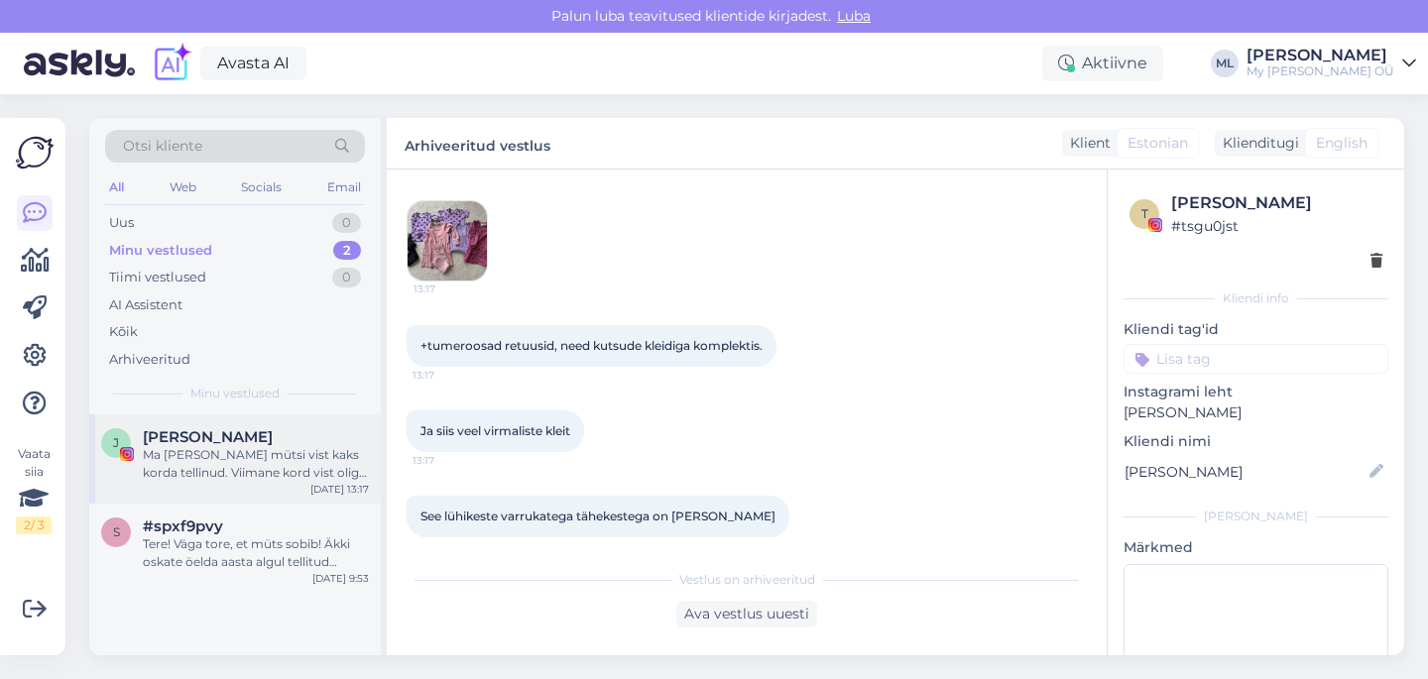
click at [209, 468] on div "Ma [PERSON_NAME] mütsi vist kaks korda tellinud. Viimane kord vist oligi. Kui t…" at bounding box center [256, 464] width 226 height 36
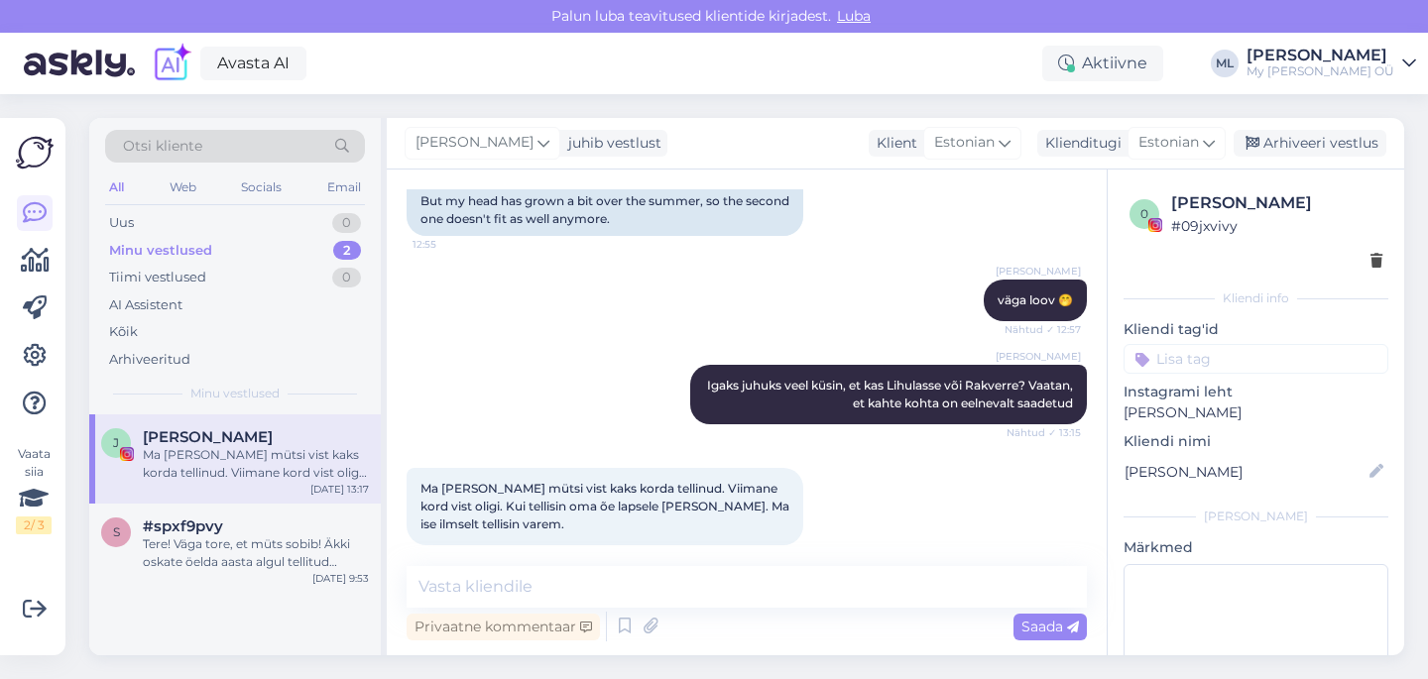
scroll to position [5759, 0]
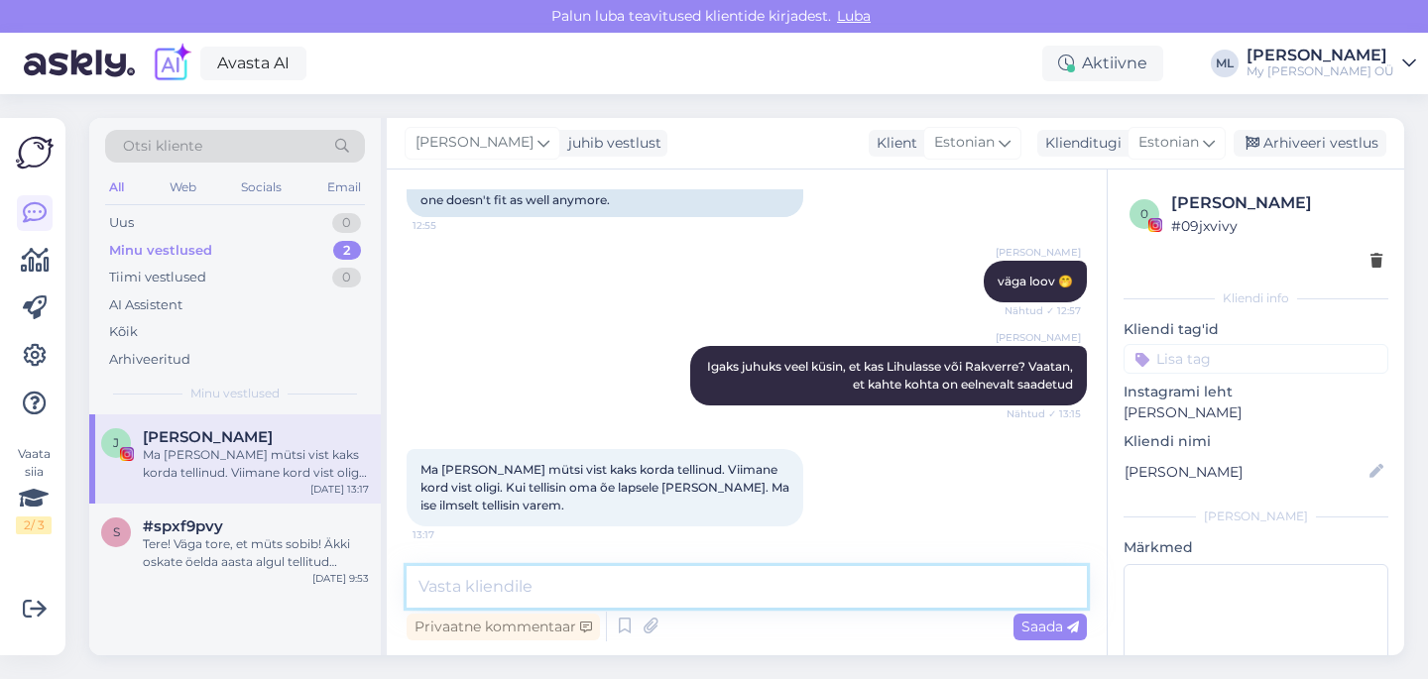
click at [719, 602] on textarea at bounding box center [746, 587] width 680 height 42
click at [760, 588] on textarea at bounding box center [746, 587] width 680 height 42
paste textarea "Lihula Ehistuskeskus"
click at [410, 584] on textarea "Lihula Ehistuskeskus s" at bounding box center [746, 587] width 680 height 42
click at [687, 579] on textarea "aa okei, Lihula Ehistuskeskus s" at bounding box center [746, 587] width 680 height 42
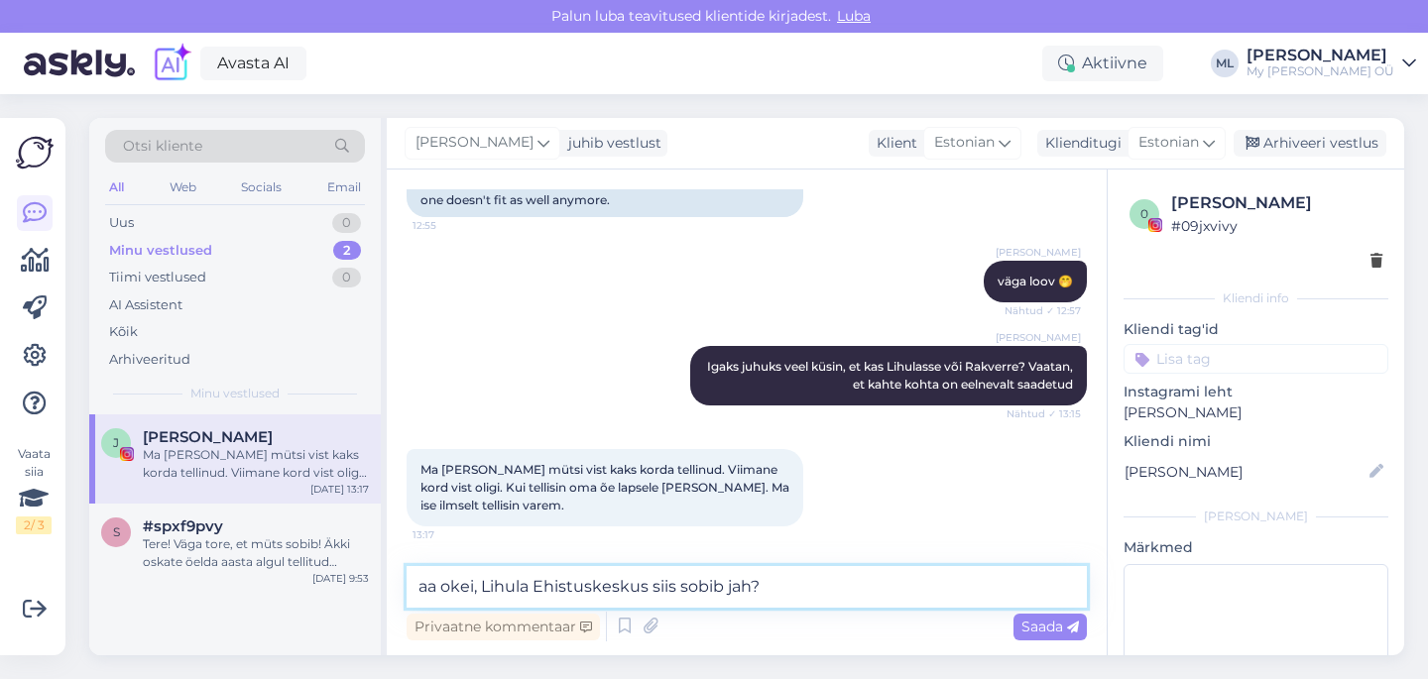
type textarea "aa okei, Lihula Ehistuskeskus siis sobib jah?"
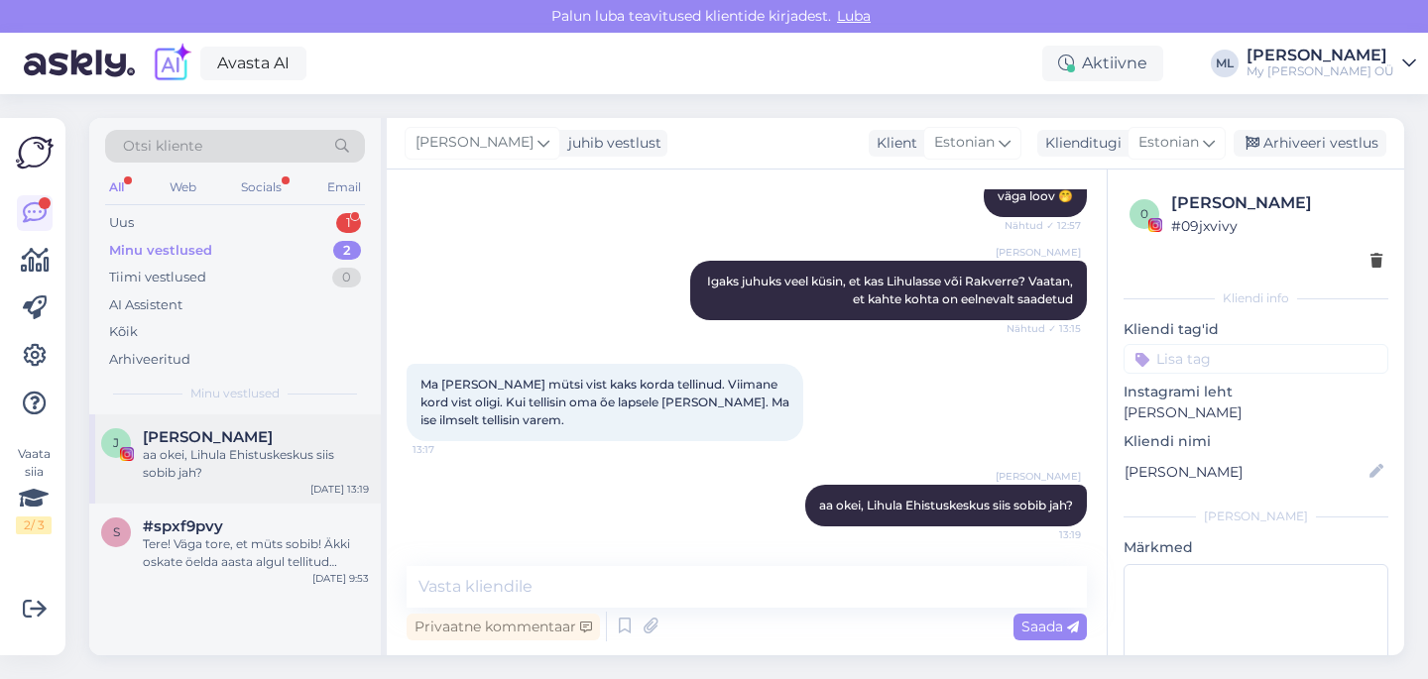
click at [321, 457] on div "aa okei, Lihula Ehistuskeskus siis sobib jah?" at bounding box center [256, 464] width 226 height 36
click at [206, 233] on div "Uus 1" at bounding box center [235, 223] width 260 height 28
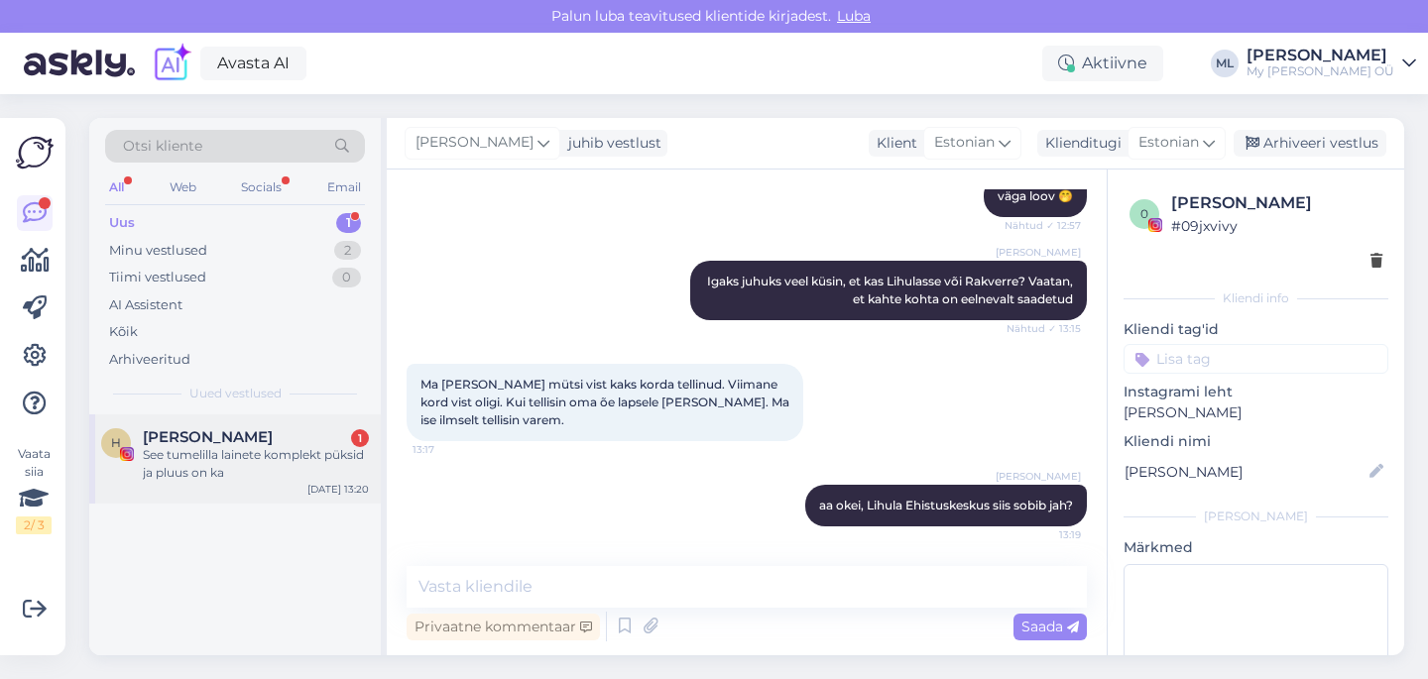
click at [209, 443] on div "[PERSON_NAME] 1" at bounding box center [256, 437] width 226 height 18
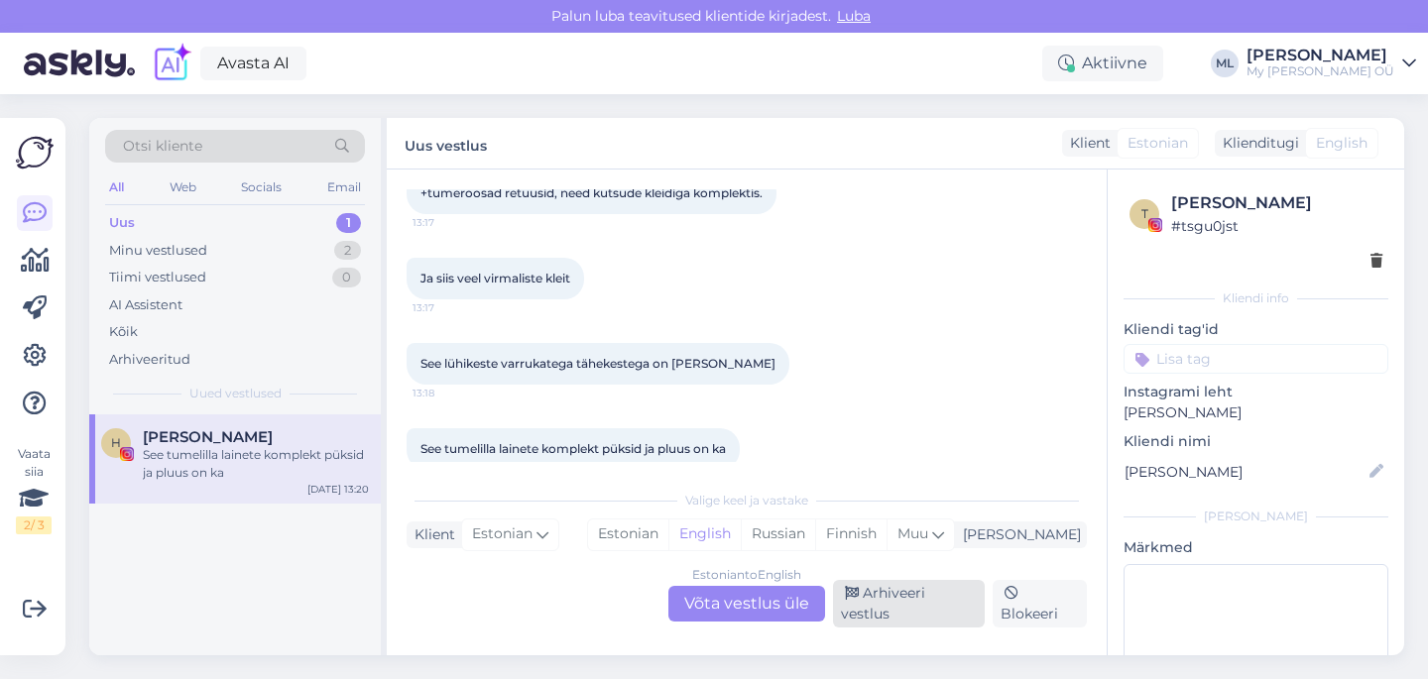
click at [865, 603] on div "Arhiveeri vestlus" at bounding box center [909, 604] width 152 height 48
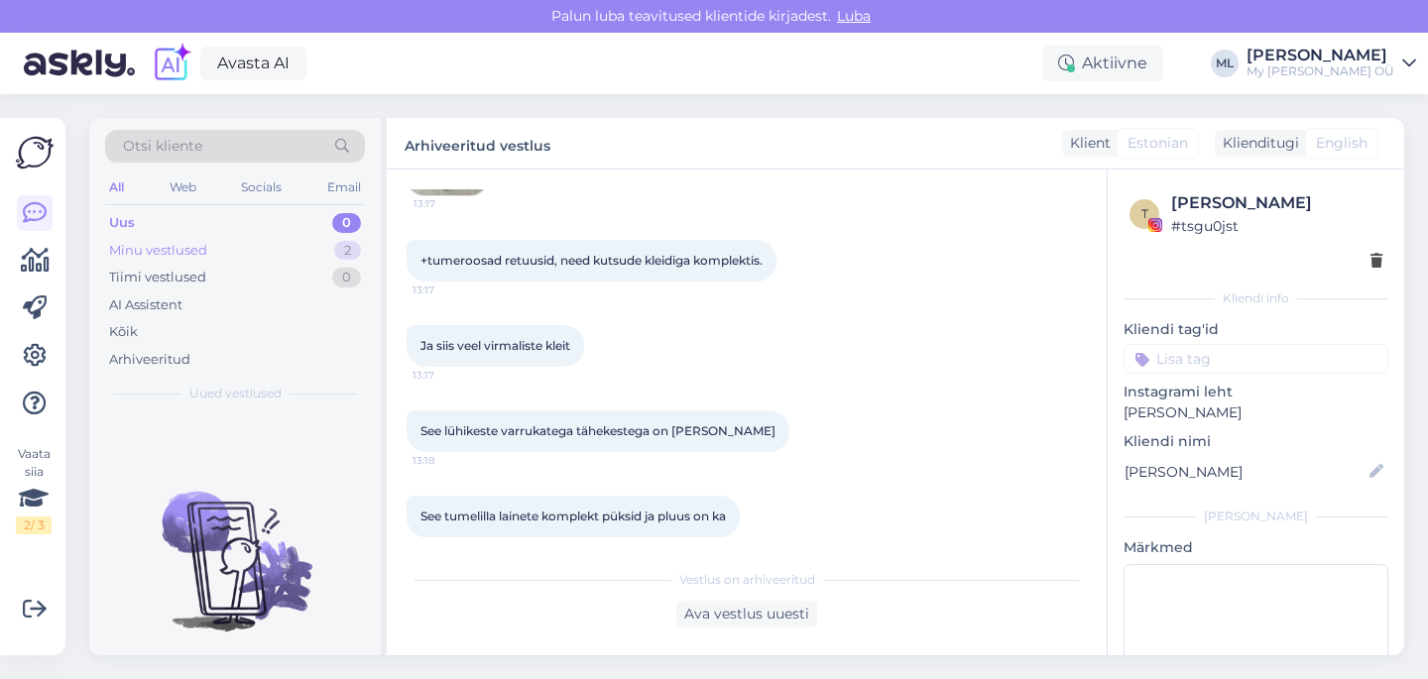
click at [205, 254] on div "Minu vestlused" at bounding box center [158, 251] width 98 height 20
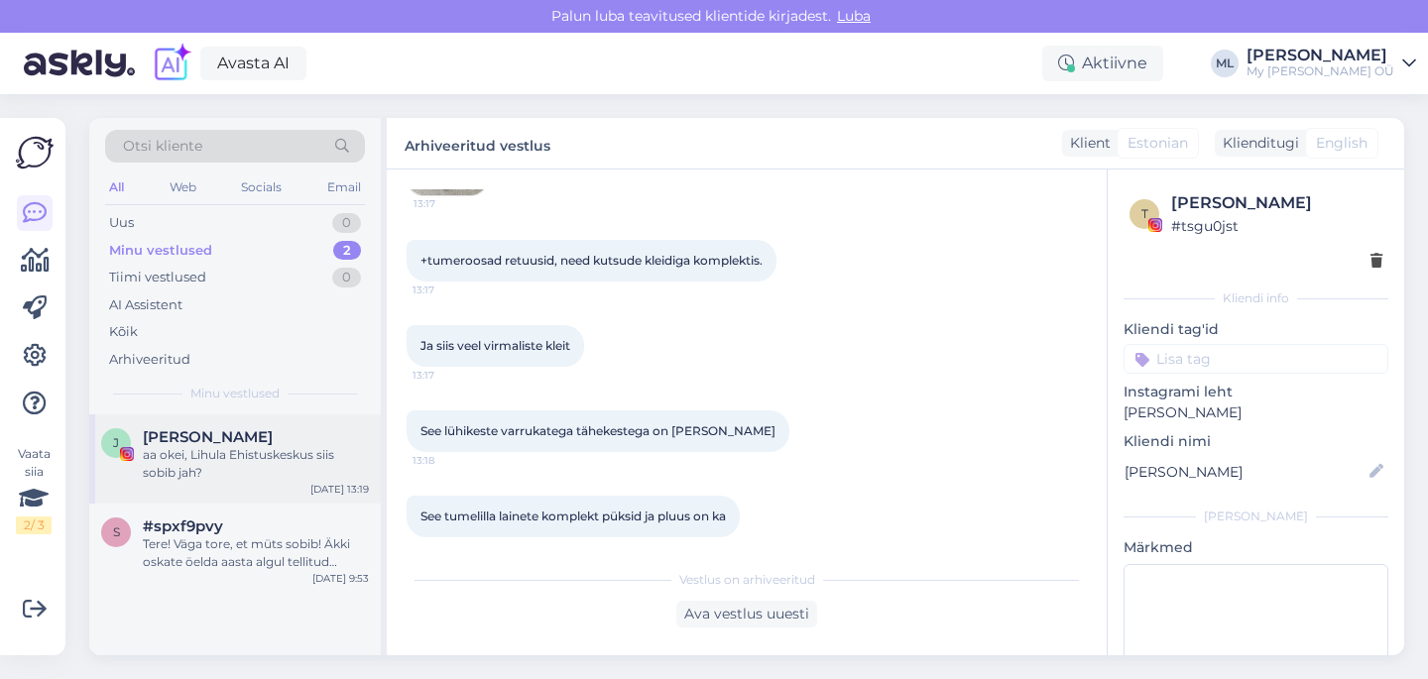
click at [168, 455] on div "aa okei, Lihula Ehistuskeskus siis sobib jah?" at bounding box center [256, 464] width 226 height 36
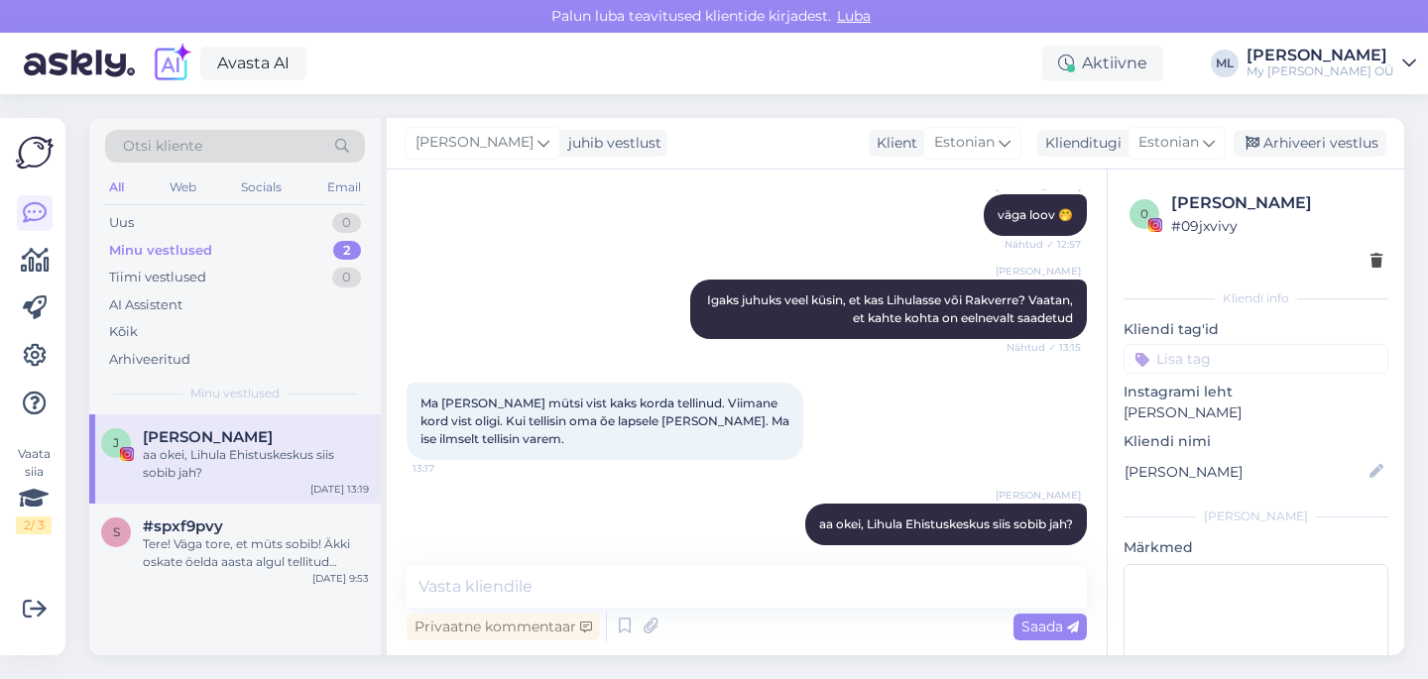
scroll to position [5845, 0]
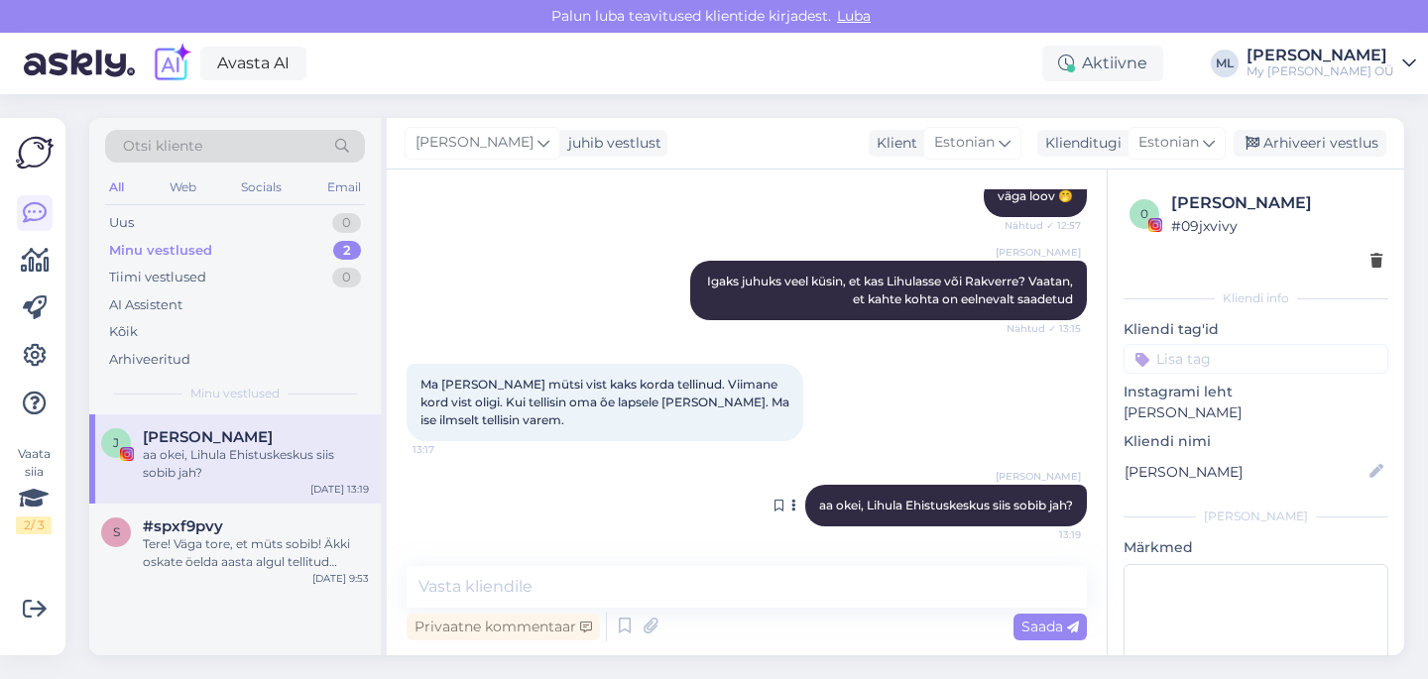
click at [977, 513] on div "[PERSON_NAME] aa okei, Lihula Ehistuskeskus siis sobib jah? 13:19" at bounding box center [946, 506] width 282 height 42
click at [787, 512] on div at bounding box center [796, 506] width 18 height 42
click at [787, 503] on button at bounding box center [793, 506] width 12 height 18
click at [844, 431] on div "Ma [PERSON_NAME] mütsi vist kaks korda tellinud. Viimane kord vist oligi. Kui t…" at bounding box center [746, 402] width 680 height 121
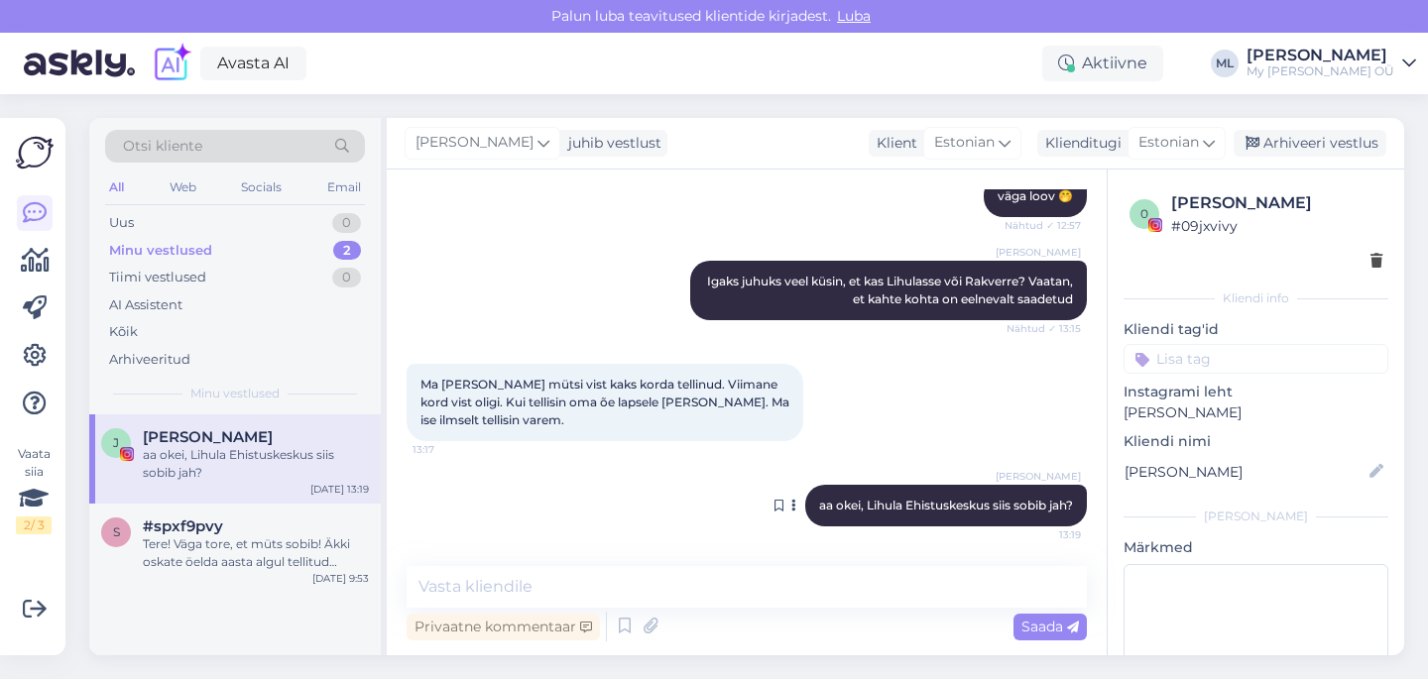
click at [791, 504] on icon at bounding box center [793, 506] width 5 height 12
click at [832, 404] on div "Ma [PERSON_NAME] mütsi vist kaks korda tellinud. Viimane kord vist oligi. Kui t…" at bounding box center [746, 402] width 680 height 121
click at [128, 226] on div "Uus" at bounding box center [121, 223] width 25 height 20
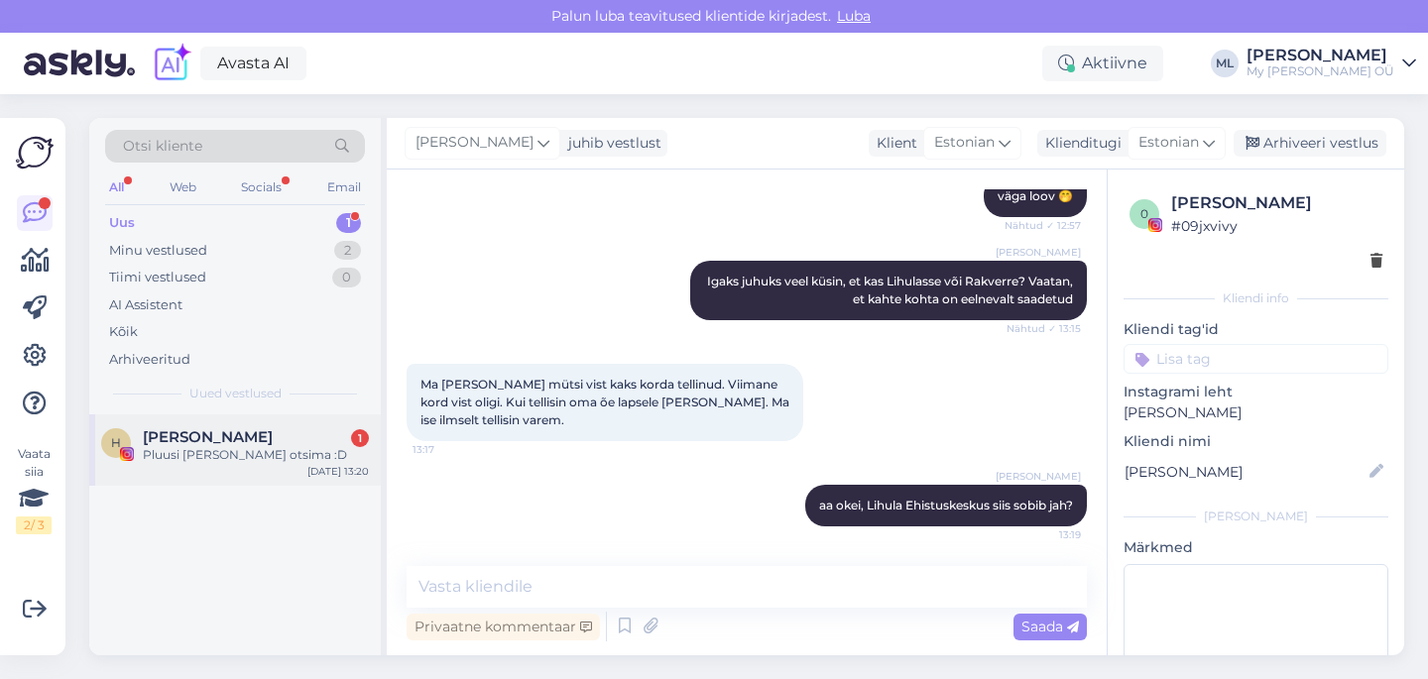
click at [214, 447] on div "Pluusi [PERSON_NAME] otsima :D" at bounding box center [256, 455] width 226 height 18
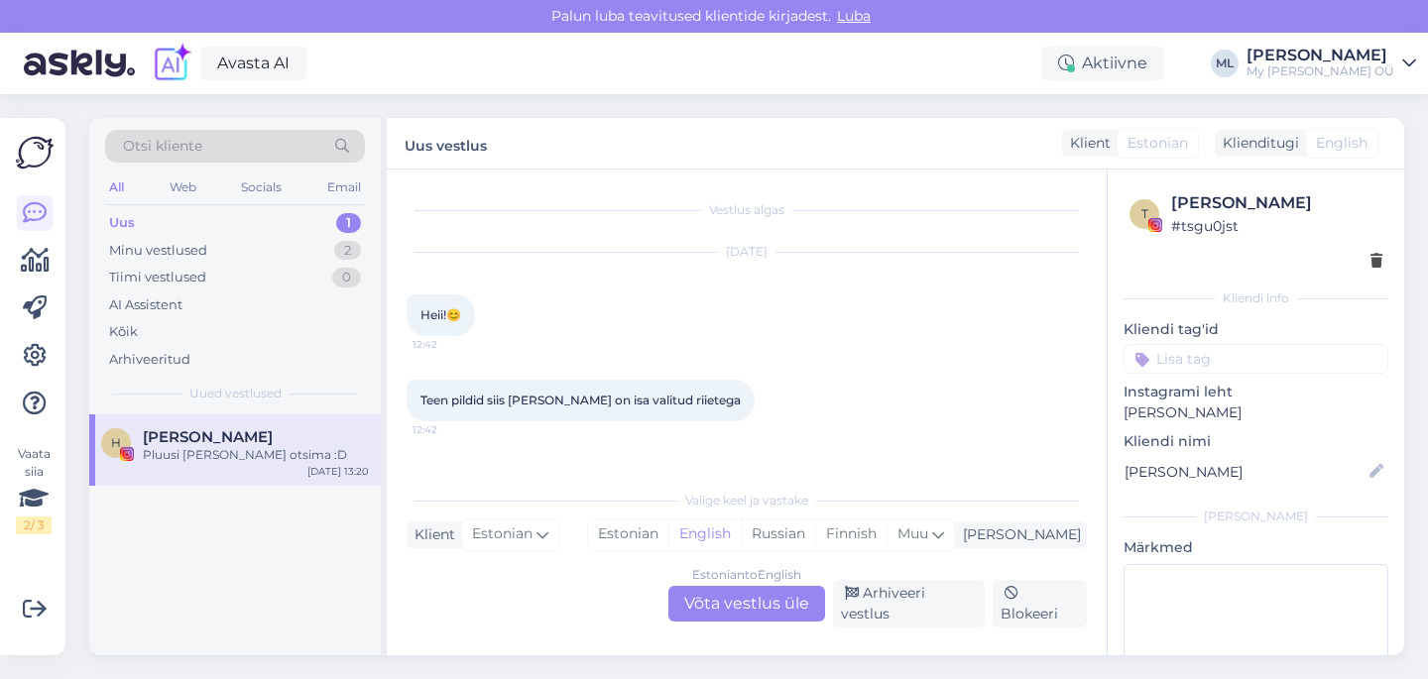
scroll to position [1068, 0]
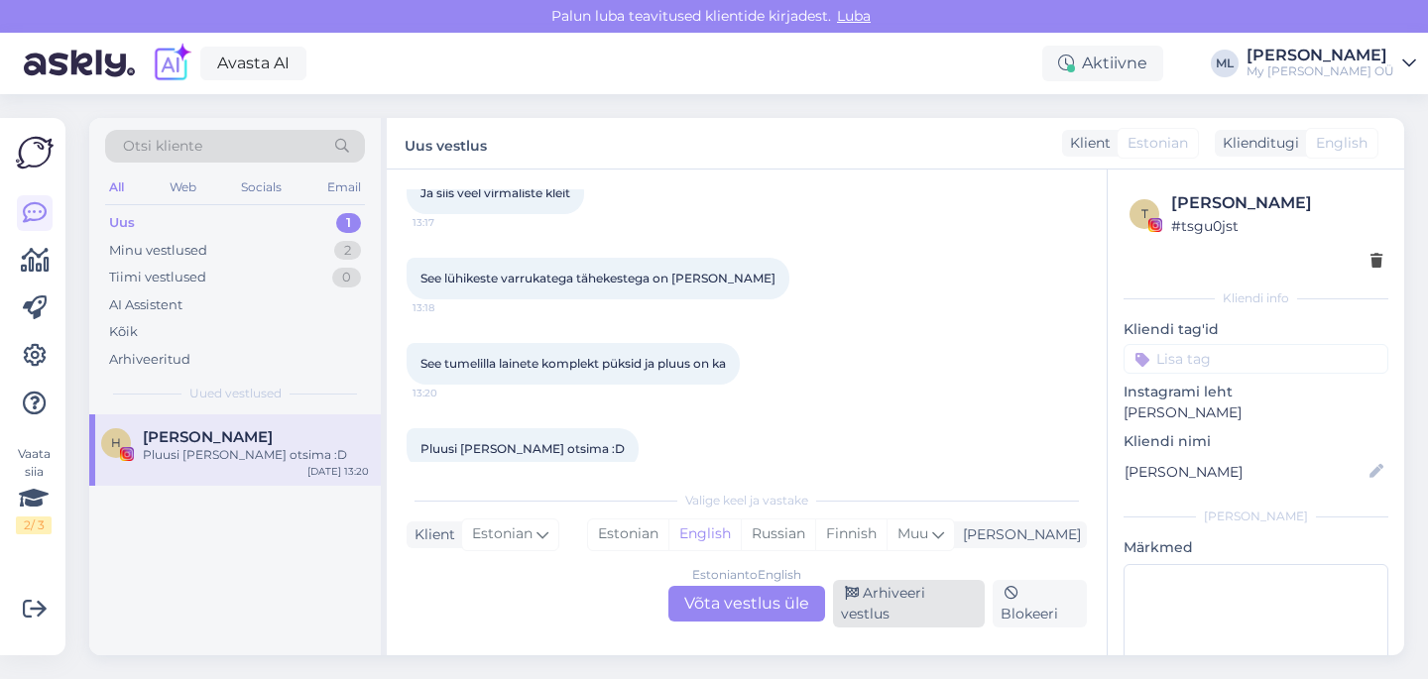
click at [917, 606] on div "Arhiveeri vestlus" at bounding box center [909, 604] width 152 height 48
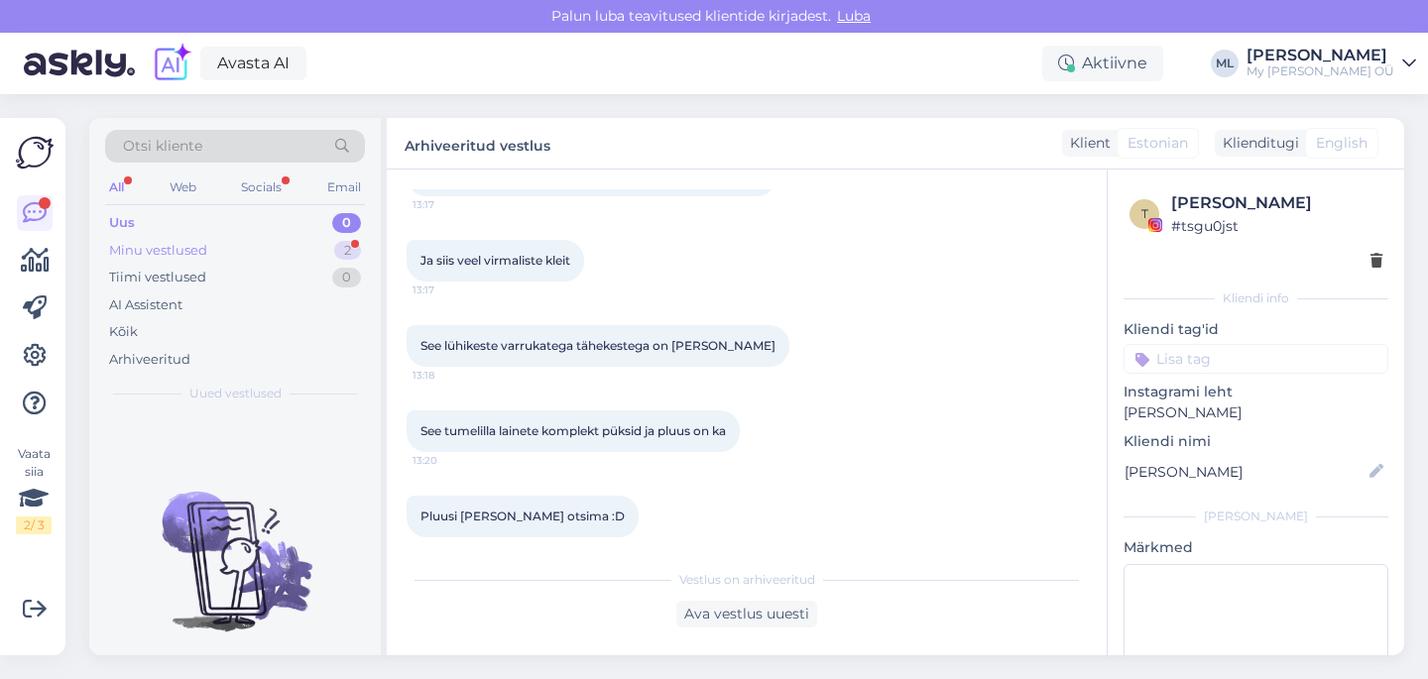
click at [213, 237] on div "Minu vestlused 2" at bounding box center [235, 251] width 260 height 28
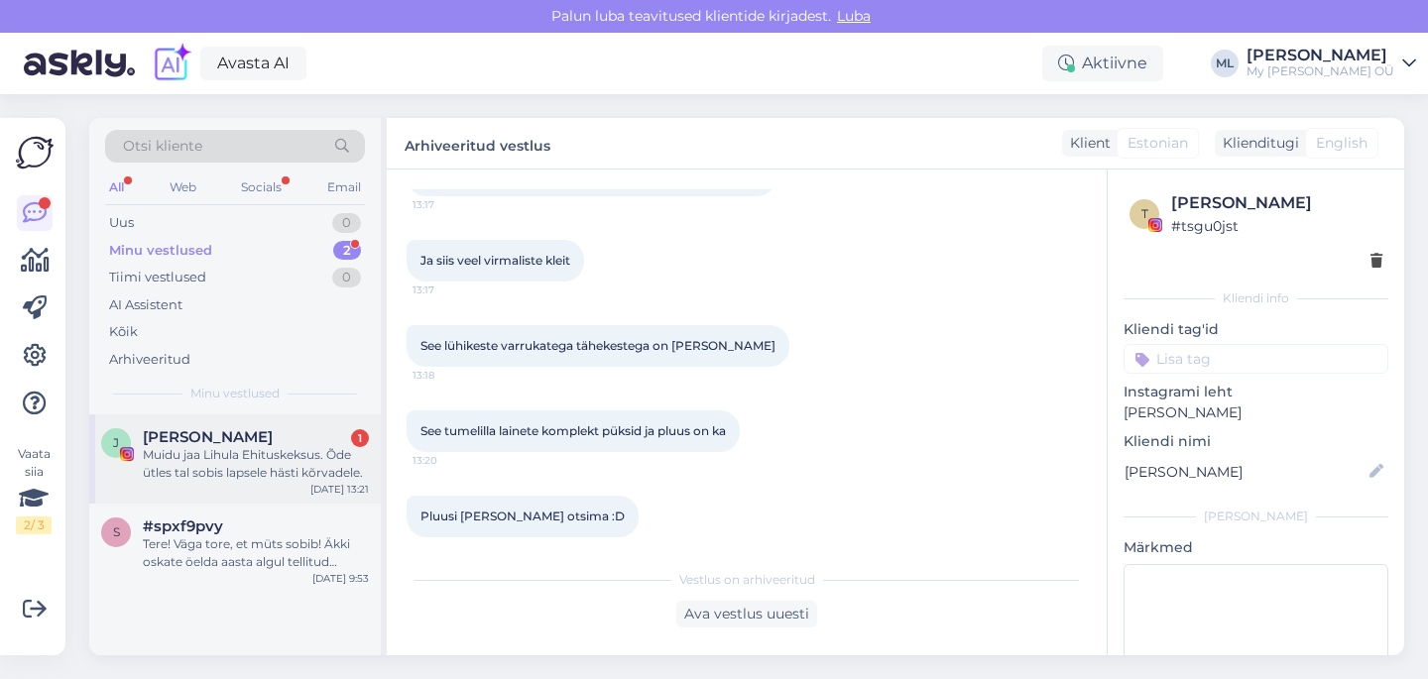
click at [198, 440] on span "[PERSON_NAME]" at bounding box center [208, 437] width 130 height 18
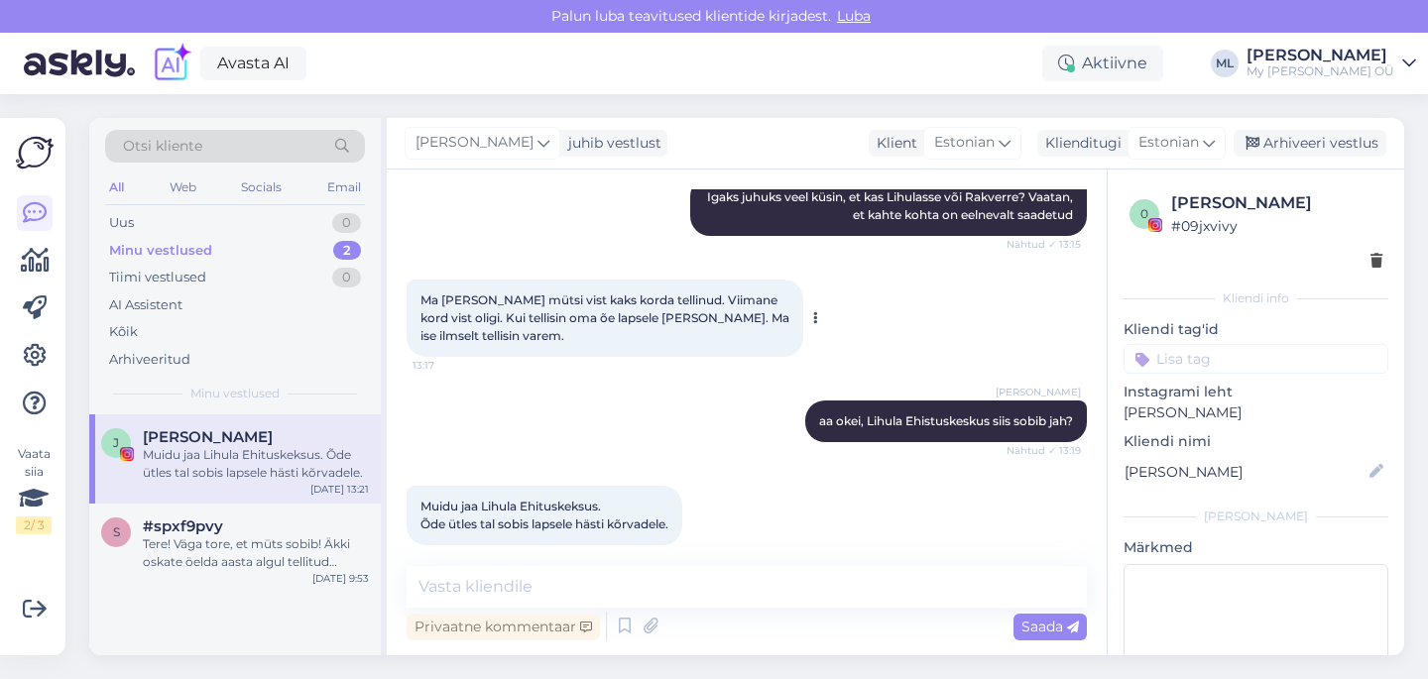
scroll to position [5948, 0]
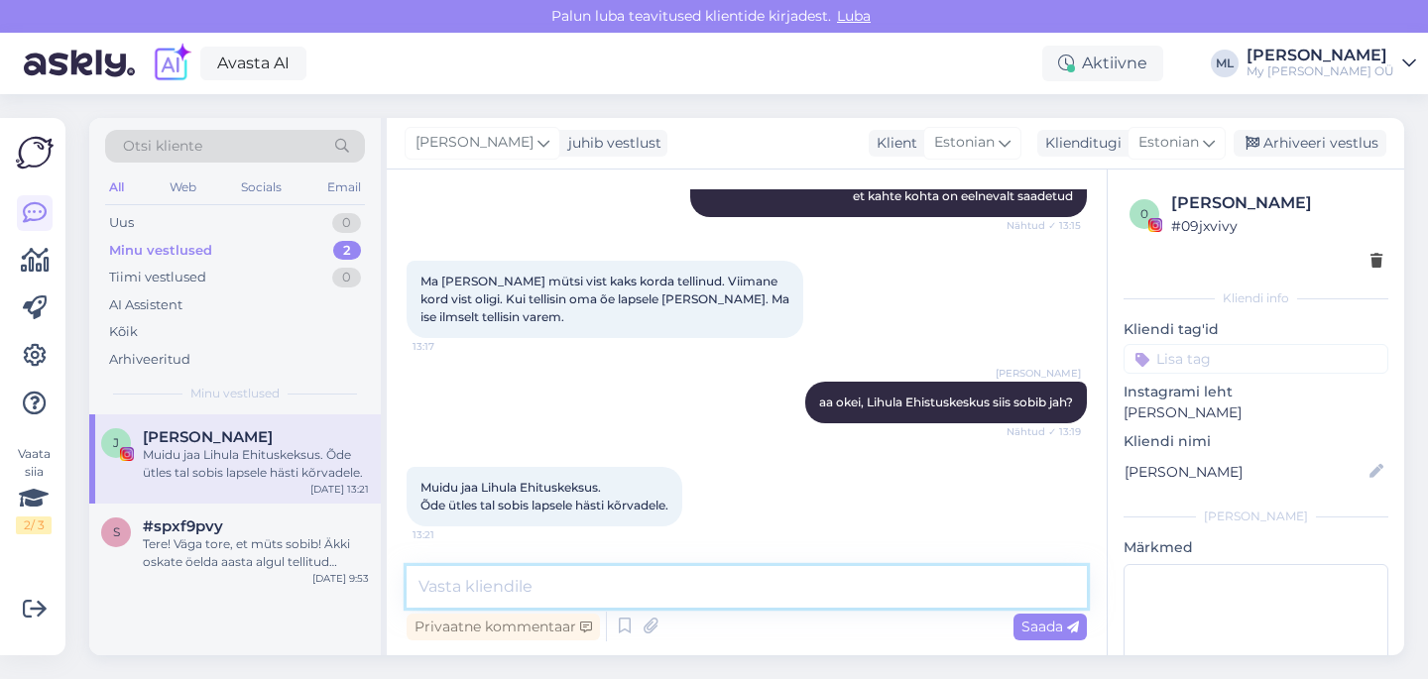
click at [502, 590] on textarea at bounding box center [746, 587] width 680 height 42
type textarea "väga hea :)"
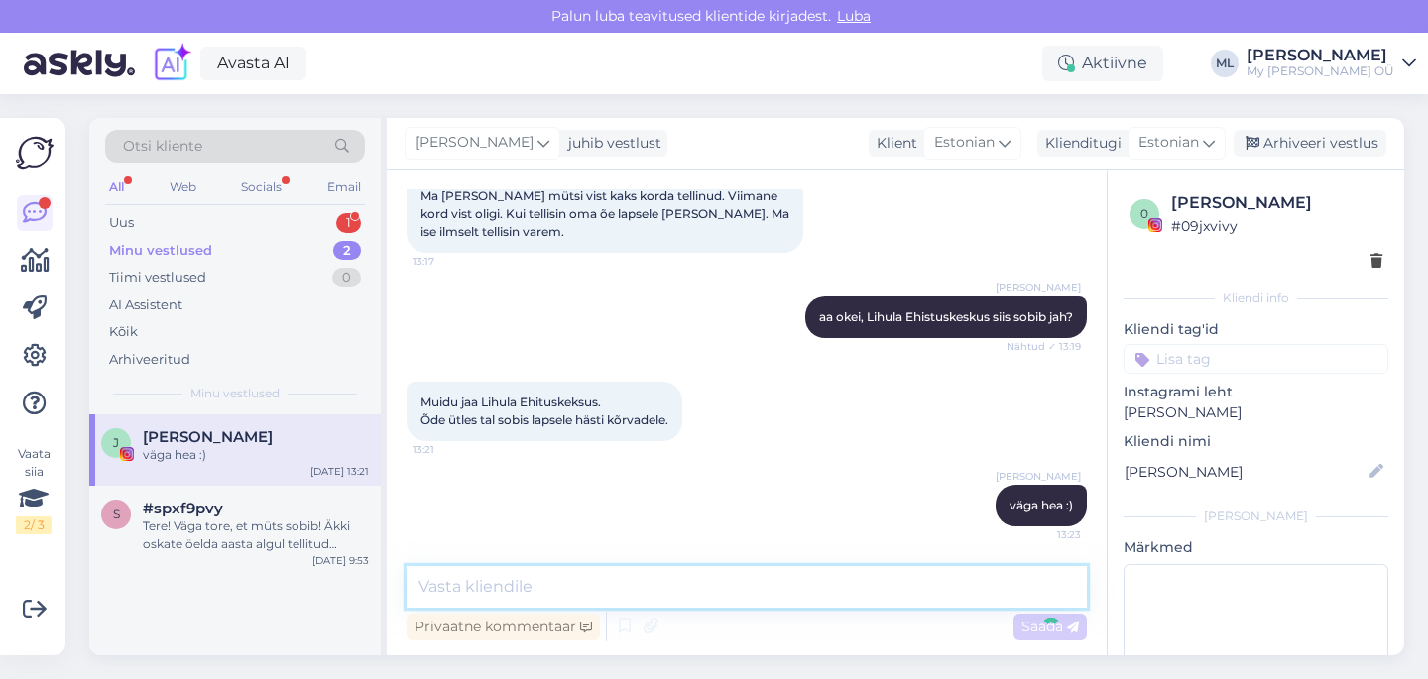
scroll to position [6033, 0]
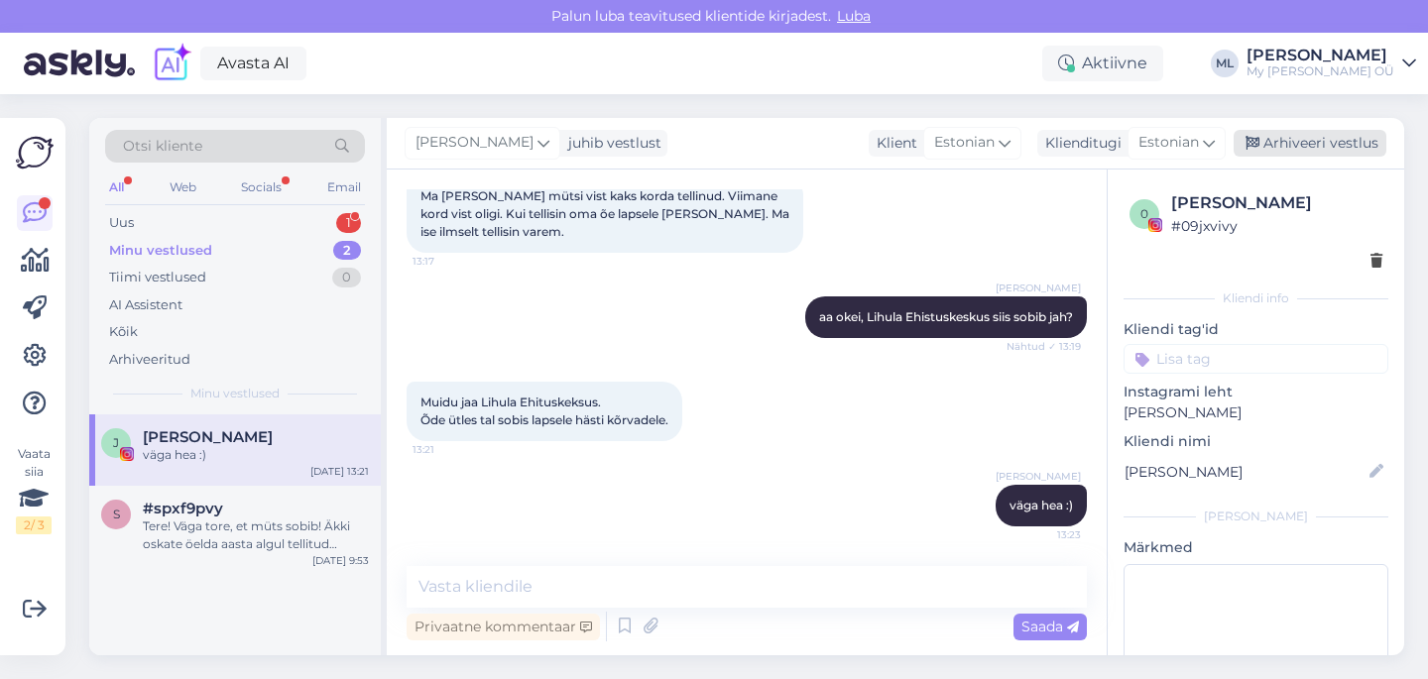
click at [1311, 147] on div "Arhiveeri vestlus" at bounding box center [1309, 143] width 153 height 27
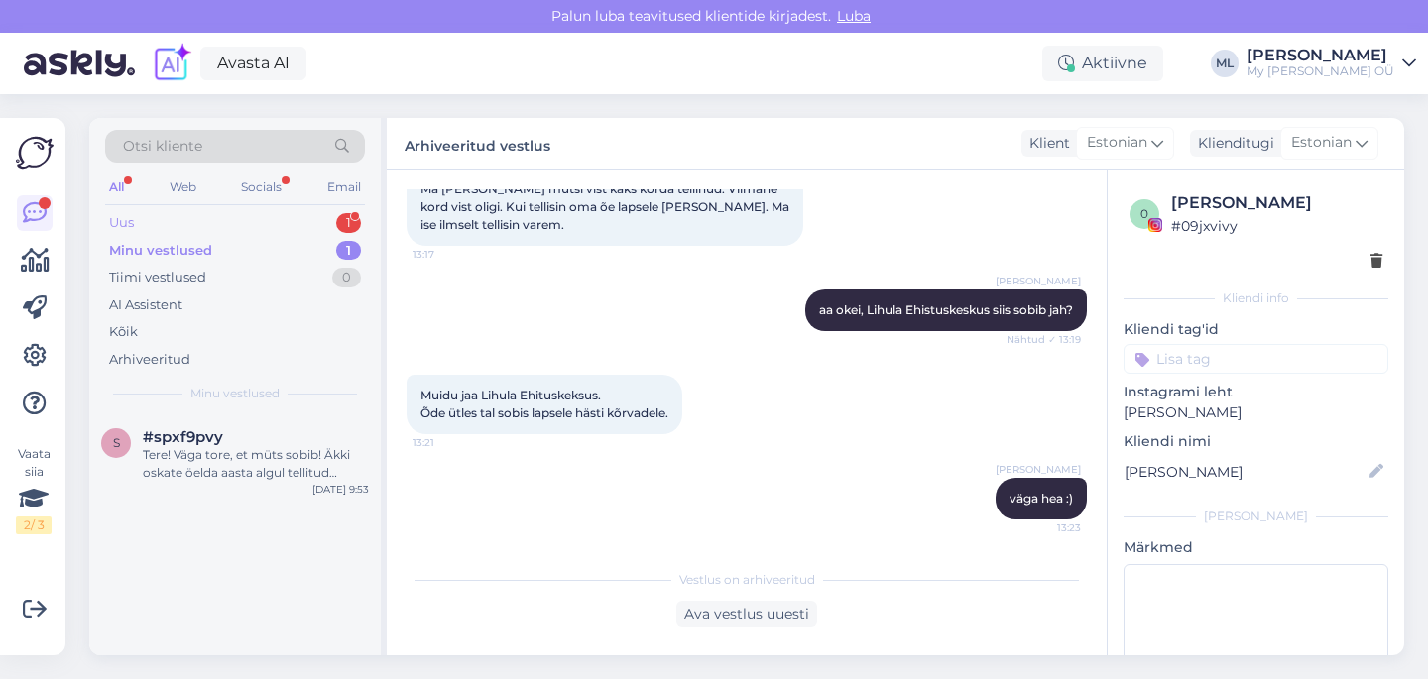
click at [222, 223] on div "Uus 1" at bounding box center [235, 223] width 260 height 28
click at [189, 440] on span "[PERSON_NAME]" at bounding box center [208, 437] width 130 height 18
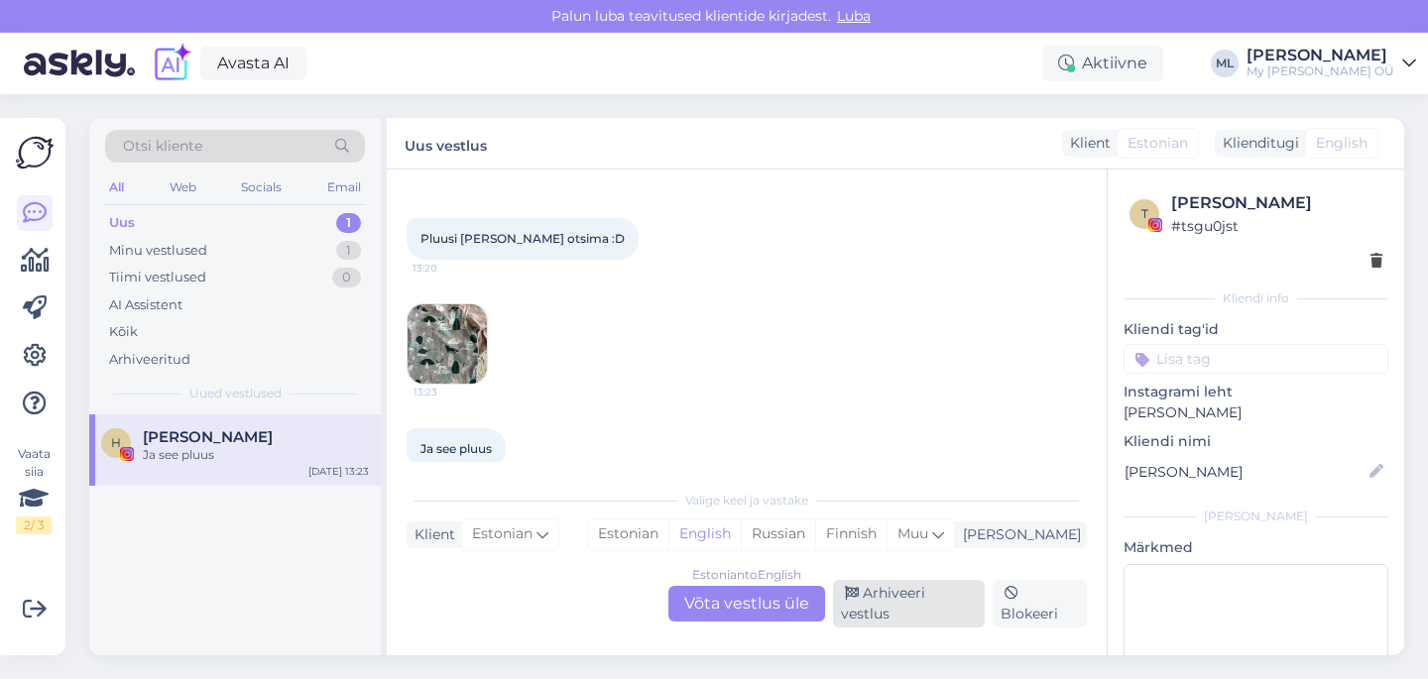
click at [892, 607] on div "Arhiveeri vestlus" at bounding box center [909, 604] width 152 height 48
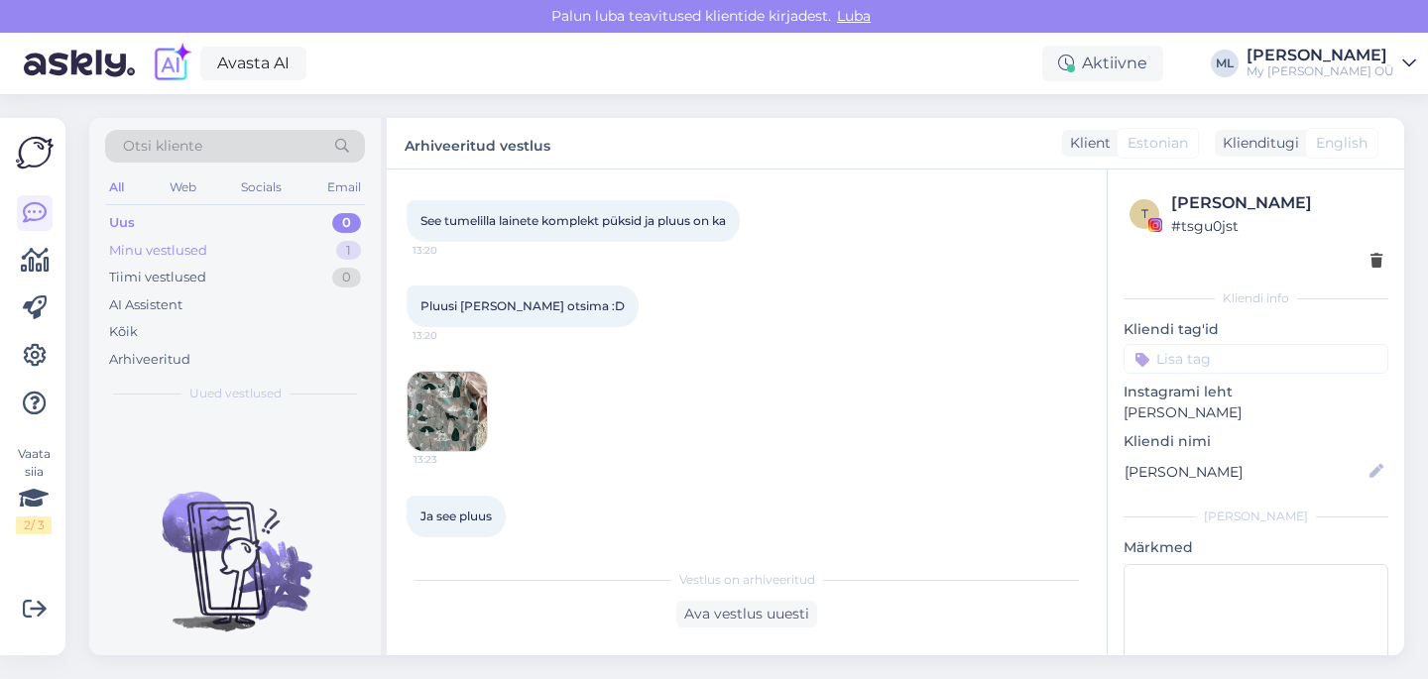
click at [180, 244] on div "Minu vestlused" at bounding box center [158, 251] width 98 height 20
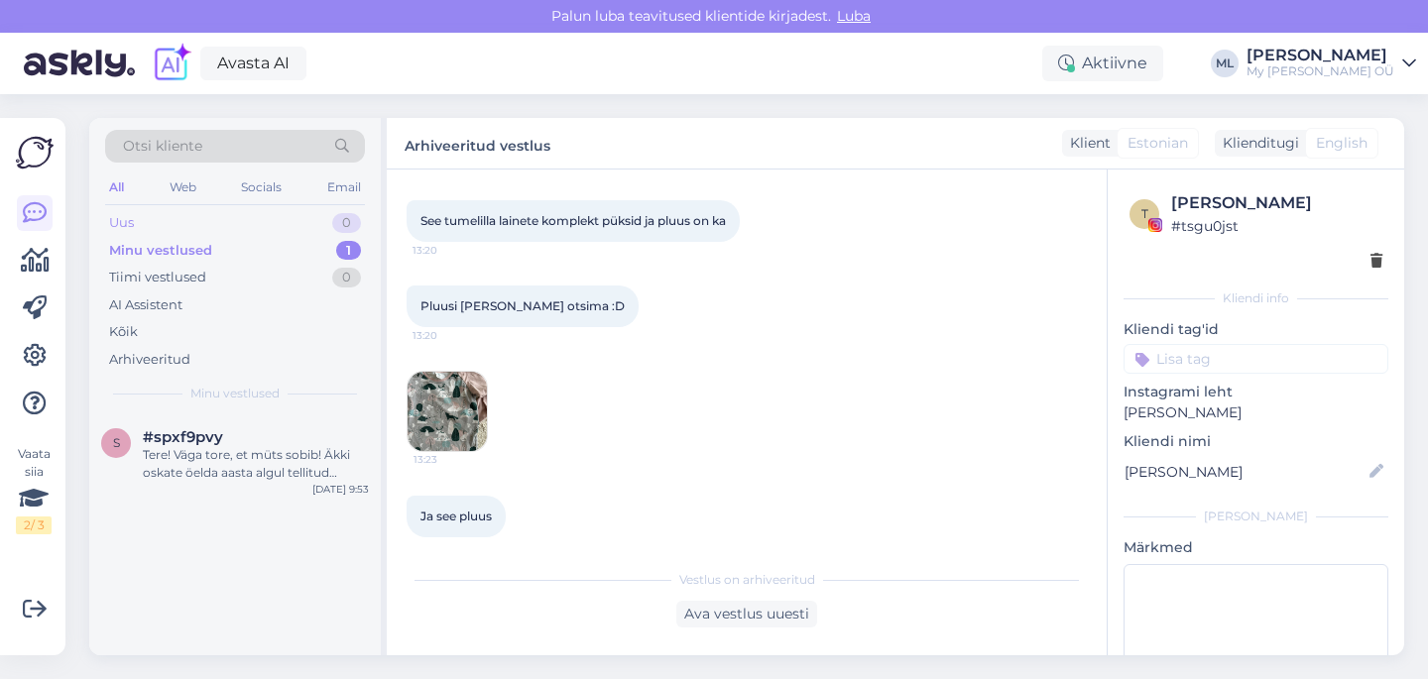
click at [130, 226] on div "Uus" at bounding box center [121, 223] width 25 height 20
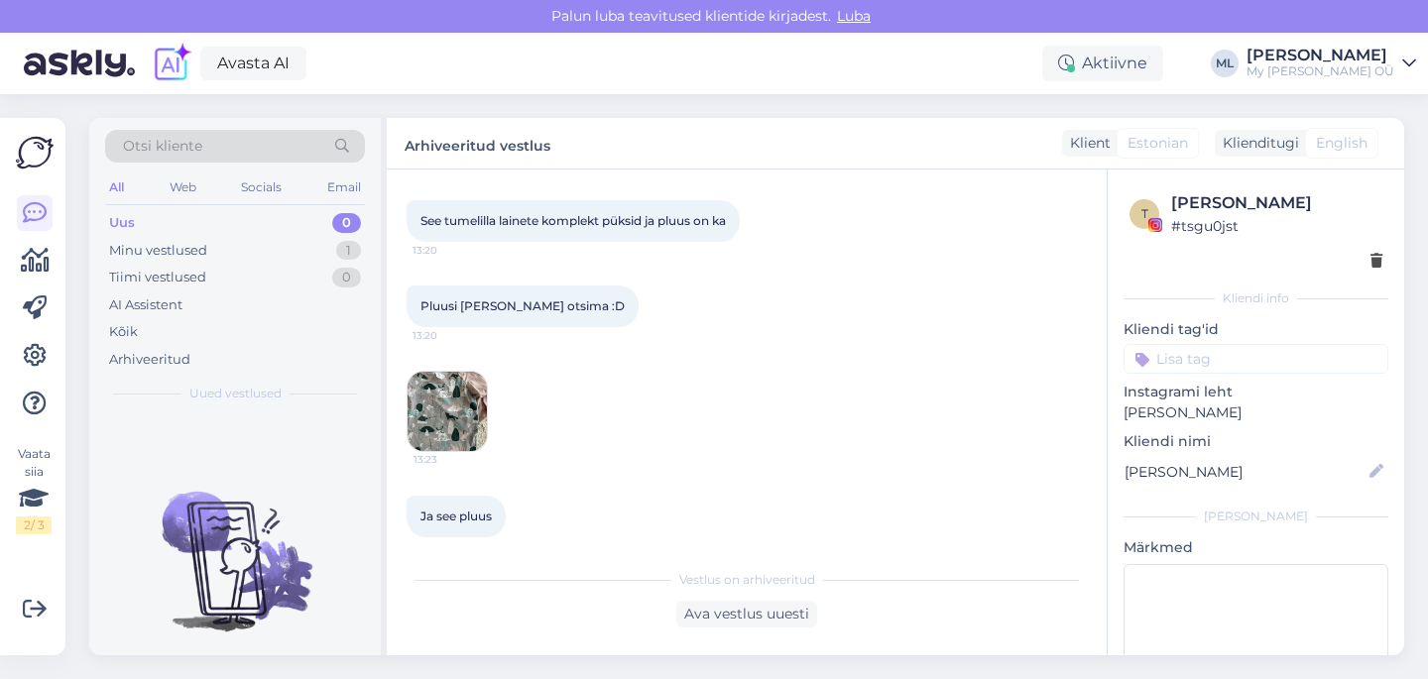
click at [129, 232] on div "Uus 0" at bounding box center [235, 223] width 260 height 28
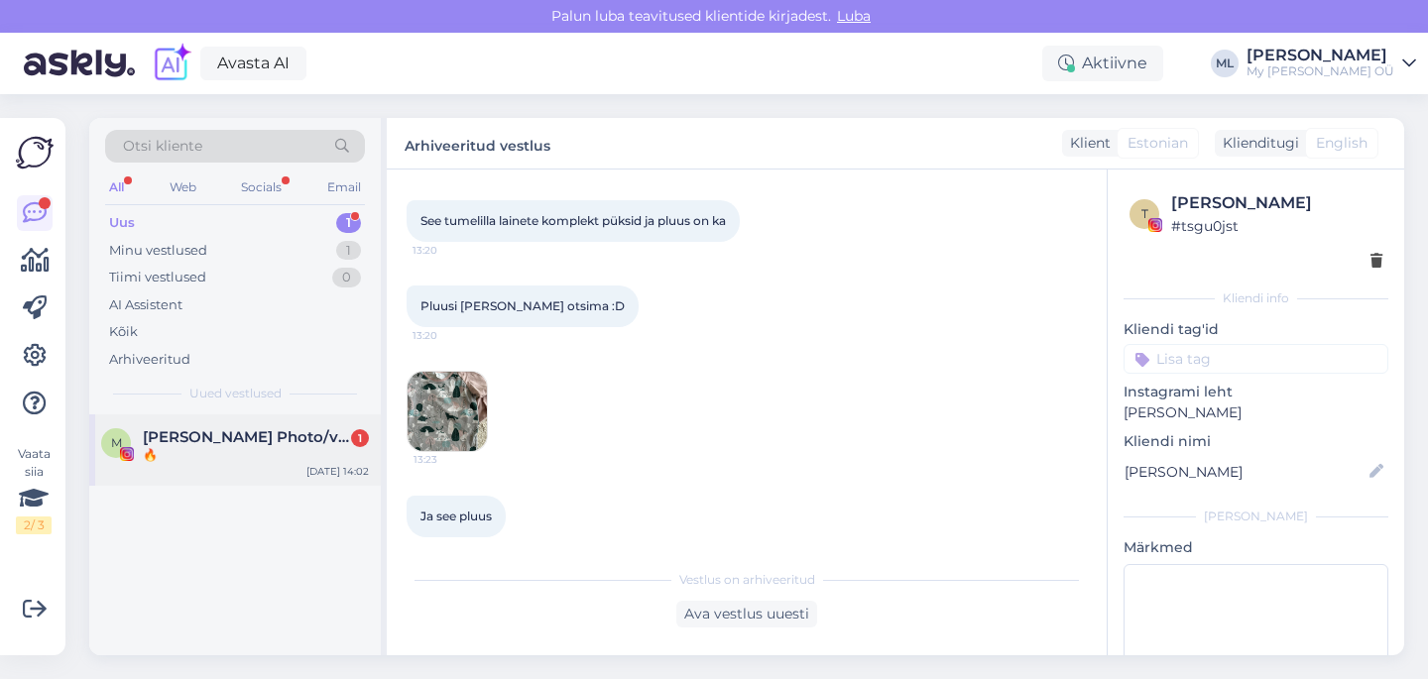
click at [229, 438] on span "[PERSON_NAME] Photo/video" at bounding box center [246, 437] width 206 height 18
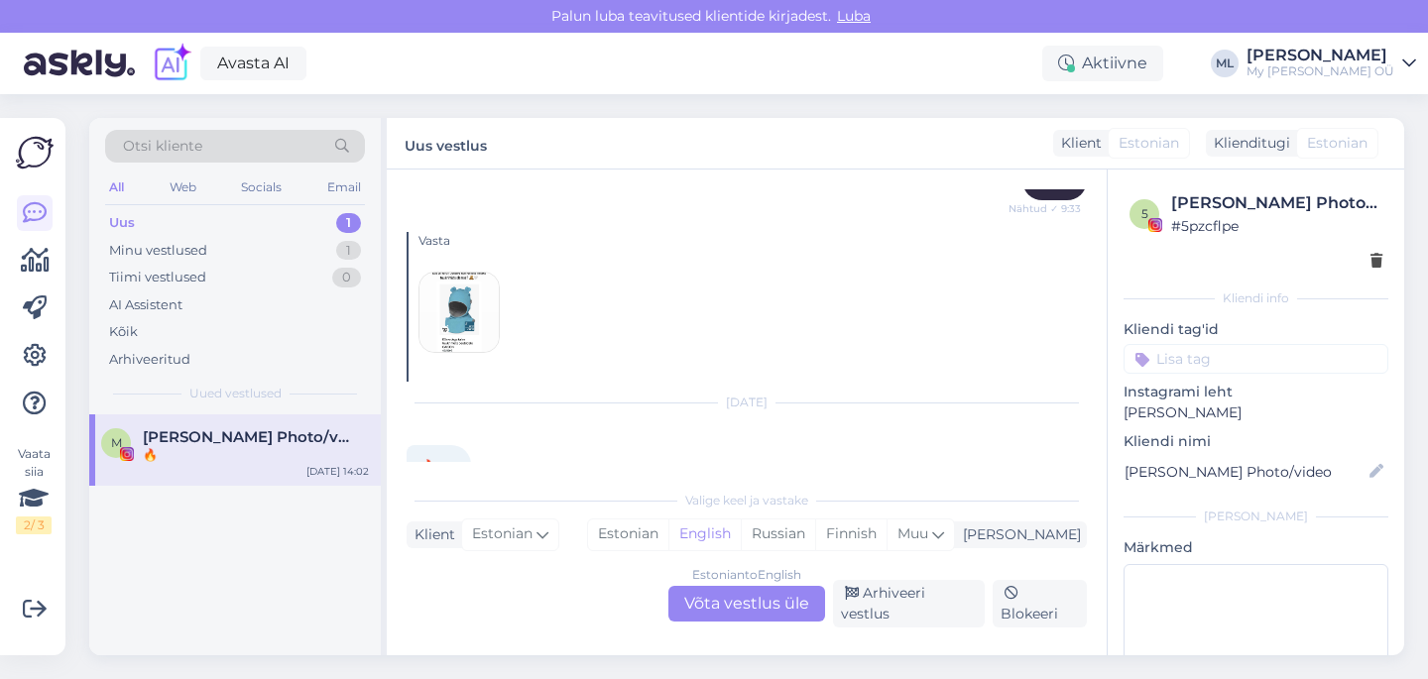
scroll to position [1433, 0]
click at [727, 604] on div "Estonian to English Võta vestlus üle" at bounding box center [746, 604] width 157 height 36
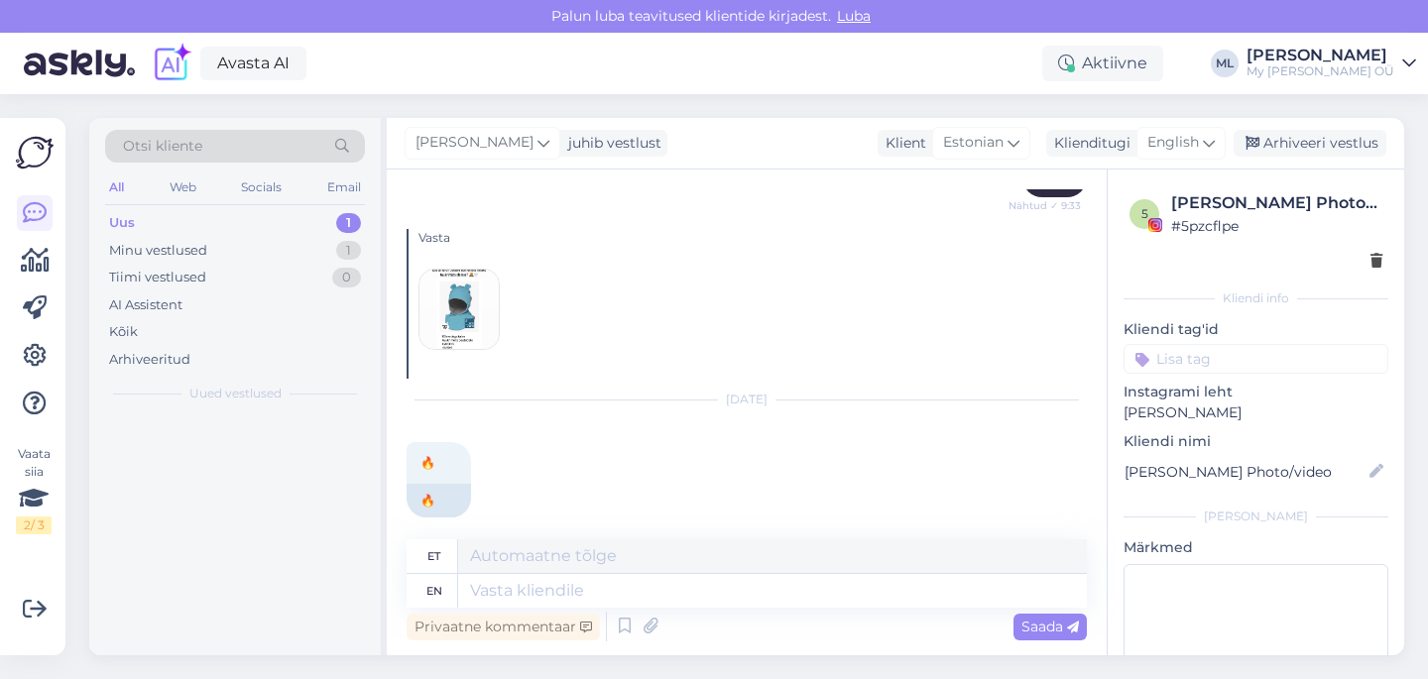
scroll to position [1431, 0]
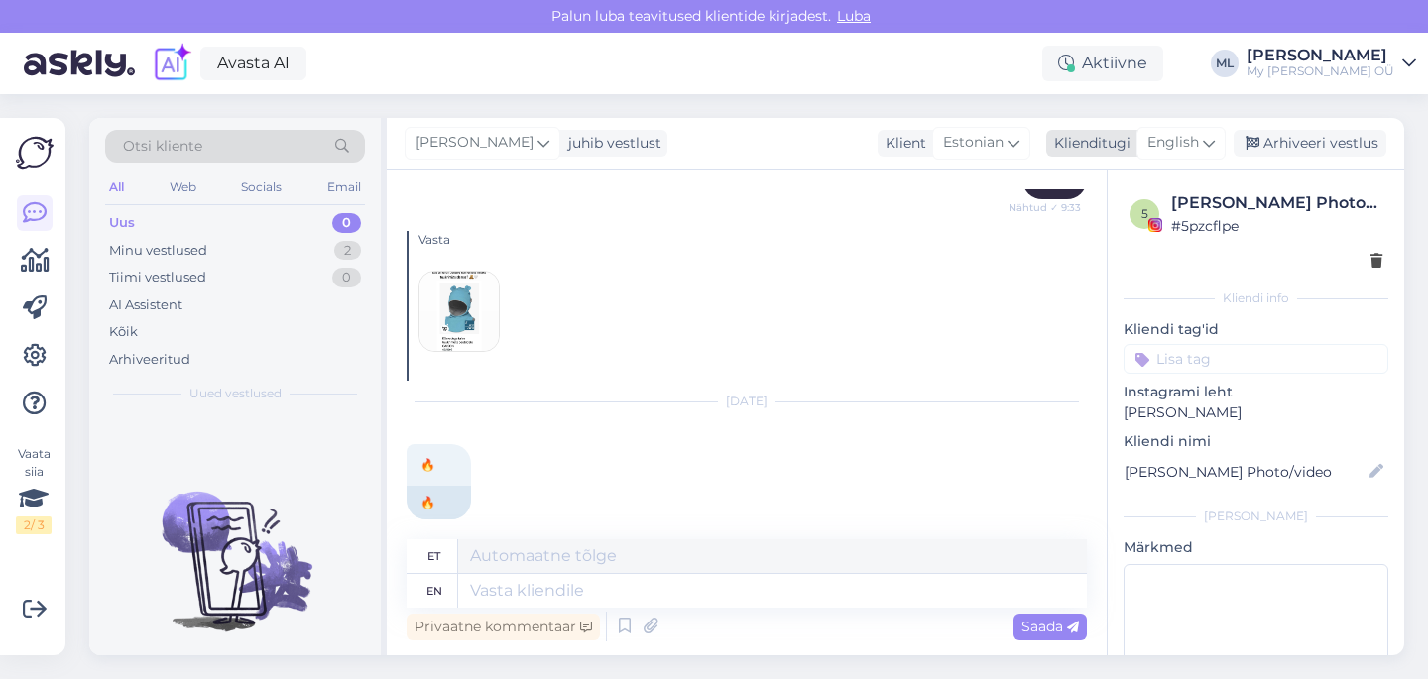
click at [1219, 148] on div "English" at bounding box center [1180, 143] width 89 height 32
click at [1093, 230] on link "Estonian" at bounding box center [1136, 231] width 218 height 32
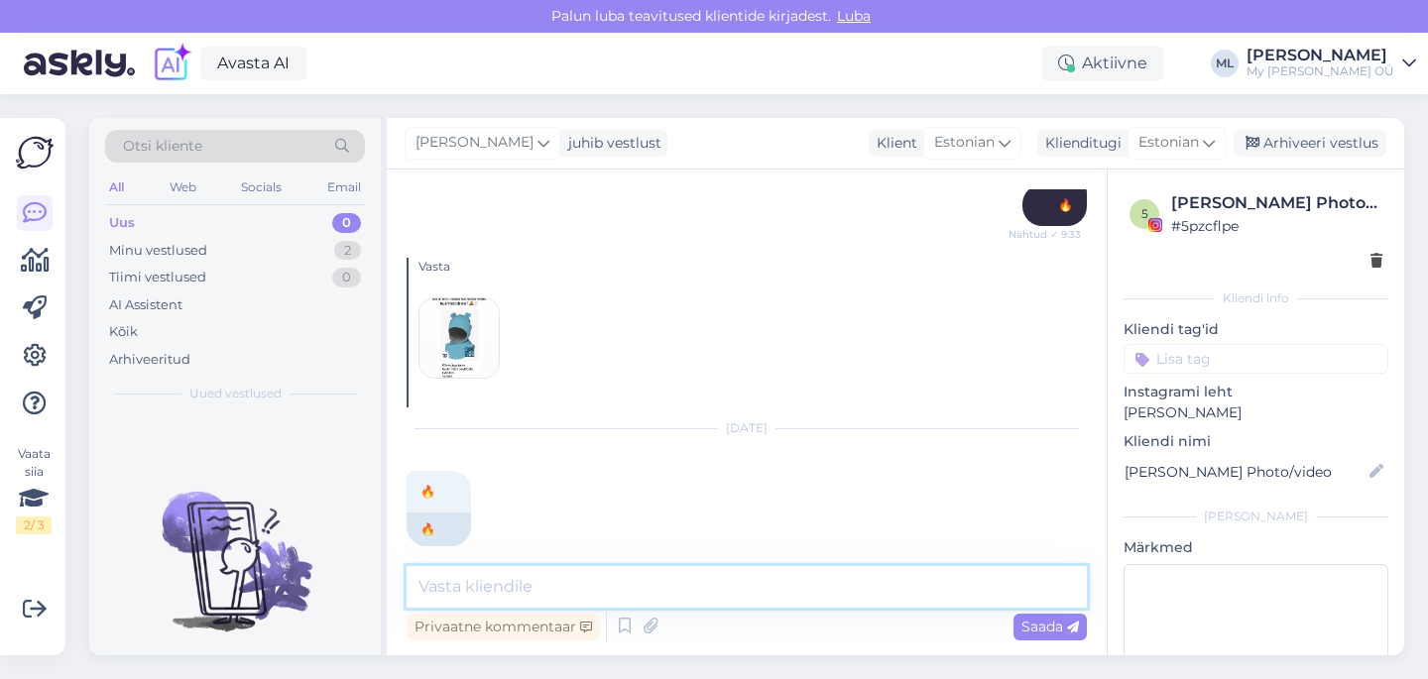
click at [464, 571] on textarea at bounding box center [746, 587] width 680 height 42
type textarea "🤗"
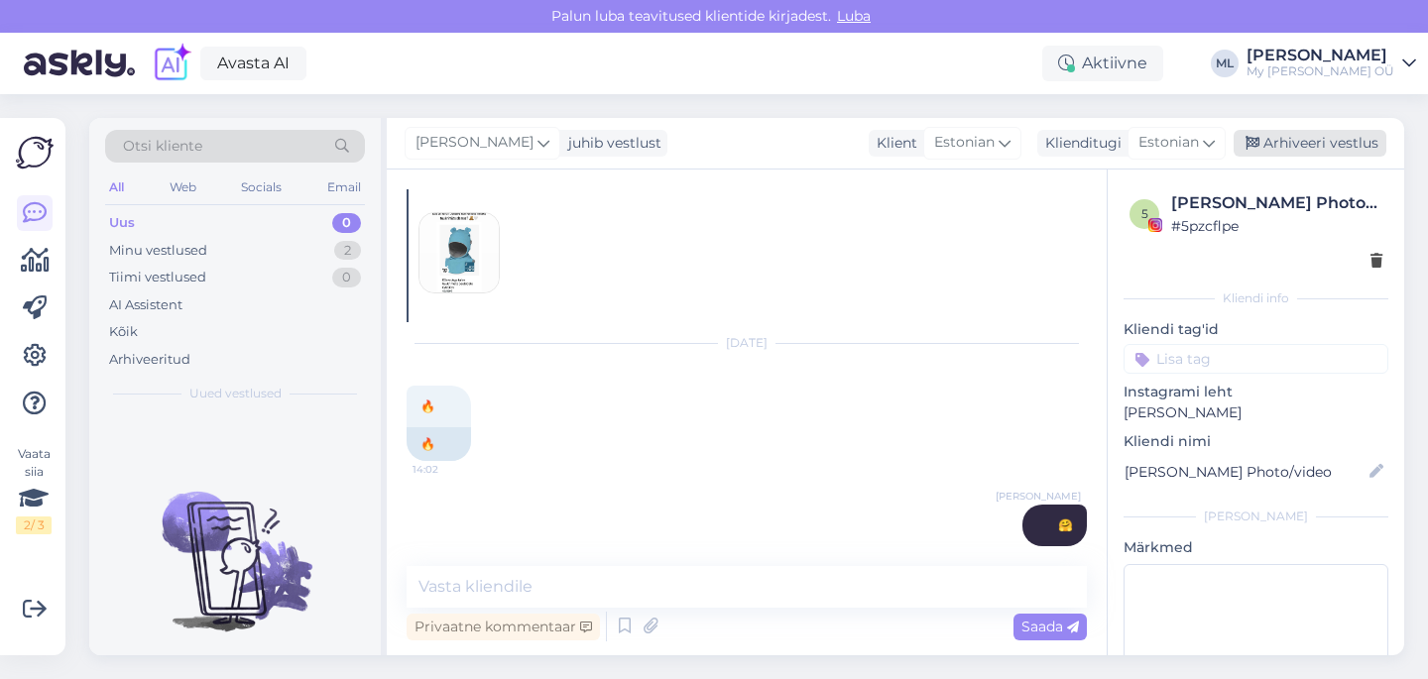
click at [1313, 134] on div "Arhiveeri vestlus" at bounding box center [1309, 143] width 153 height 27
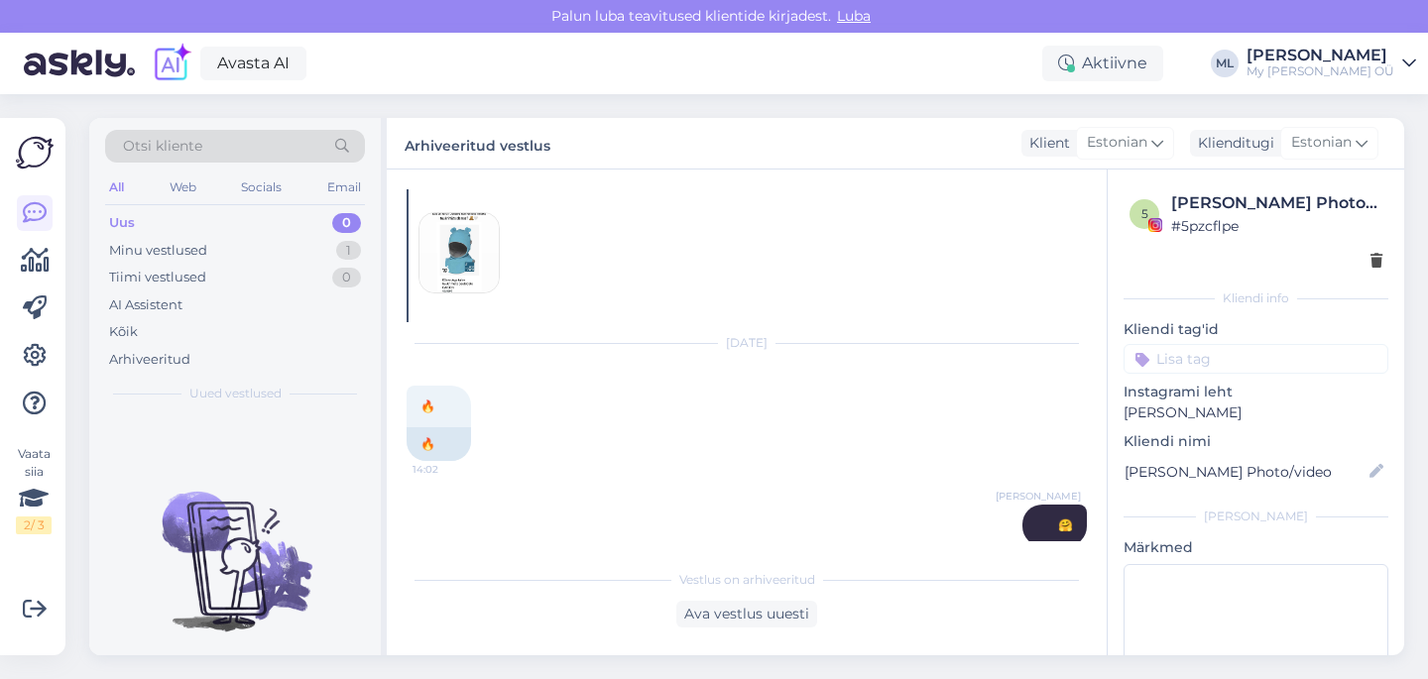
click at [164, 140] on span "Otsi kliente" at bounding box center [162, 146] width 79 height 21
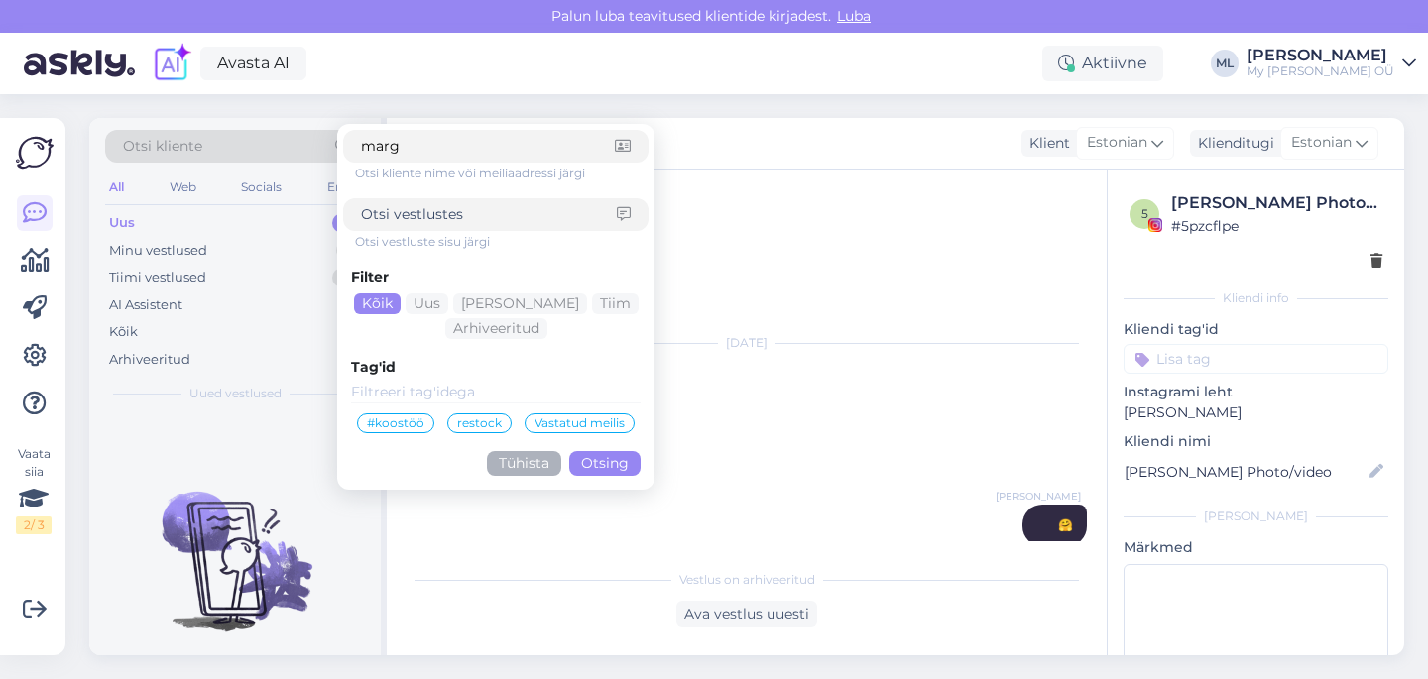
type input "[PERSON_NAME]"
click button "Otsing" at bounding box center [604, 463] width 71 height 25
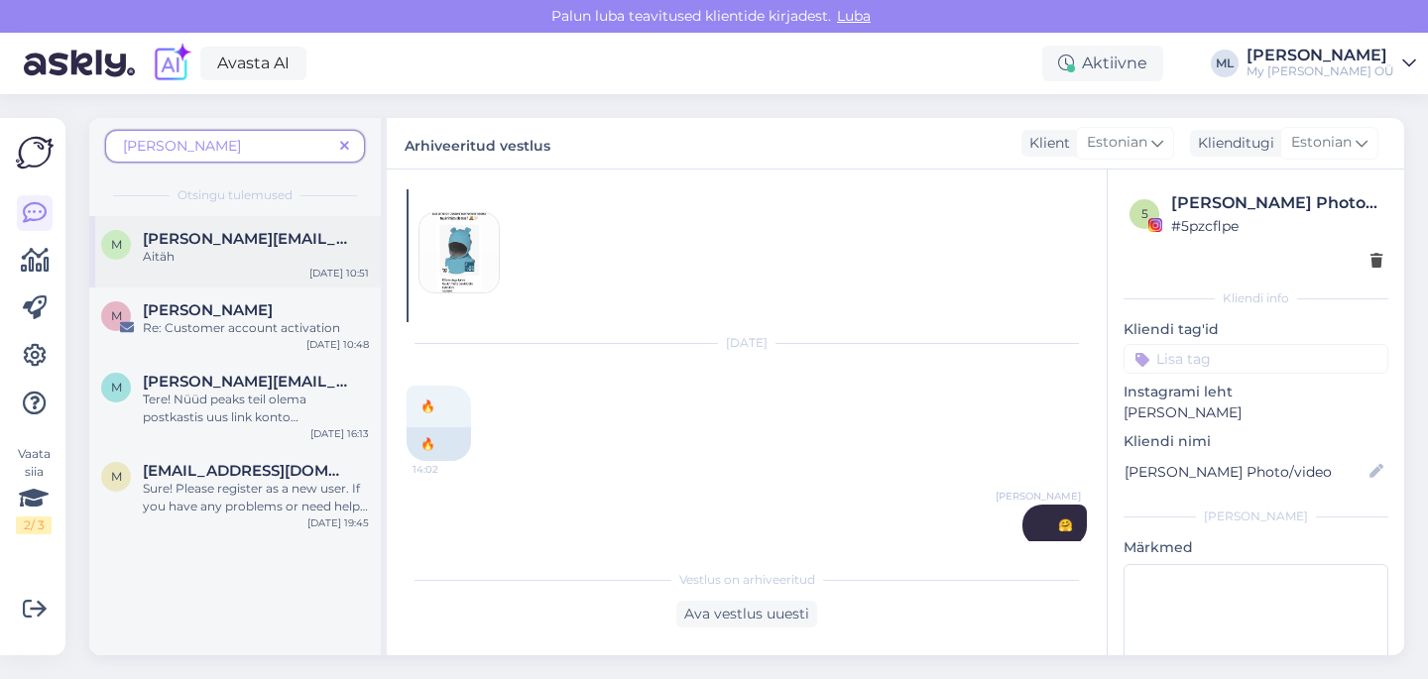
click at [311, 247] on span "[PERSON_NAME][EMAIL_ADDRESS][DOMAIN_NAME]" at bounding box center [246, 239] width 206 height 18
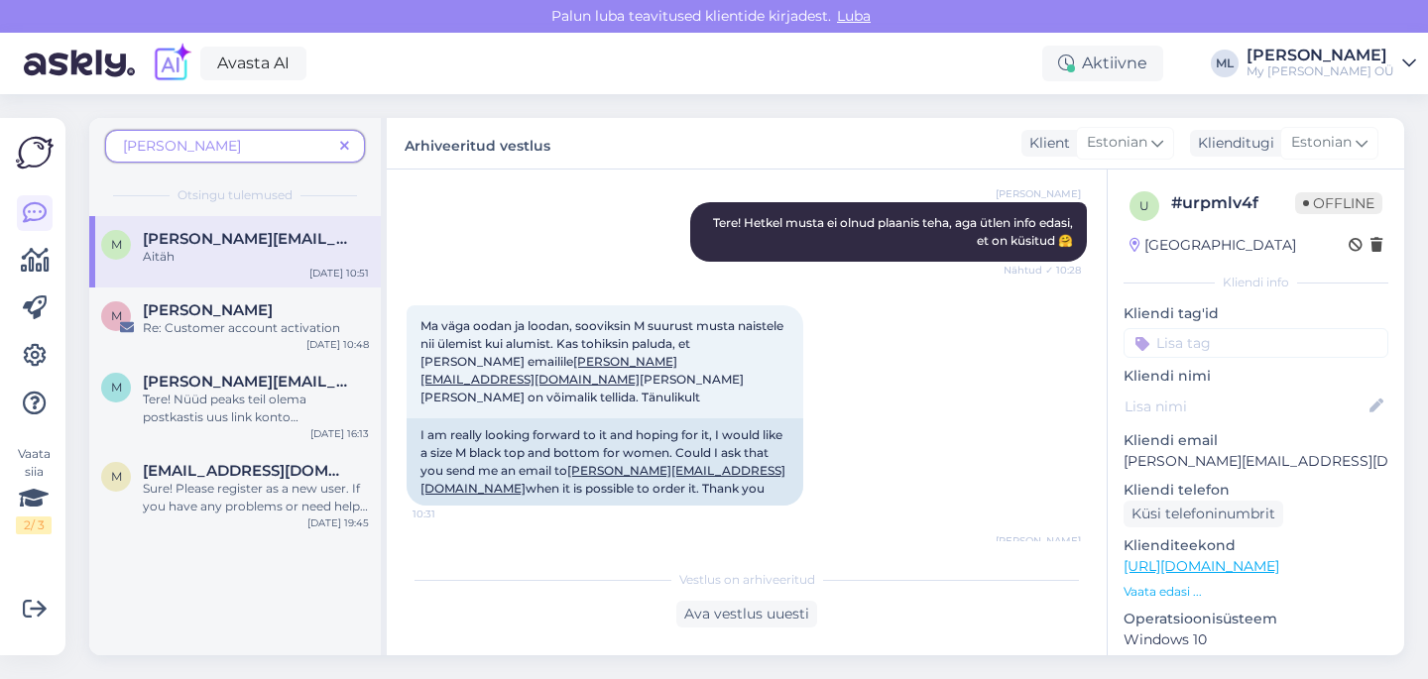
scroll to position [0, 0]
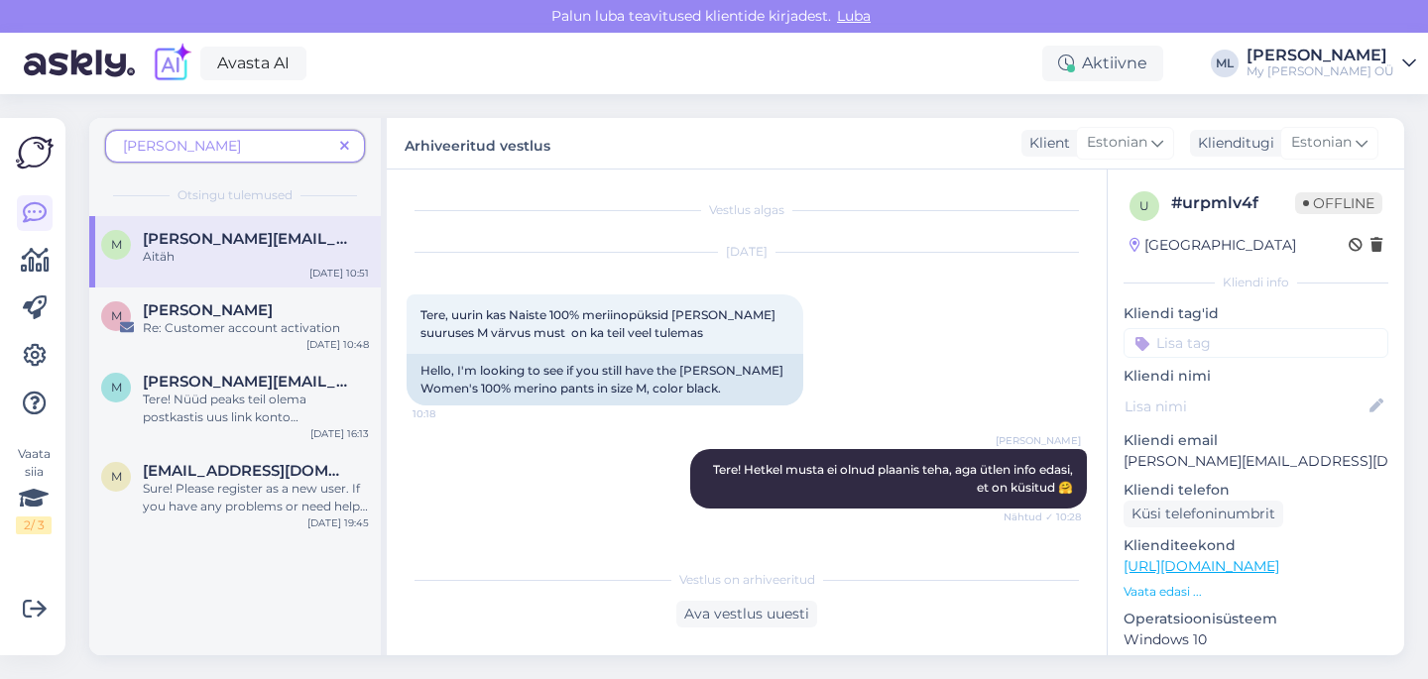
click at [345, 144] on icon at bounding box center [344, 147] width 9 height 14
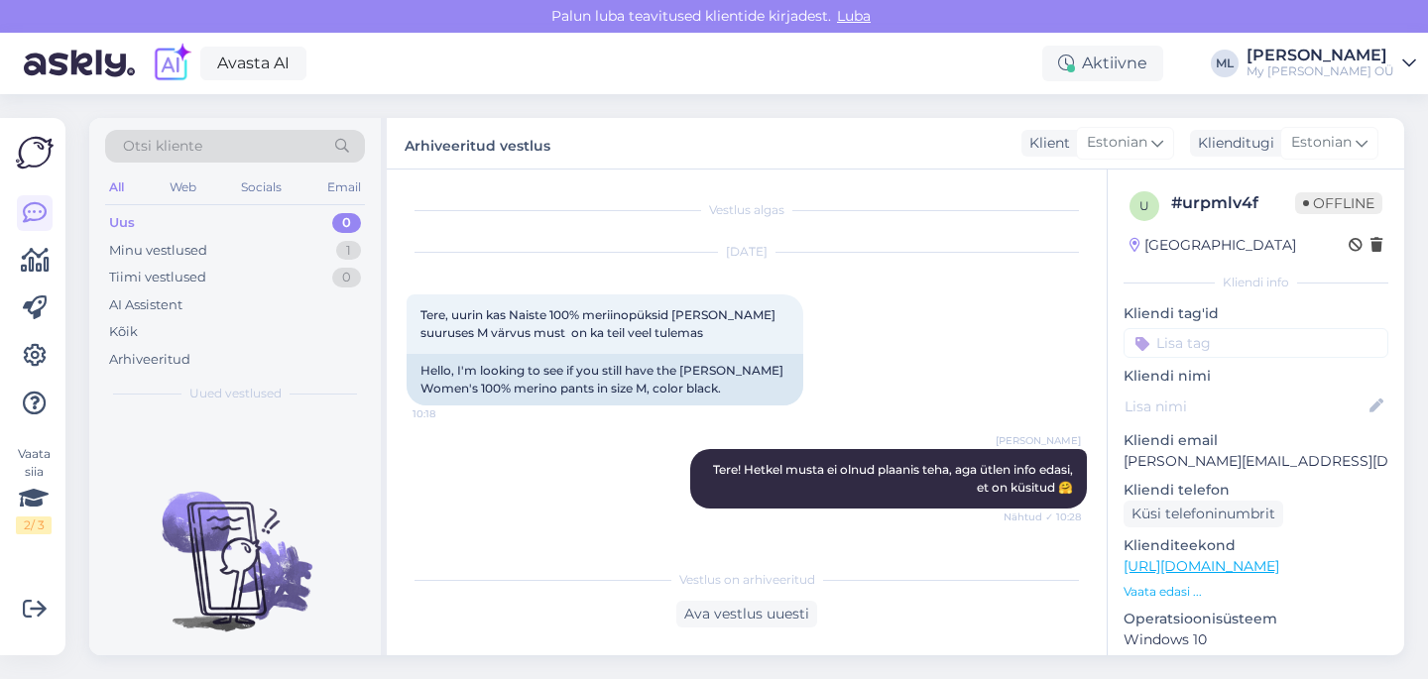
click at [112, 217] on div "Uus" at bounding box center [122, 223] width 26 height 20
click at [128, 241] on div "Minu vestlused" at bounding box center [158, 251] width 98 height 20
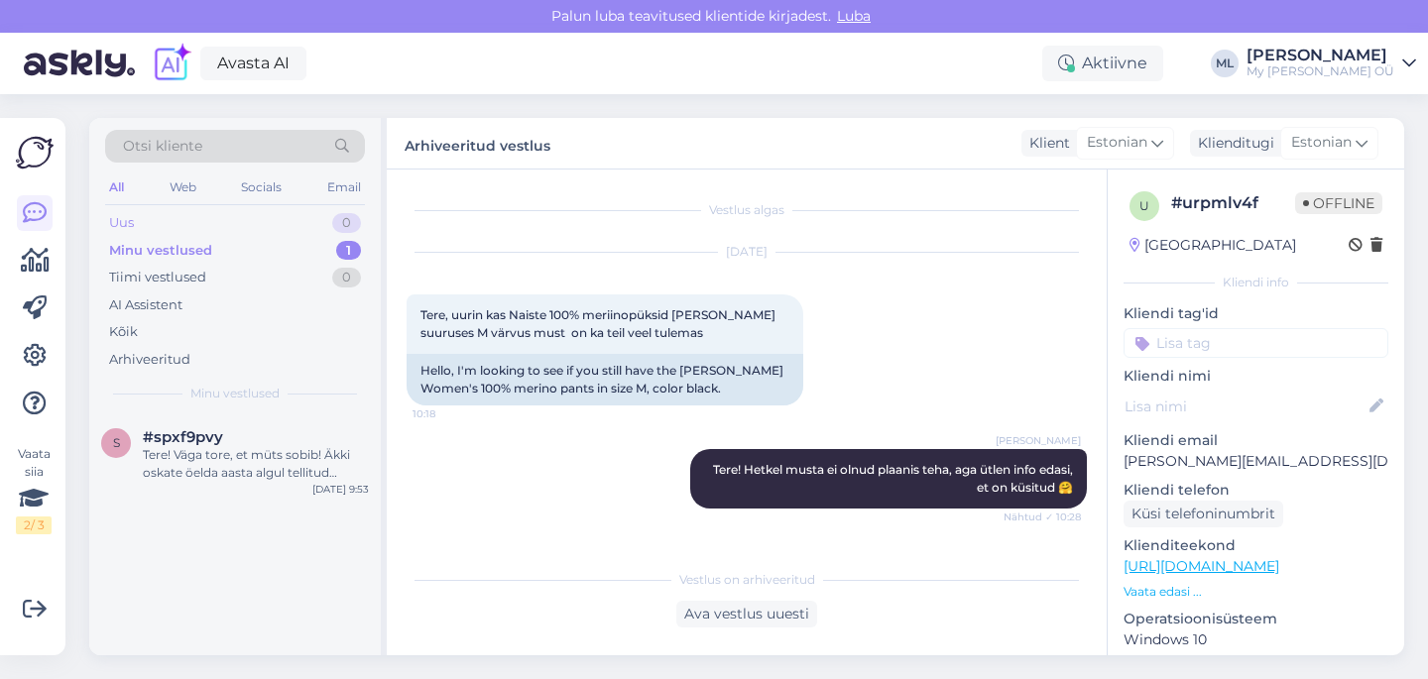
click at [124, 218] on div "Uus" at bounding box center [121, 223] width 25 height 20
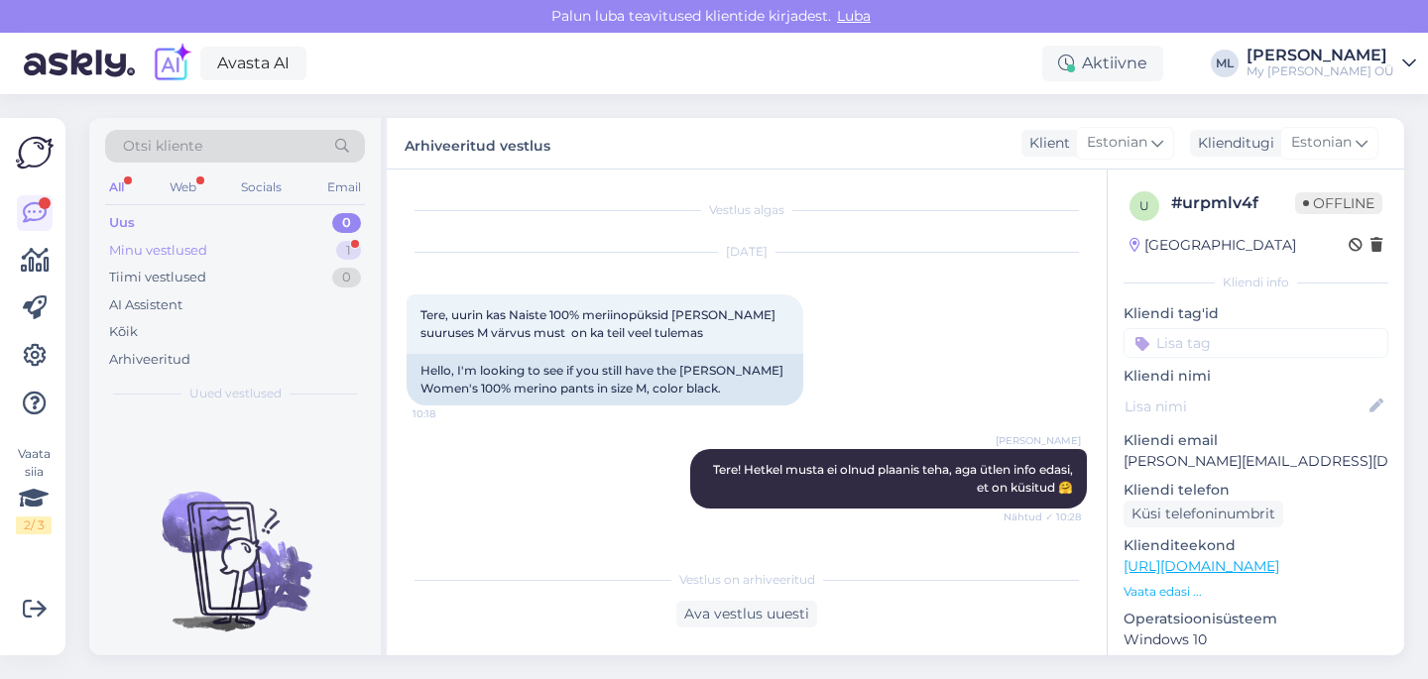
click at [116, 244] on div "Minu vestlused" at bounding box center [158, 251] width 98 height 20
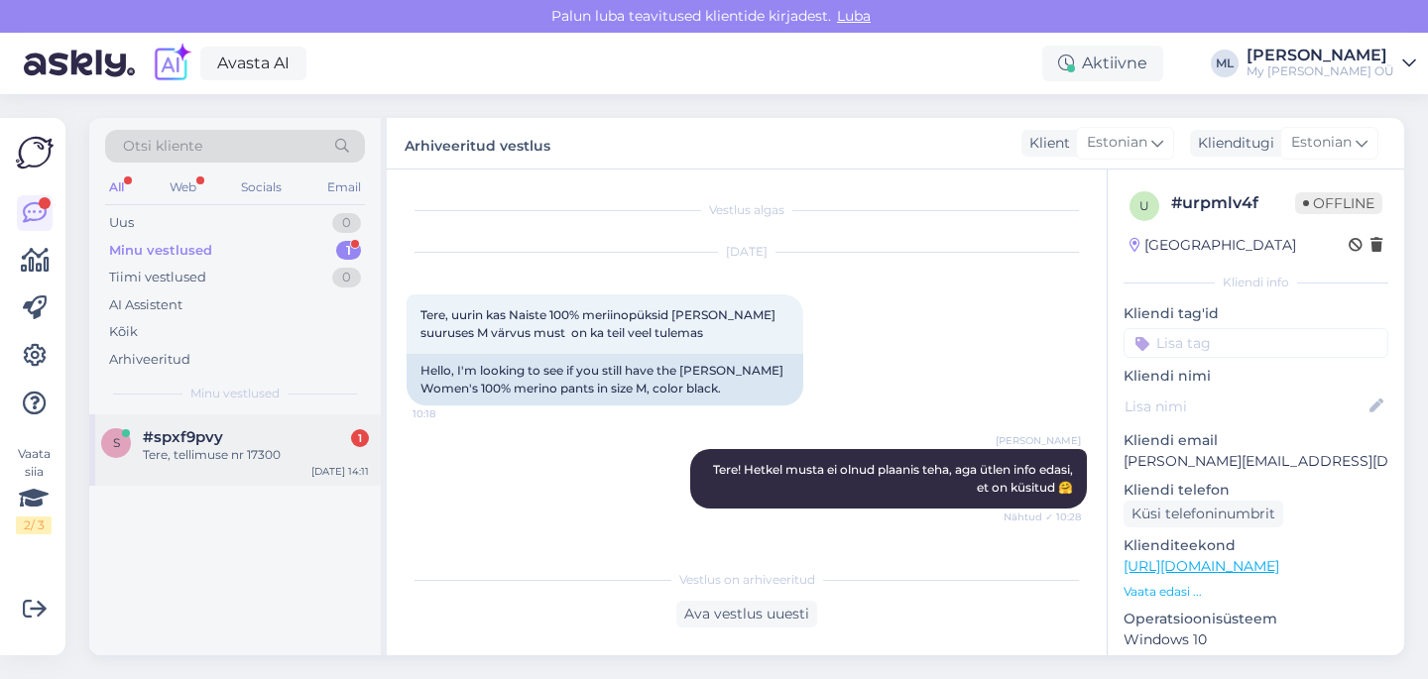
click at [198, 433] on span "#spxf9pvy" at bounding box center [183, 437] width 80 height 18
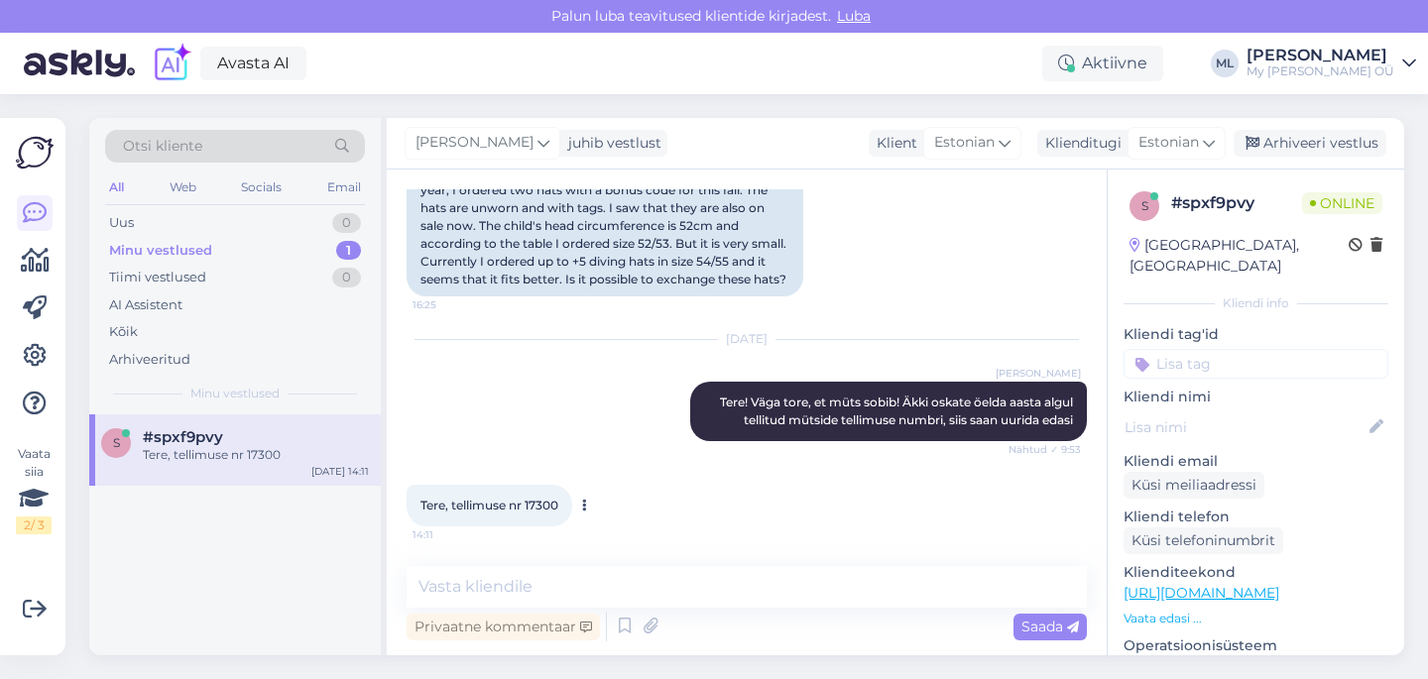
click at [537, 508] on span "Tere, tellimuse nr 17300" at bounding box center [489, 505] width 138 height 15
copy div "17300 14:11"
click at [500, 604] on textarea at bounding box center [746, 587] width 680 height 42
click at [490, 593] on textarea at bounding box center [746, 587] width 680 height 42
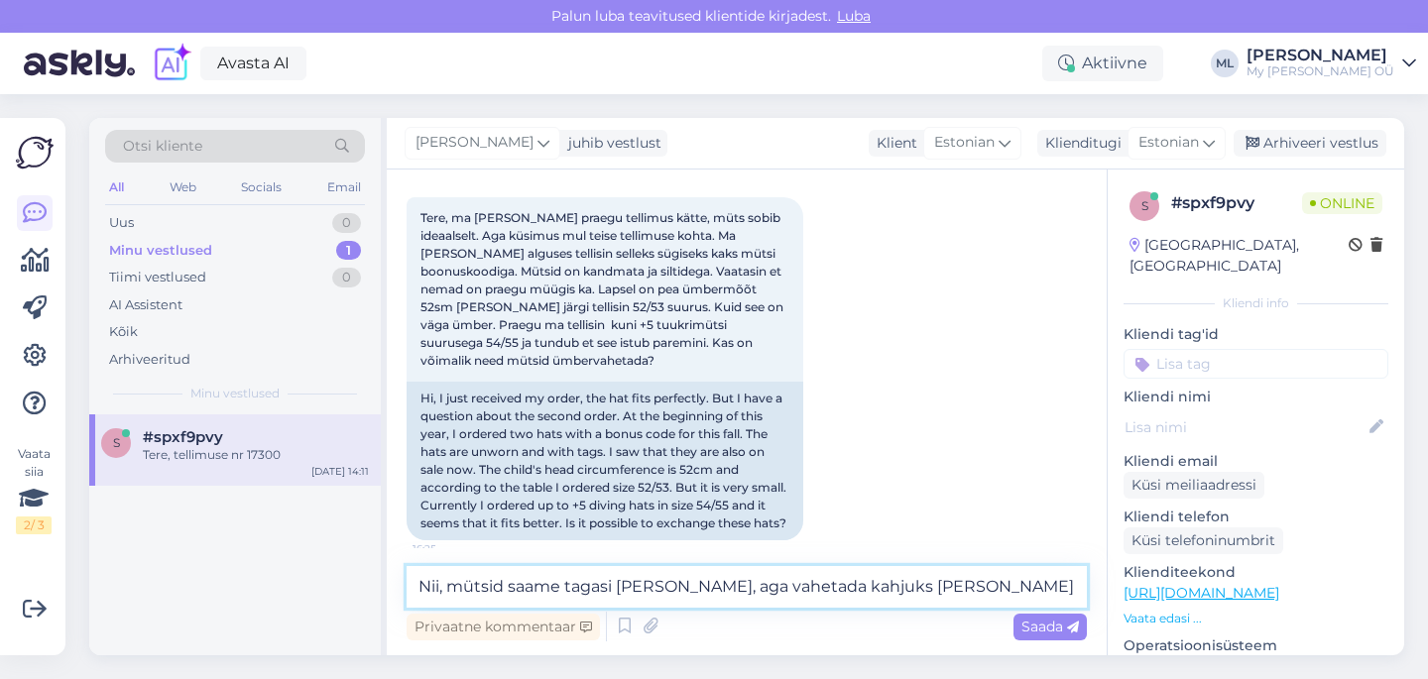
scroll to position [91, 0]
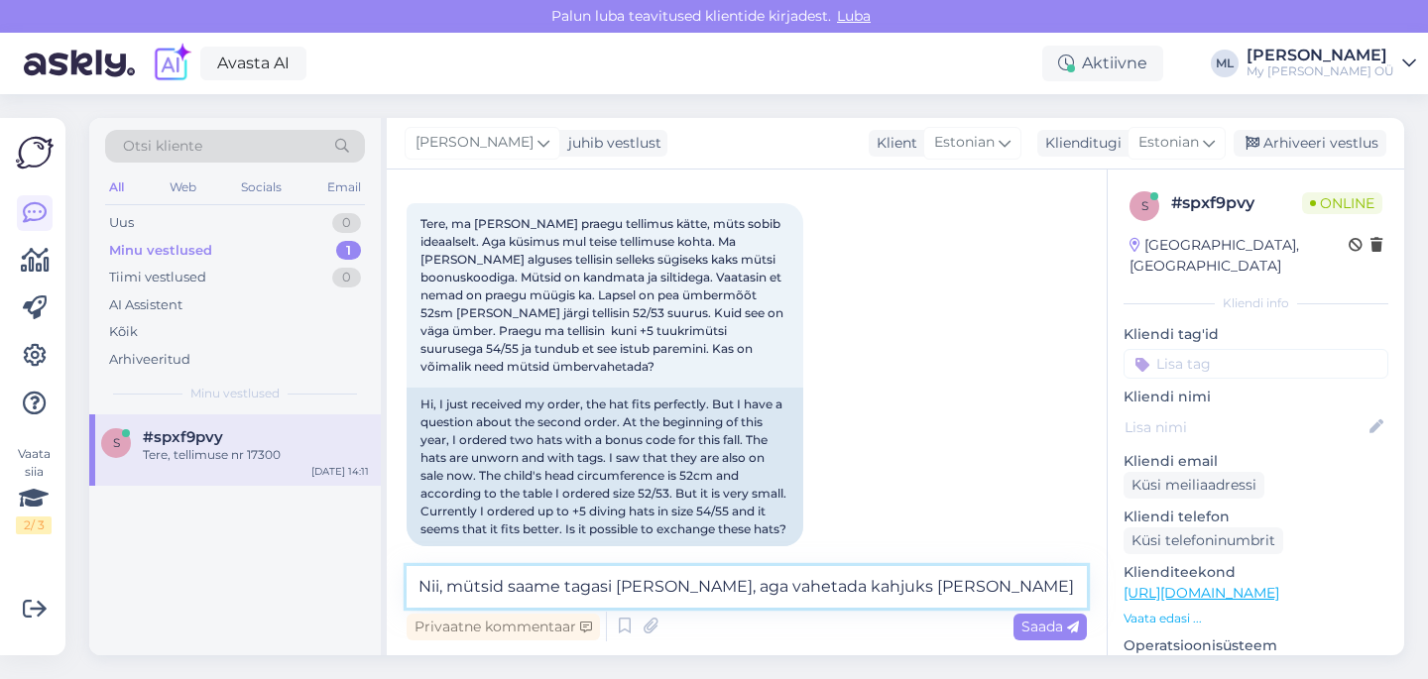
click at [657, 587] on textarea "Nii, mütsid saame tagasi [PERSON_NAME], aga vahetada kahjuks [PERSON_NAME] saa." at bounding box center [746, 587] width 680 height 42
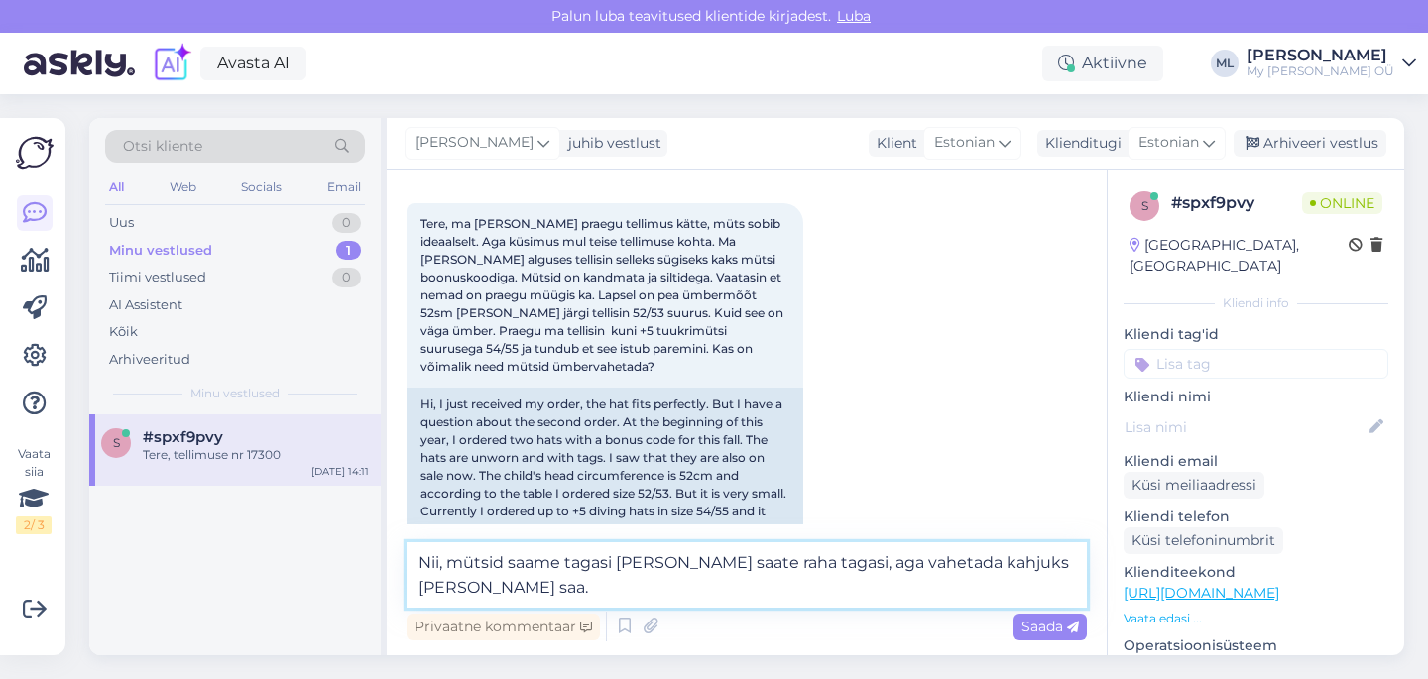
click at [503, 588] on textarea "Nii, mütsid saame tagasi [PERSON_NAME] saate raha tagasi, aga vahetada kahjuks …" at bounding box center [746, 574] width 680 height 65
click at [640, 595] on textarea "Nii, mütsid saame tagasi [PERSON_NAME] saate raha tagasi, aga vahetada kahjuks …" at bounding box center [746, 574] width 680 height 65
click at [885, 584] on textarea "Nii, mütsid saame tagasi [PERSON_NAME] saate raha tagasi, aga vahetada kahjuks …" at bounding box center [746, 574] width 680 height 65
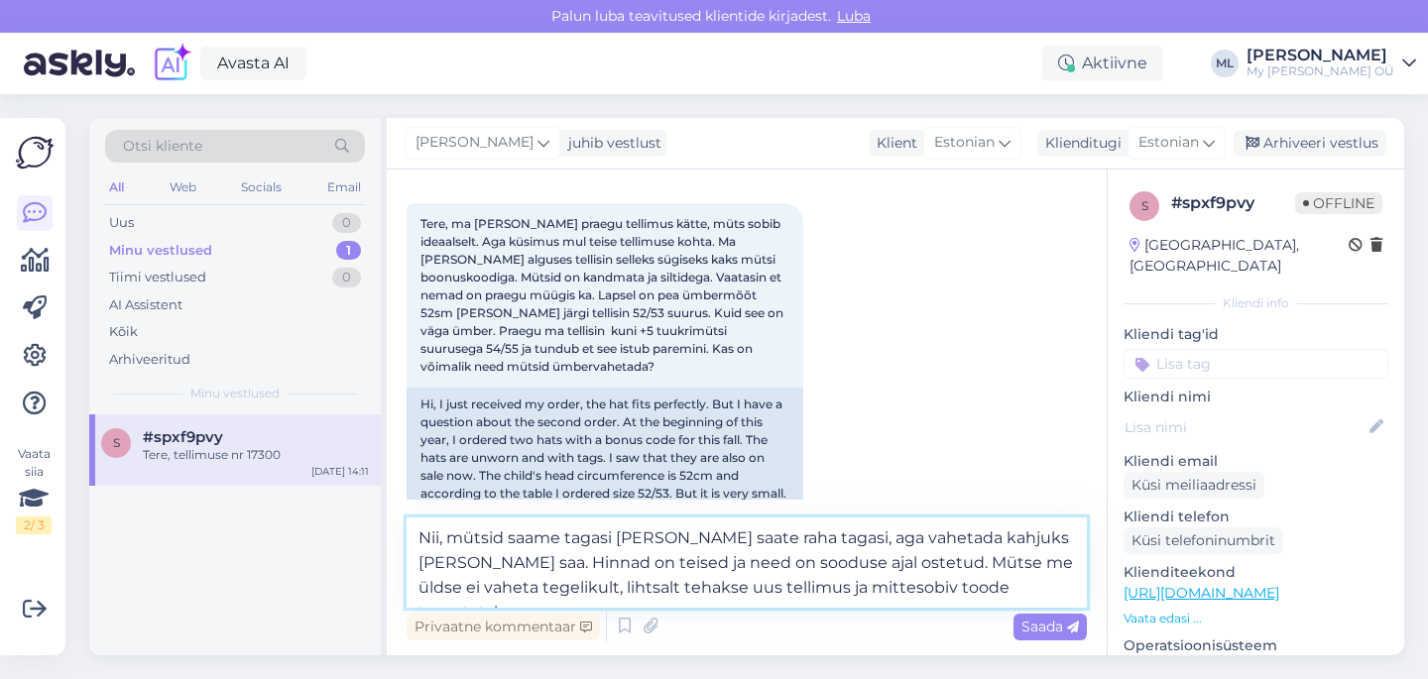
type textarea "Nii, mütsid saame tagasi [PERSON_NAME] saate raha tagasi, aga vahetada kahjuks …"
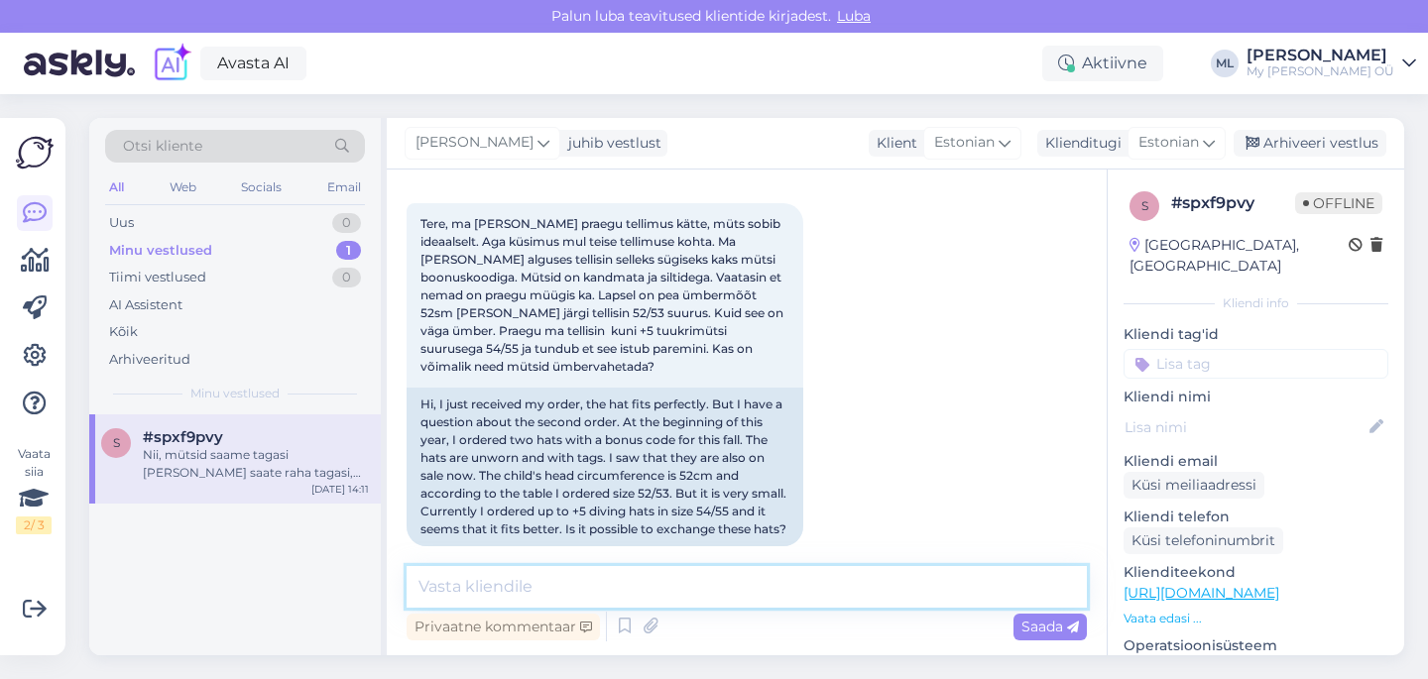
scroll to position [498, 0]
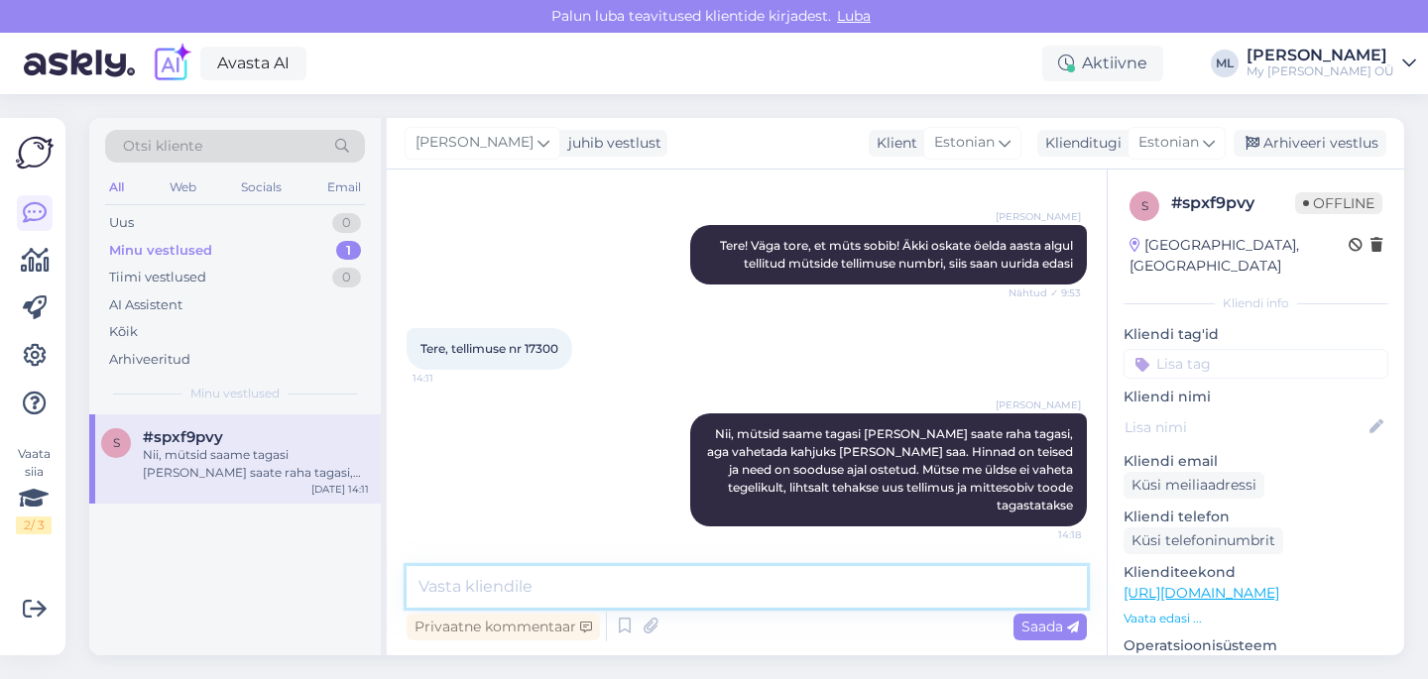
click at [486, 589] on textarea at bounding box center [746, 587] width 680 height 42
click at [538, 588] on textarea "aga kui soovite, siis aadress on" at bounding box center [746, 587] width 680 height 42
click at [767, 588] on textarea "aga kui soovite tagastada, siis aadress on" at bounding box center [746, 587] width 680 height 42
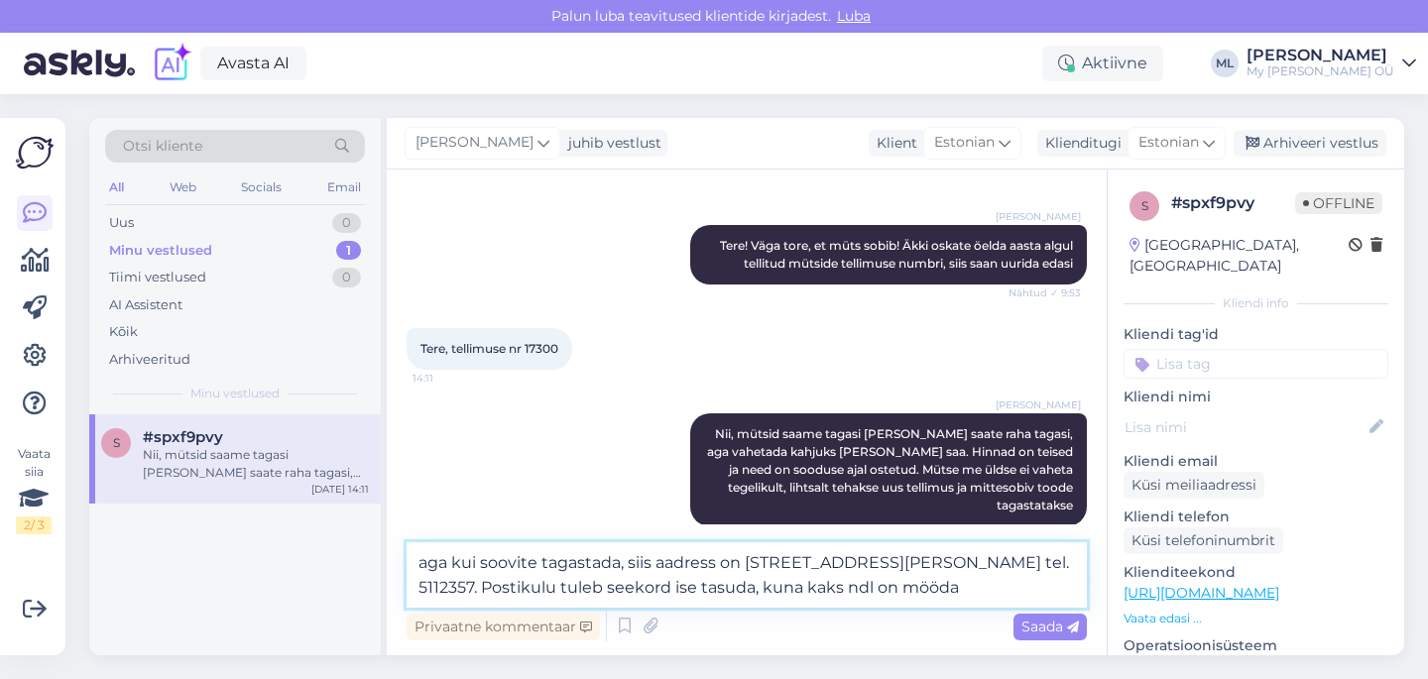
type textarea "aga kui soovite tagastada, siis aadress on [STREET_ADDRESS][PERSON_NAME] tel. 5…"
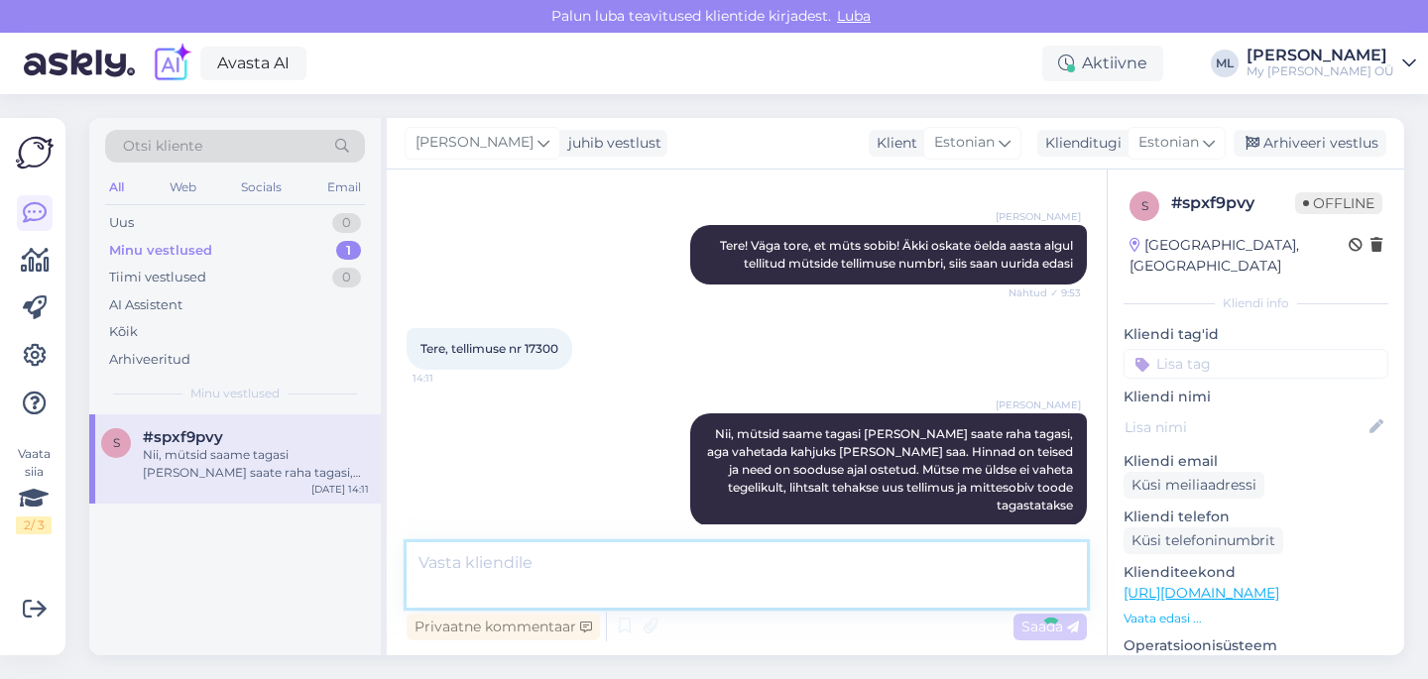
scroll to position [619, 0]
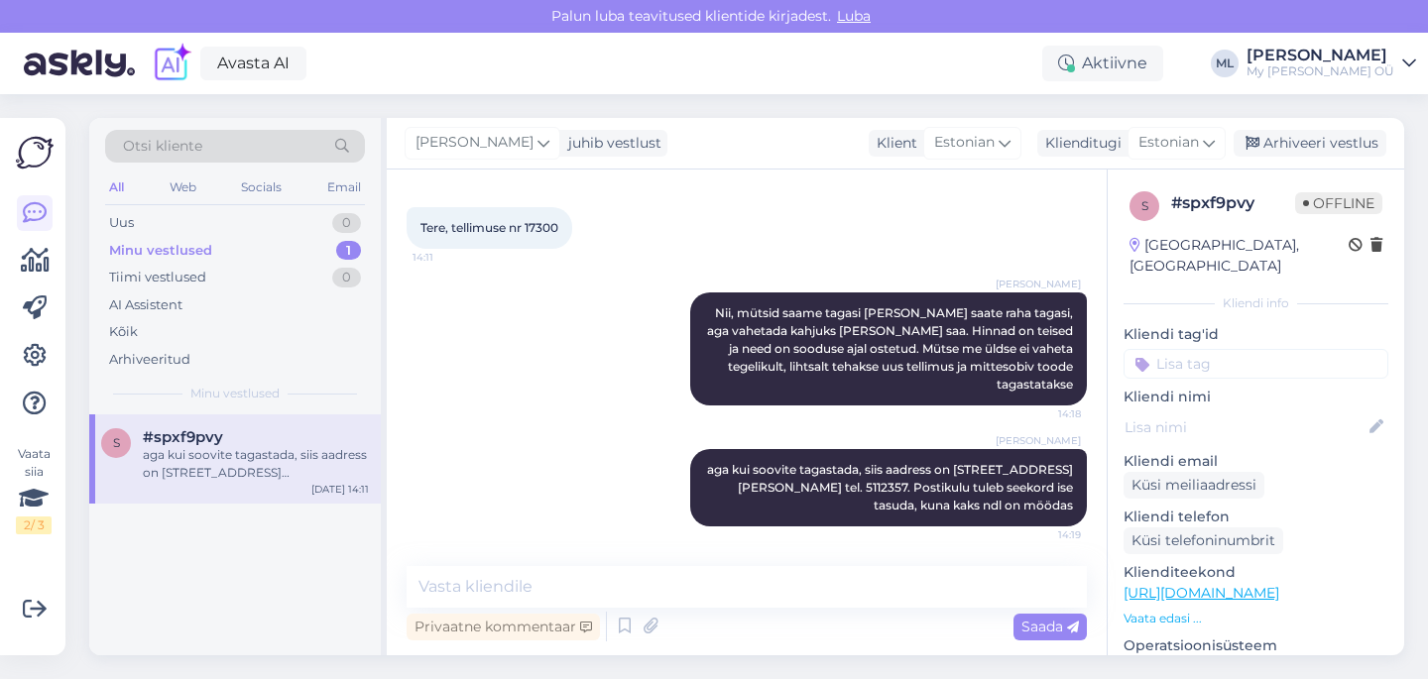
click at [1322, 159] on div "[PERSON_NAME] juhib vestlust Klient [DEMOGRAPHIC_DATA] Klienditugi Estonian est…" at bounding box center [895, 144] width 1017 height 52
click at [1310, 147] on div "Arhiveeri vestlus" at bounding box center [1309, 143] width 153 height 27
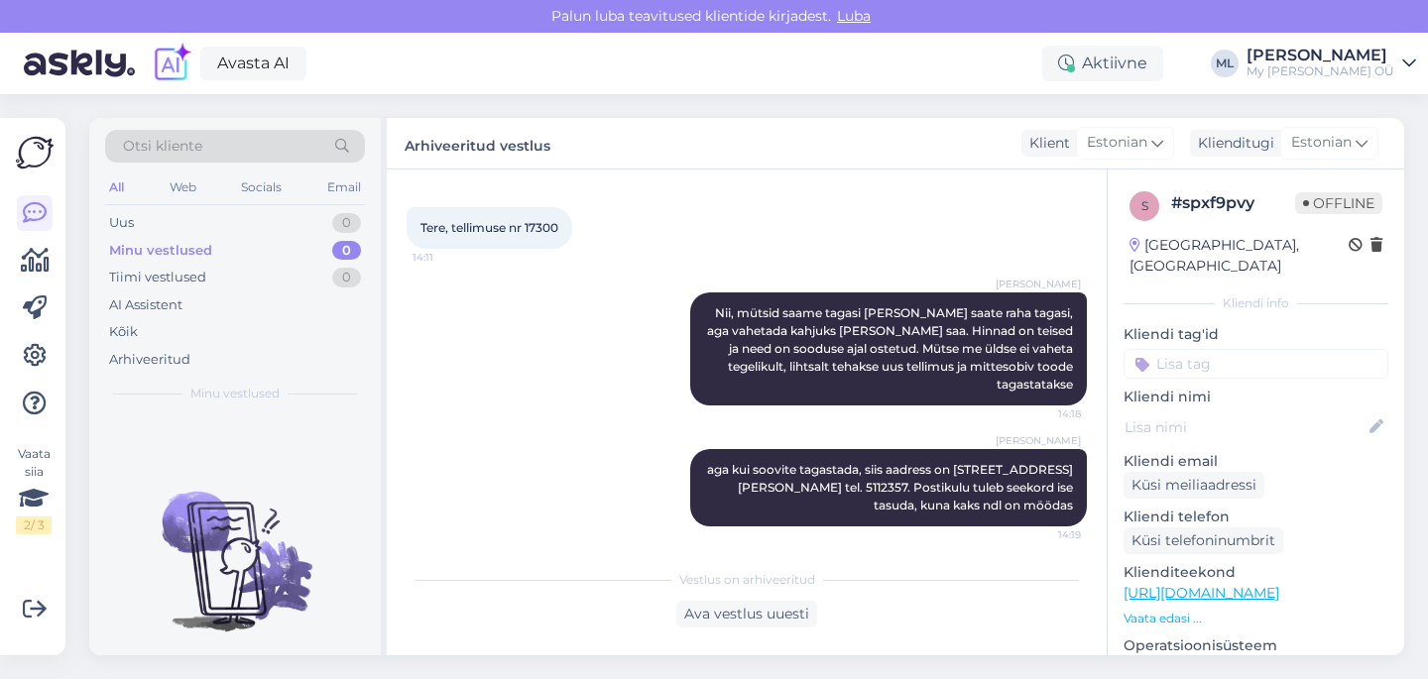
scroll to position [626, 0]
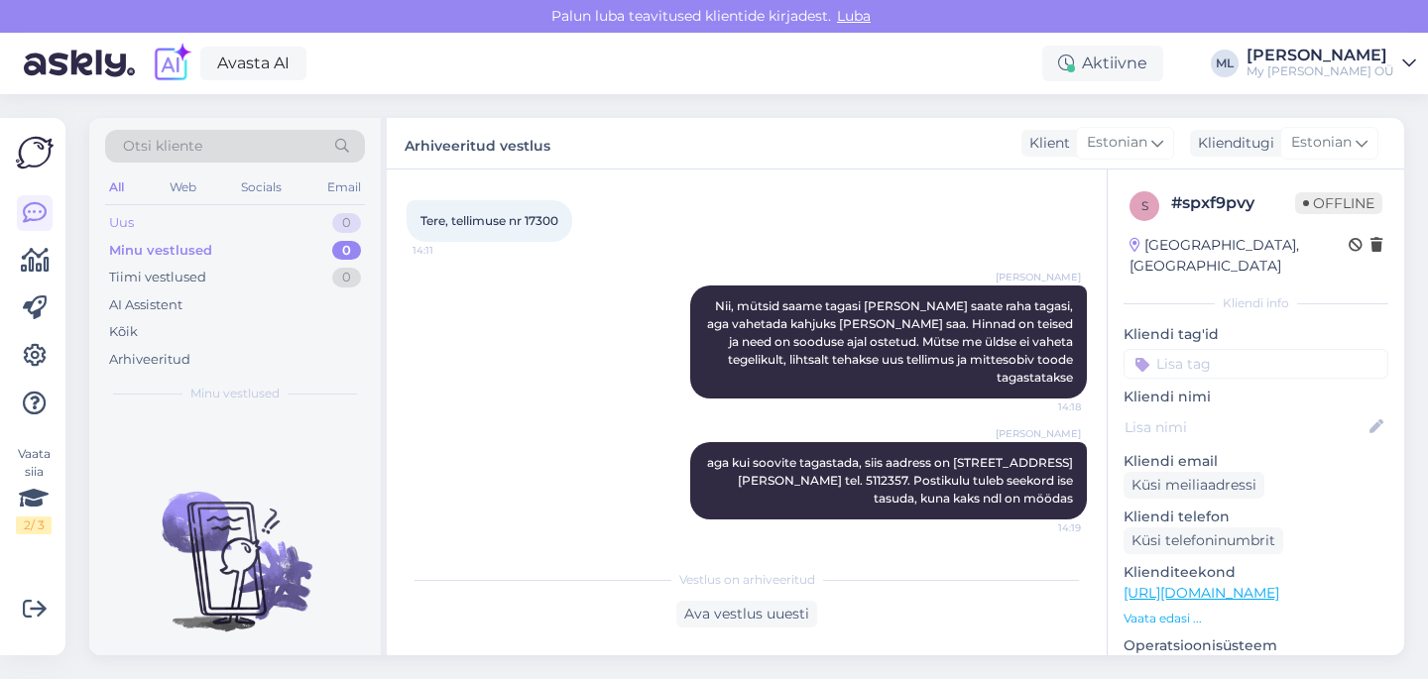
click at [217, 214] on div "Uus 0" at bounding box center [235, 223] width 260 height 28
click at [129, 226] on div "Uus" at bounding box center [122, 223] width 26 height 20
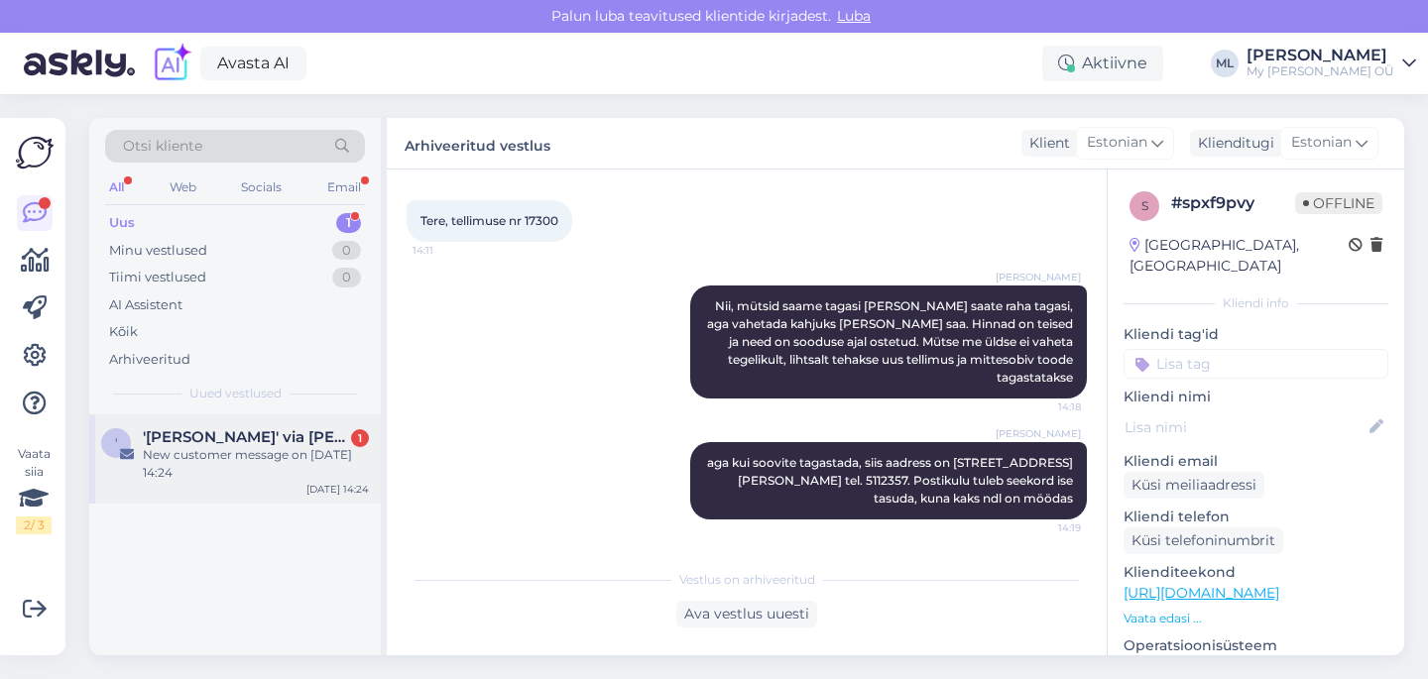
click at [203, 438] on span "'[PERSON_NAME]' via [PERSON_NAME] Bredenist" at bounding box center [246, 437] width 206 height 18
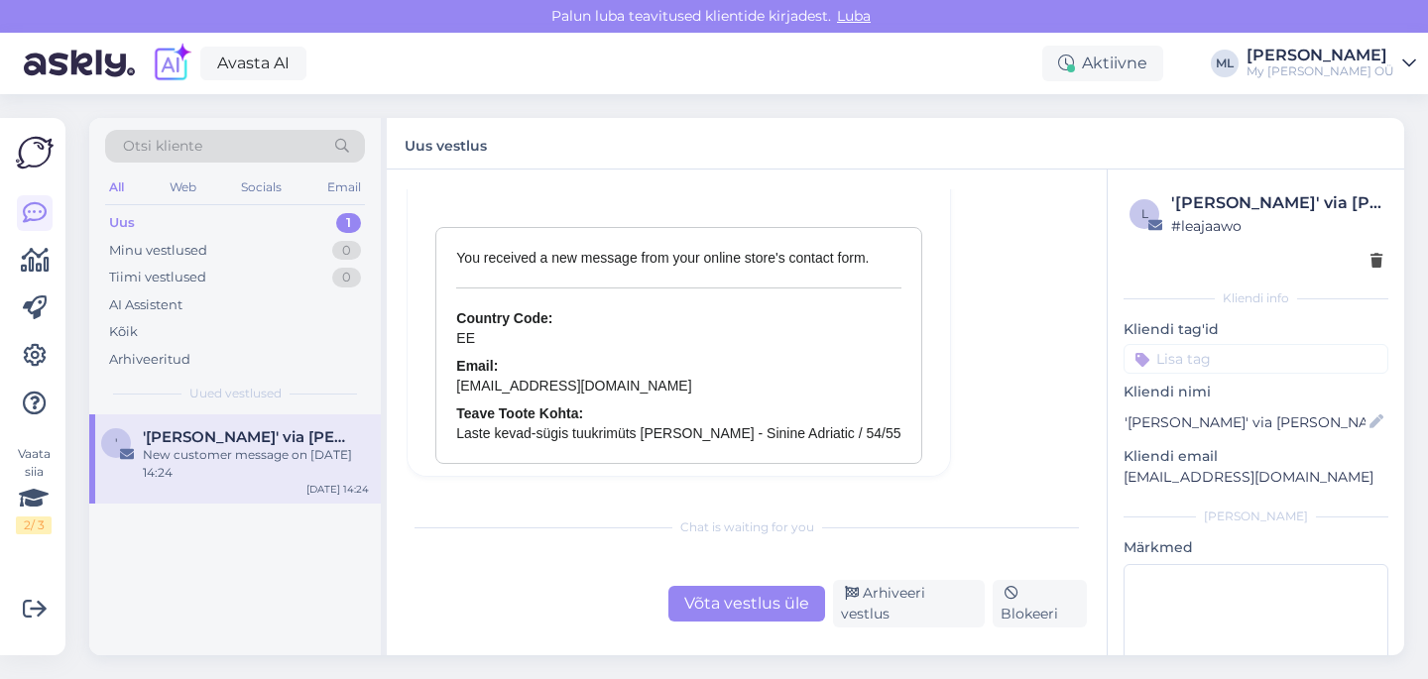
scroll to position [8678, 0]
click at [872, 626] on div "Võta vestlus üle Arhiveeri vestlus Blokeeri" at bounding box center [746, 604] width 680 height 48
click at [871, 620] on div "Arhiveeri vestlus" at bounding box center [909, 604] width 152 height 48
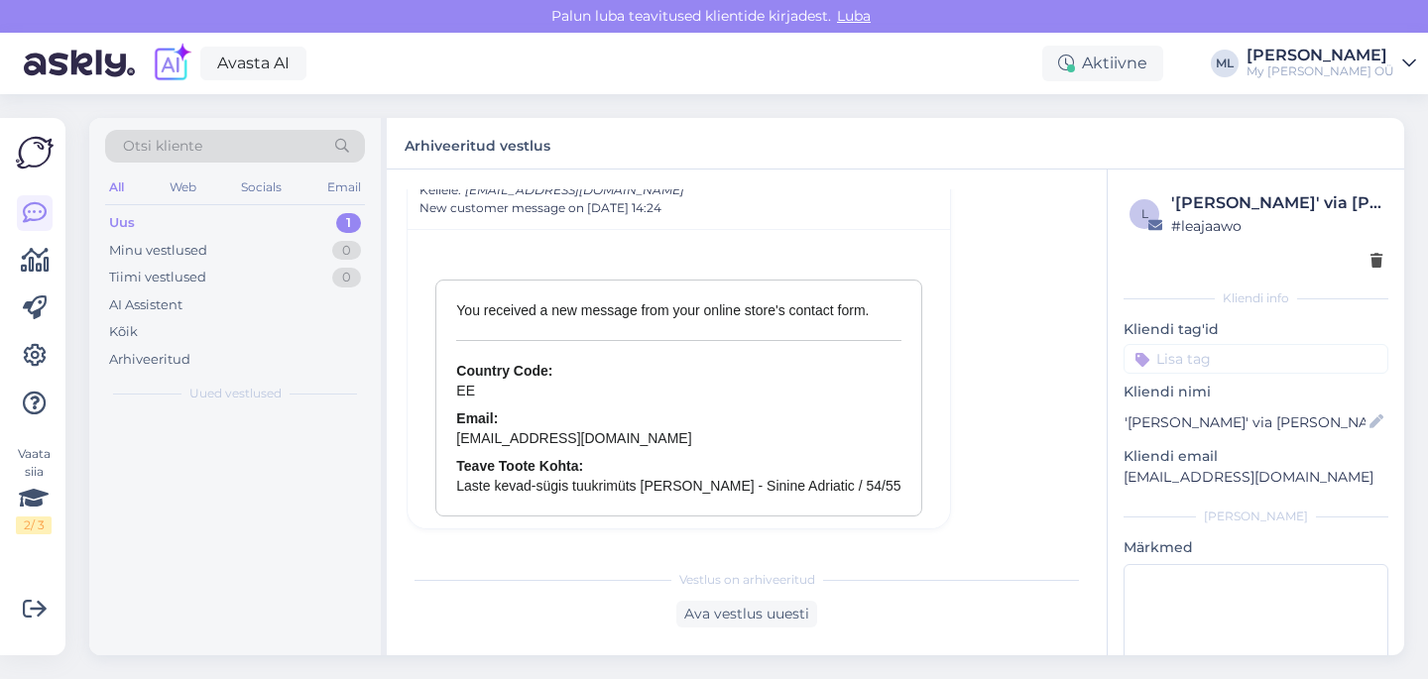
scroll to position [8580, 0]
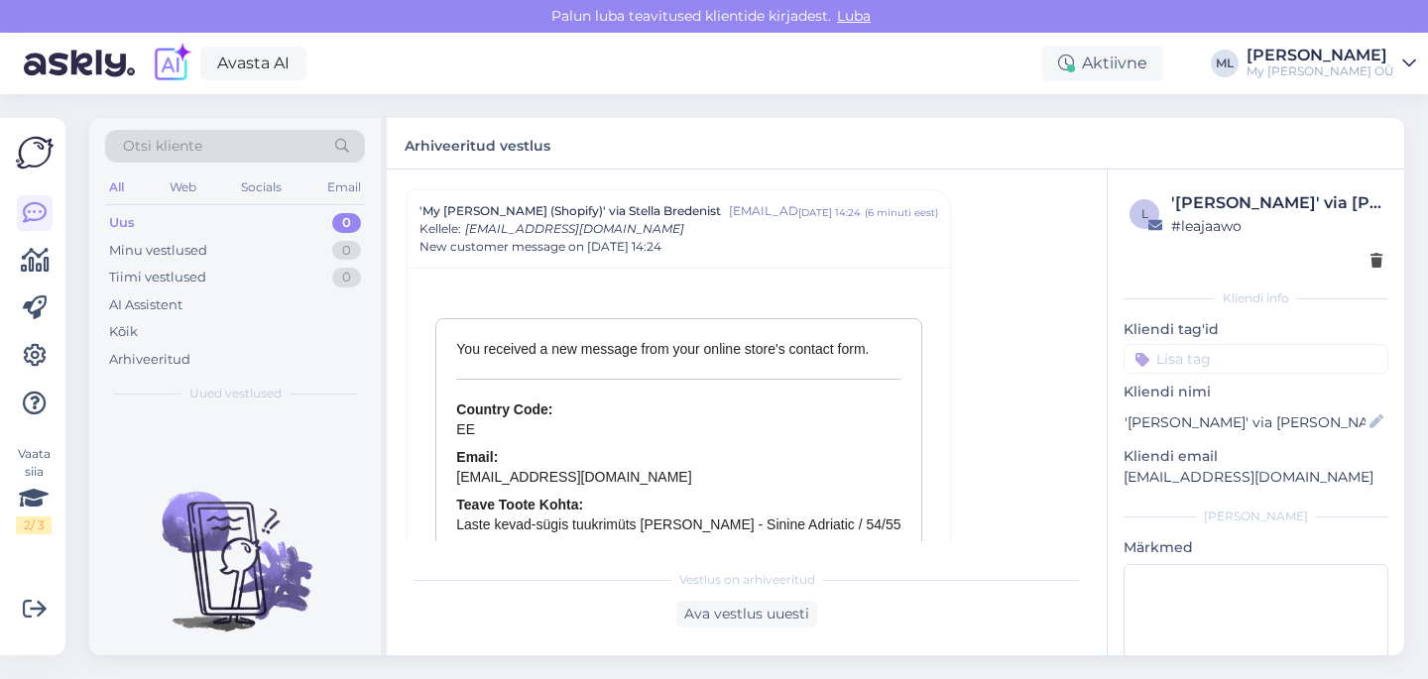
click at [120, 216] on div "Uus" at bounding box center [122, 223] width 26 height 20
click at [213, 220] on div "Uus 0" at bounding box center [235, 223] width 260 height 28
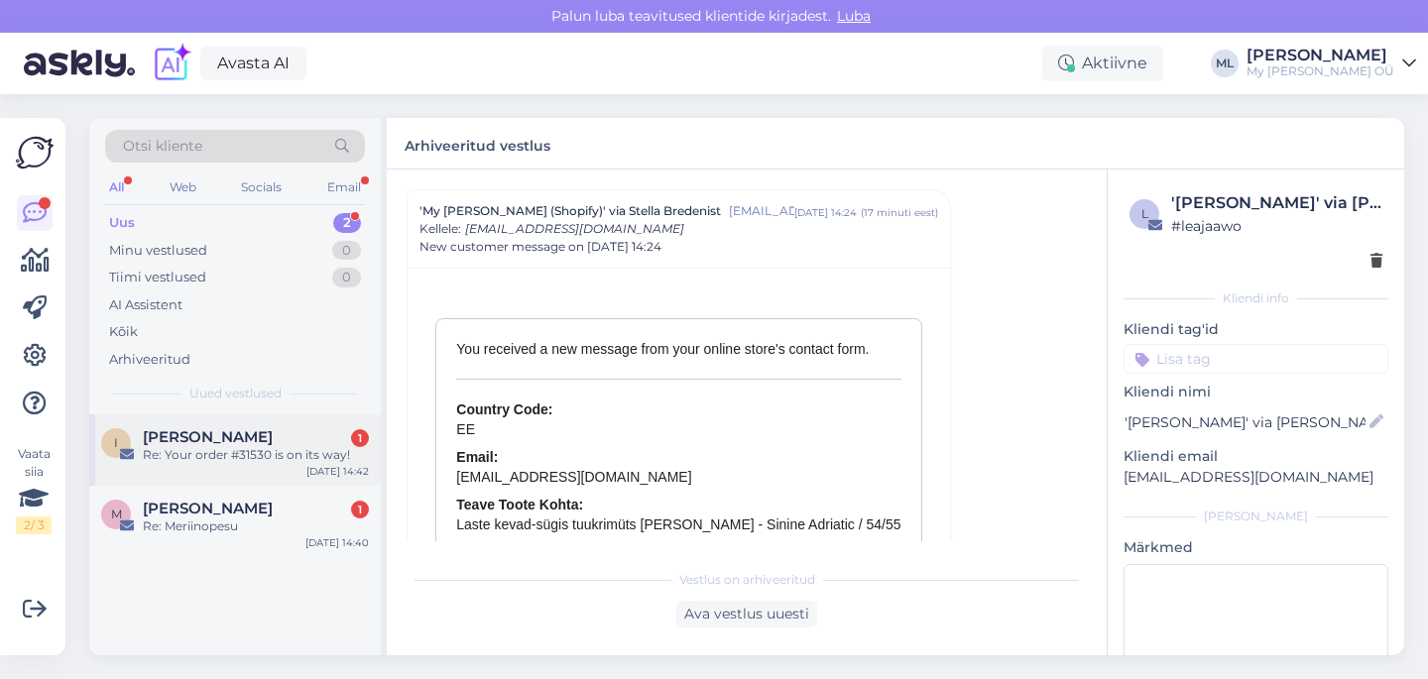
click at [179, 446] on div "Re: Your order #31530 is on its way!" at bounding box center [256, 455] width 226 height 18
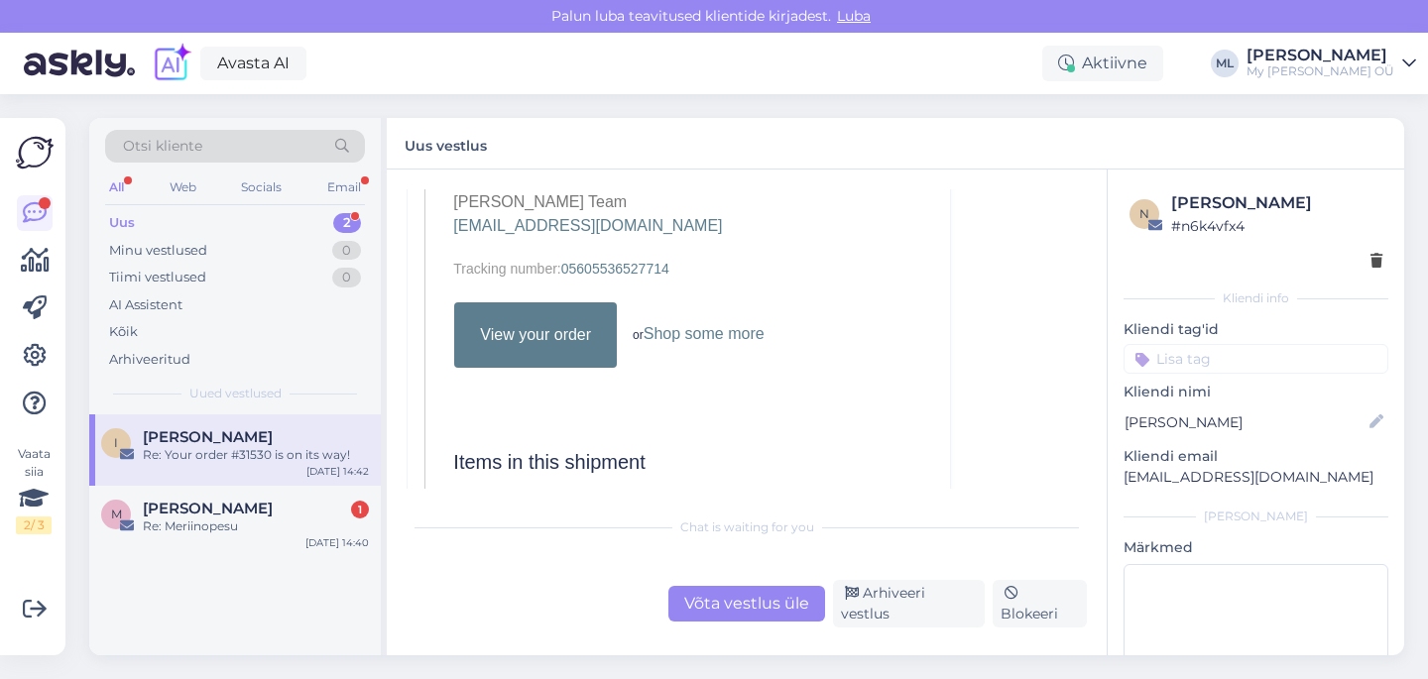
scroll to position [1406, 0]
click at [292, 504] on div "[PERSON_NAME] 1" at bounding box center [256, 509] width 226 height 18
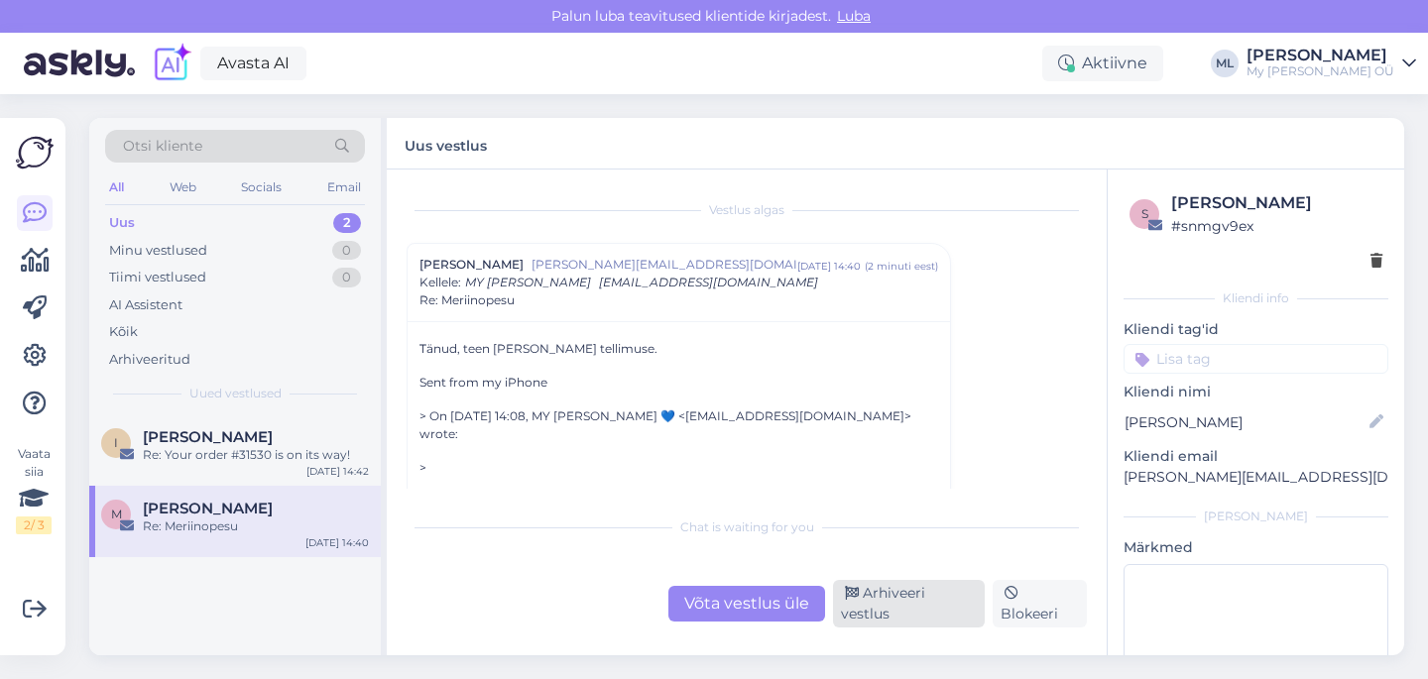
click at [927, 614] on div "Arhiveeri vestlus" at bounding box center [909, 604] width 152 height 48
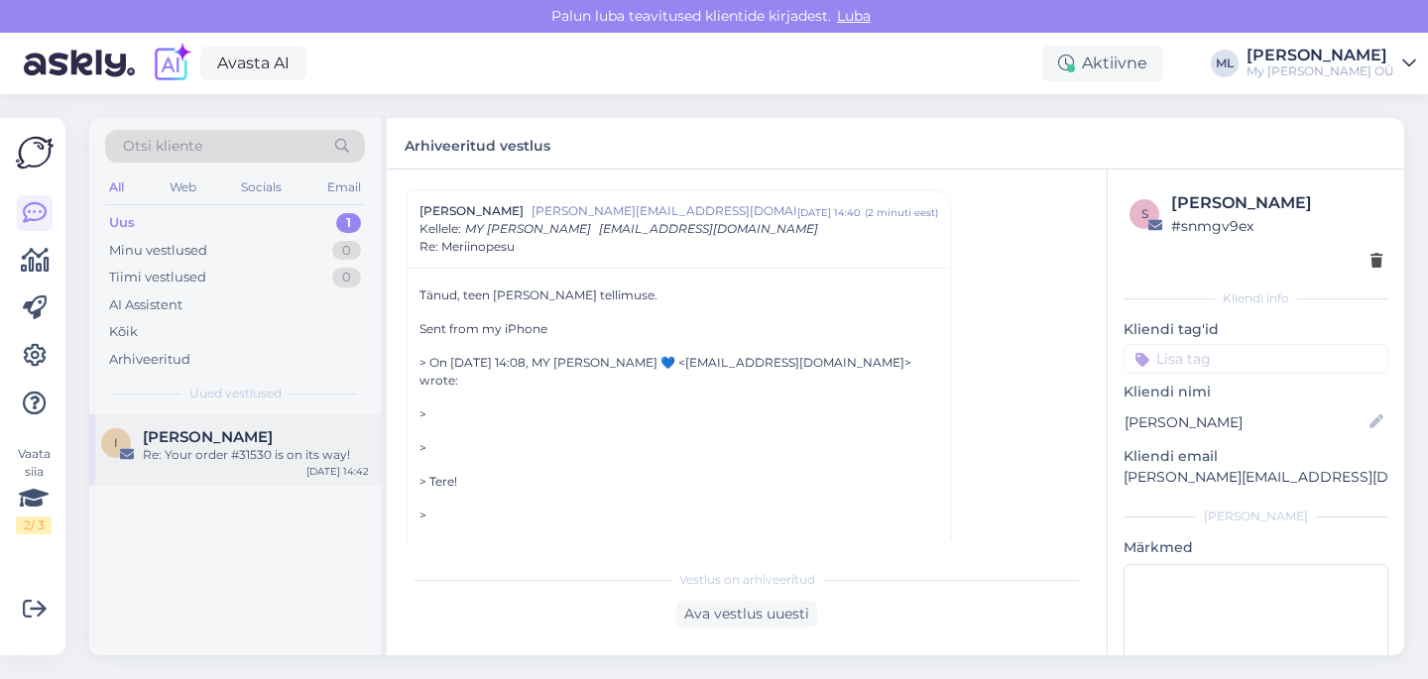
click at [251, 466] on div "I [PERSON_NAME] Re: Your order #31530 is on its way! [DATE] 14:42" at bounding box center [234, 449] width 291 height 71
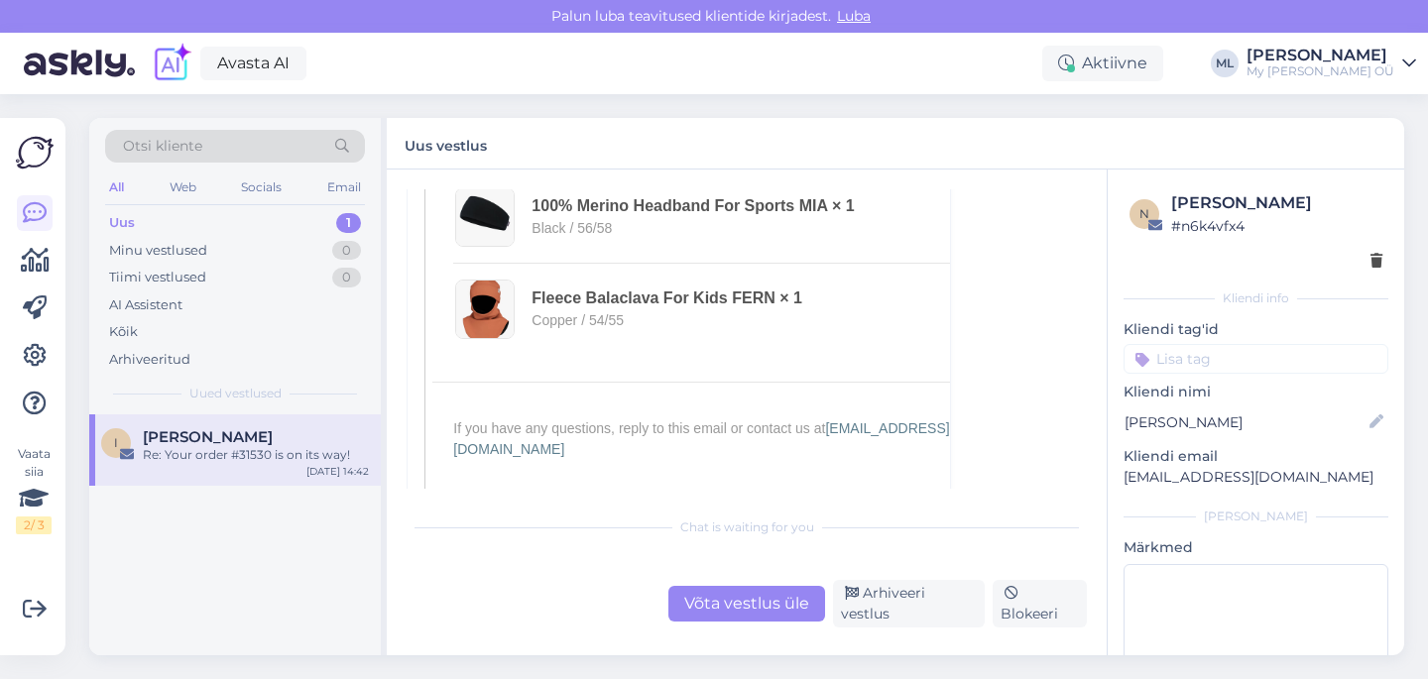
scroll to position [2000, 0]
click at [749, 633] on div "Vestlus [PERSON_NAME] Žabinska [EMAIL_ADDRESS][DOMAIN_NAME] [DATE] 10:11 ( umbe…" at bounding box center [747, 413] width 720 height 486
click at [734, 611] on div "Võta vestlus üle" at bounding box center [746, 604] width 157 height 36
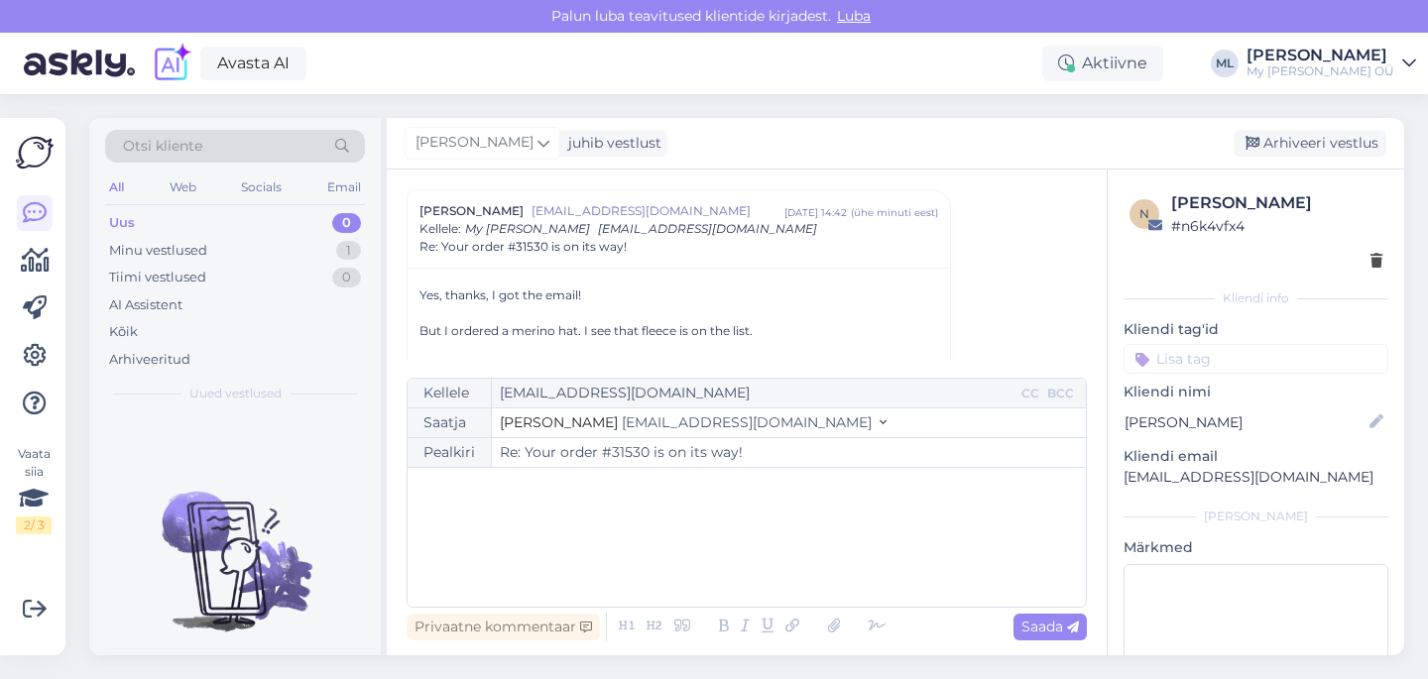
click at [653, 408] on div "Saatja Stella [EMAIL_ADDRESS][DOMAIN_NAME]" at bounding box center [746, 423] width 678 height 30
click at [653, 422] on span "[EMAIL_ADDRESS][DOMAIN_NAME]" at bounding box center [747, 422] width 250 height 18
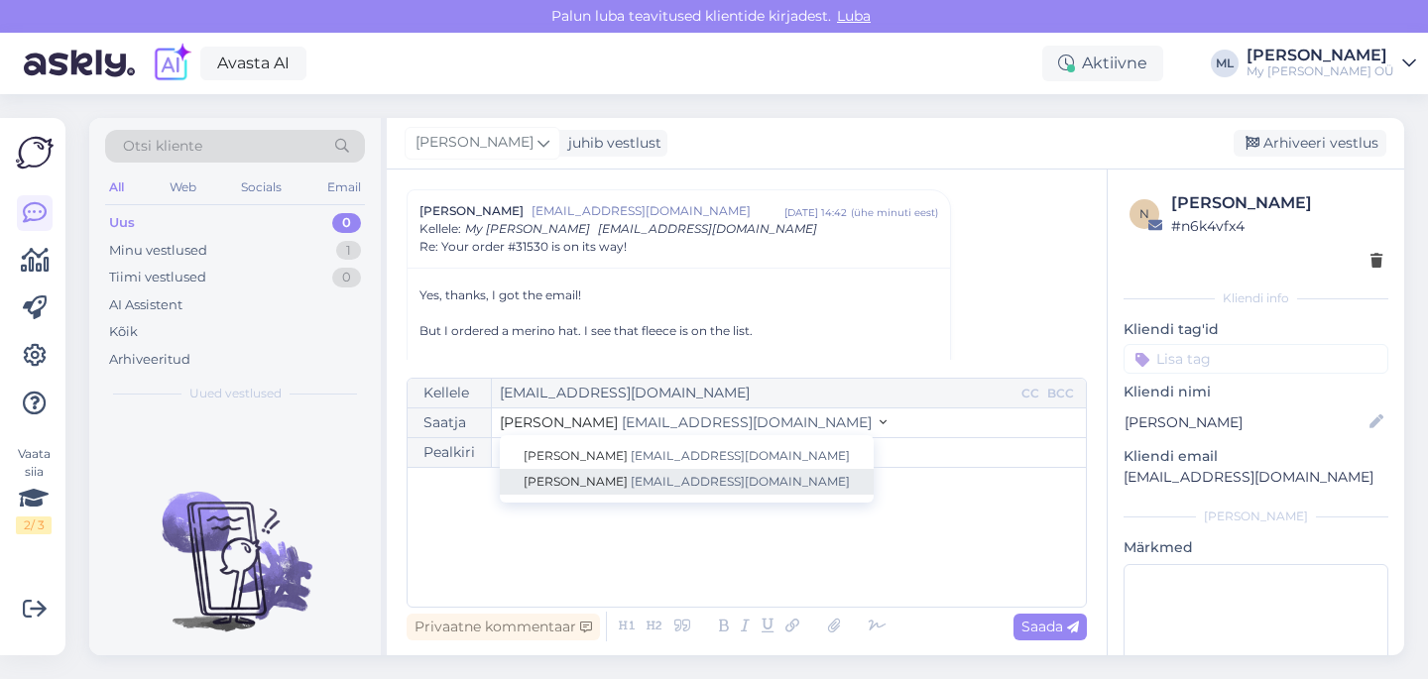
click at [631, 488] on span "[EMAIL_ADDRESS][DOMAIN_NAME]" at bounding box center [740, 481] width 219 height 15
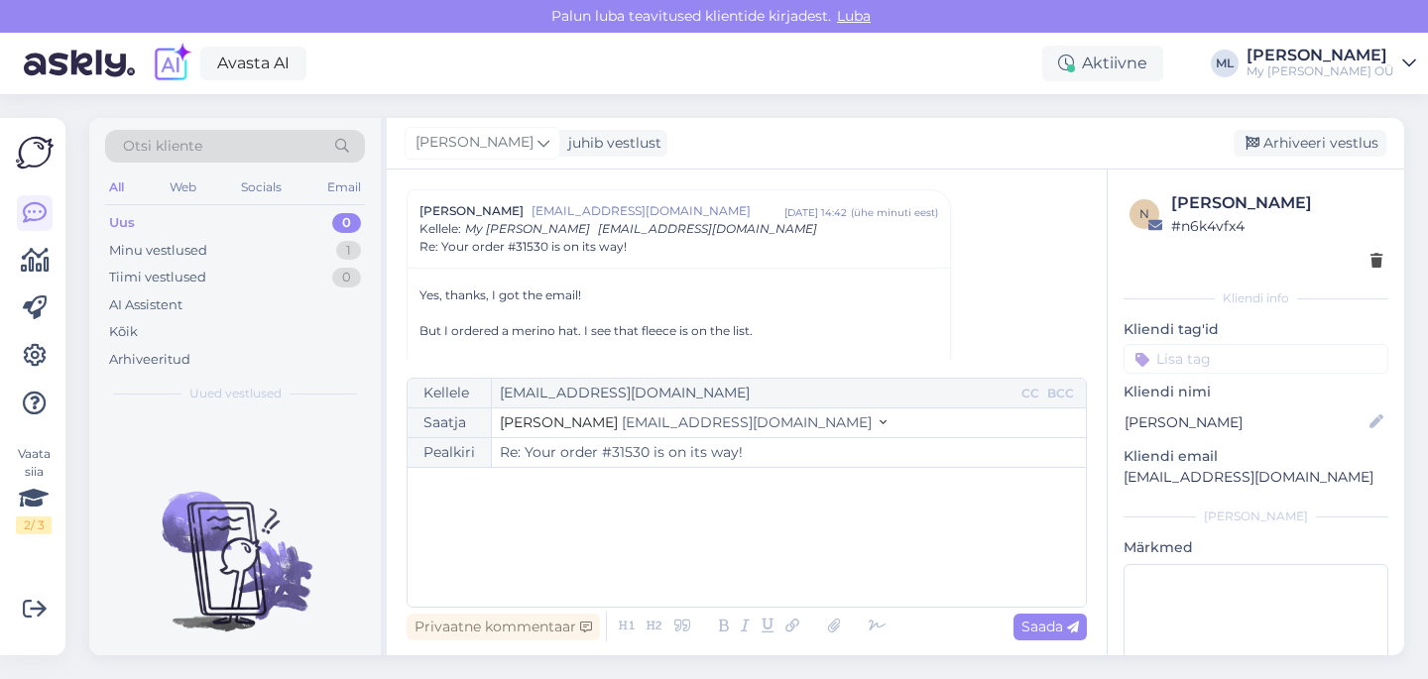
click at [515, 525] on div "﻿" at bounding box center [746, 537] width 658 height 119
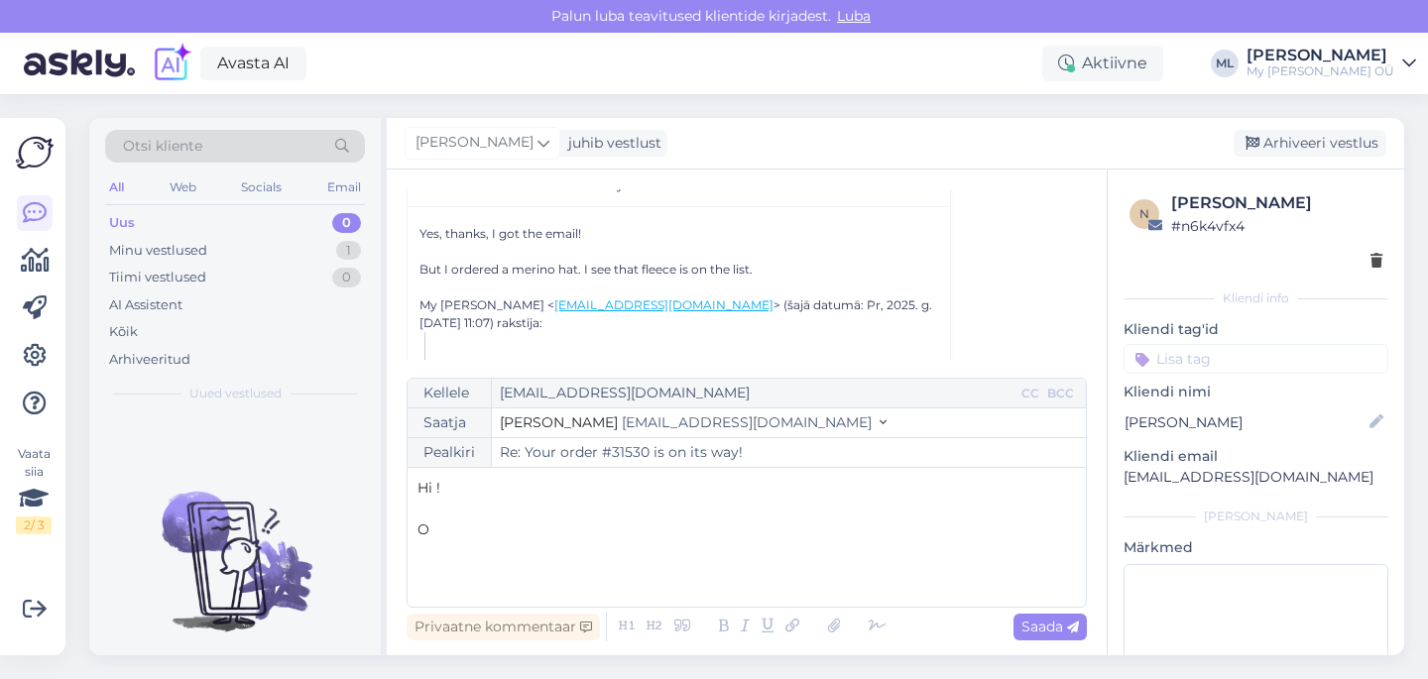
scroll to position [883, 0]
click at [592, 503] on div "﻿" at bounding box center [746, 537] width 658 height 119
click at [506, 558] on div "﻿" at bounding box center [746, 537] width 658 height 119
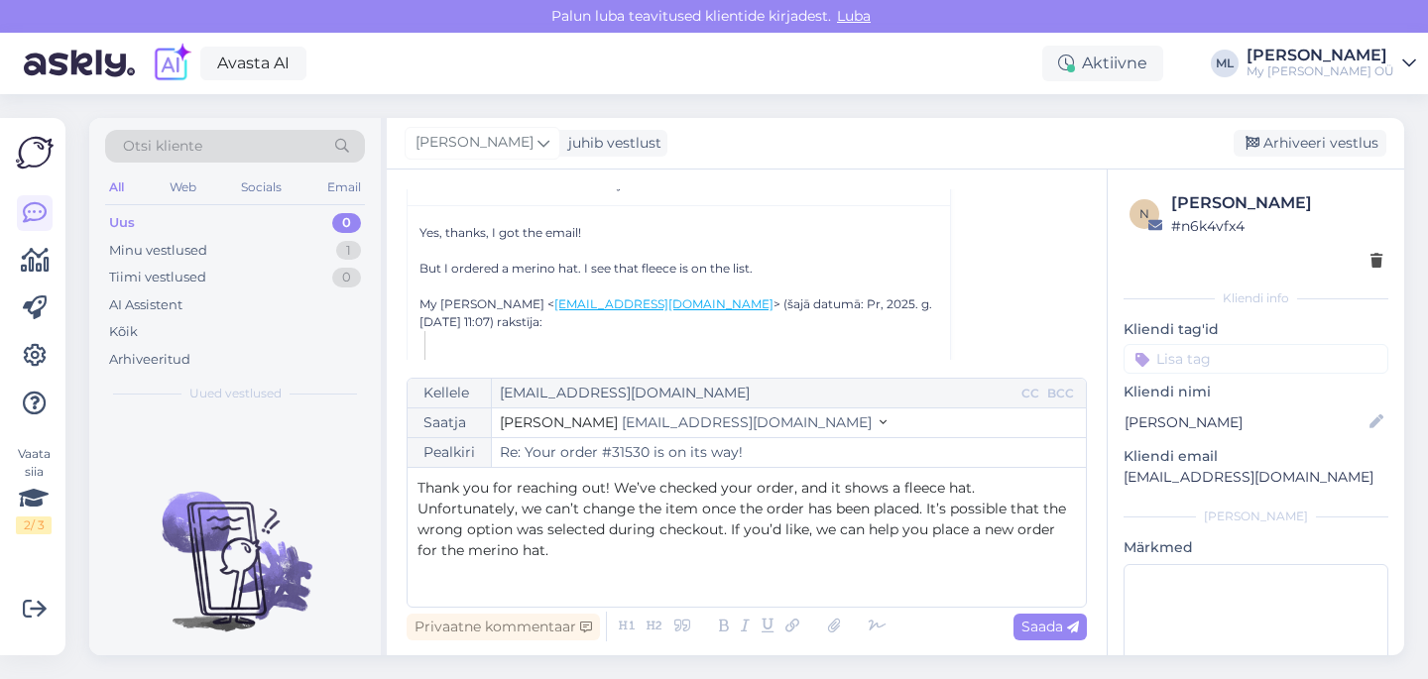
click at [407, 483] on div "Kellele [EMAIL_ADDRESS][DOMAIN_NAME] CC BCC Saatja Mari-Liis [EMAIL_ADDRESS][DO…" at bounding box center [746, 493] width 680 height 230
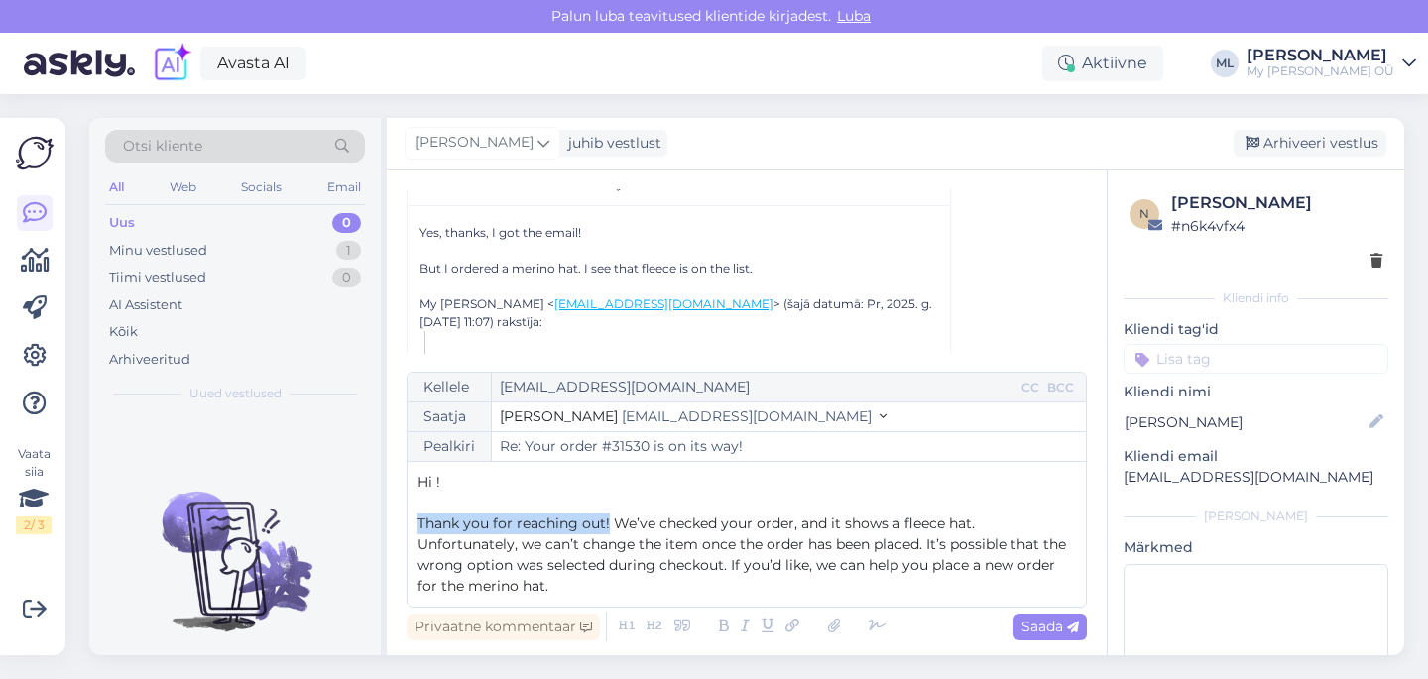
drag, startPoint x: 609, startPoint y: 525, endPoint x: 393, endPoint y: 519, distance: 216.2
click at [393, 519] on div "Vestlus [PERSON_NAME] Žabinska [EMAIL_ADDRESS][DOMAIN_NAME] [DATE] 10:11 ( umbe…" at bounding box center [747, 413] width 720 height 486
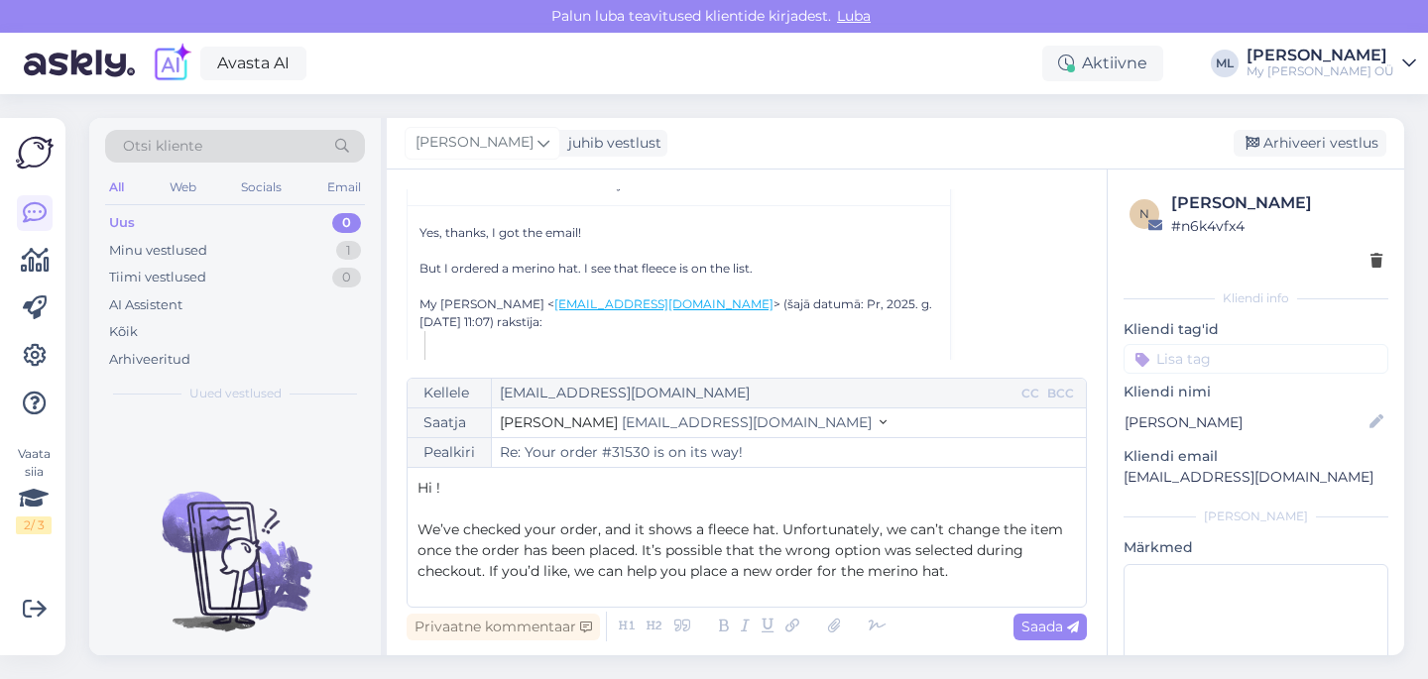
click at [975, 568] on p "We’ve checked your order, and it shows a fleece hat. Unfortunately, we can’t ch…" at bounding box center [746, 551] width 658 height 62
click at [678, 570] on span "We’ve checked your order, and it shows a fleece hat. Unfortunately, we can’t ch…" at bounding box center [741, 550] width 649 height 59
click at [565, 574] on span "We’ve checked your order, and it shows a fleece hat. Unfortunately, we can’t ch…" at bounding box center [741, 550] width 649 height 59
drag, startPoint x: 554, startPoint y: 573, endPoint x: 490, endPoint y: 572, distance: 64.5
click at [490, 572] on span "We’ve checked your order, and it shows a fleece hat. Unfortunately, we can’t ch…" at bounding box center [741, 550] width 649 height 59
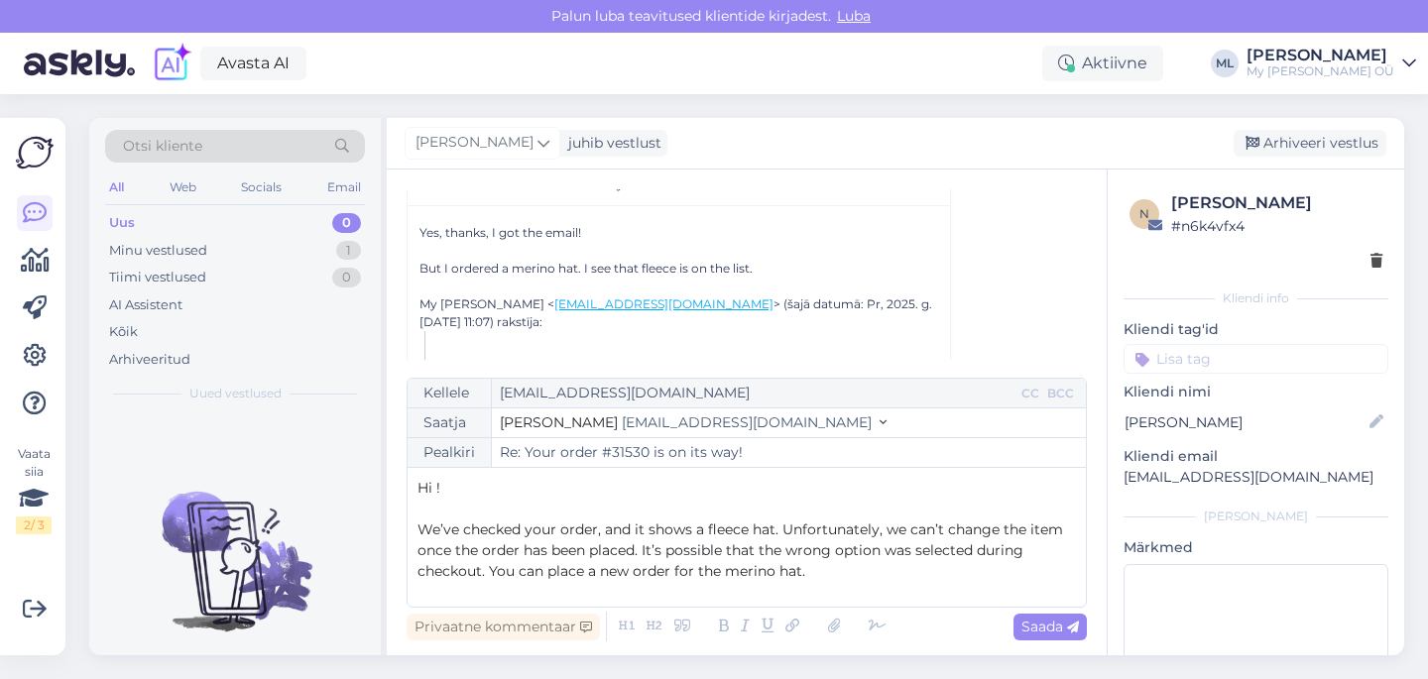
click at [856, 569] on p "We’ve checked your order, and it shows a fleece hat. Unfortunately, we can’t ch…" at bounding box center [746, 551] width 658 height 62
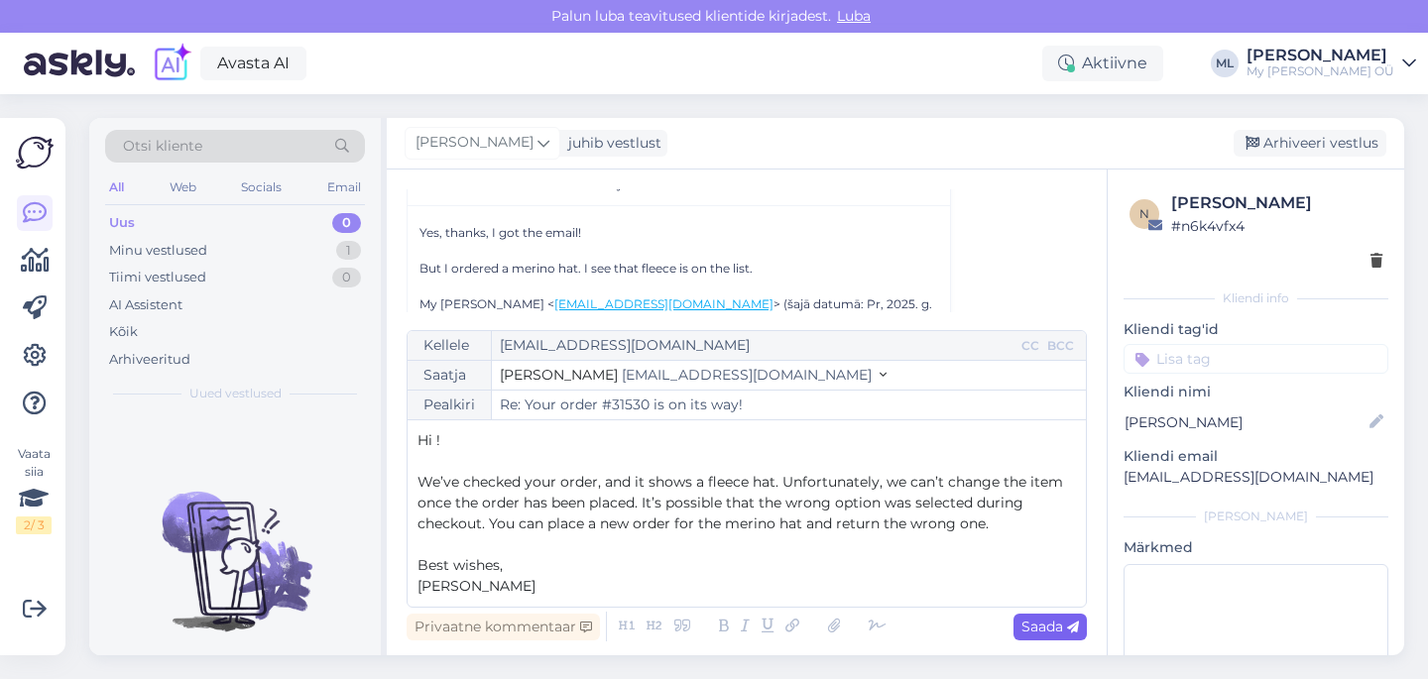
click at [1043, 629] on span "Saada" at bounding box center [1050, 627] width 58 height 18
type input "Re: Re: Your order #31530 is on its way!"
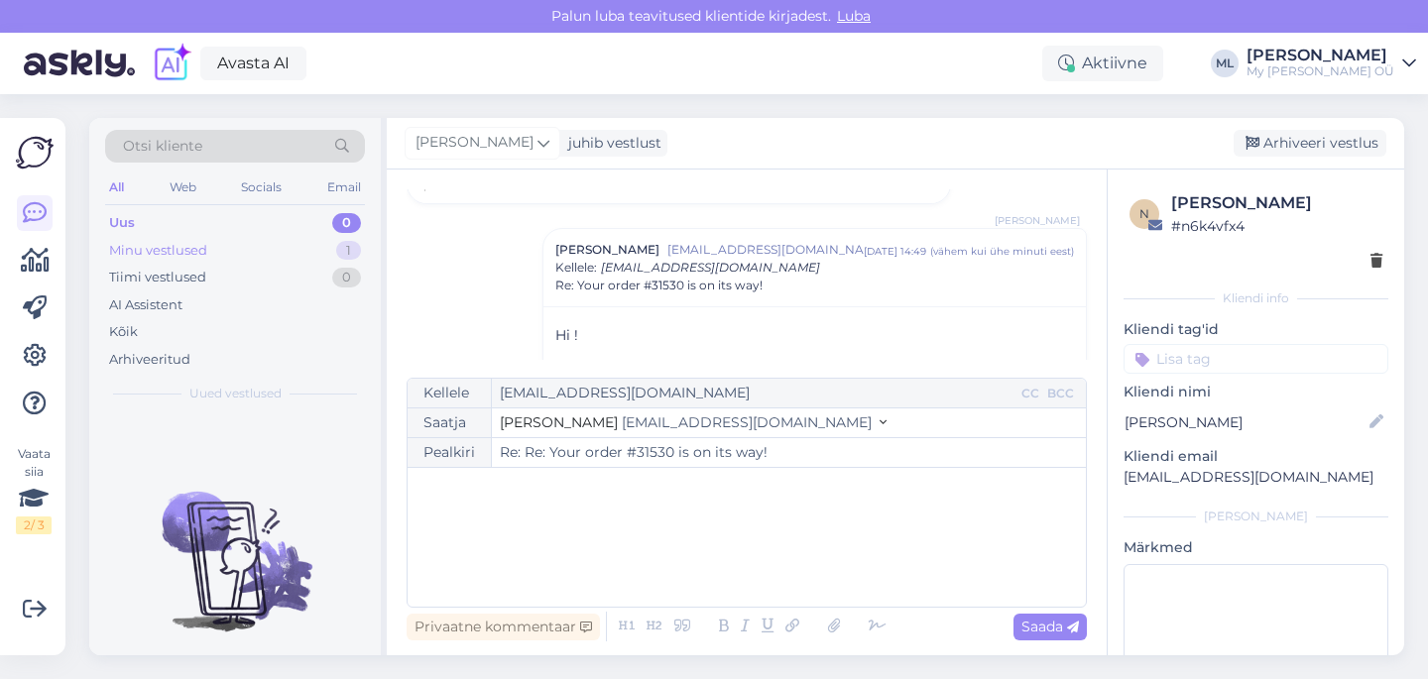
click at [268, 254] on div "Minu vestlused 1" at bounding box center [235, 251] width 260 height 28
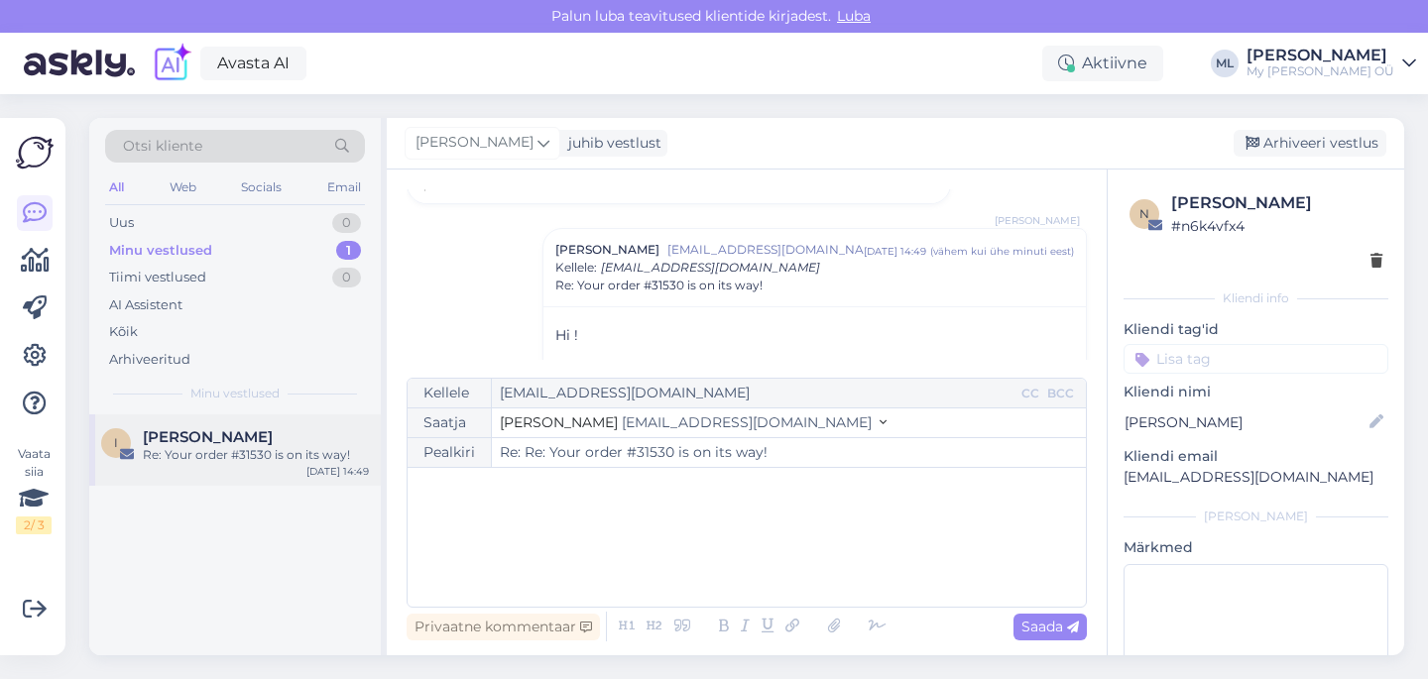
click at [249, 449] on div "Re: Your order #31530 is on its way!" at bounding box center [256, 455] width 226 height 18
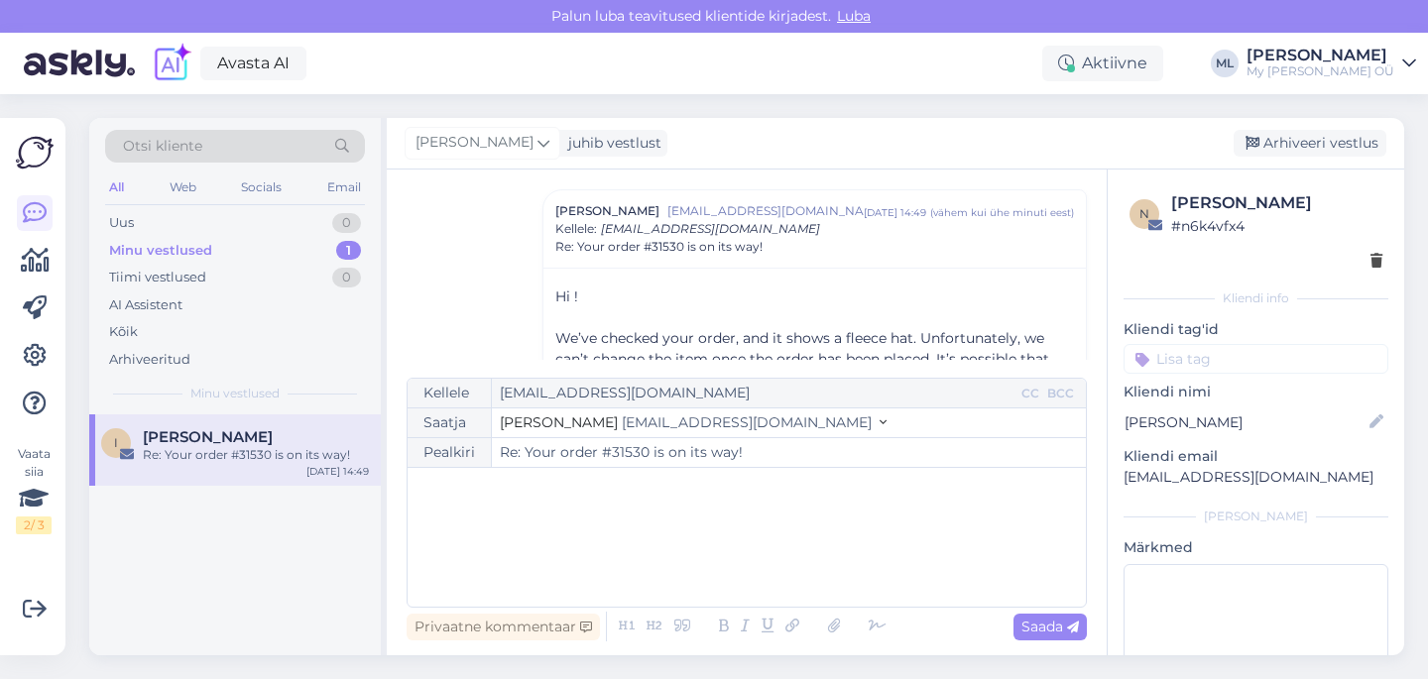
scroll to position [1045, 0]
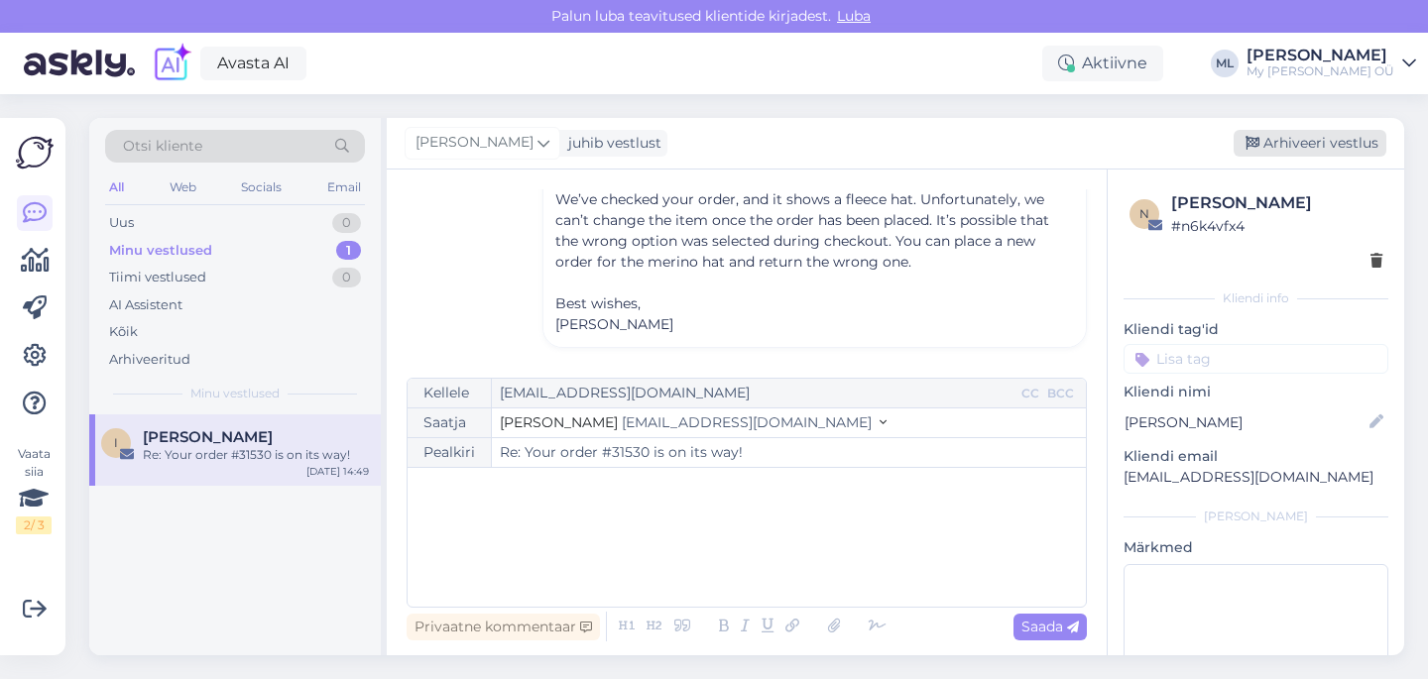
click at [1299, 145] on div "Arhiveeri vestlus" at bounding box center [1309, 143] width 153 height 27
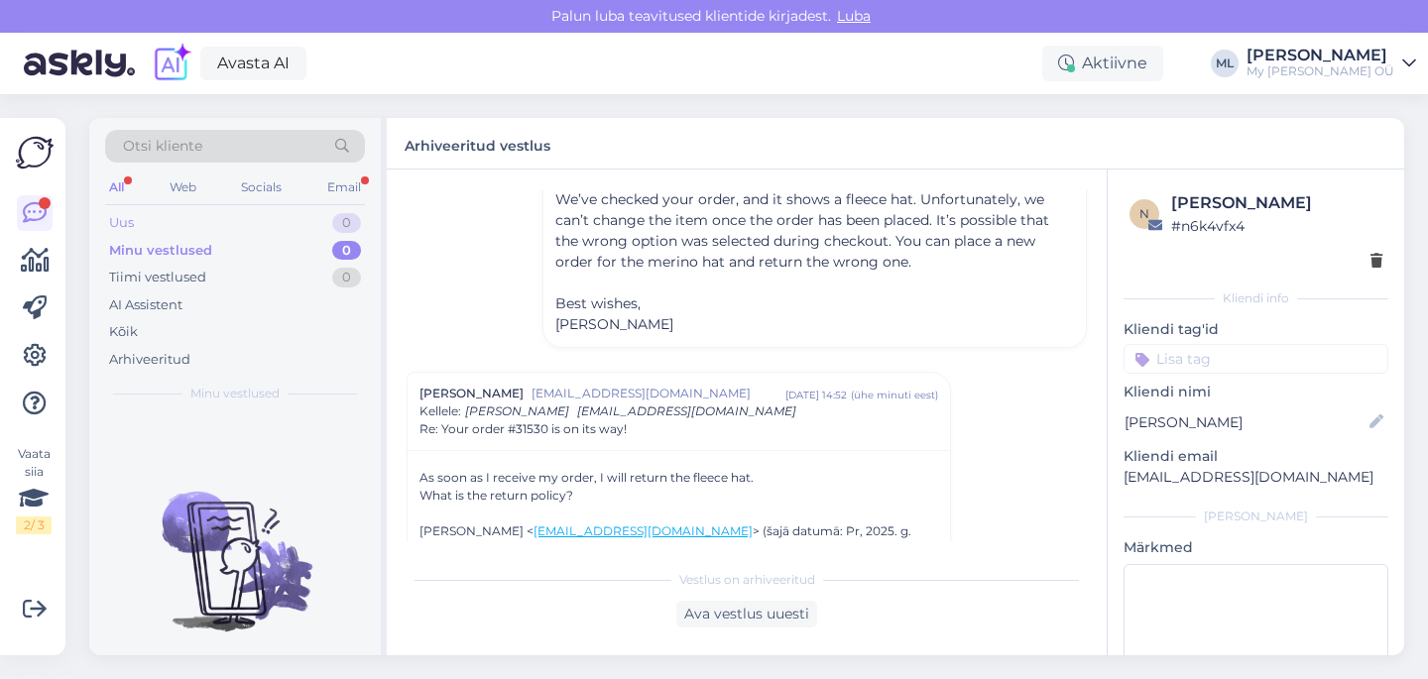
click at [200, 232] on div "Uus 0" at bounding box center [235, 223] width 260 height 28
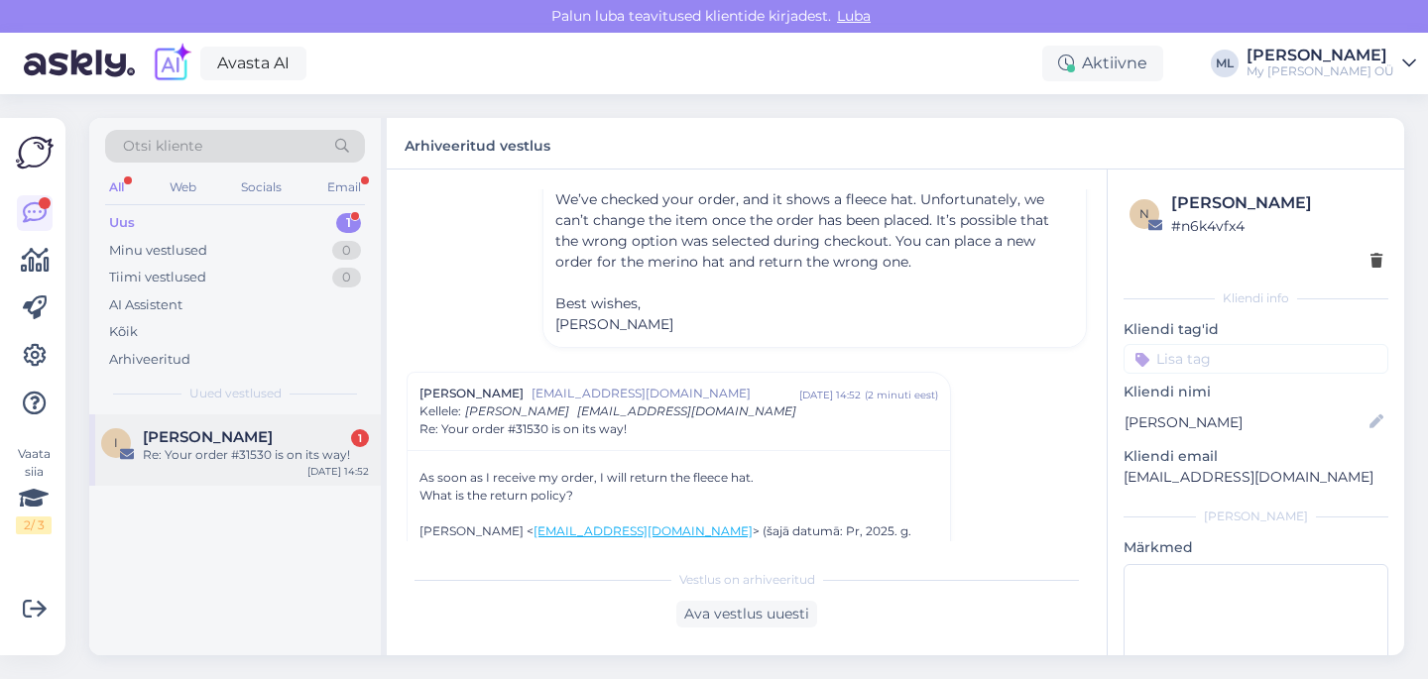
click at [138, 438] on div "I [PERSON_NAME] 1 Re: Your order #31530 is on its way!" at bounding box center [235, 446] width 268 height 36
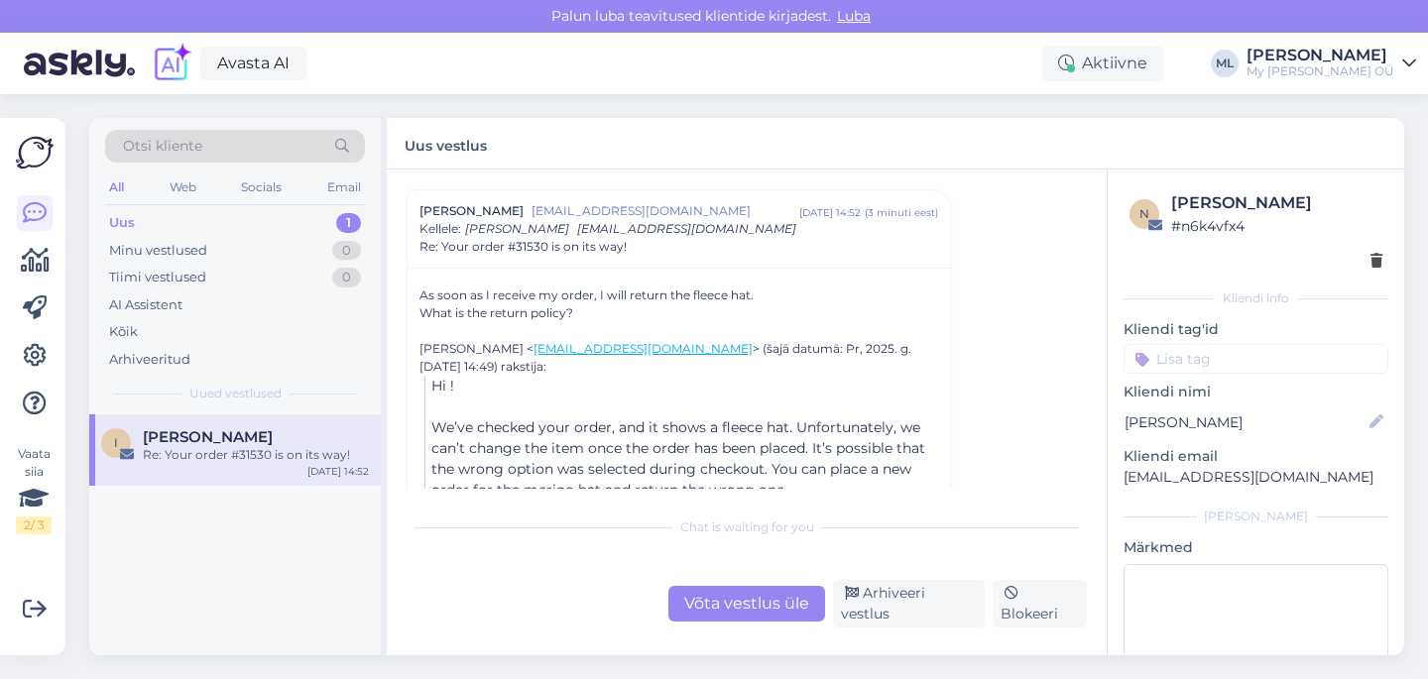
click at [774, 613] on div "Võta vestlus üle" at bounding box center [746, 604] width 157 height 36
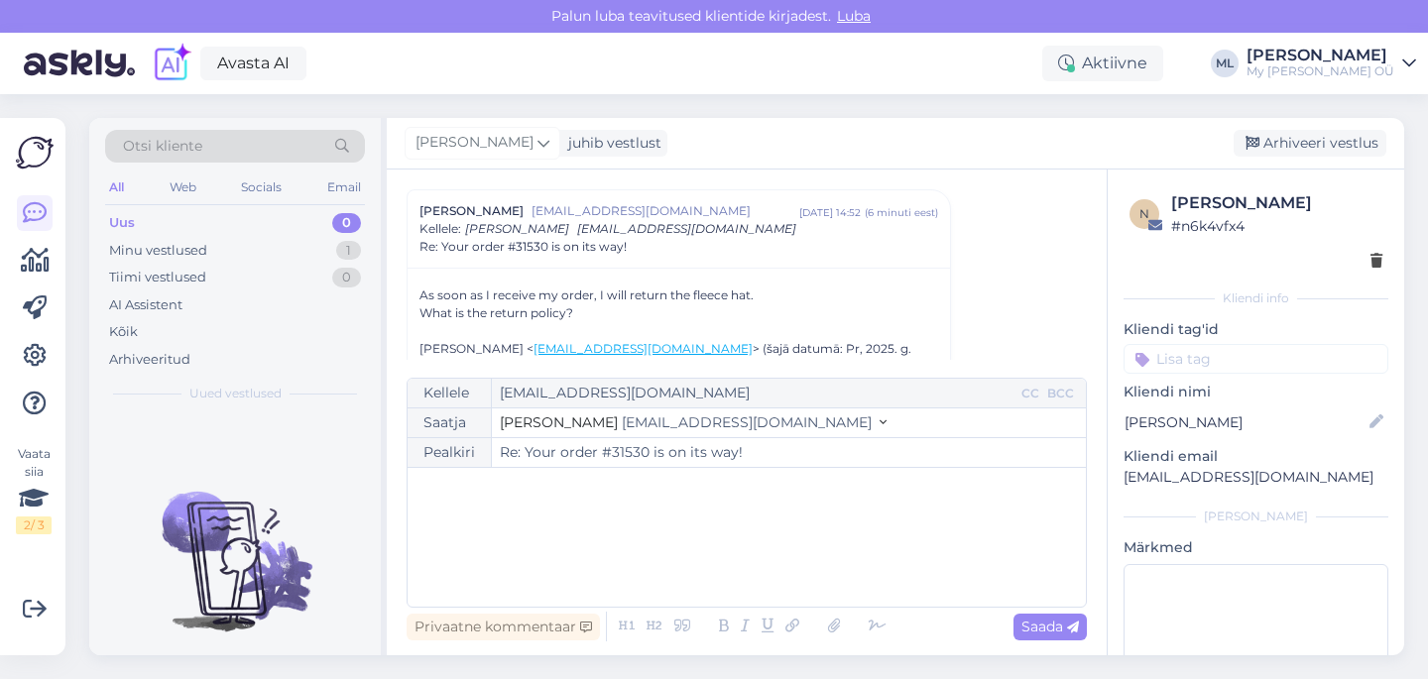
click at [622, 425] on span "[EMAIL_ADDRESS][DOMAIN_NAME]" at bounding box center [747, 422] width 250 height 18
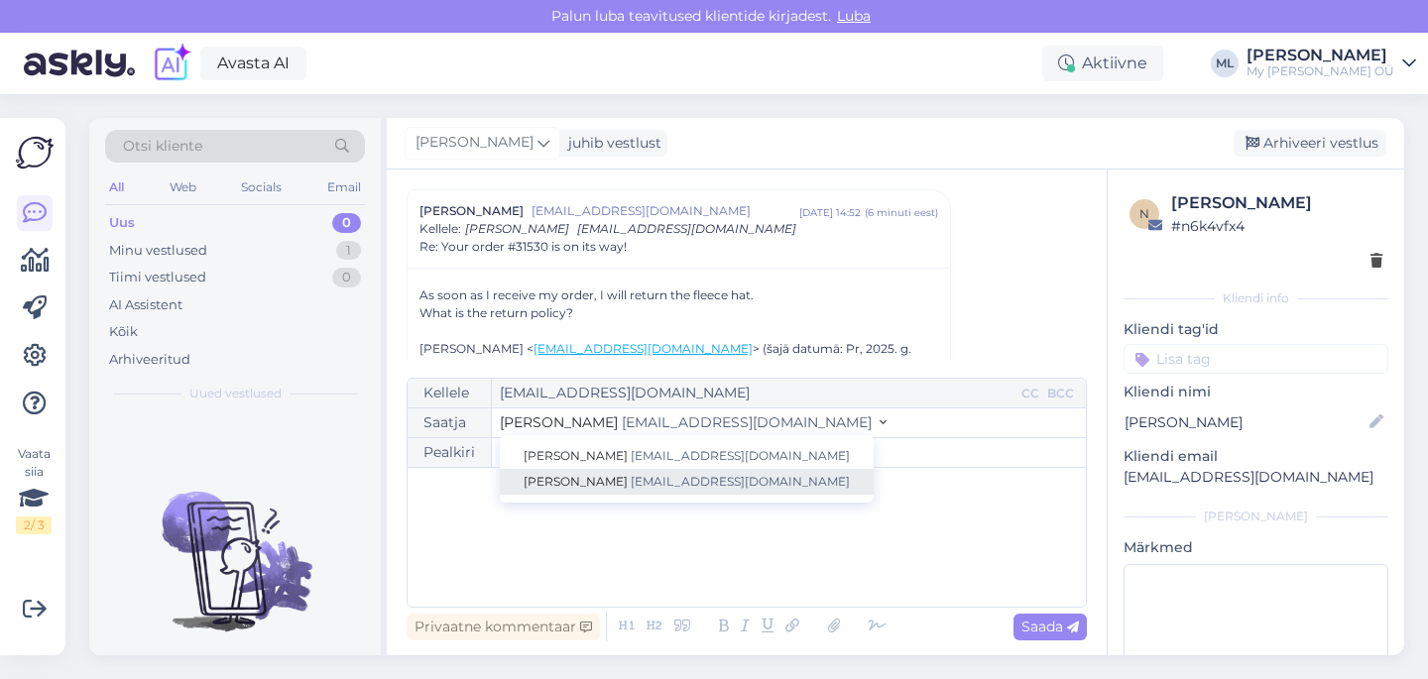
click at [574, 474] on link "[PERSON_NAME] [EMAIL_ADDRESS][DOMAIN_NAME]" at bounding box center [687, 482] width 374 height 26
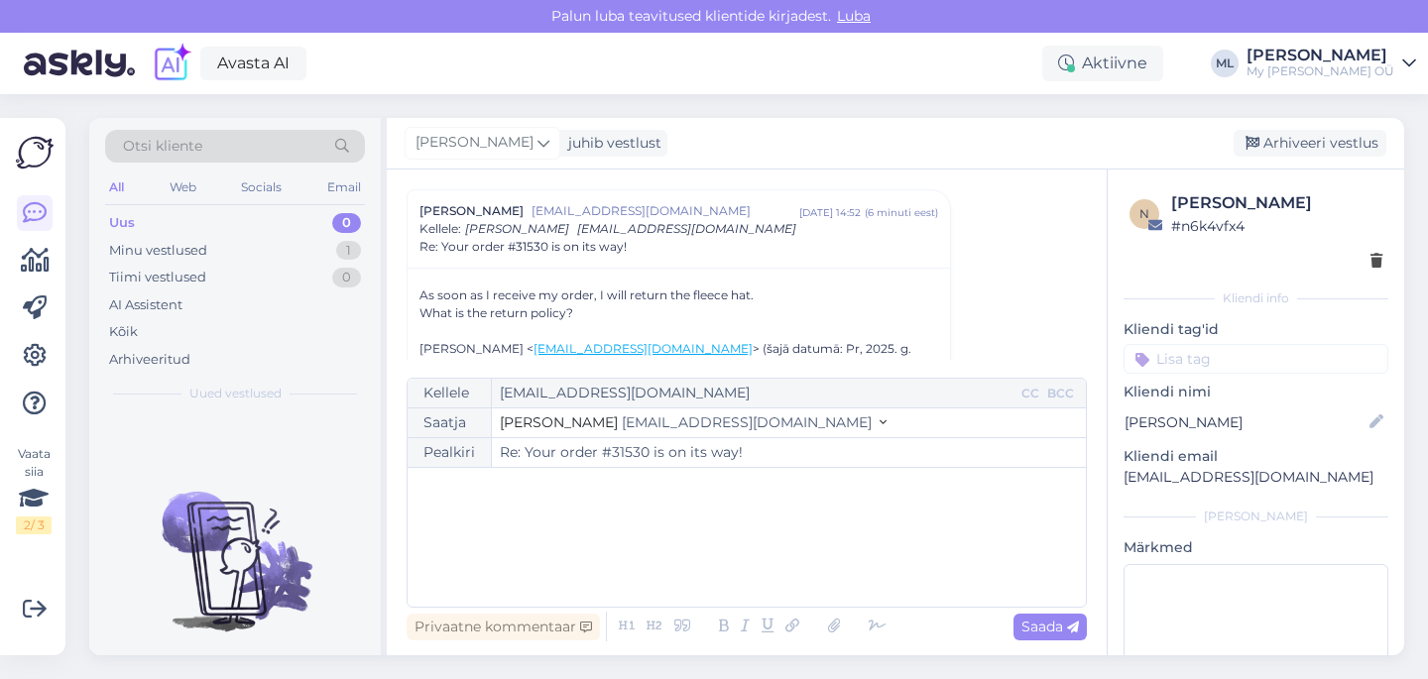
click at [538, 541] on div "﻿" at bounding box center [746, 537] width 658 height 119
click at [417, 551] on span "Information about returning" at bounding box center [516, 550] width 198 height 18
click at [718, 543] on p "You will find information about returning" at bounding box center [746, 550] width 658 height 21
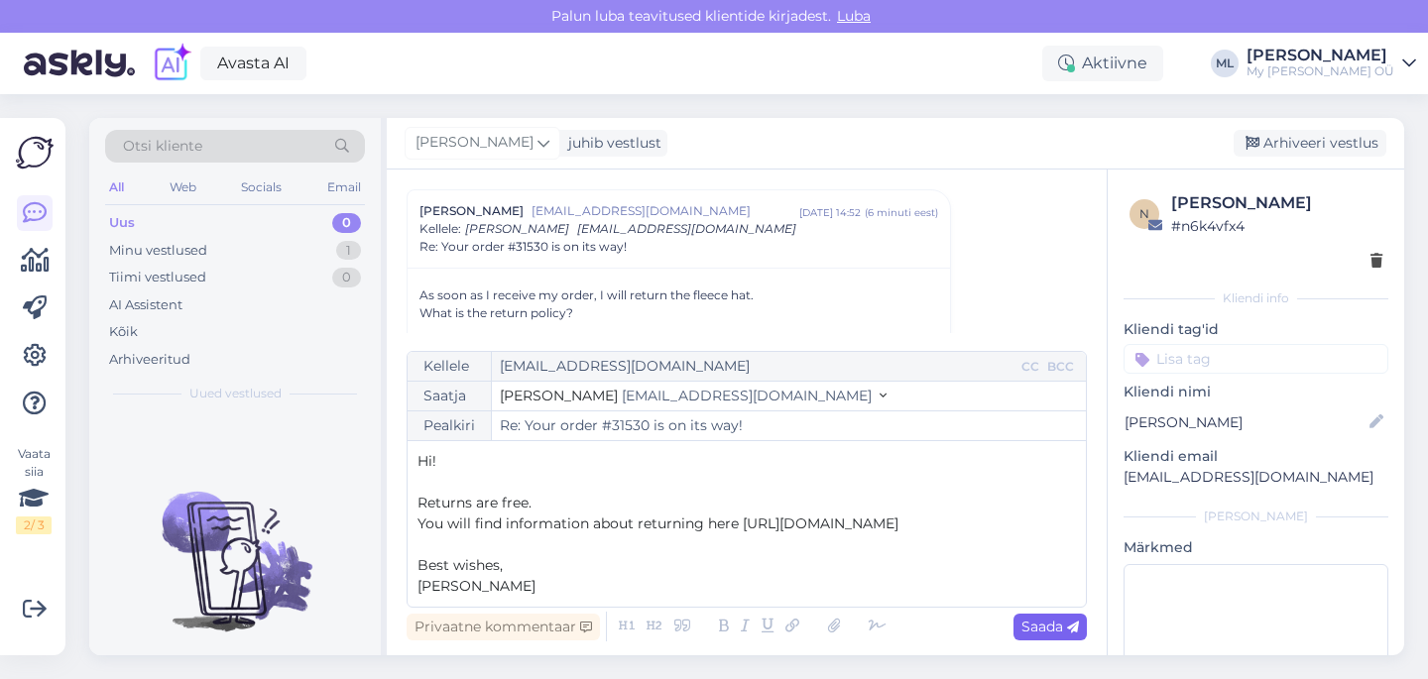
click at [1072, 632] on icon at bounding box center [1073, 628] width 12 height 12
type input "Re: Your order #31530 is on its way!"
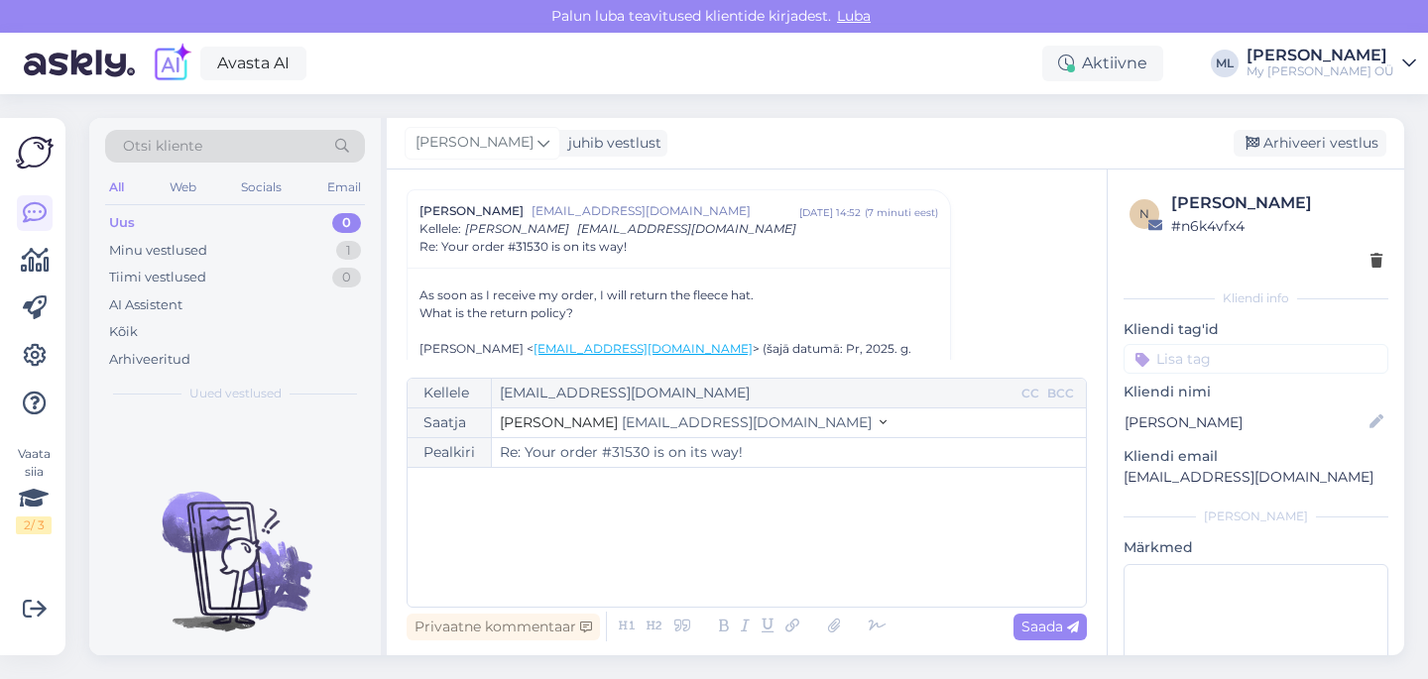
scroll to position [1356, 0]
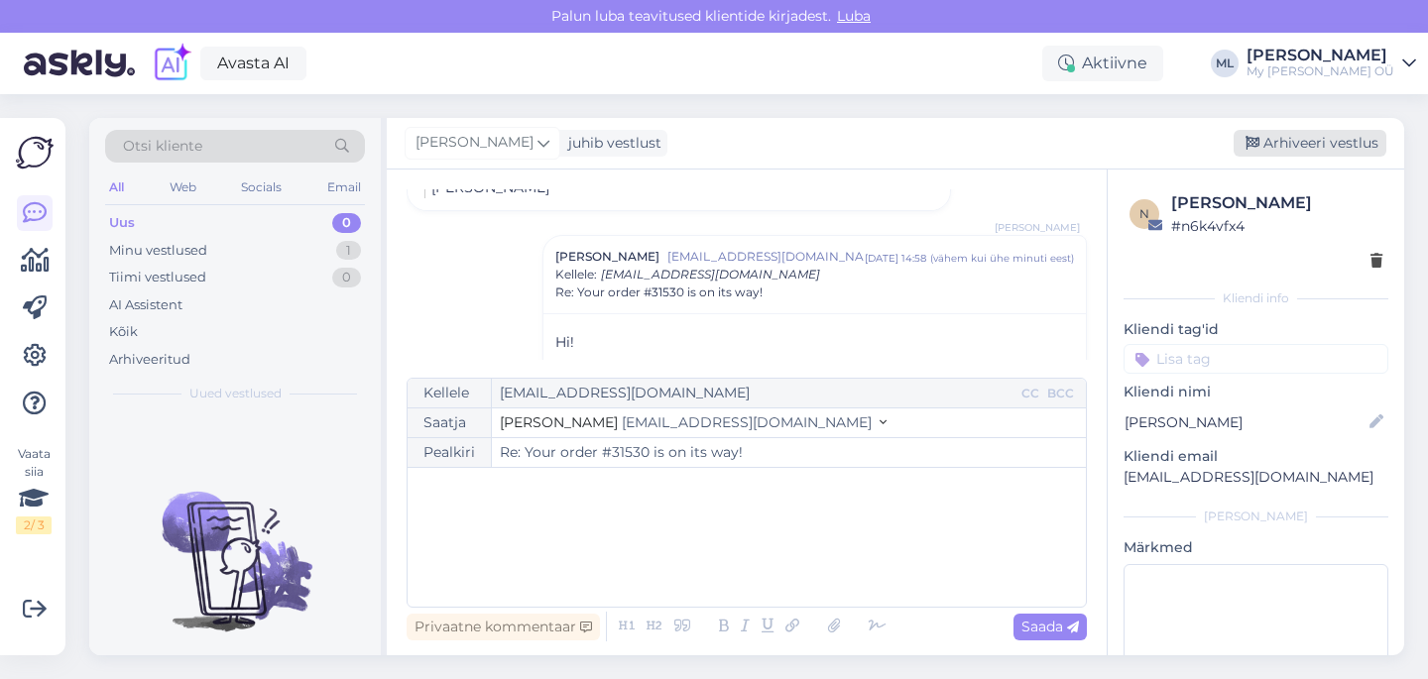
click at [1295, 149] on div "Arhiveeri vestlus" at bounding box center [1309, 143] width 153 height 27
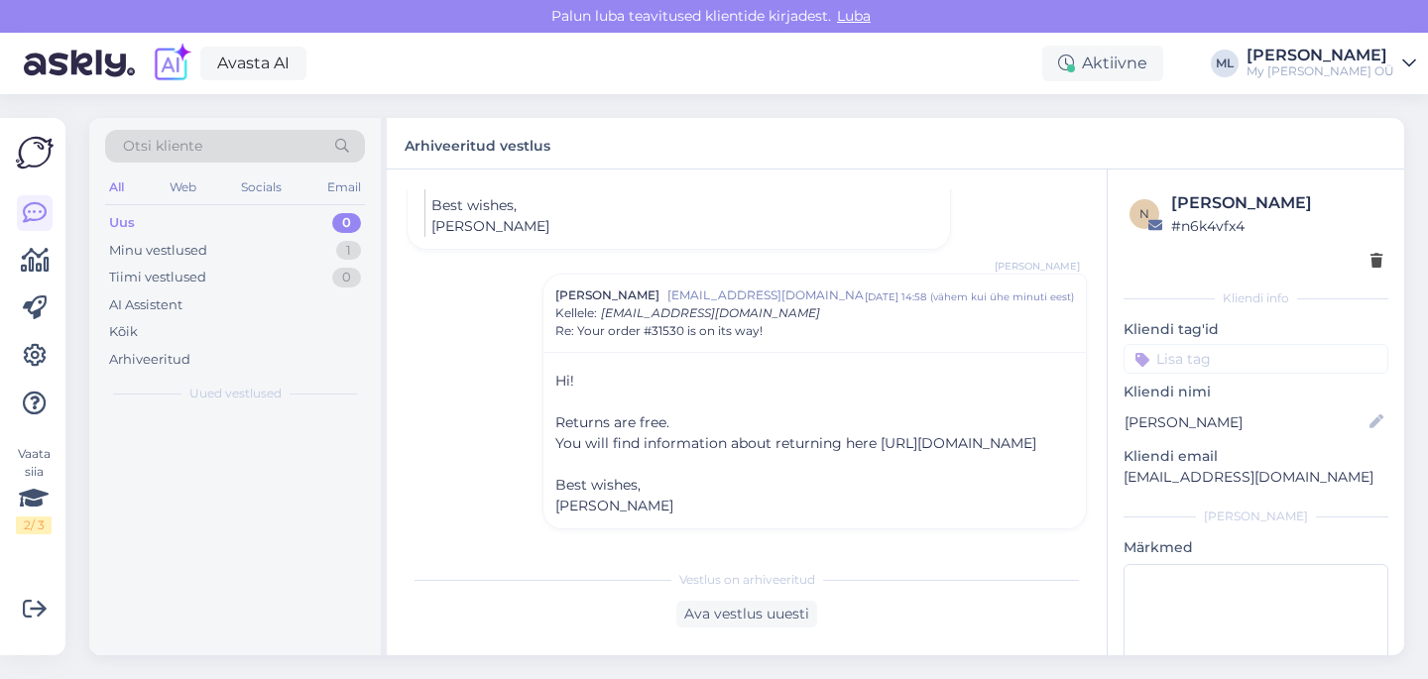
scroll to position [1321, 0]
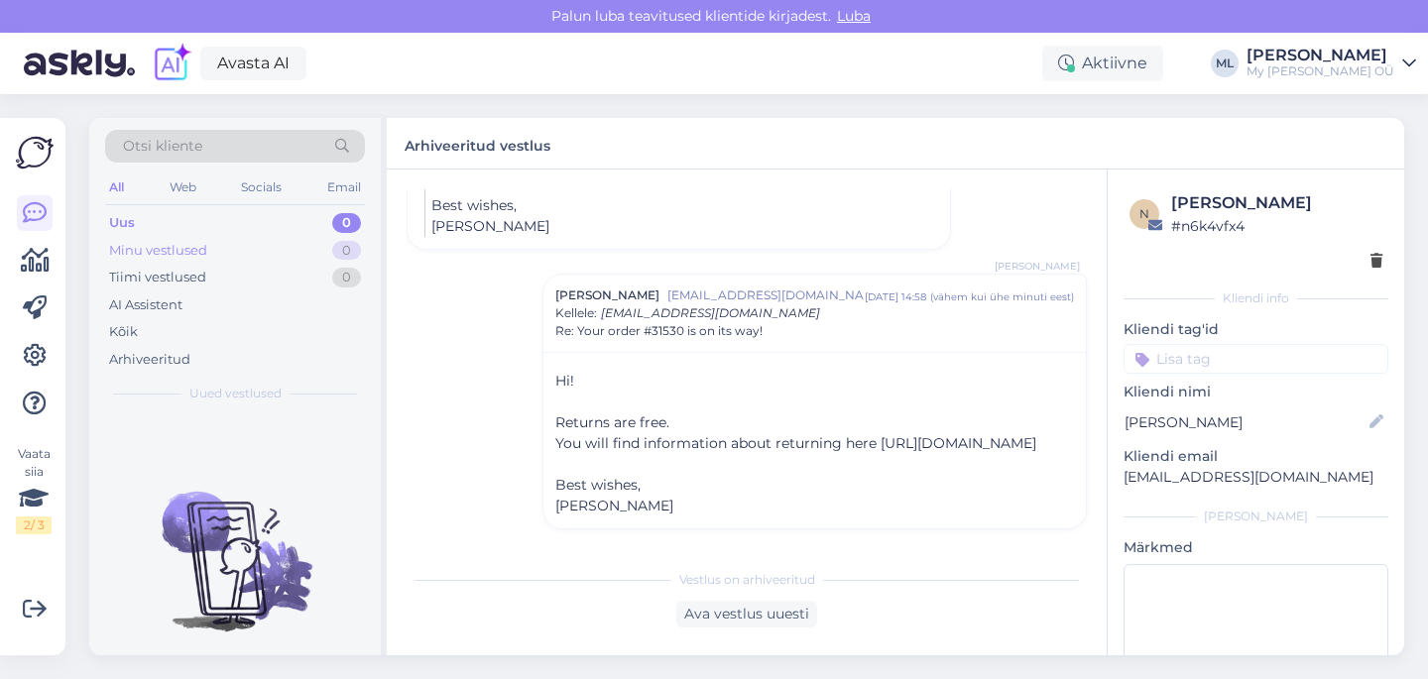
click at [143, 244] on div "Minu vestlused" at bounding box center [158, 251] width 98 height 20
click at [106, 204] on div "All Web Socials Email" at bounding box center [235, 189] width 260 height 31
click at [196, 218] on div "Uus 0" at bounding box center [235, 223] width 260 height 28
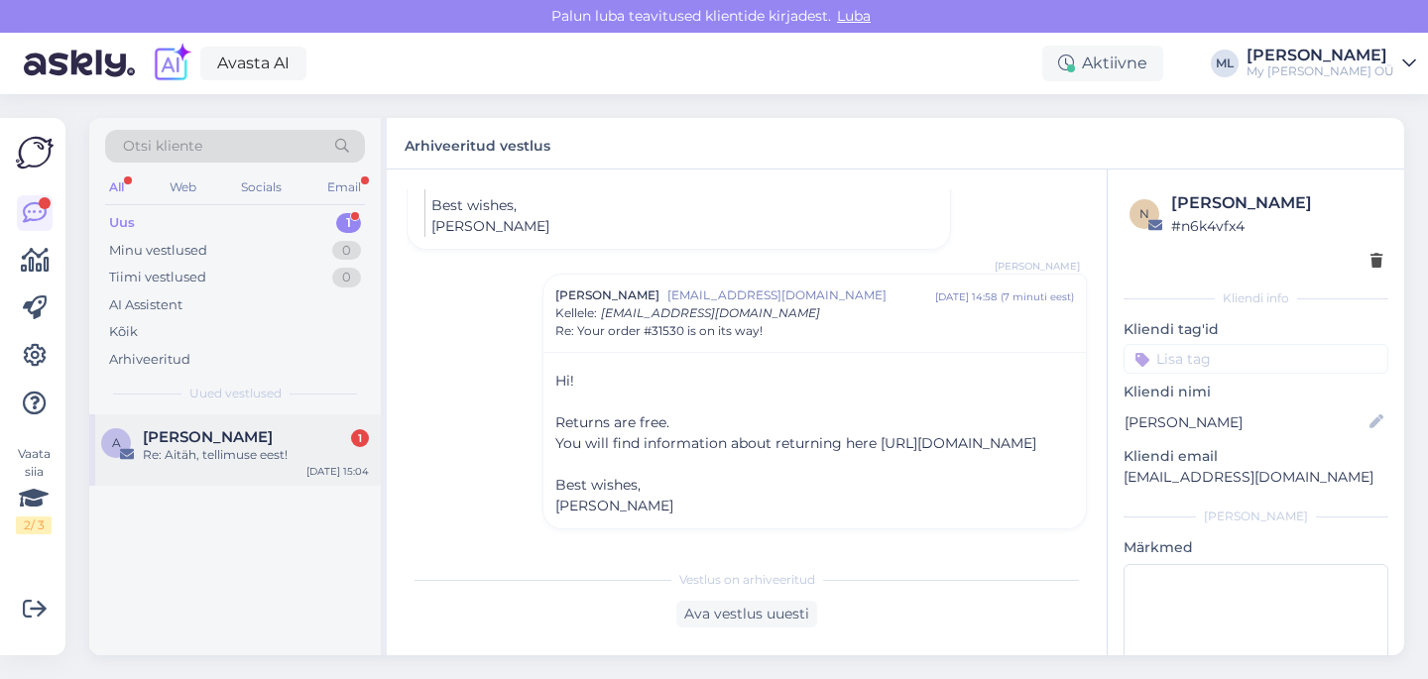
drag, startPoint x: 216, startPoint y: 456, endPoint x: 263, endPoint y: 454, distance: 46.6
click at [216, 456] on div "Re: Aitäh, tellimuse eest!" at bounding box center [256, 455] width 226 height 18
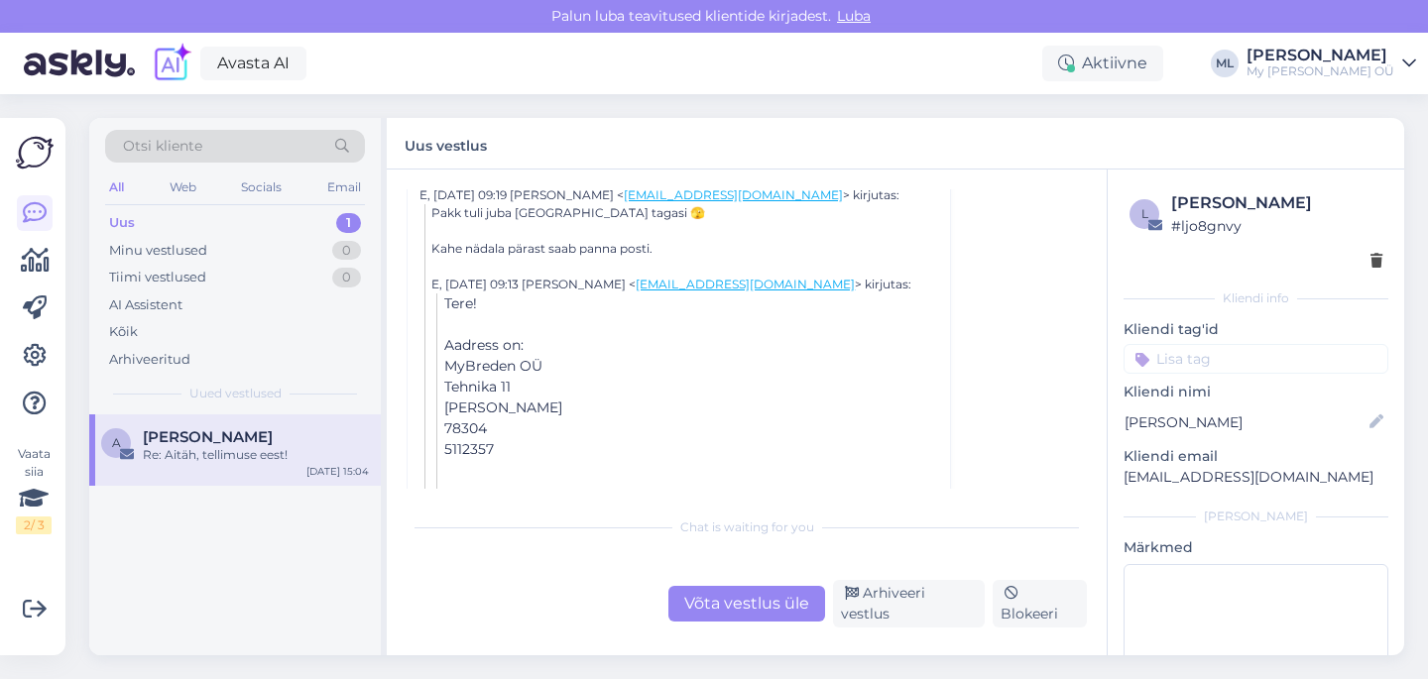
scroll to position [401, 0]
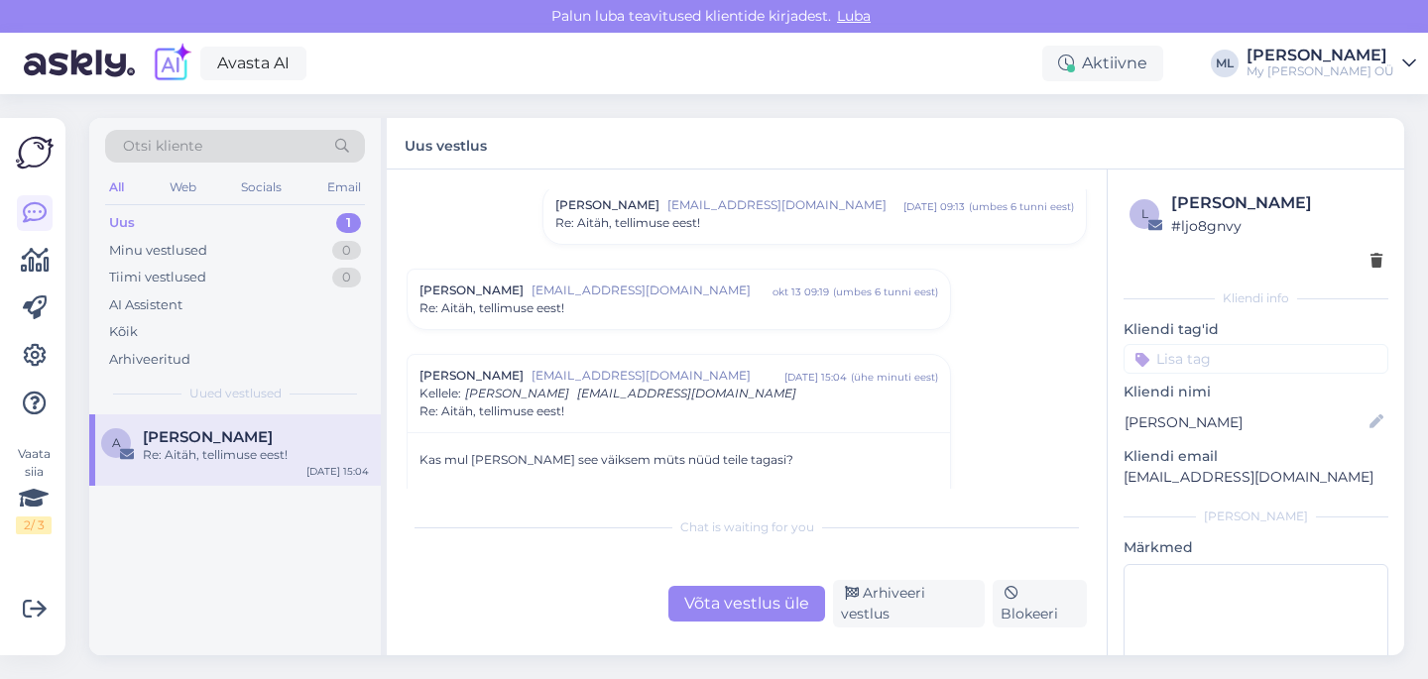
click at [557, 316] on span "Re: Aitäh, tellimuse eest!" at bounding box center [491, 308] width 145 height 18
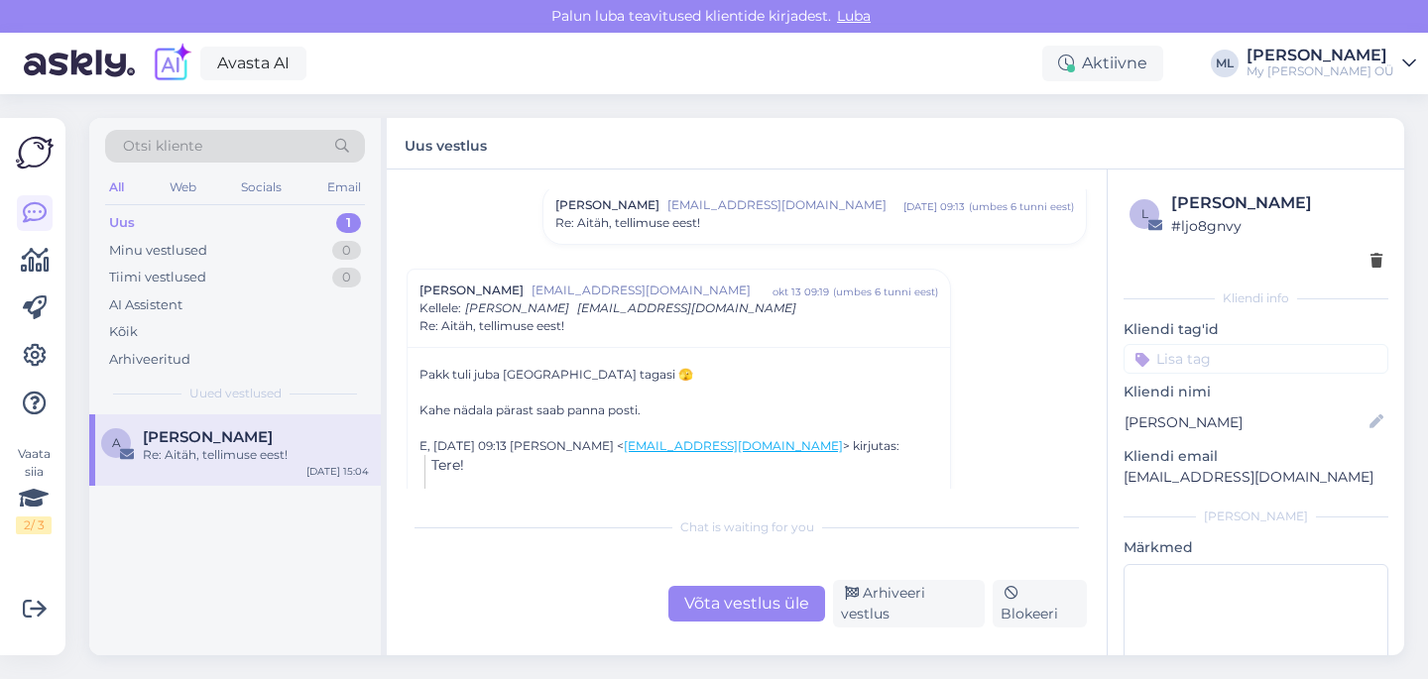
click at [600, 303] on span "[EMAIL_ADDRESS][DOMAIN_NAME]" at bounding box center [686, 307] width 219 height 15
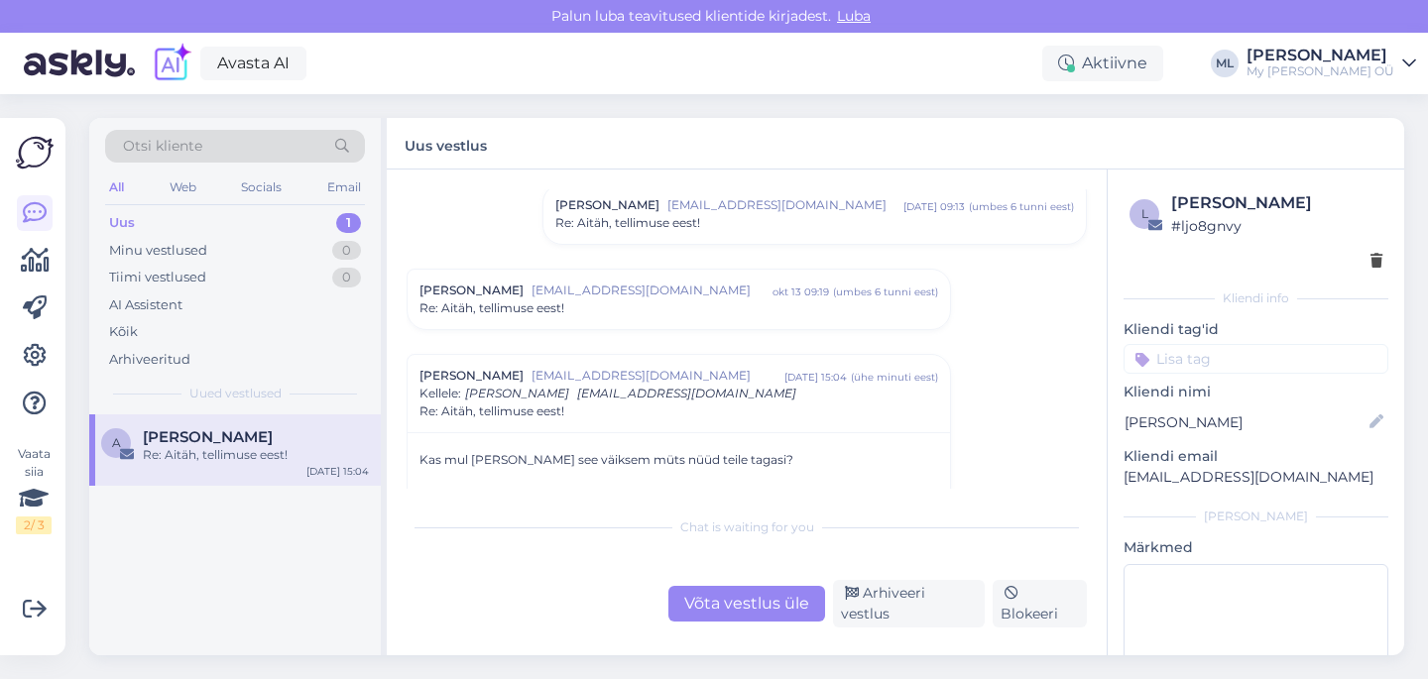
click at [652, 225] on span "Re: Aitäh, tellimuse eest!" at bounding box center [627, 223] width 145 height 18
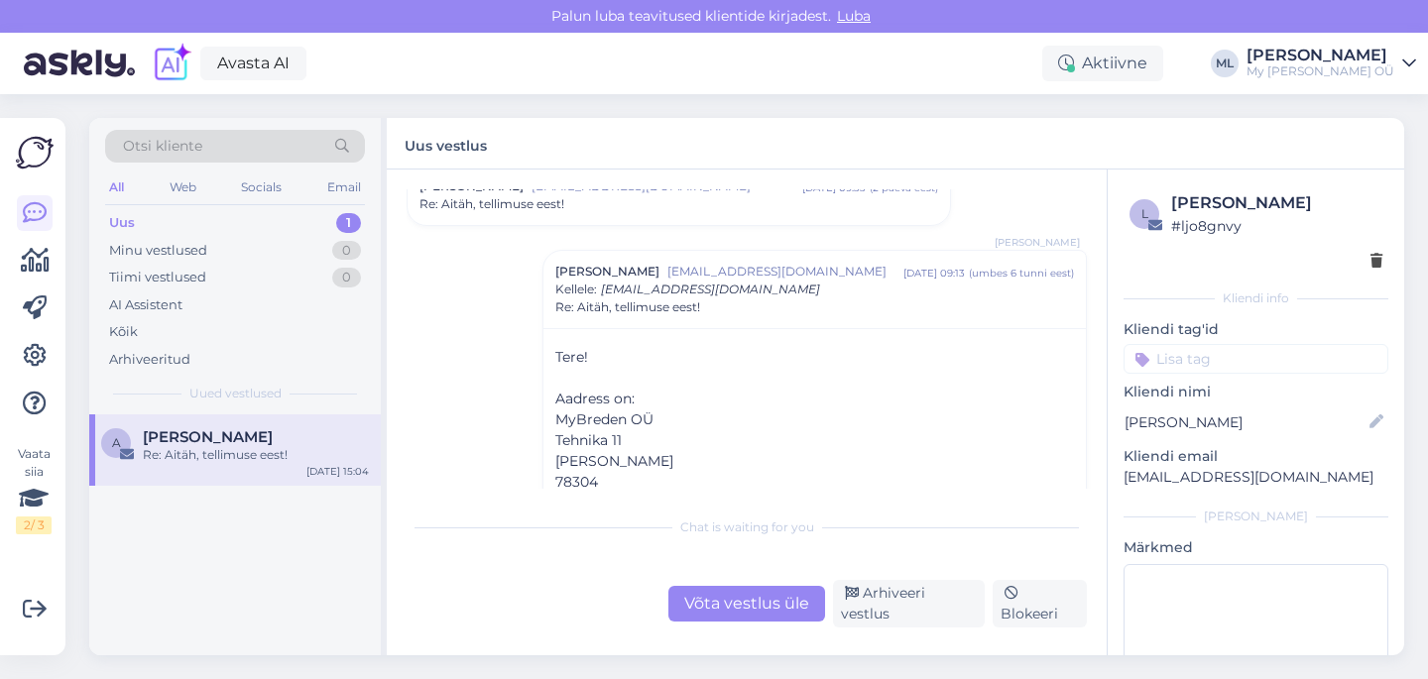
scroll to position [49, 0]
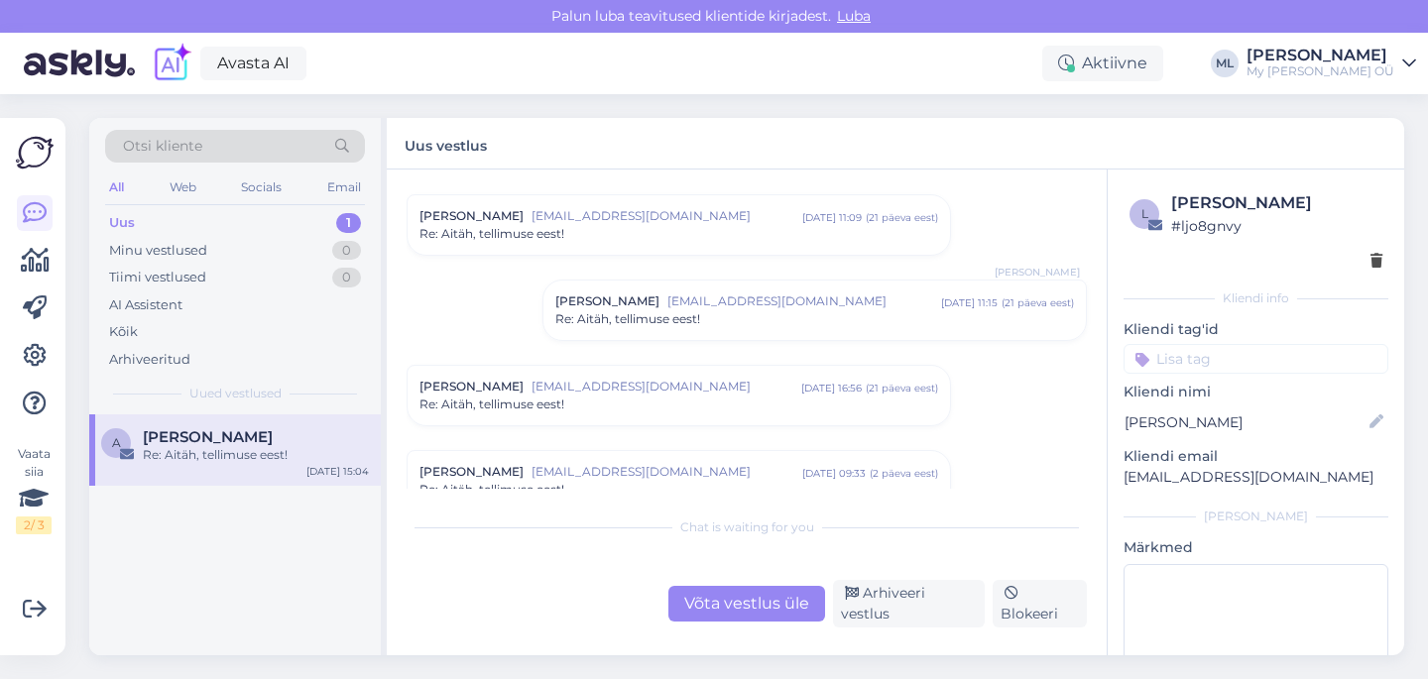
click at [695, 464] on span "[EMAIL_ADDRESS][DOMAIN_NAME]" at bounding box center [666, 472] width 271 height 18
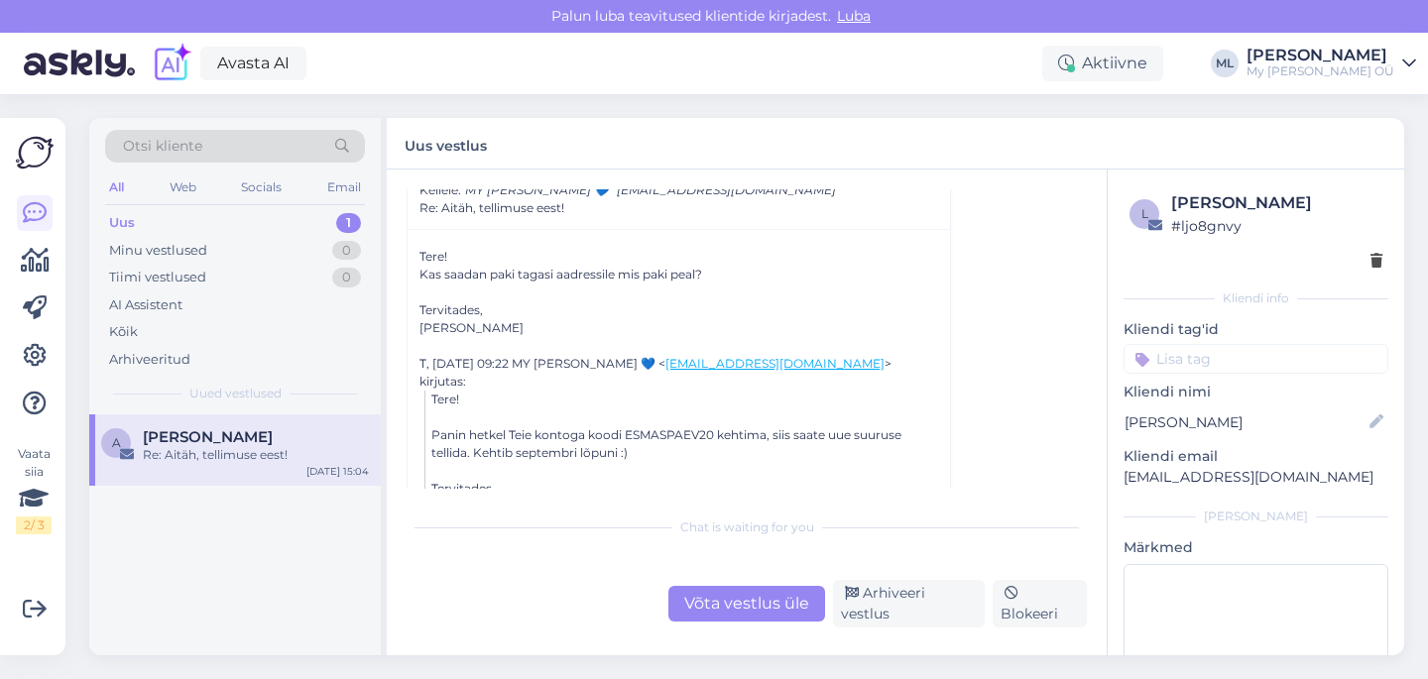
scroll to position [352, 0]
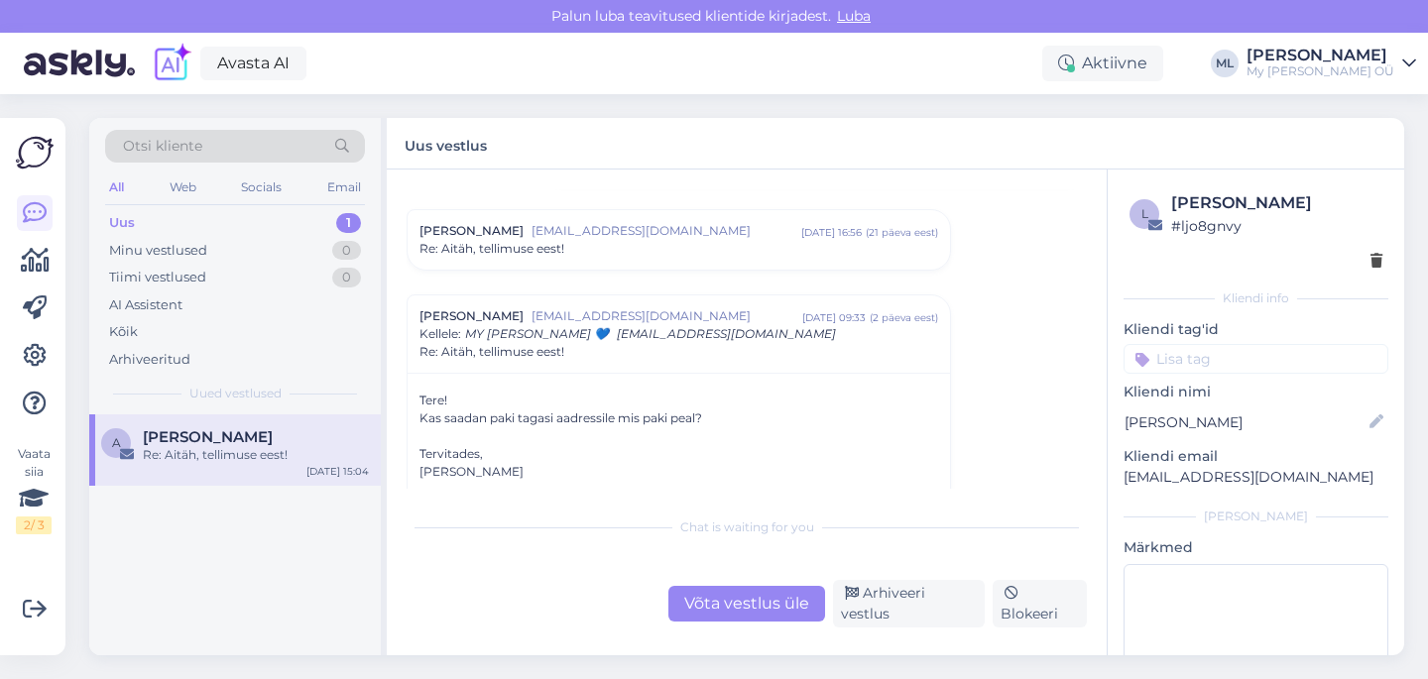
click at [628, 248] on div "Re: Aitäh, tellimuse eest!" at bounding box center [678, 249] width 519 height 18
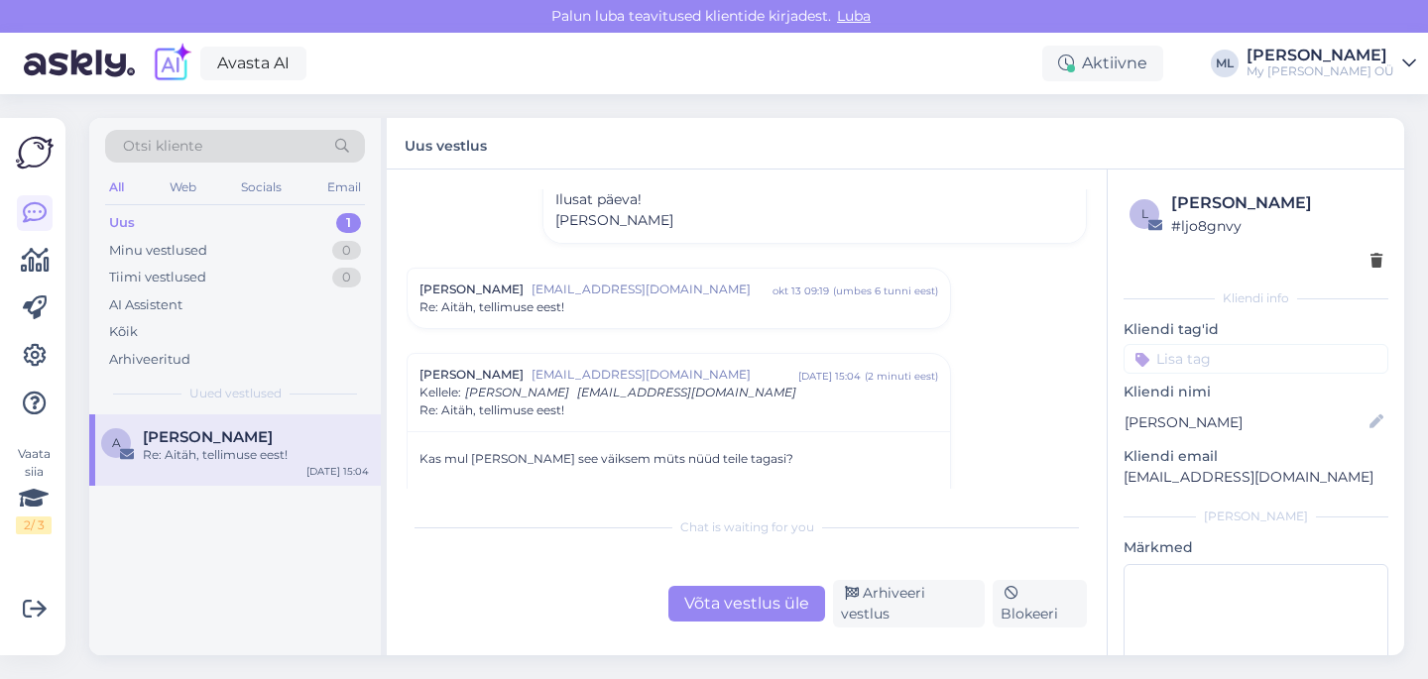
scroll to position [2007, 0]
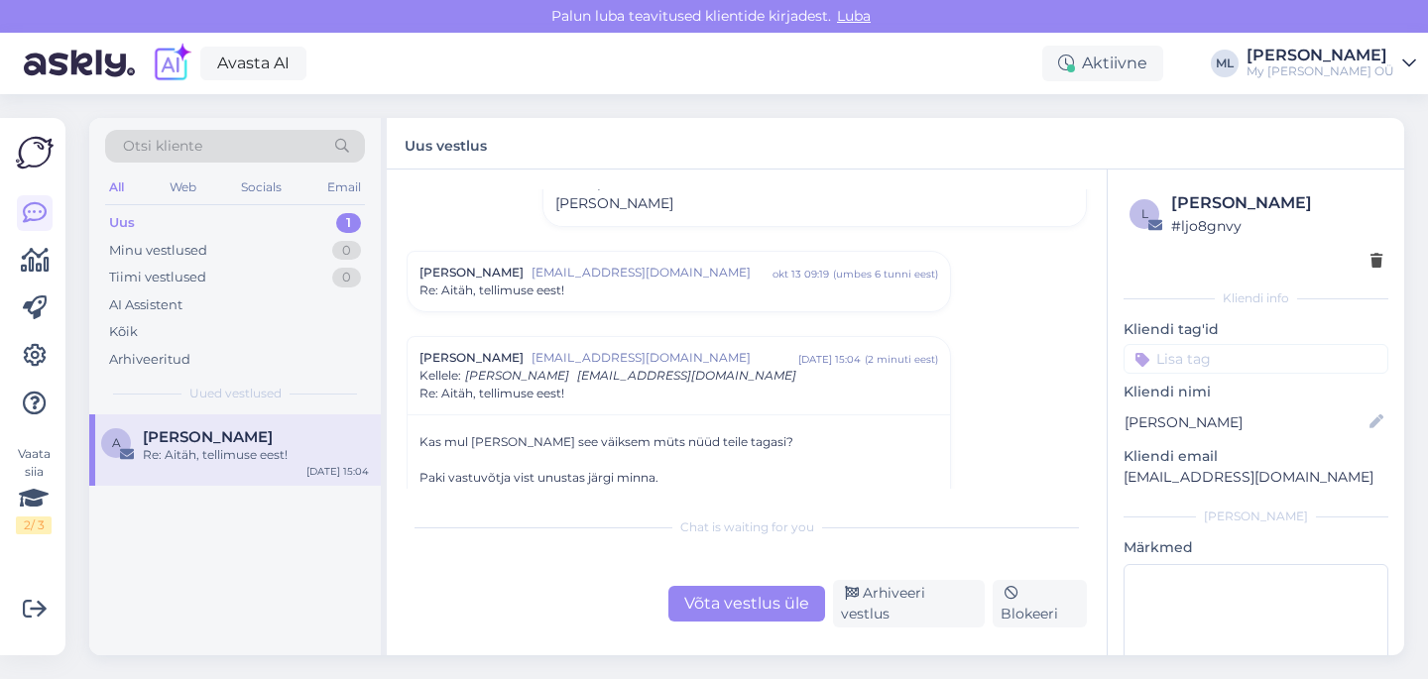
click at [783, 606] on div "Võta vestlus üle" at bounding box center [746, 604] width 157 height 36
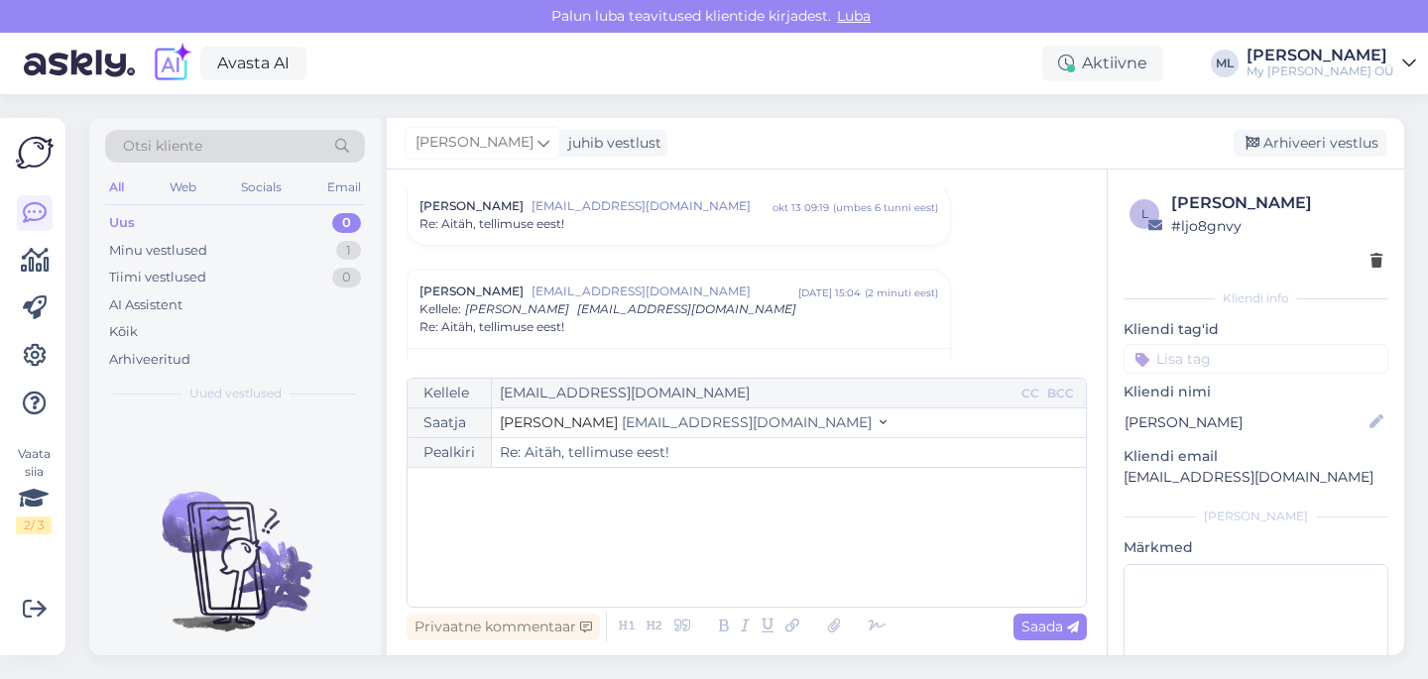
click at [643, 417] on span "[EMAIL_ADDRESS][DOMAIN_NAME]" at bounding box center [747, 422] width 250 height 18
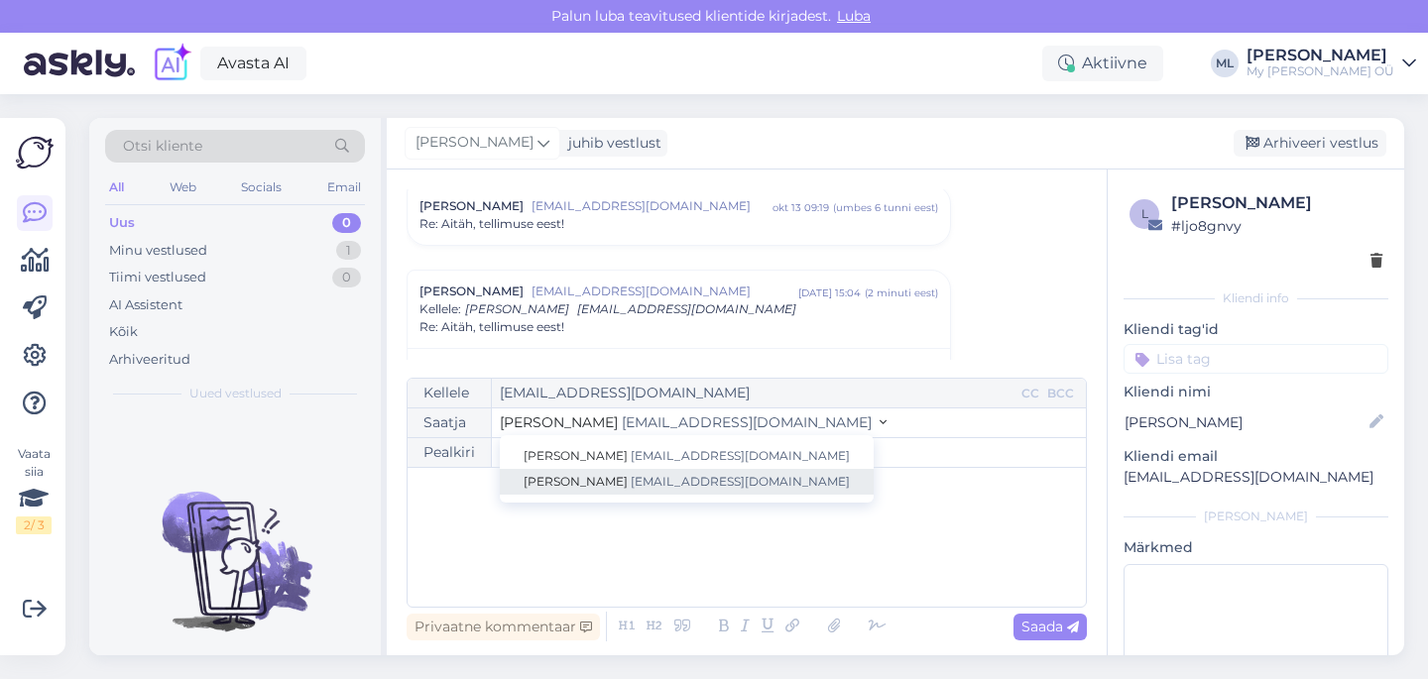
click at [631, 477] on span "[EMAIL_ADDRESS][DOMAIN_NAME]" at bounding box center [740, 481] width 219 height 15
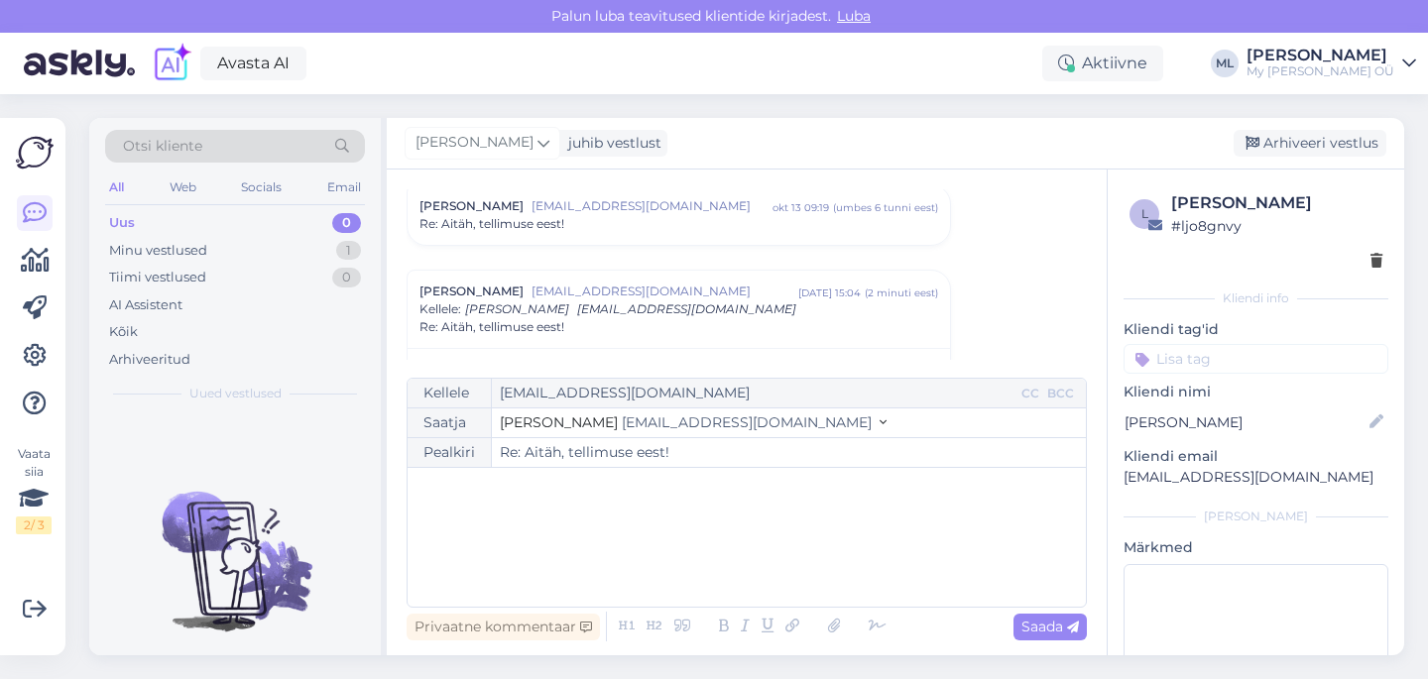
click at [594, 506] on div "﻿" at bounding box center [746, 537] width 658 height 119
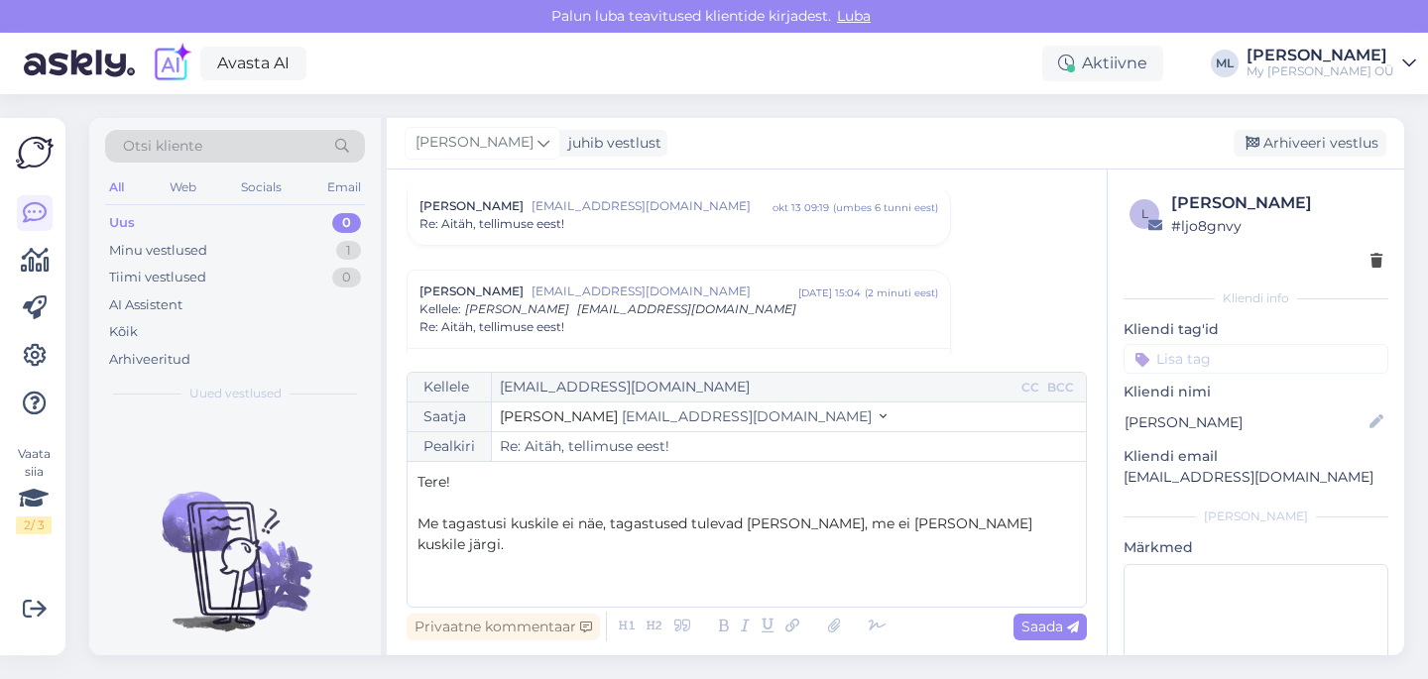
click at [558, 534] on span "Me tagastusi kuskile ei näe, tagastused tulevad [PERSON_NAME], me ei [PERSON_NA…" at bounding box center [726, 534] width 619 height 39
click at [599, 527] on span "Me tagastusi kuskilt ei näe, tagastused tulevad [PERSON_NAME], me ei [PERSON_NA…" at bounding box center [725, 534] width 617 height 39
click at [552, 543] on p "Me tagastusi kuskilt ei näe kus nad hetkel asuvad. Tagastused tulevad [PERSON_N…" at bounding box center [746, 535] width 658 height 42
click at [982, 523] on span "Me tagastusi kuskilt ei näe kus nad hetkel asuvad. Tagastused tulevad [PERSON_N…" at bounding box center [743, 534] width 653 height 39
click at [708, 568] on p "﻿" at bounding box center [746, 565] width 658 height 21
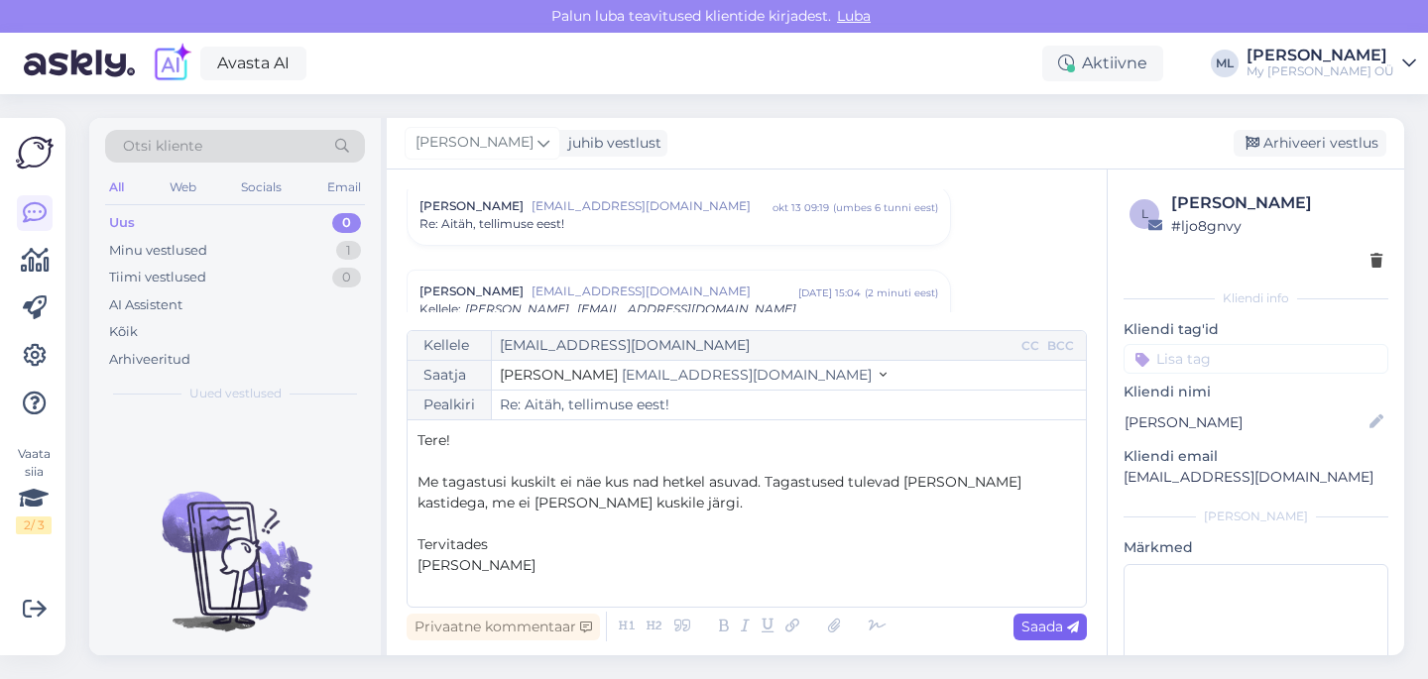
click at [1044, 627] on span "Saada" at bounding box center [1050, 627] width 58 height 18
type input "Re: Re: [PERSON_NAME], tellimuse eest!"
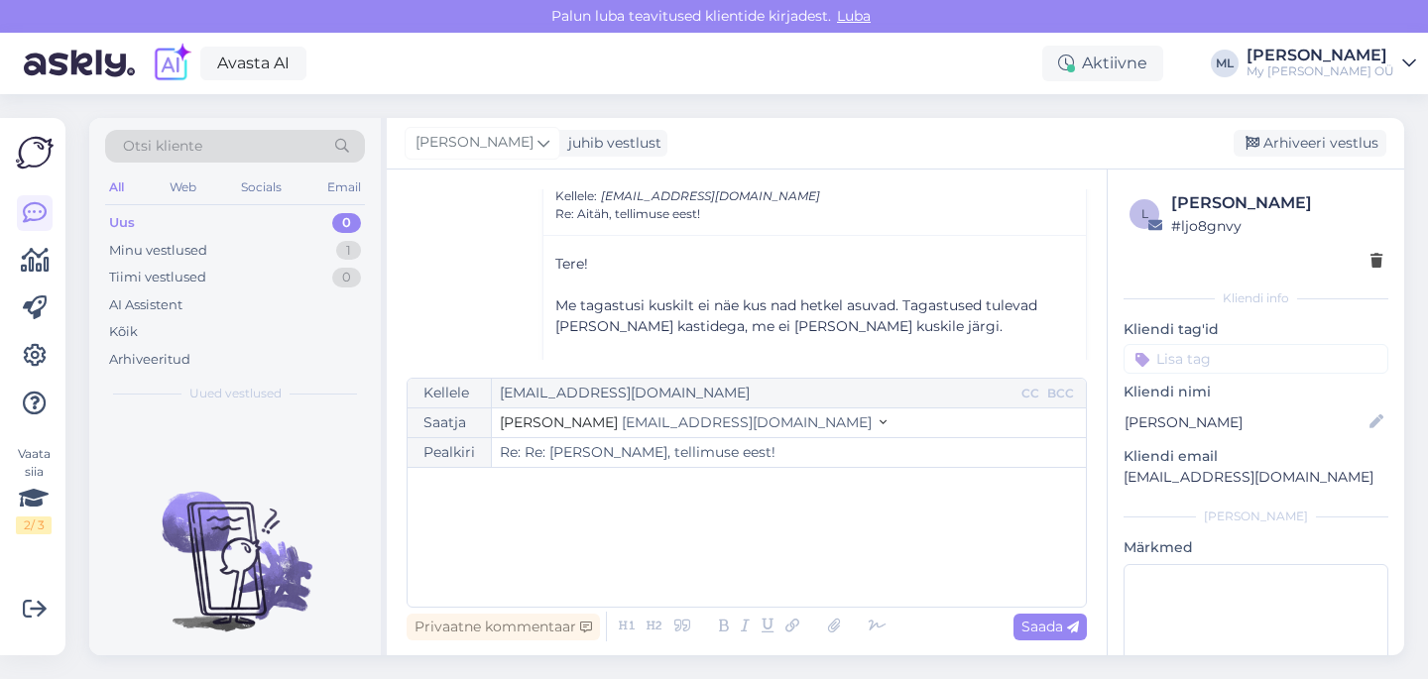
scroll to position [2828, 0]
click at [182, 223] on div "Uus 0" at bounding box center [235, 223] width 260 height 28
click at [182, 244] on div "Minu vestlused" at bounding box center [158, 251] width 98 height 20
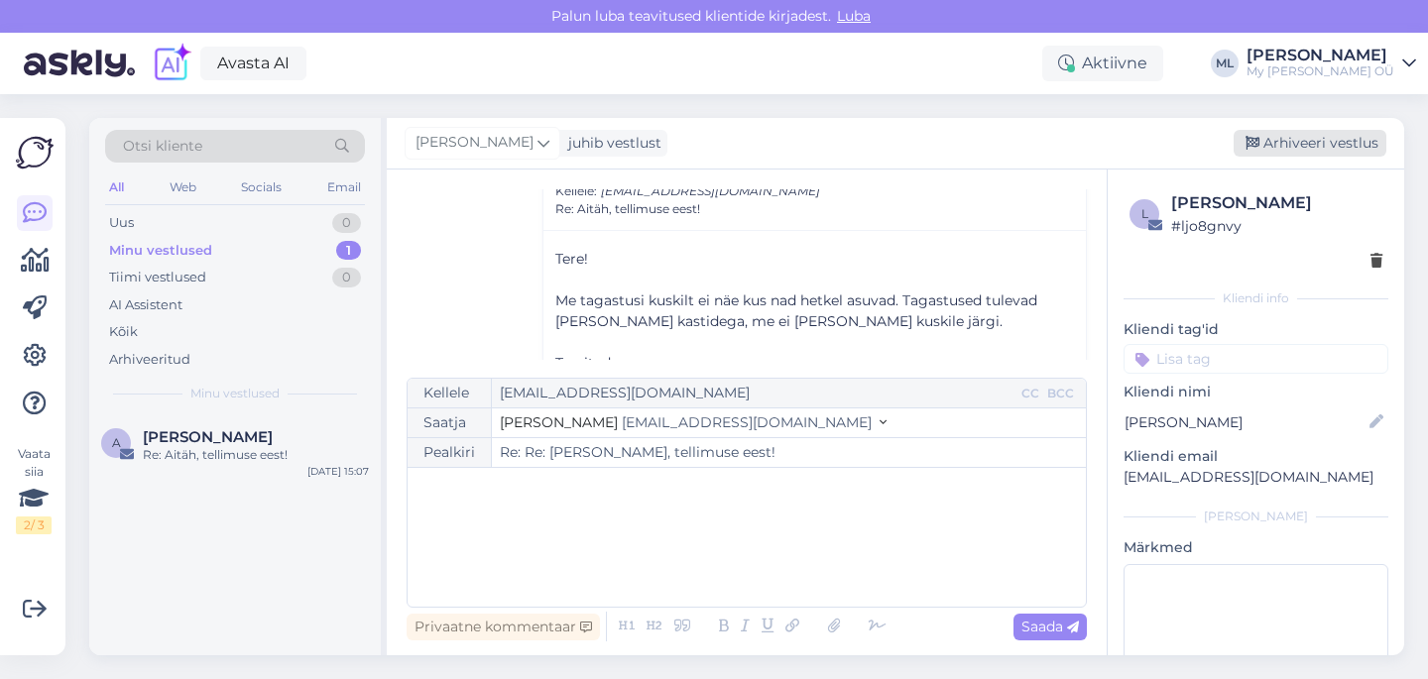
click at [1335, 140] on div "Arhiveeri vestlus" at bounding box center [1309, 143] width 153 height 27
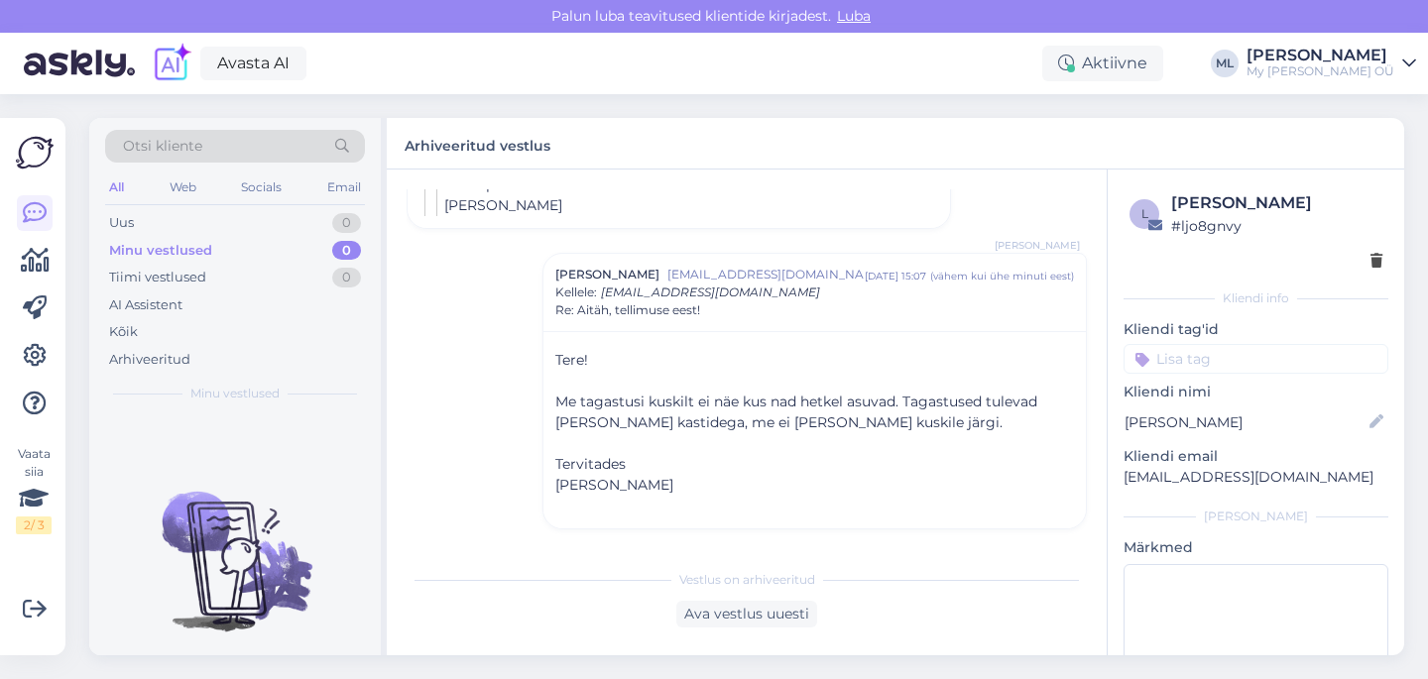
scroll to position [2646, 0]
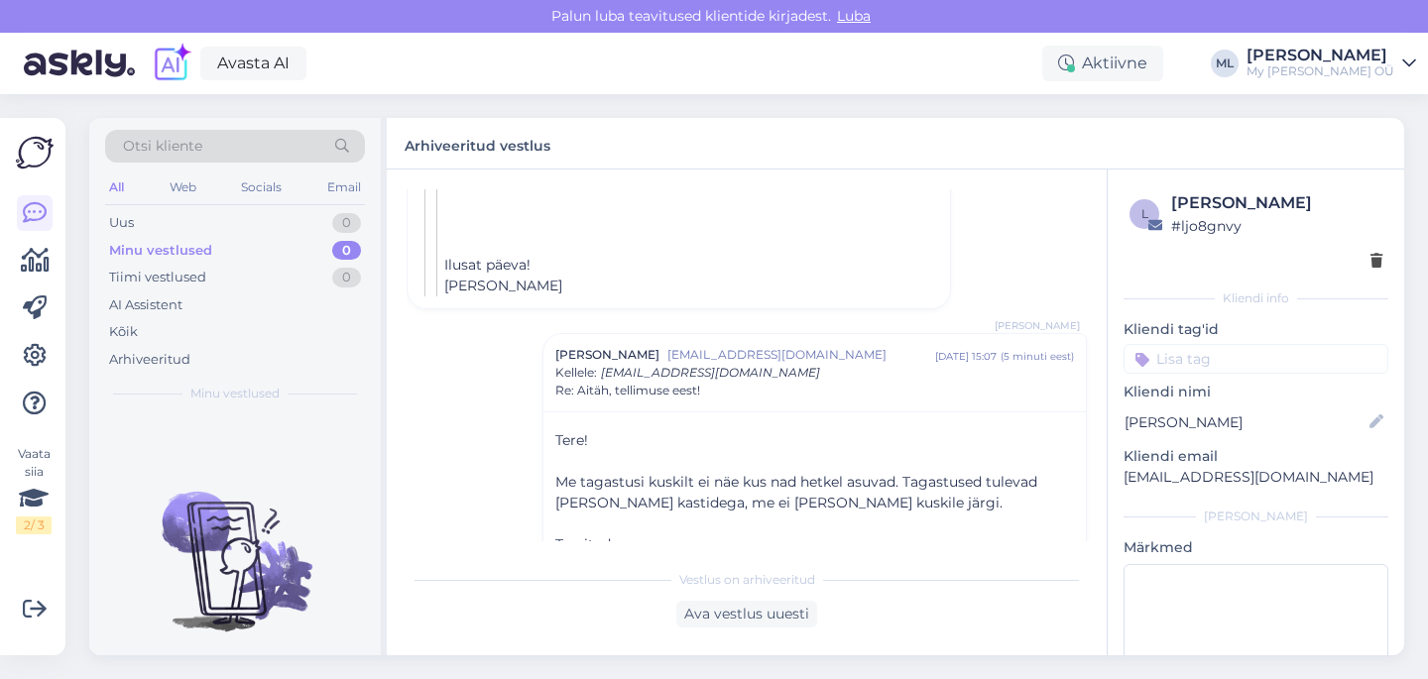
click at [1182, 480] on p "[EMAIL_ADDRESS][DOMAIN_NAME]" at bounding box center [1255, 477] width 265 height 21
copy div "[EMAIL_ADDRESS][DOMAIN_NAME] [PERSON_NAME]"
click at [162, 214] on div "Uus 0" at bounding box center [235, 223] width 260 height 28
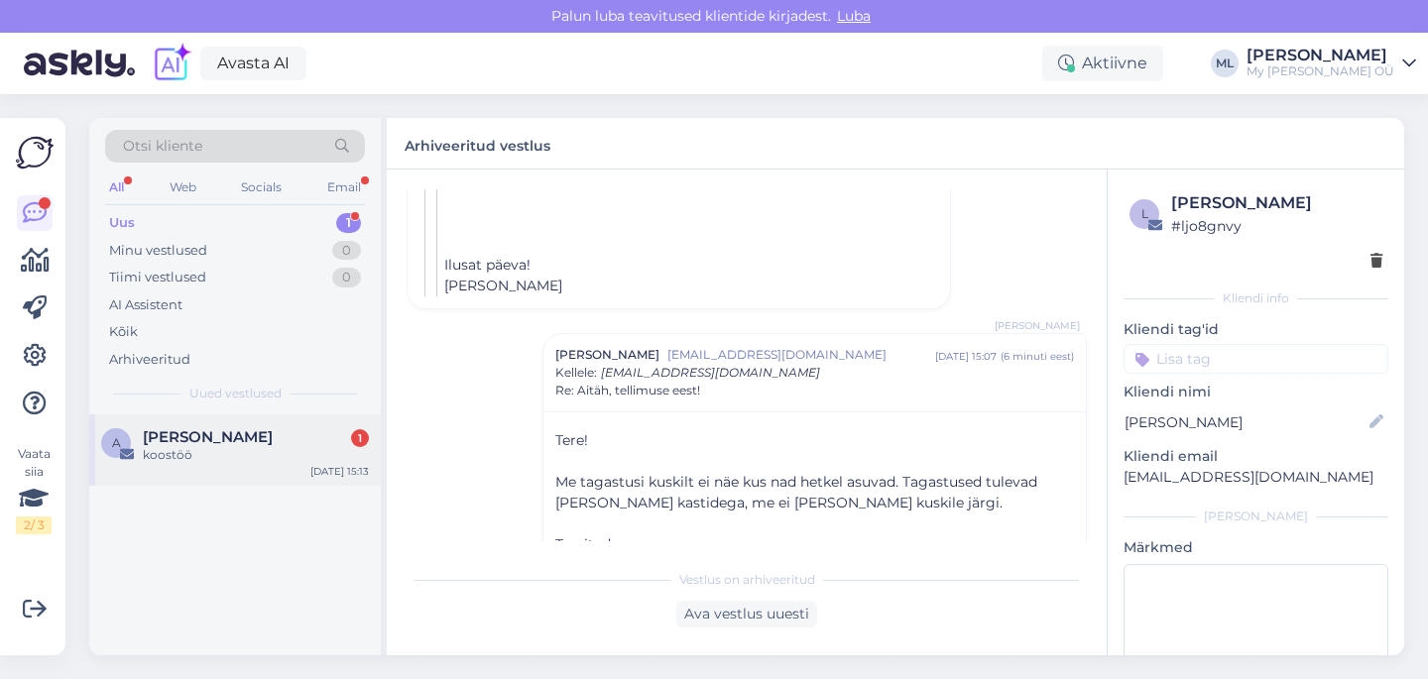
click at [175, 449] on div "koostöö" at bounding box center [256, 455] width 226 height 18
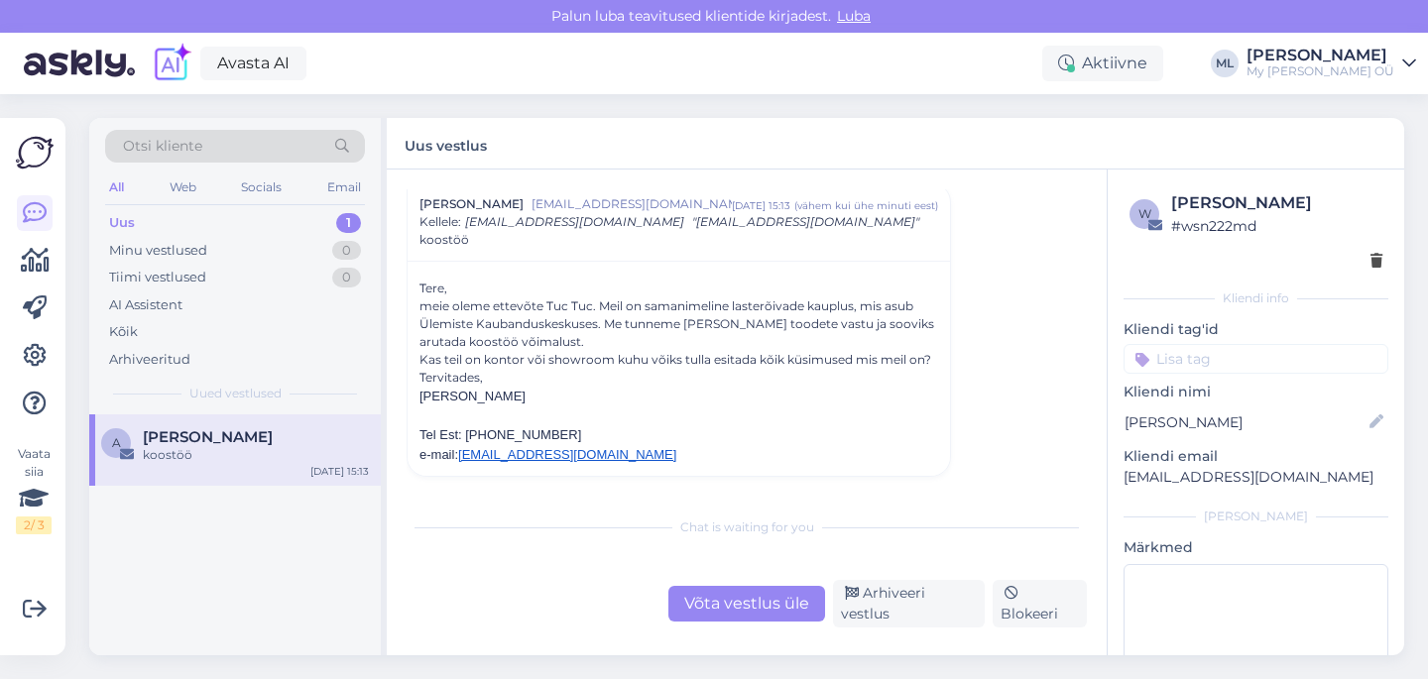
scroll to position [0, 0]
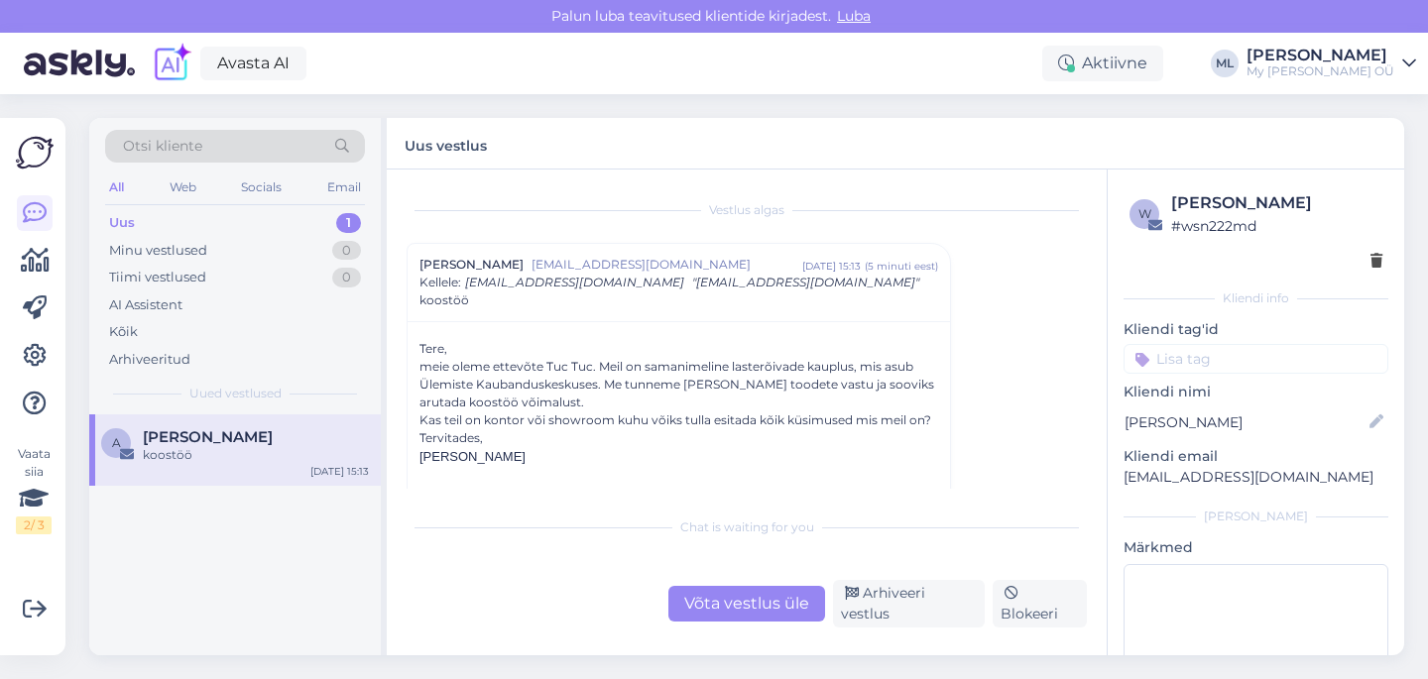
click at [144, 213] on div "Uus 1" at bounding box center [235, 223] width 260 height 28
click at [961, 602] on div "Arhiveeri vestlus" at bounding box center [909, 604] width 152 height 48
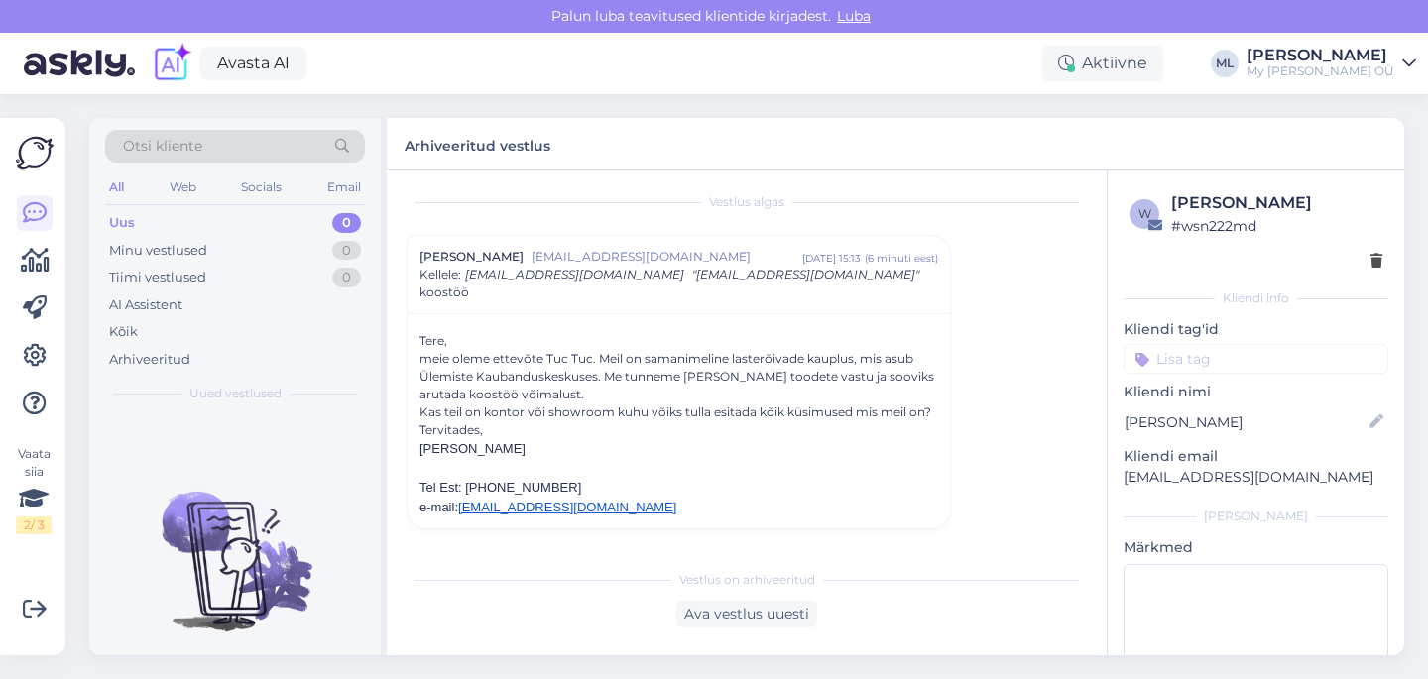
click at [31, 280] on div at bounding box center [35, 308] width 36 height 226
click at [23, 266] on icon at bounding box center [35, 261] width 29 height 24
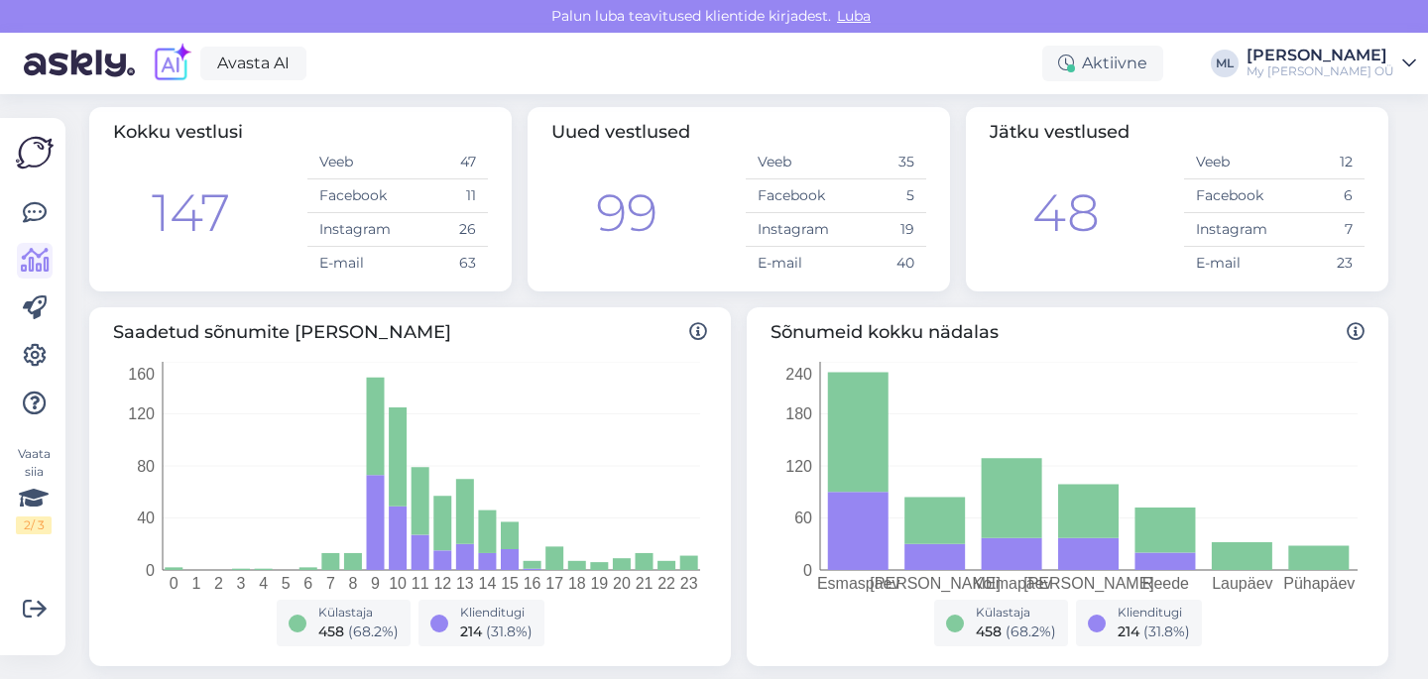
scroll to position [119, 0]
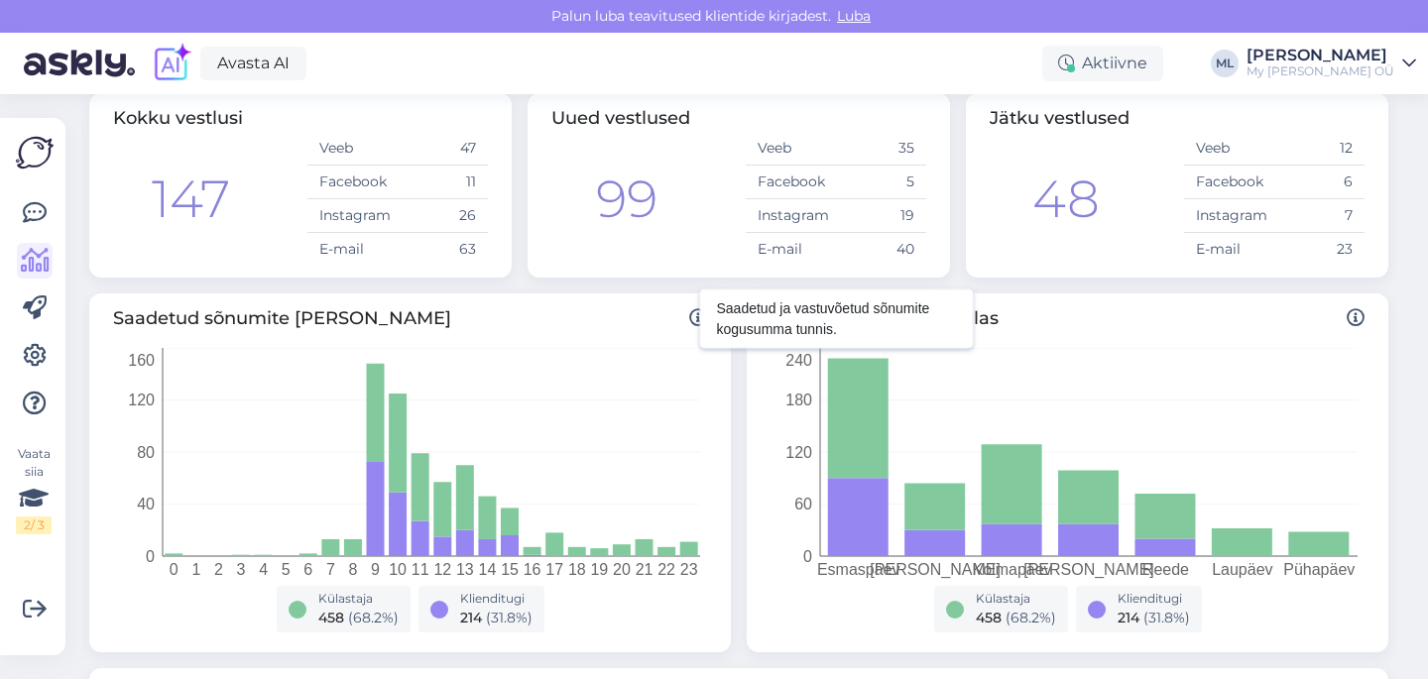
click at [692, 321] on icon at bounding box center [698, 318] width 18 height 18
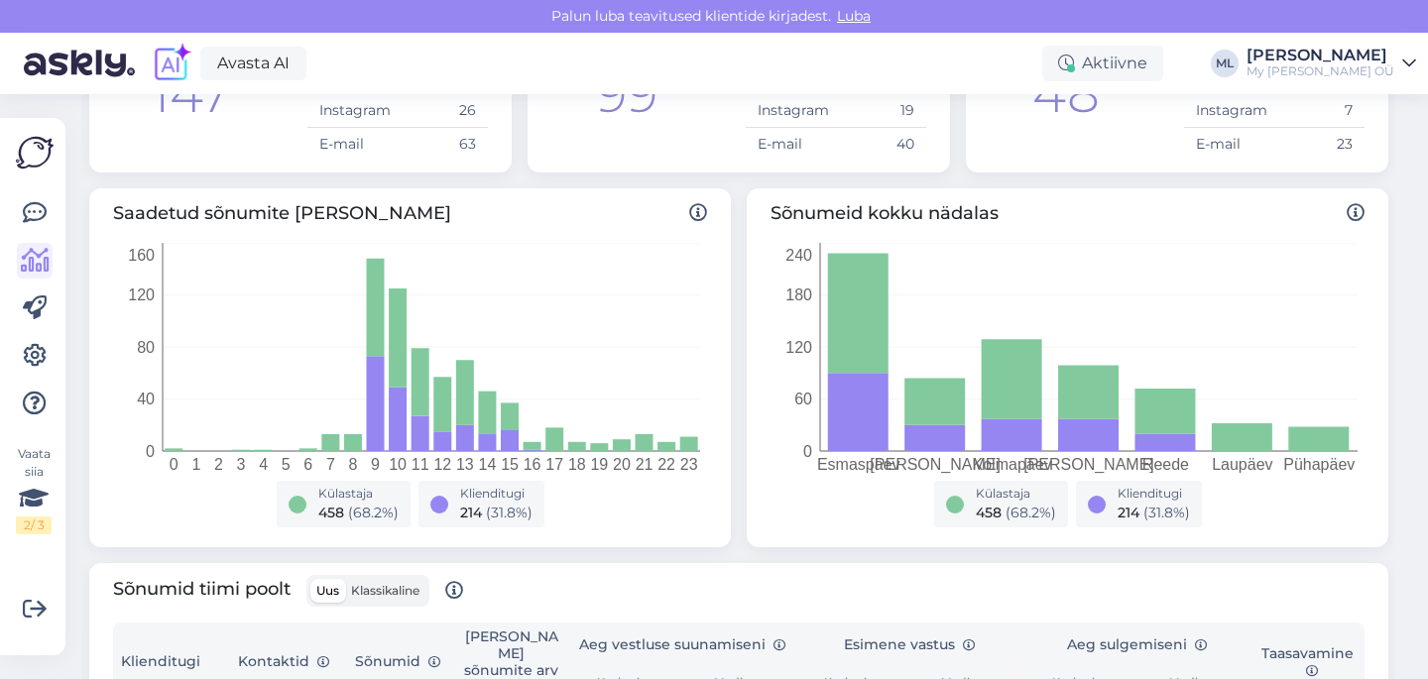
scroll to position [273, 0]
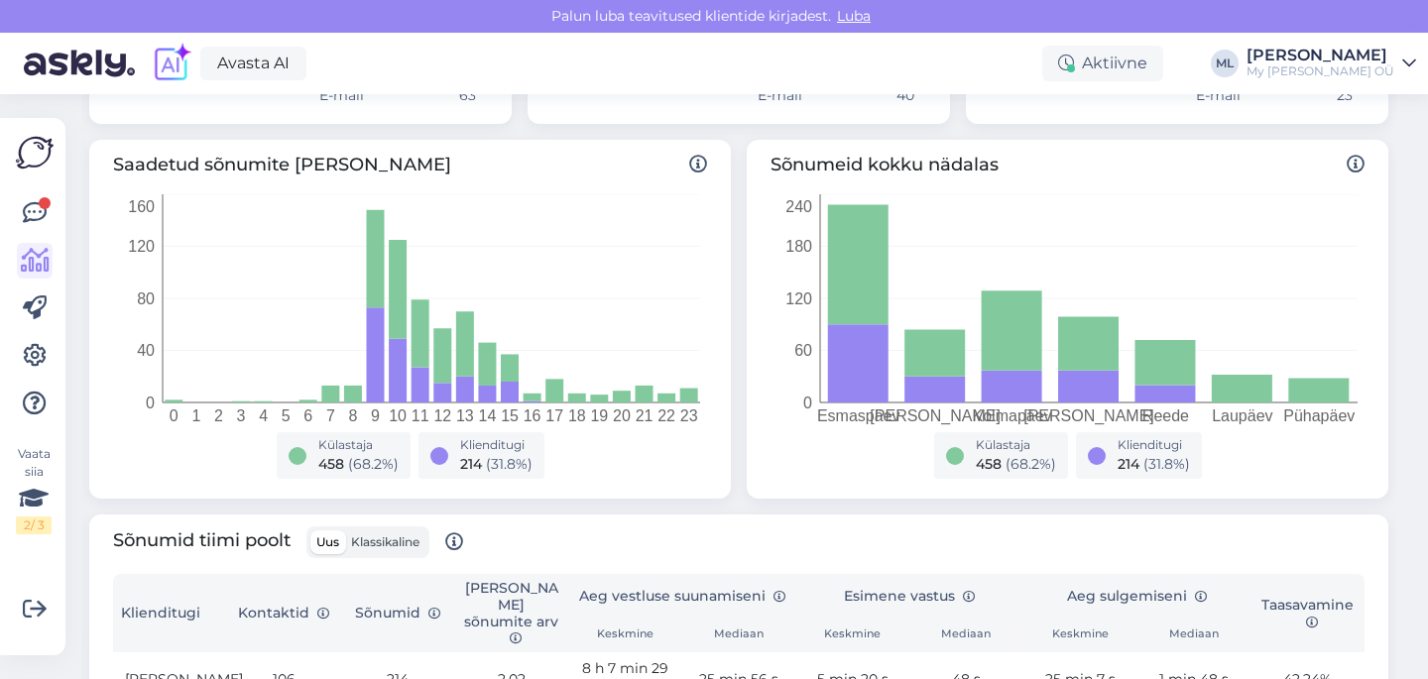
click at [50, 195] on div at bounding box center [35, 308] width 36 height 226
click at [42, 197] on div at bounding box center [45, 203] width 12 height 12
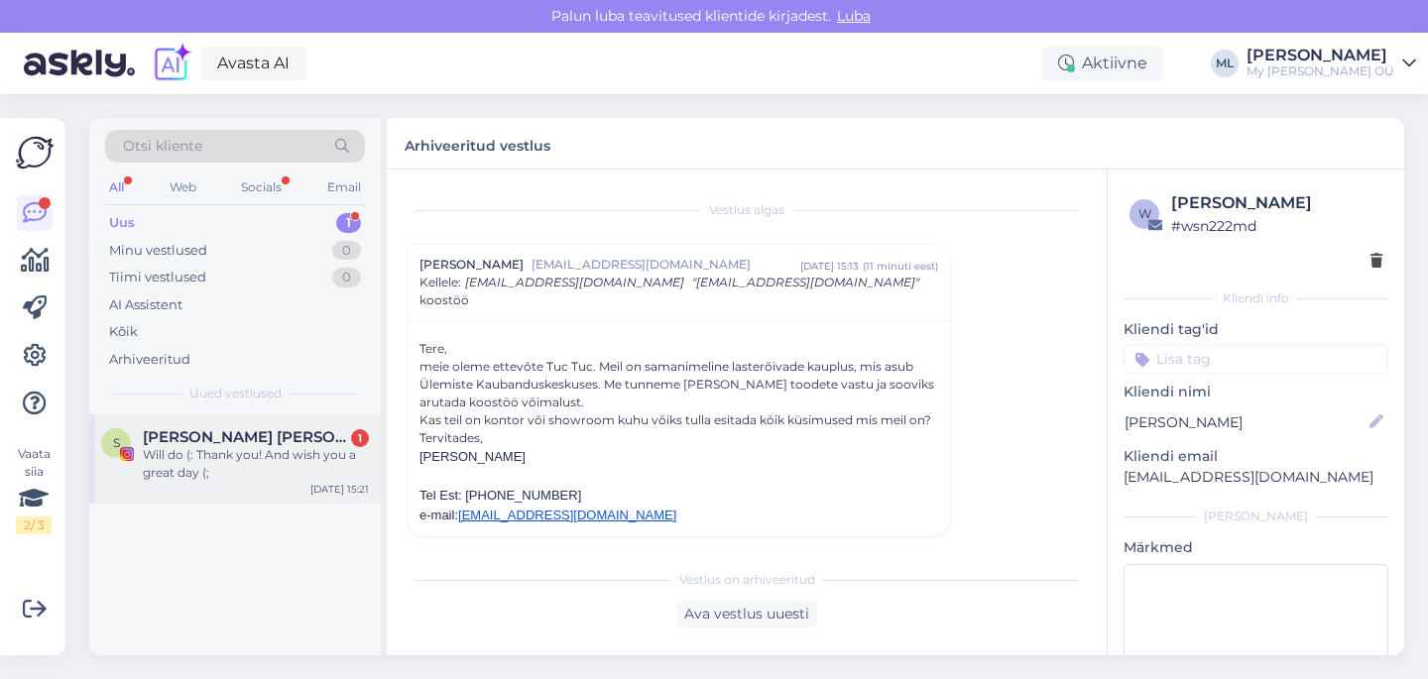
click at [235, 455] on div "Will do (: Thank you! And wish you a great day (;" at bounding box center [256, 464] width 226 height 36
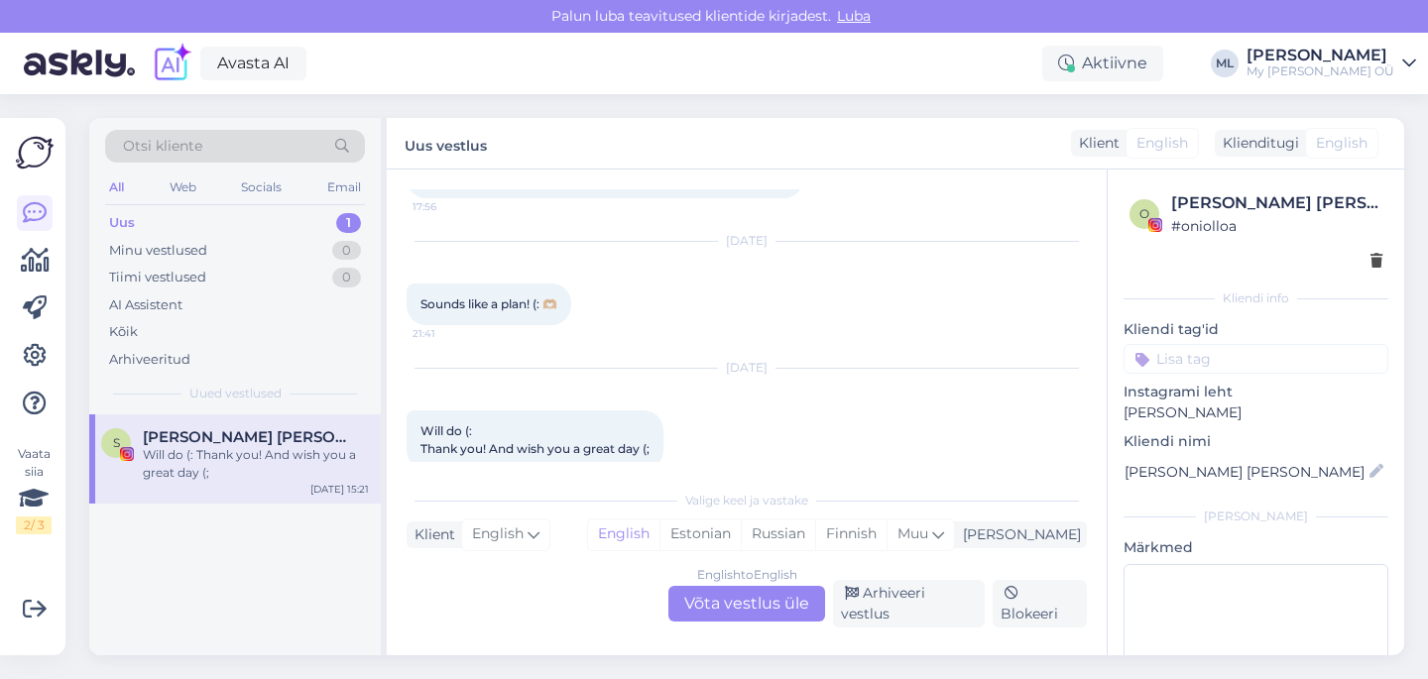
click at [1269, 403] on p "[PERSON_NAME]" at bounding box center [1255, 413] width 265 height 21
click at [950, 609] on div "Arhiveeri vestlus" at bounding box center [909, 604] width 152 height 48
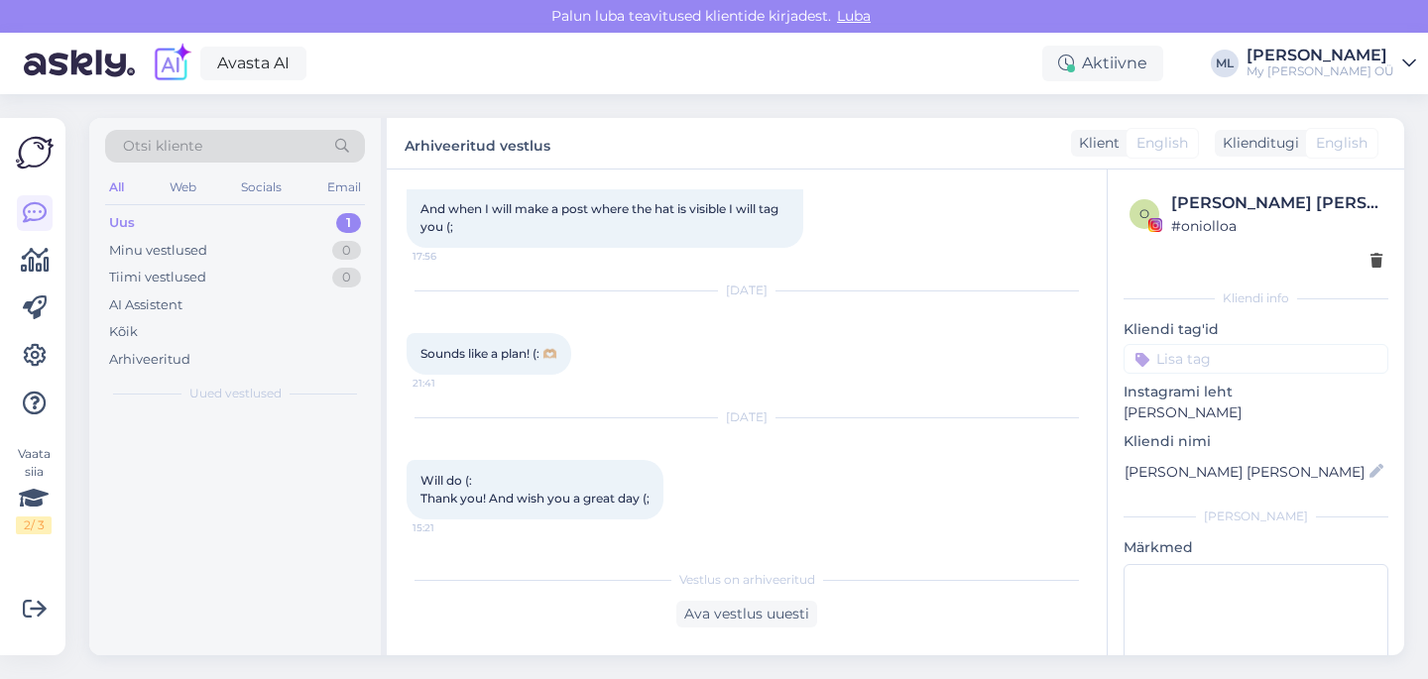
scroll to position [498, 0]
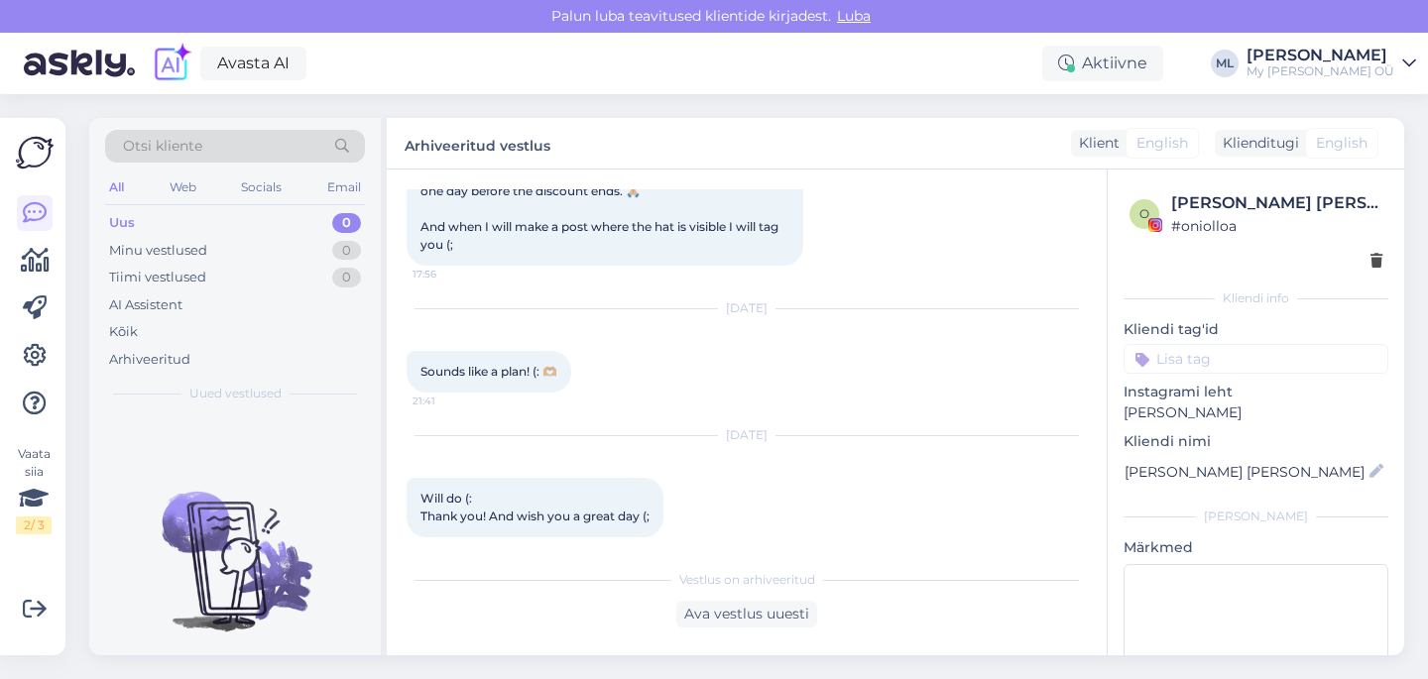
click at [133, 225] on div "Uus" at bounding box center [122, 223] width 26 height 20
